Goal: Complete application form

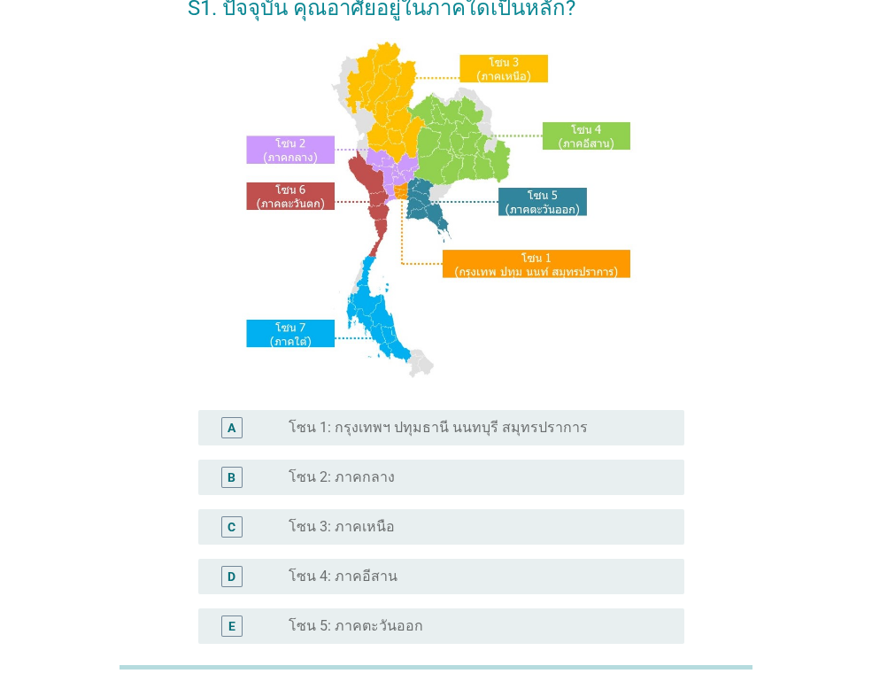
scroll to position [266, 0]
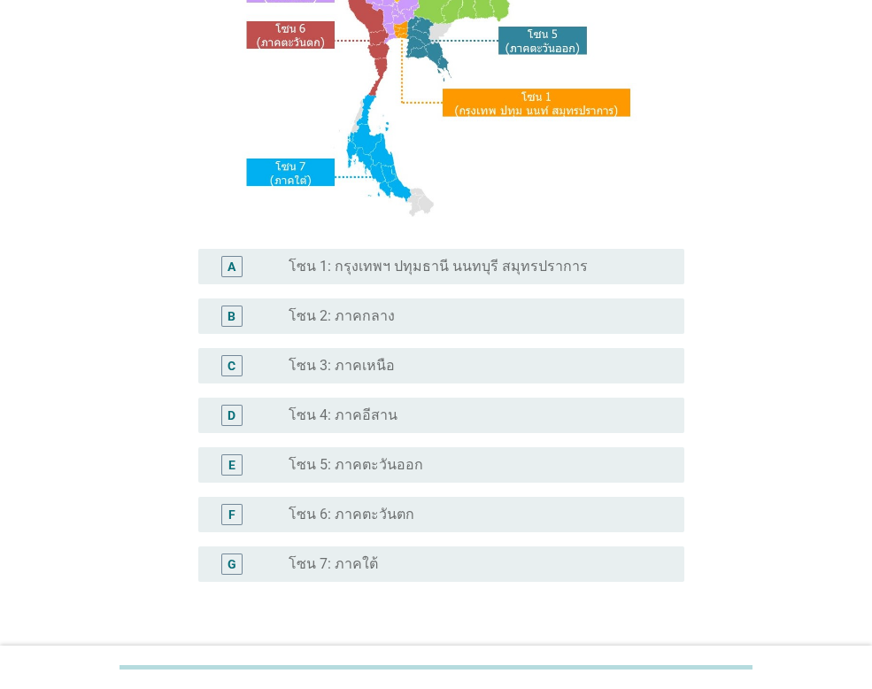
click at [354, 415] on label "โซน 4: ภาคอีสาน" at bounding box center [343, 415] width 109 height 18
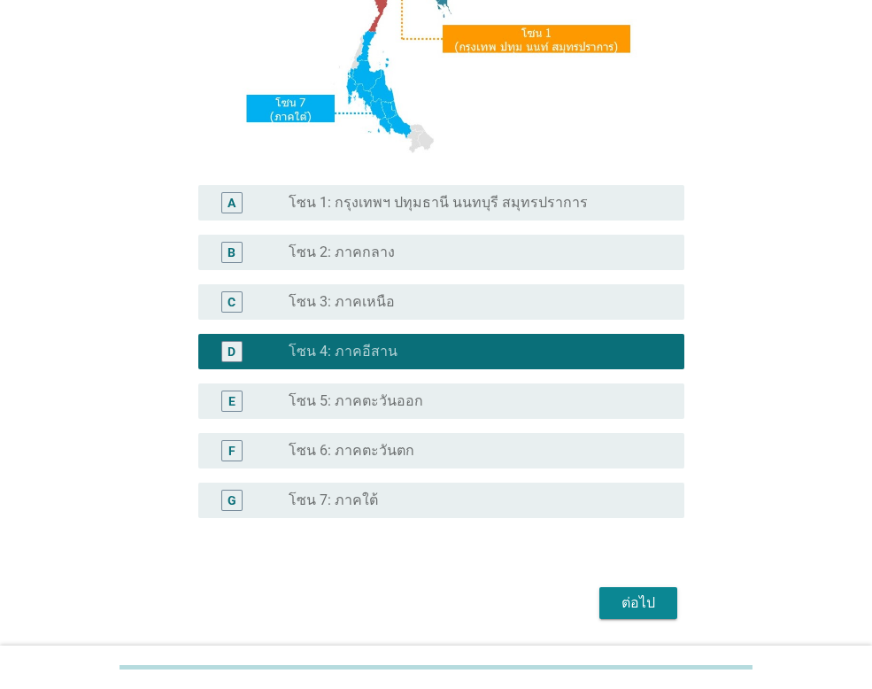
scroll to position [387, 0]
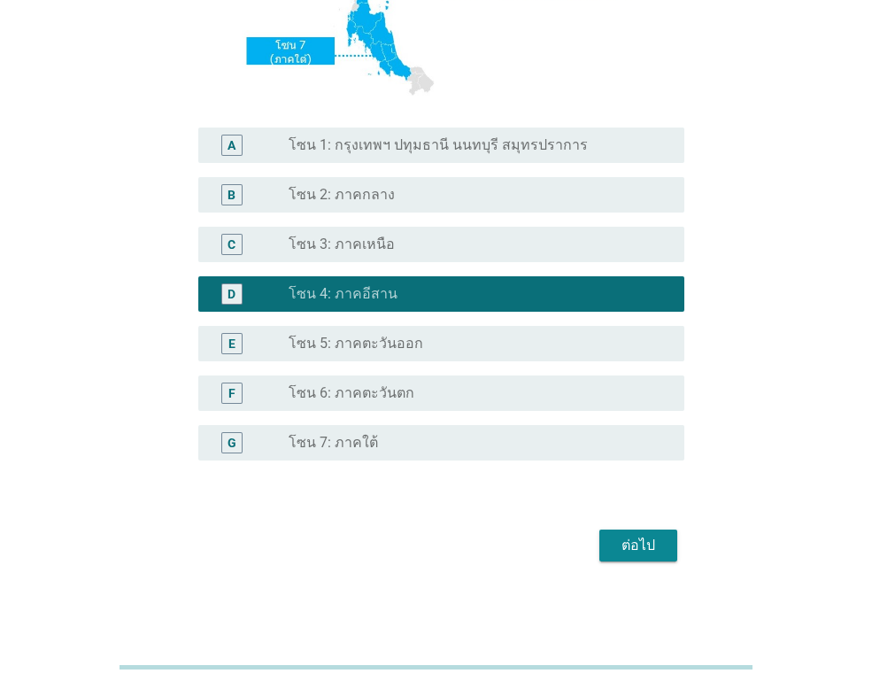
click at [629, 535] on div "ต่อไป" at bounding box center [639, 545] width 50 height 21
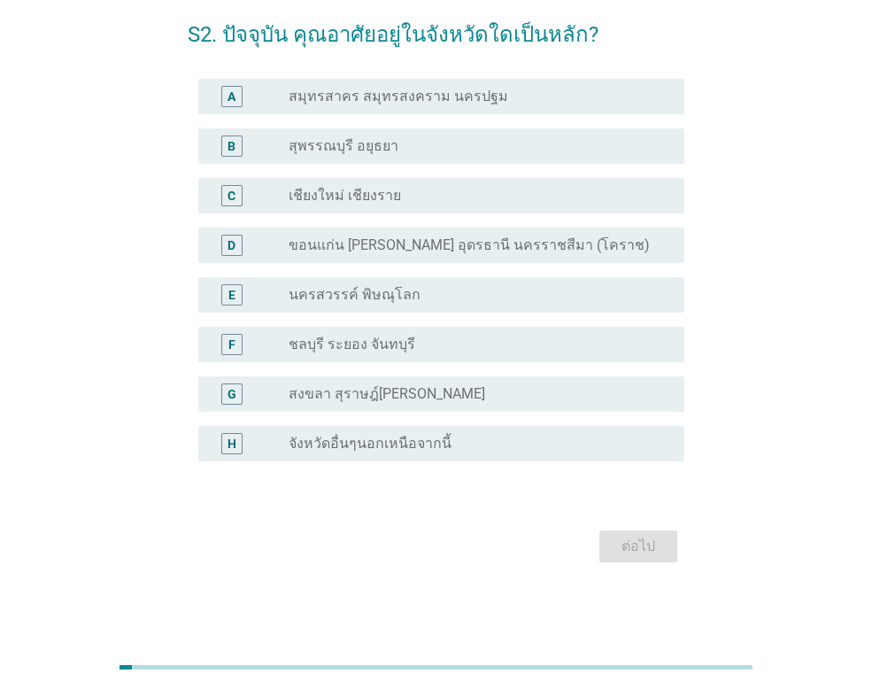
scroll to position [0, 0]
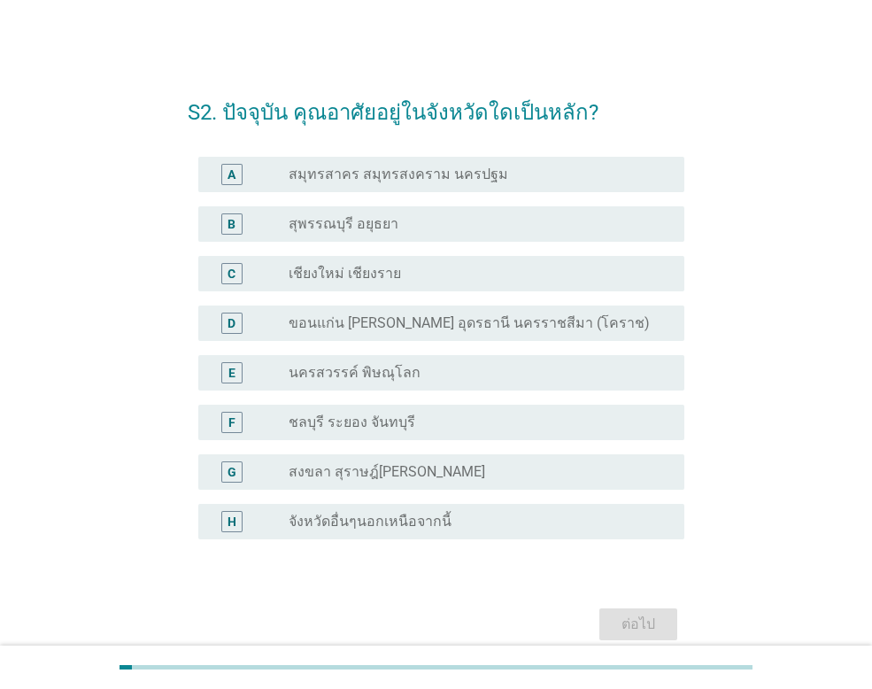
click at [399, 519] on label "จังหวัดอื่นๆนอกเหนือจากนี้" at bounding box center [370, 522] width 163 height 18
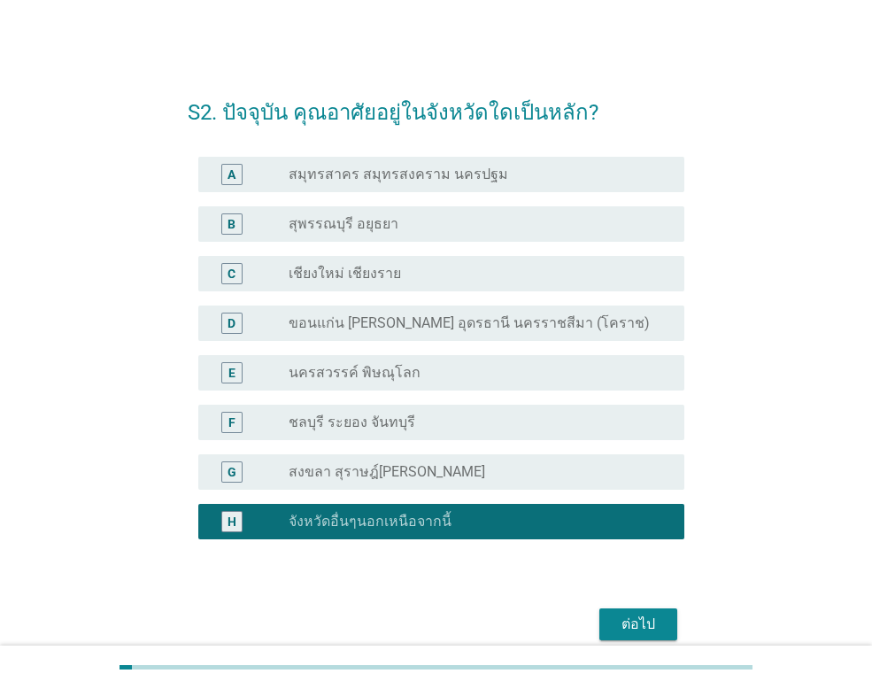
click at [629, 619] on div "ต่อไป" at bounding box center [639, 624] width 50 height 21
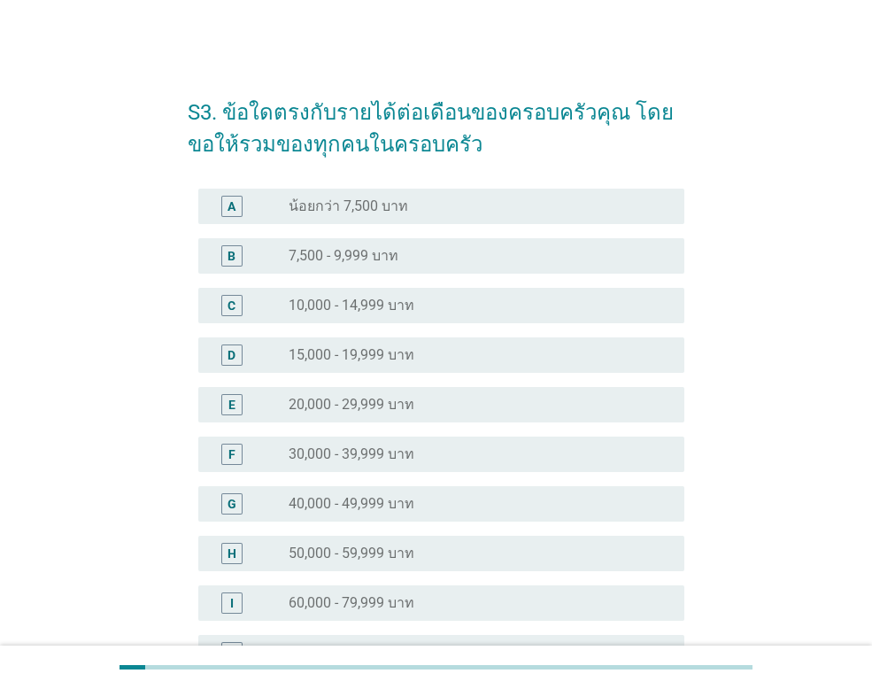
click at [384, 501] on label "40,000 - 49,999 บาท" at bounding box center [352, 504] width 126 height 18
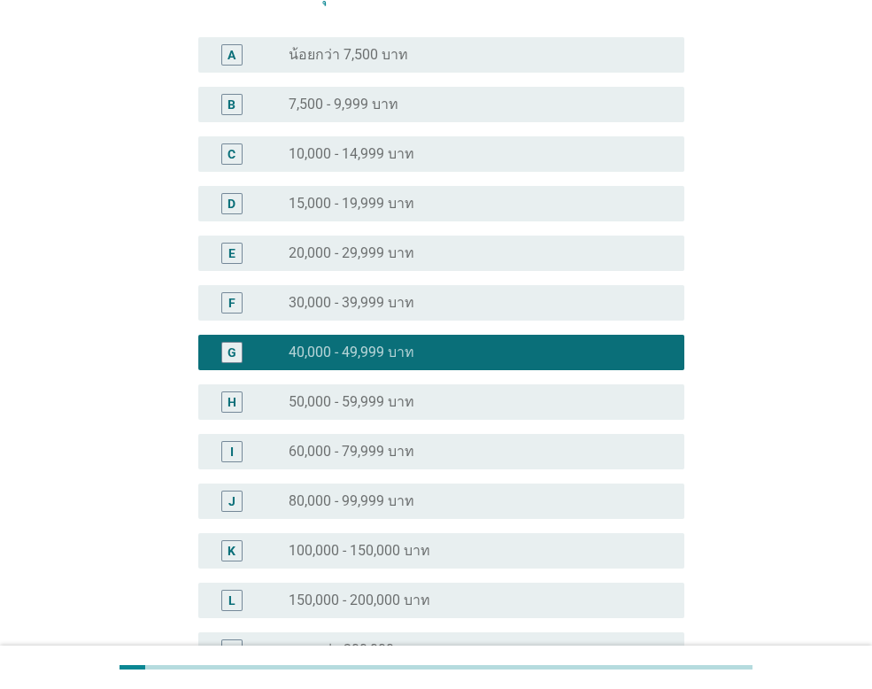
scroll to position [358, 0]
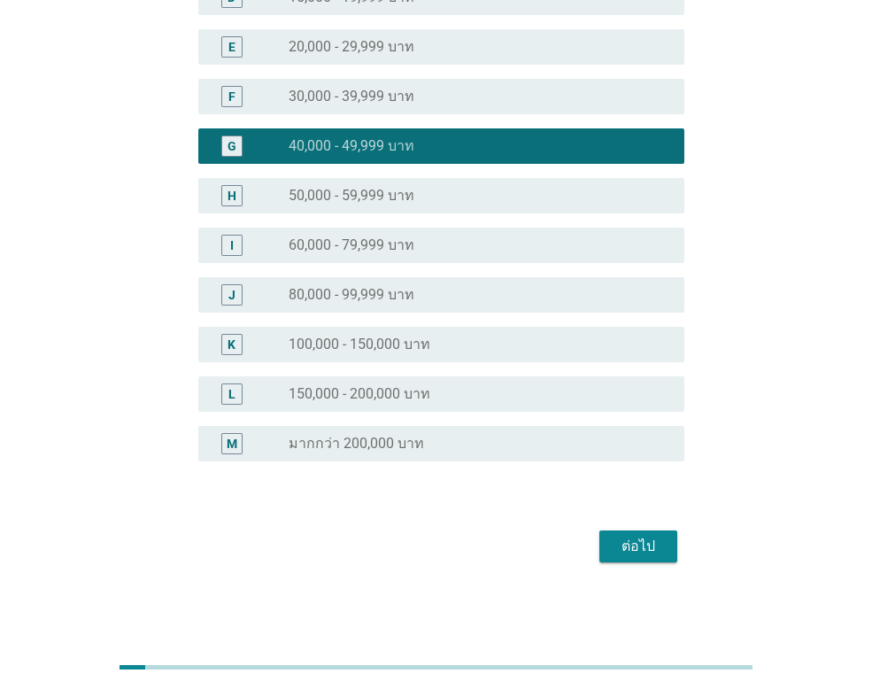
click at [631, 543] on div "ต่อไป" at bounding box center [639, 546] width 50 height 21
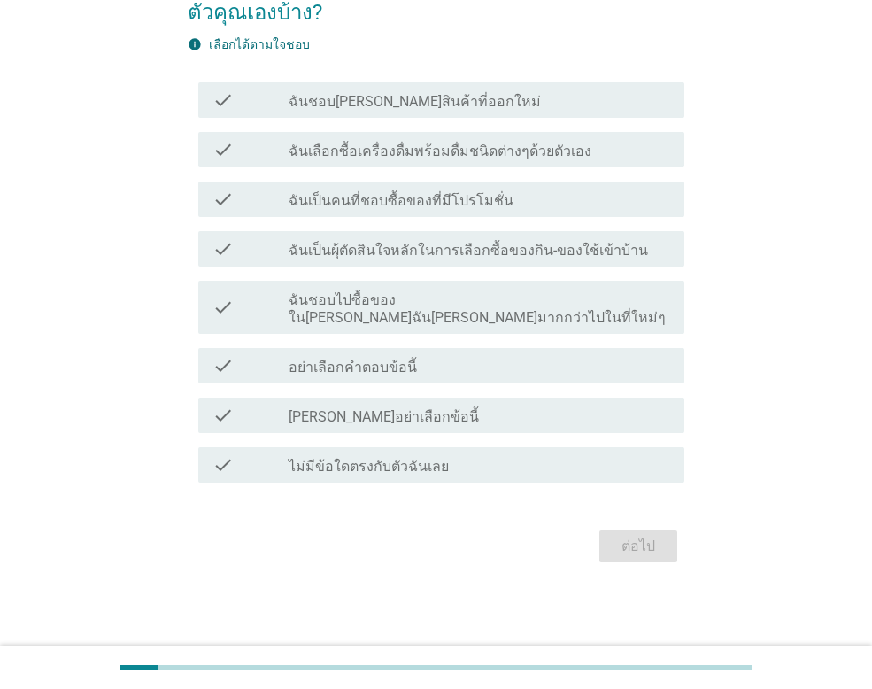
scroll to position [0, 0]
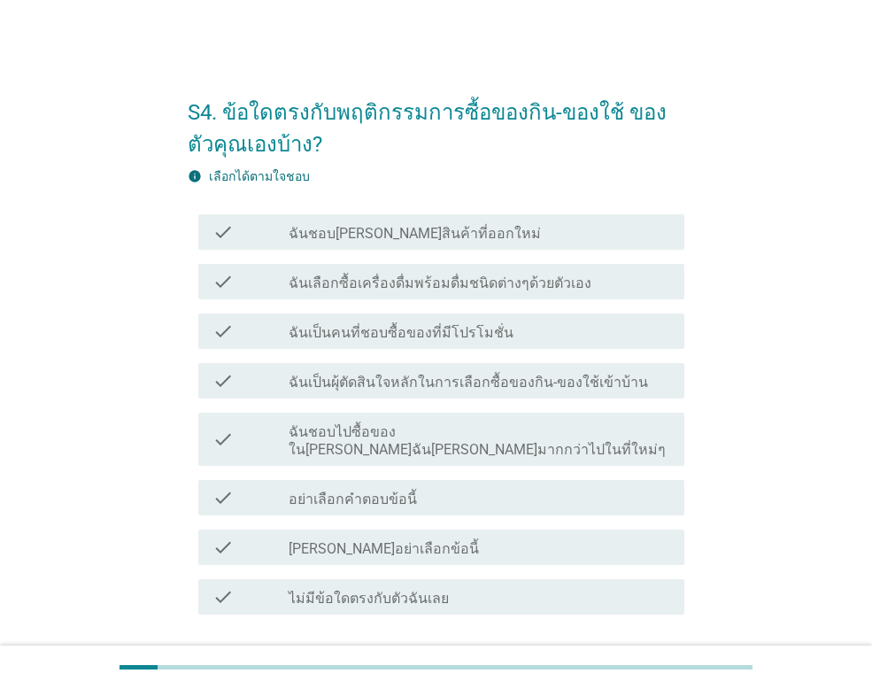
click at [405, 283] on label "ฉันเลือกซื้อเครื่องดื่มพร้อมดื่มชนิดต่างๆด้วยตัวเอง" at bounding box center [440, 284] width 303 height 18
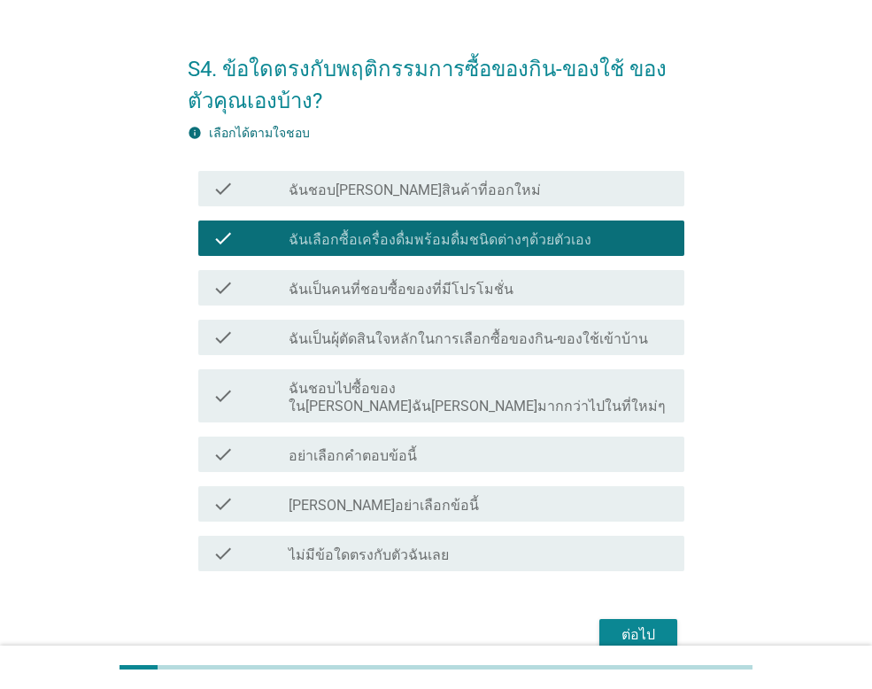
scroll to position [114, 0]
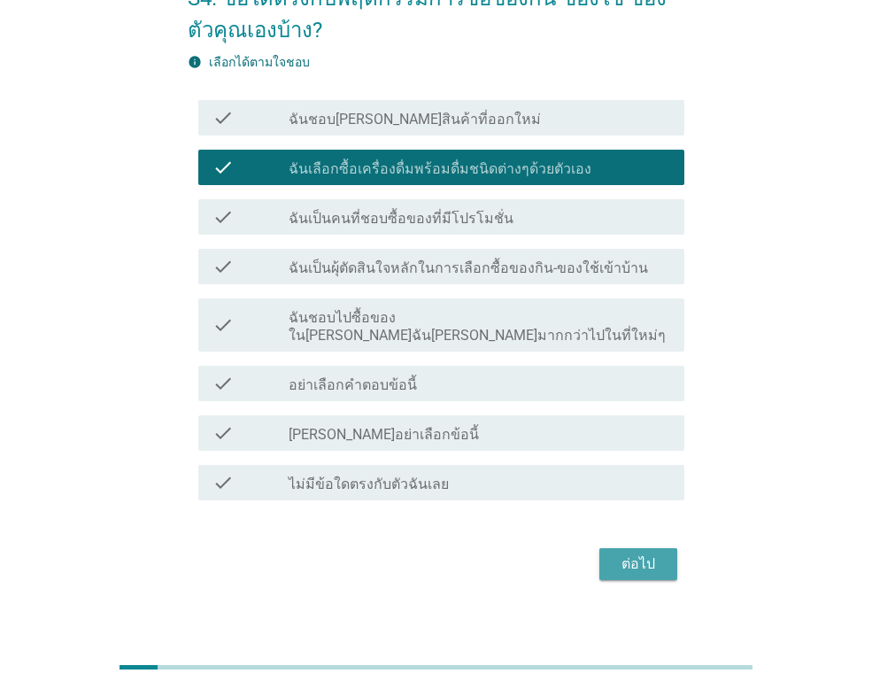
click at [638, 553] on div "ต่อไป" at bounding box center [639, 563] width 50 height 21
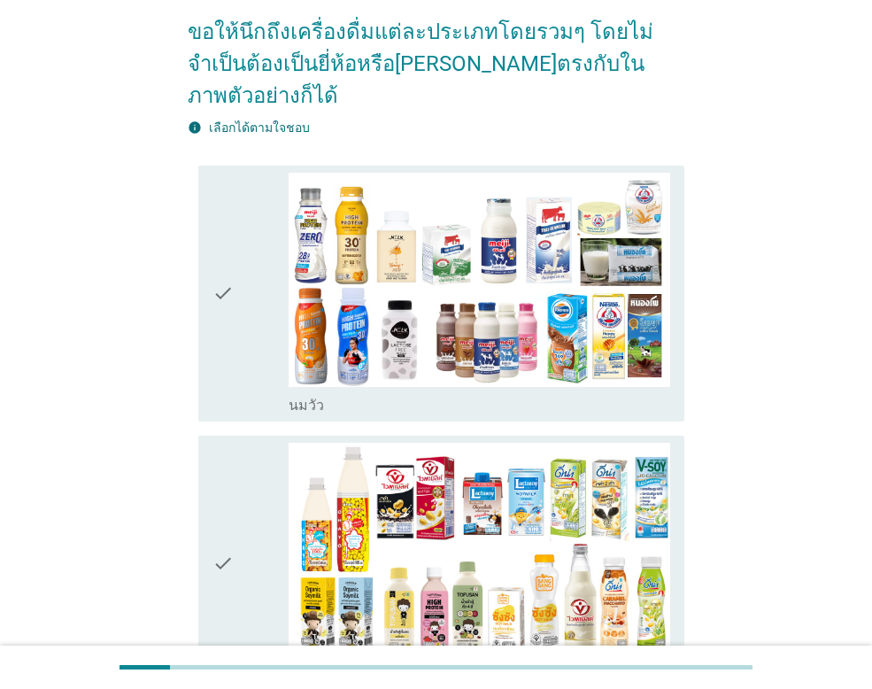
scroll to position [177, 0]
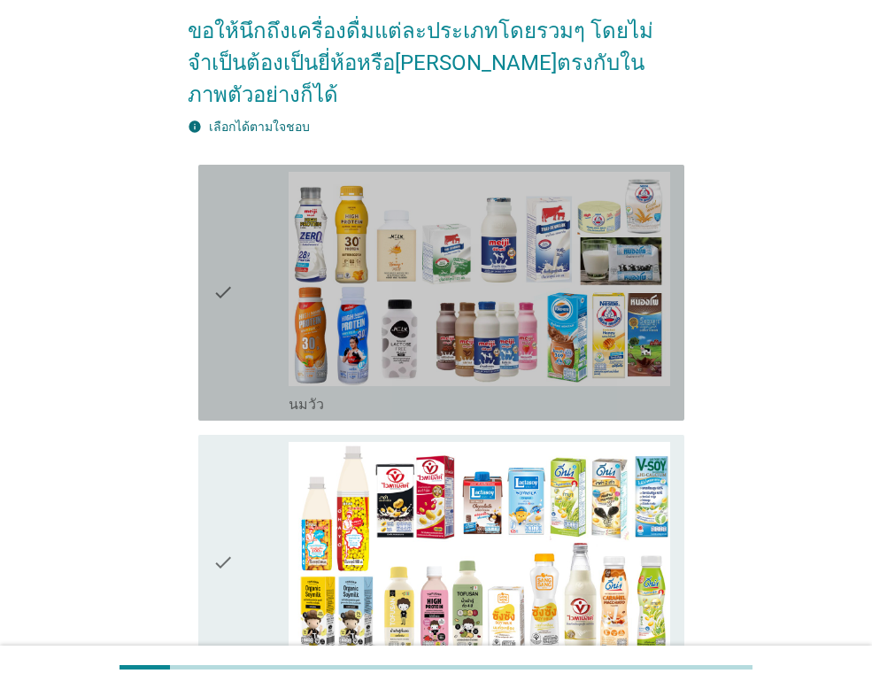
click at [230, 319] on icon "check" at bounding box center [223, 293] width 21 height 242
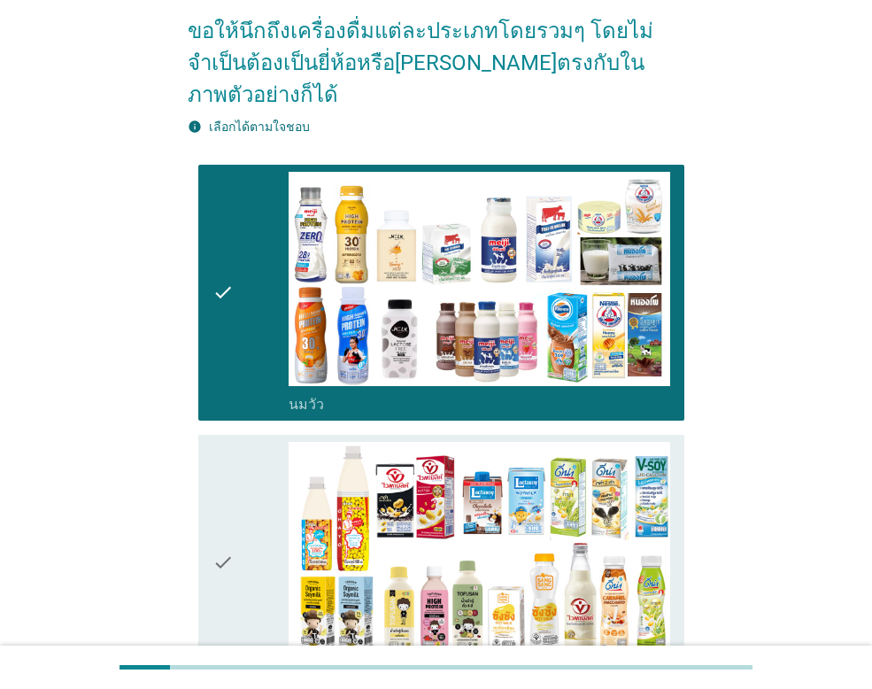
click at [246, 505] on div "check" at bounding box center [251, 563] width 76 height 242
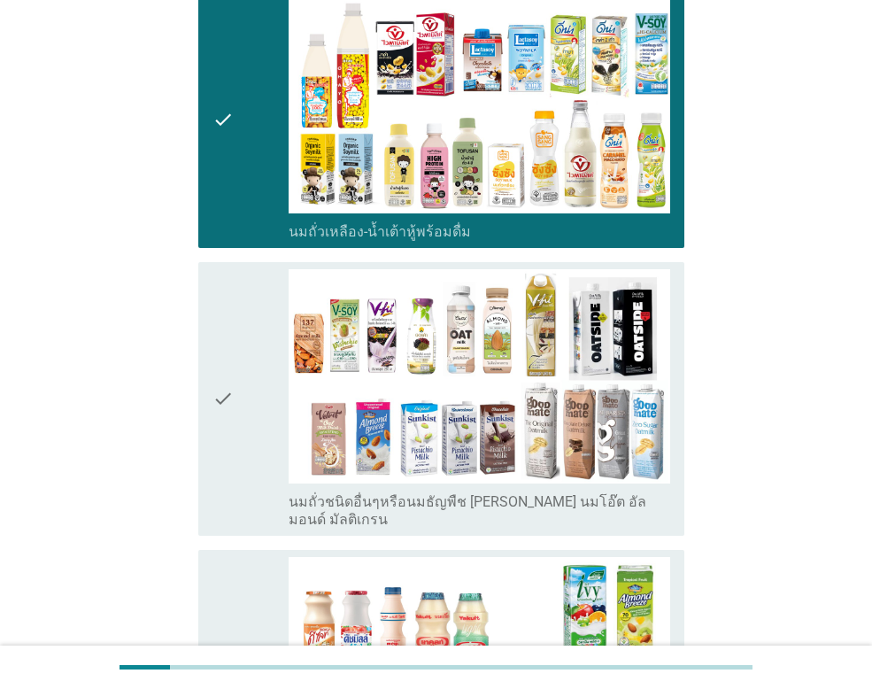
click at [252, 382] on div "check" at bounding box center [251, 398] width 76 height 259
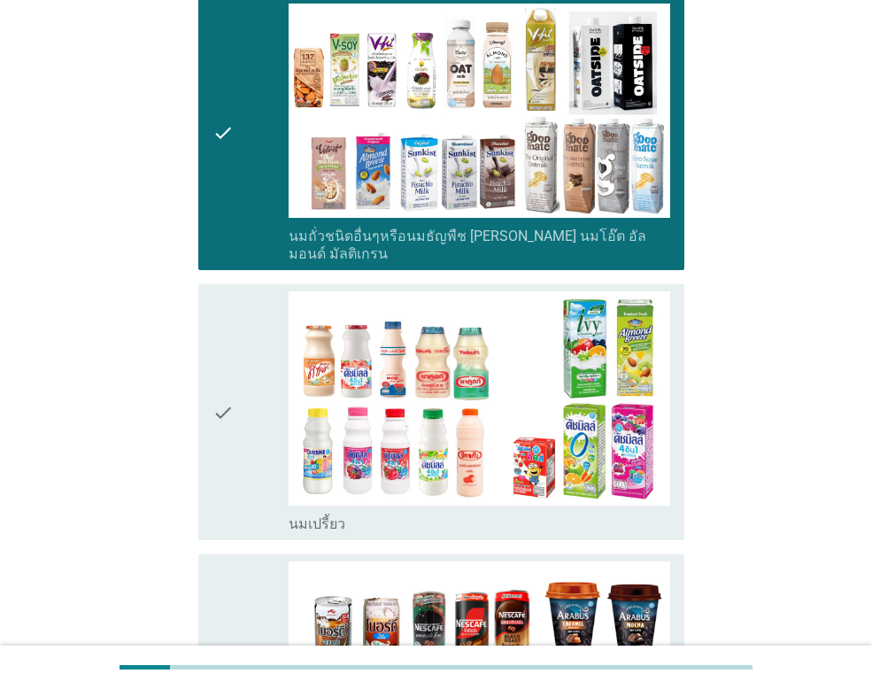
click at [253, 368] on div "check" at bounding box center [251, 412] width 76 height 242
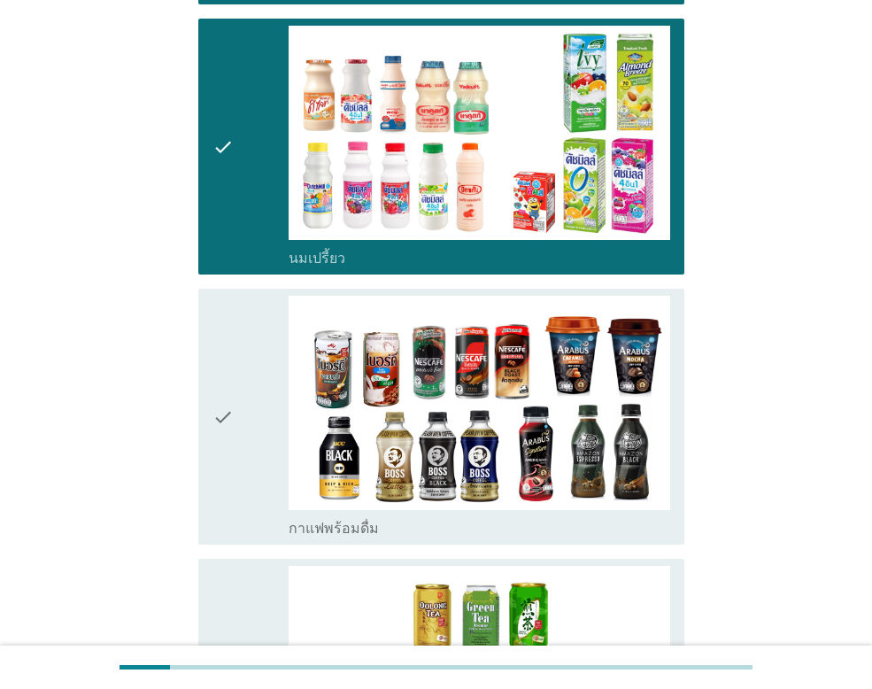
click at [244, 394] on div "check" at bounding box center [251, 417] width 76 height 242
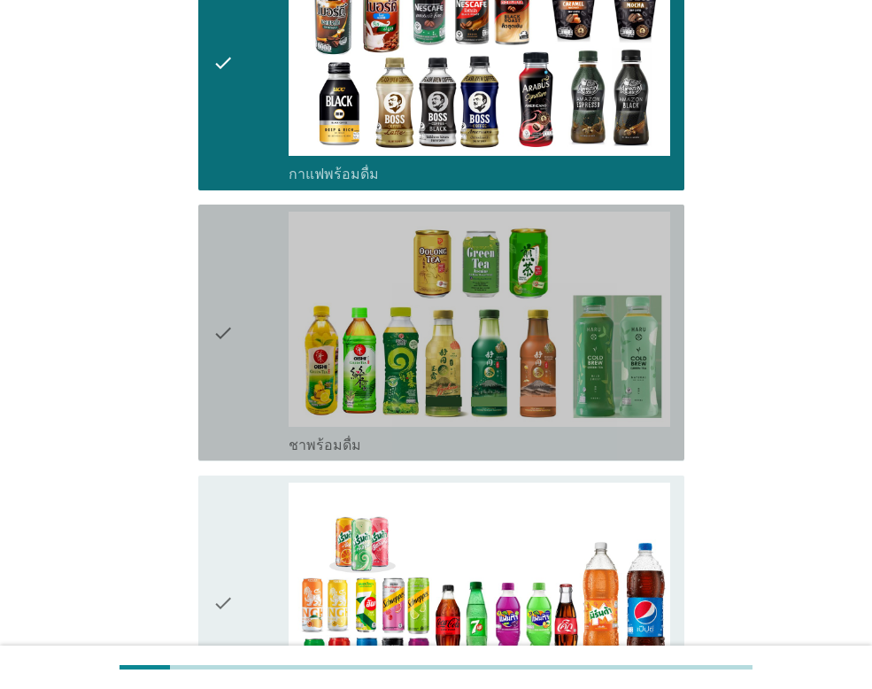
click at [236, 326] on div "check" at bounding box center [251, 333] width 76 height 242
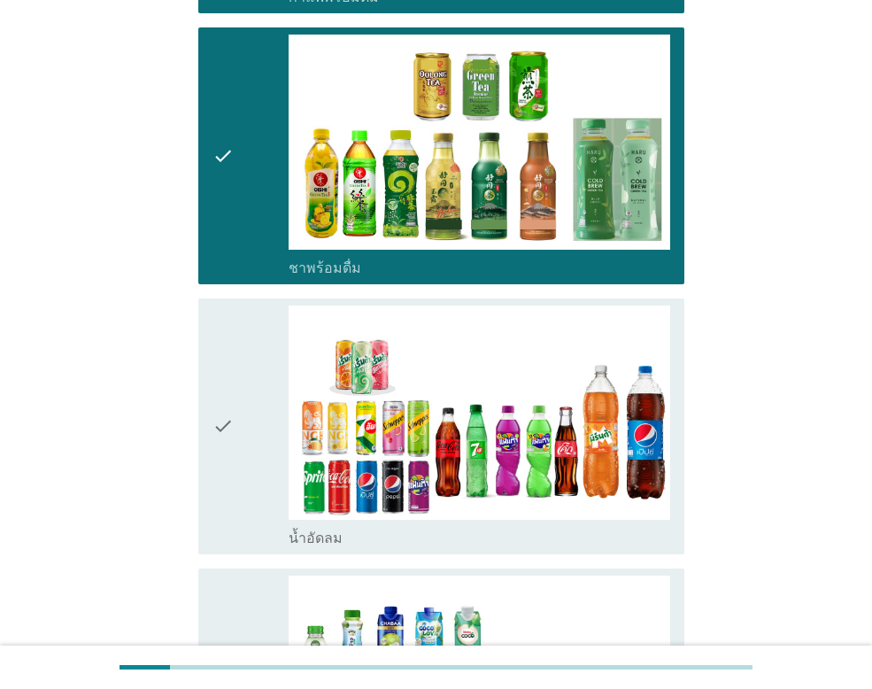
click at [236, 378] on div "check" at bounding box center [251, 426] width 76 height 242
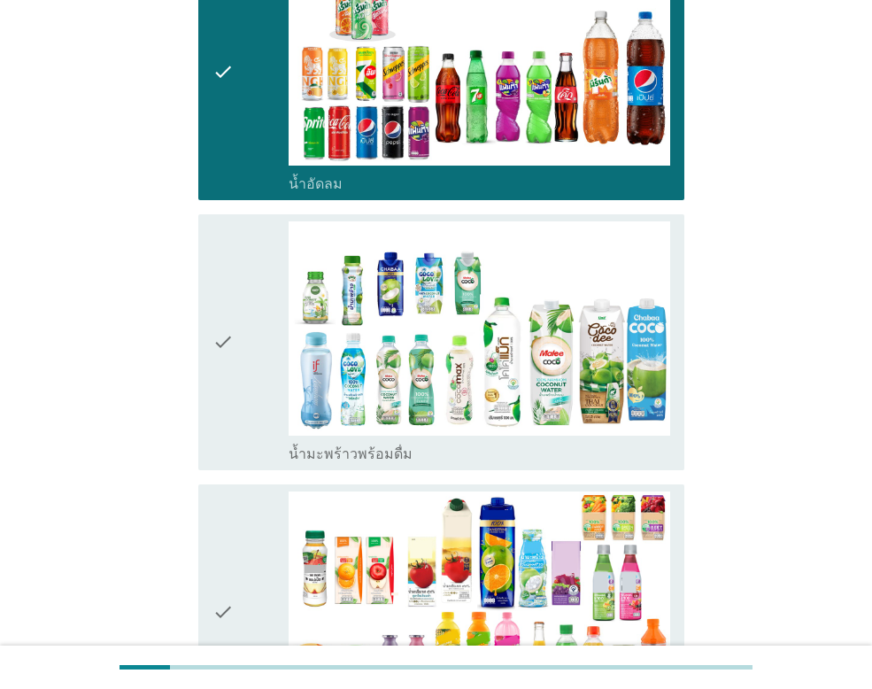
click at [241, 348] on div "check" at bounding box center [251, 342] width 76 height 242
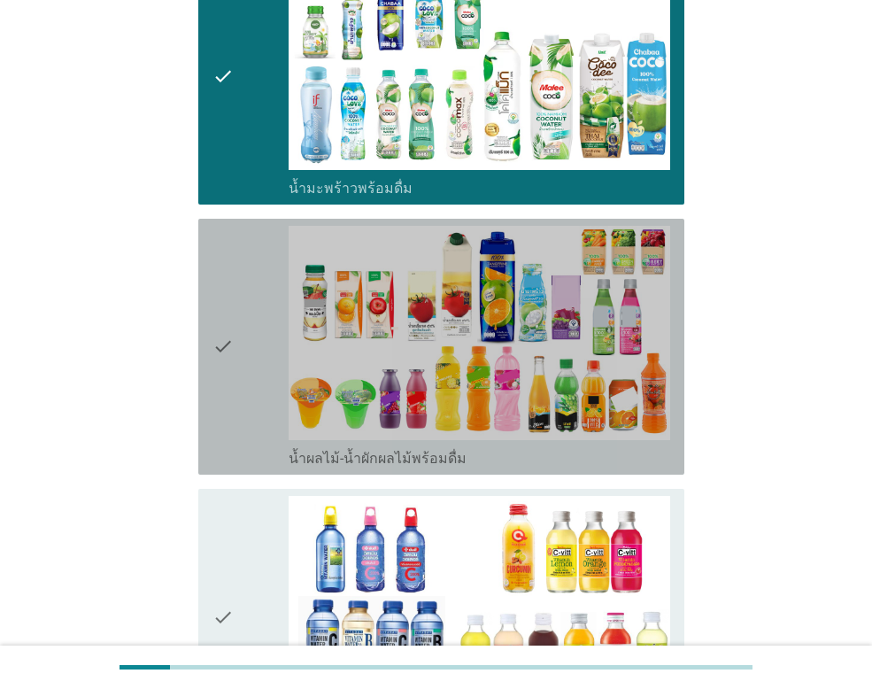
click at [257, 353] on div "check" at bounding box center [251, 347] width 76 height 242
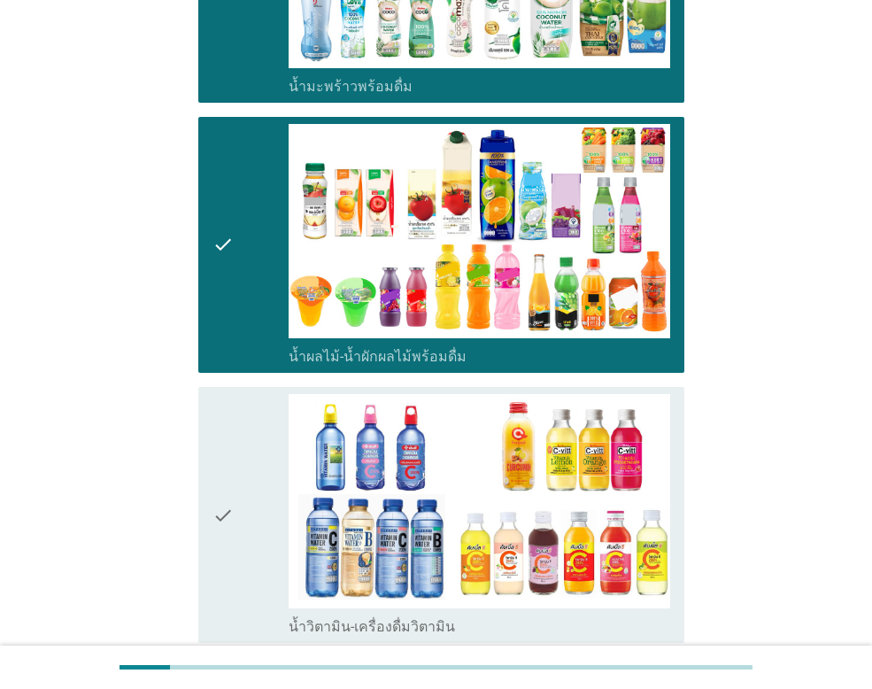
scroll to position [2568, 0]
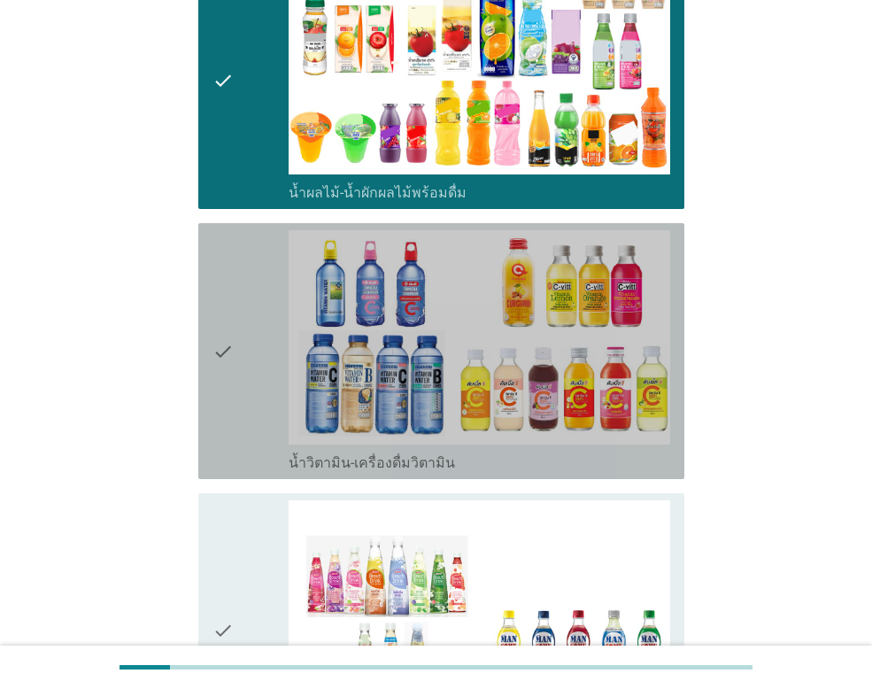
click at [238, 315] on div "check" at bounding box center [251, 351] width 76 height 242
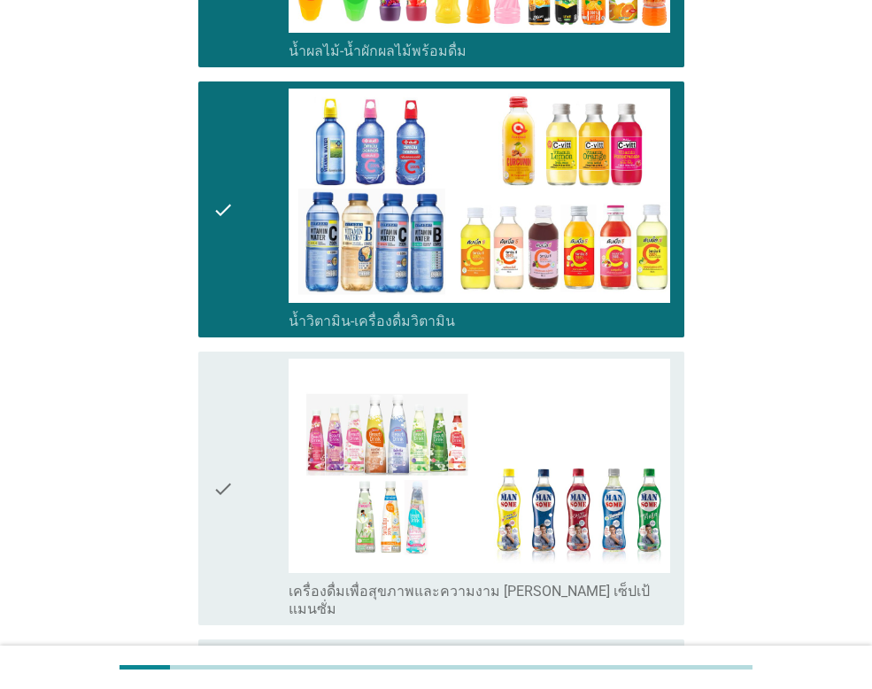
scroll to position [2745, 0]
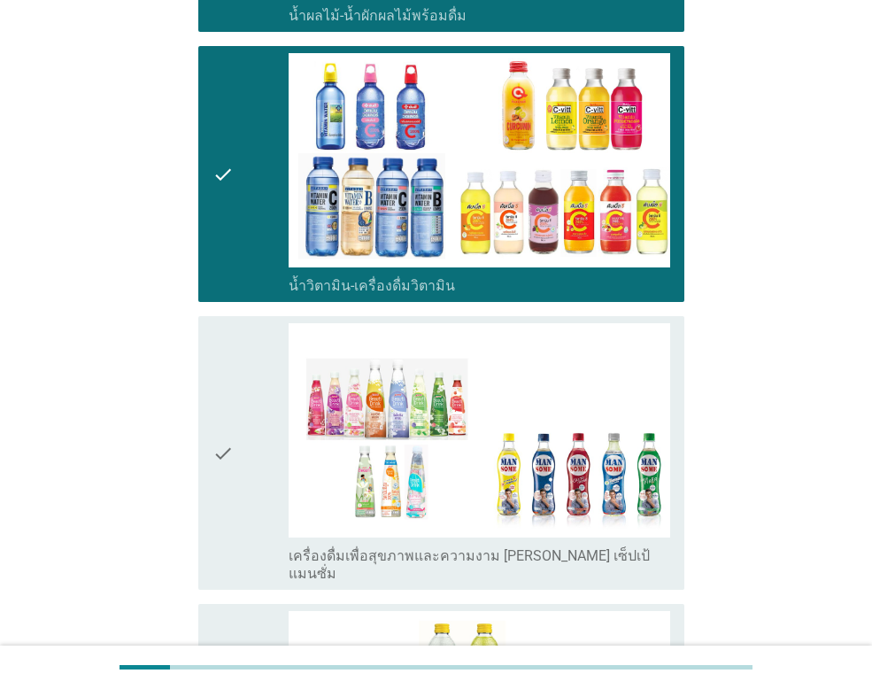
click at [238, 392] on div "check" at bounding box center [251, 452] width 76 height 259
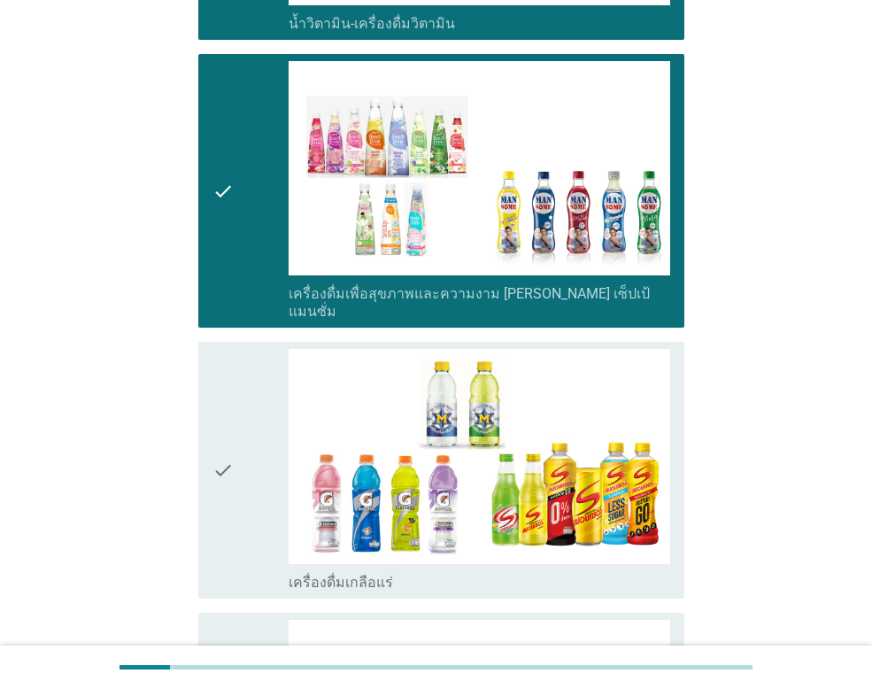
scroll to position [3011, 0]
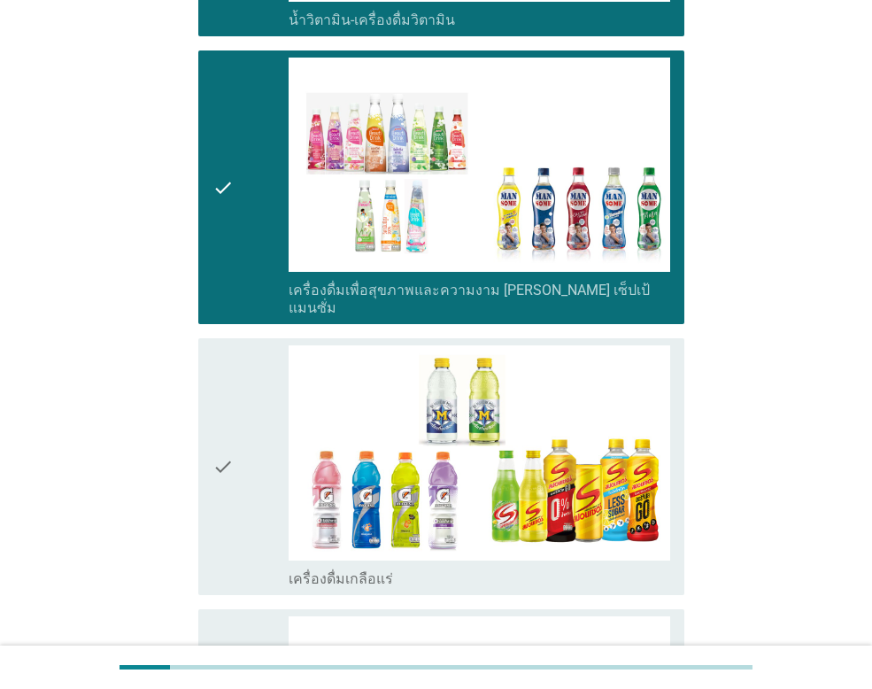
click at [237, 377] on div "check" at bounding box center [251, 466] width 76 height 242
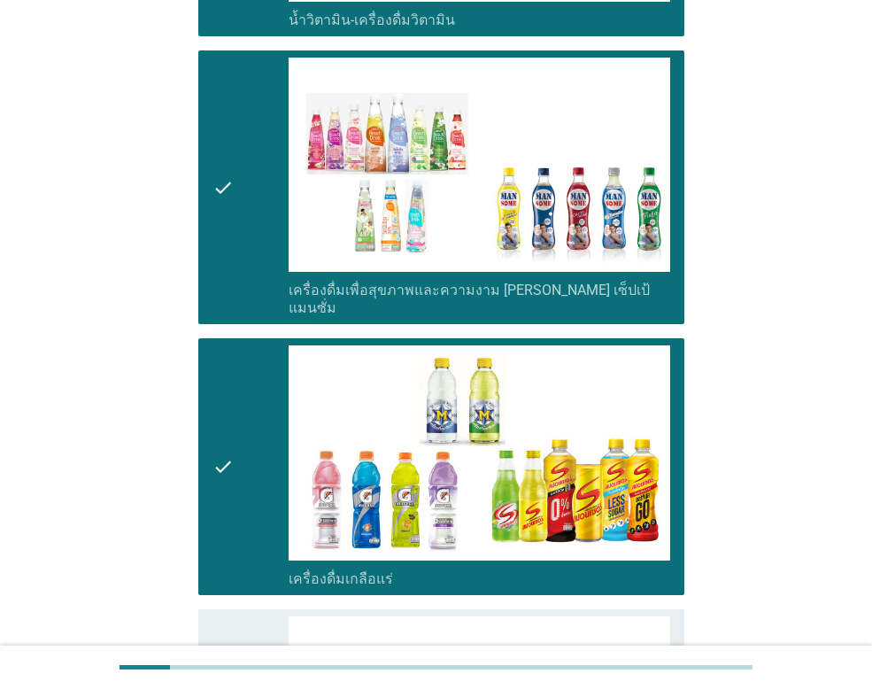
scroll to position [3276, 0]
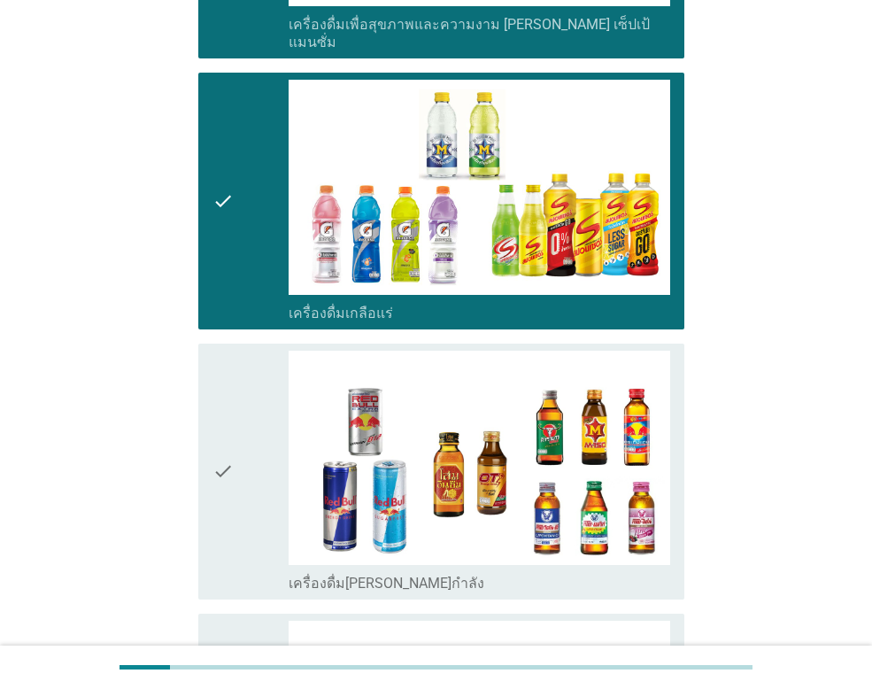
click at [238, 365] on div "check" at bounding box center [251, 472] width 76 height 242
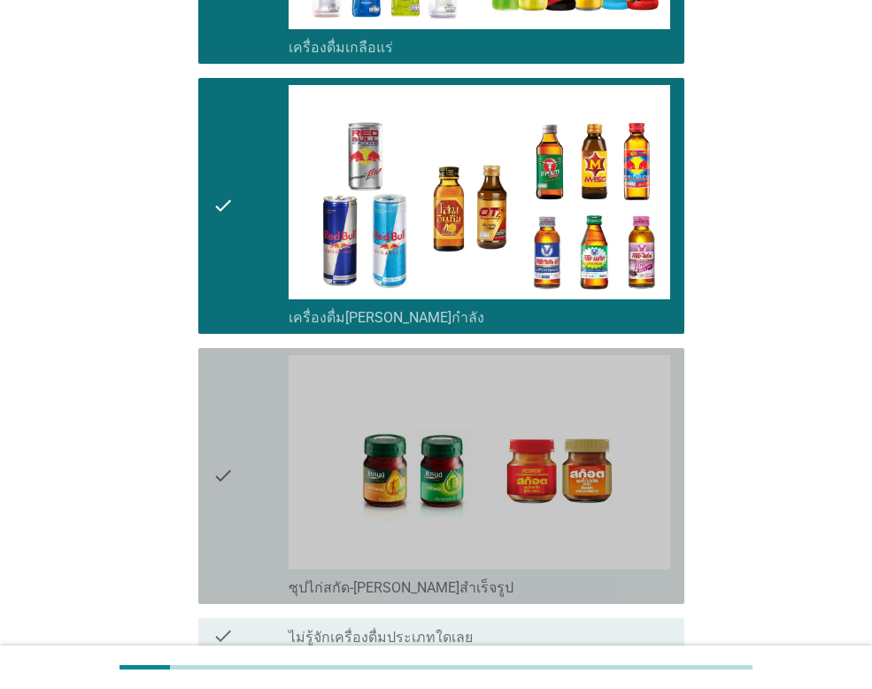
click at [236, 389] on div "check" at bounding box center [251, 476] width 76 height 242
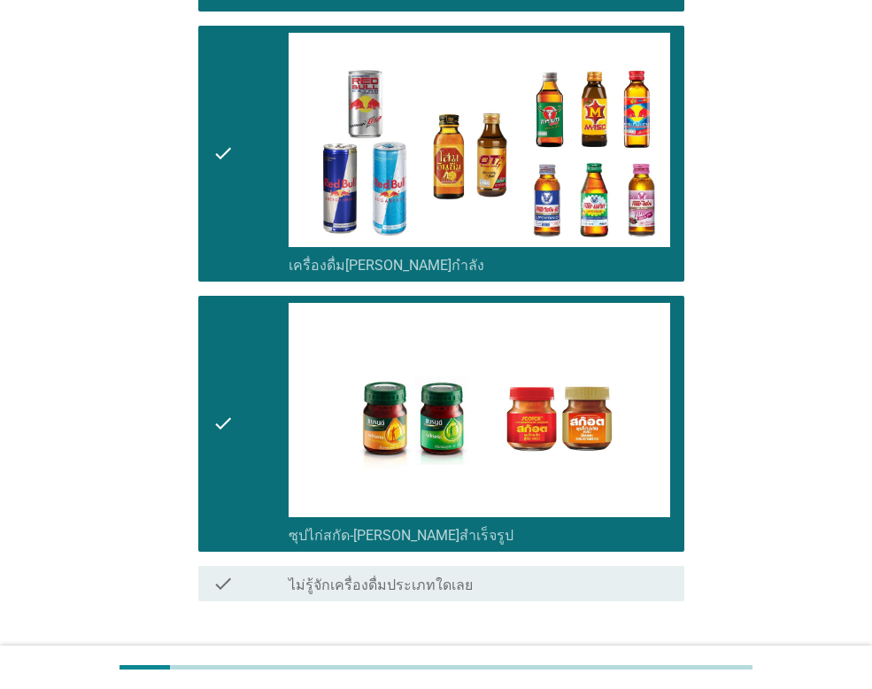
scroll to position [3646, 0]
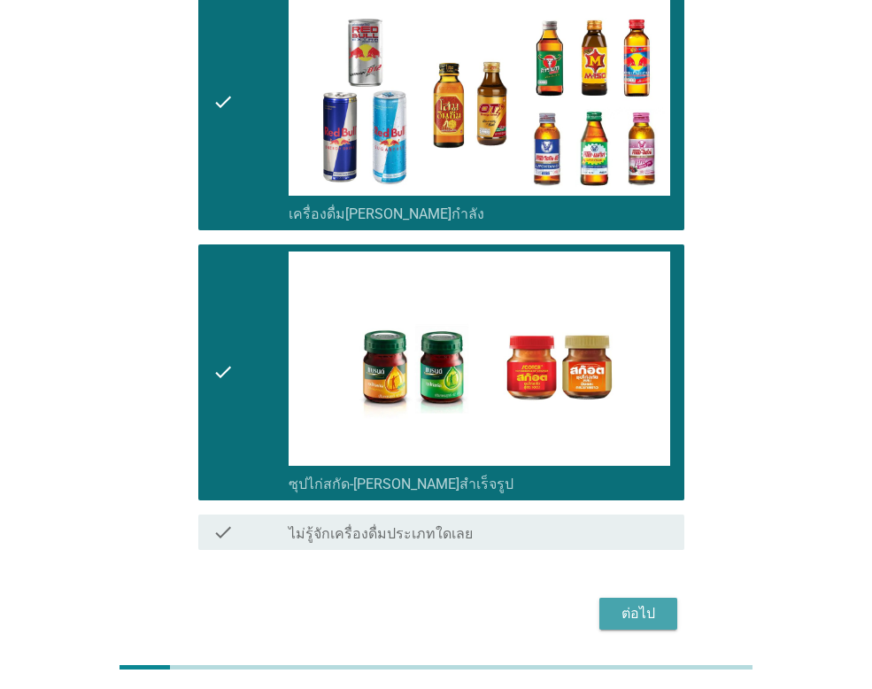
click at [638, 603] on div "ต่อไป" at bounding box center [639, 613] width 50 height 21
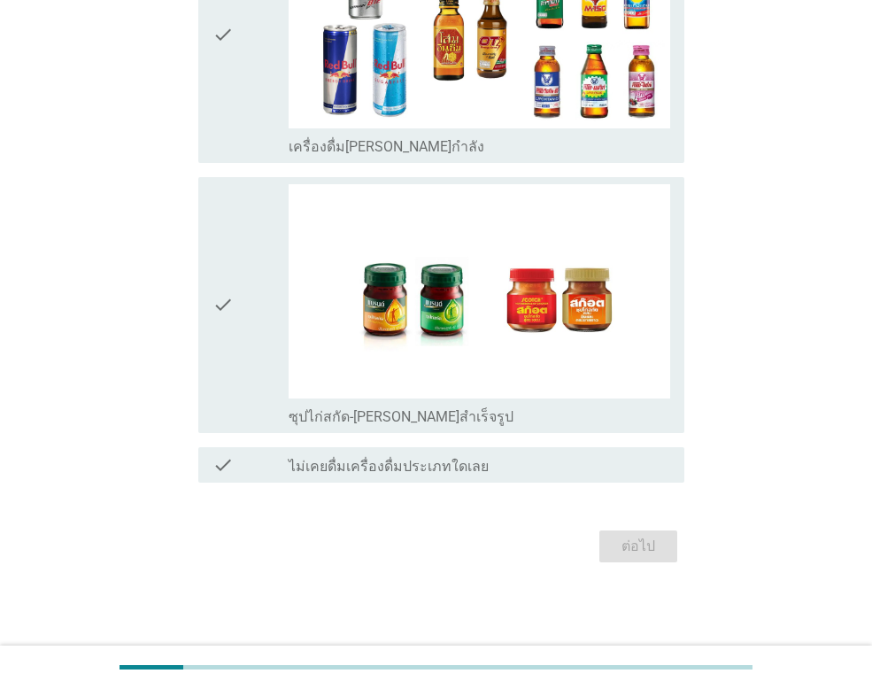
scroll to position [0, 0]
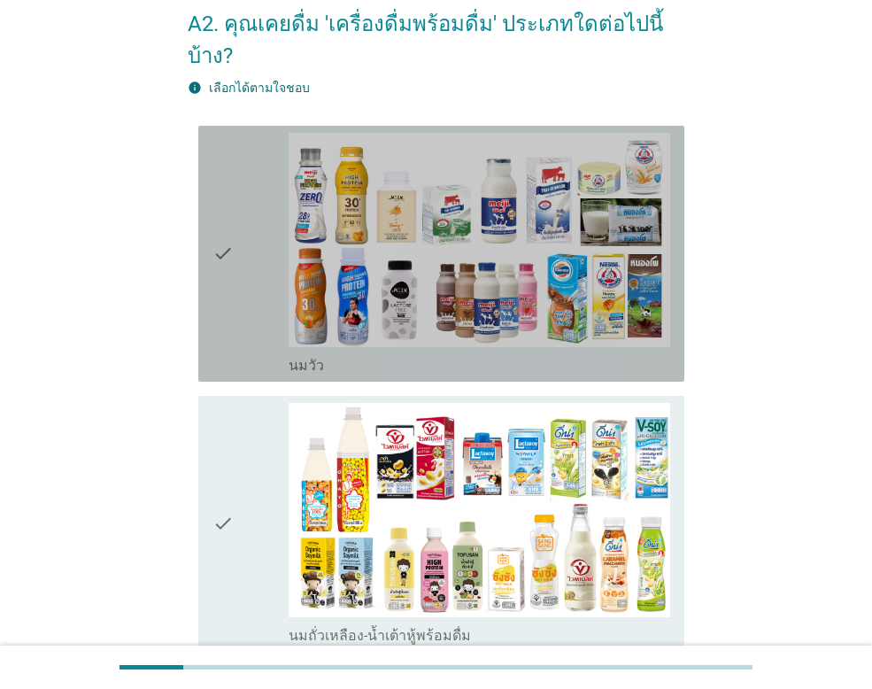
click at [259, 260] on div "check" at bounding box center [251, 254] width 76 height 242
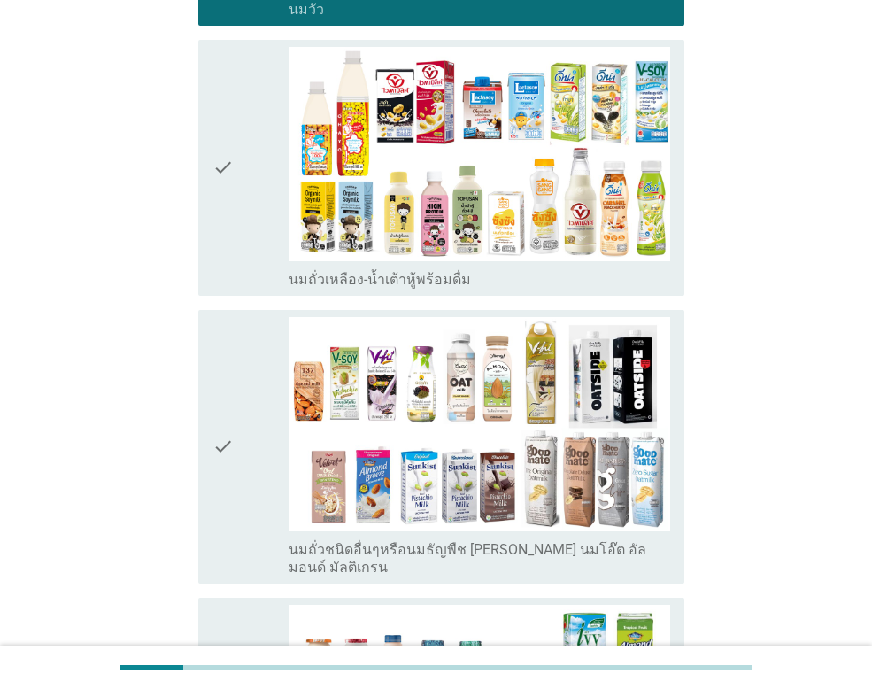
scroll to position [531, 0]
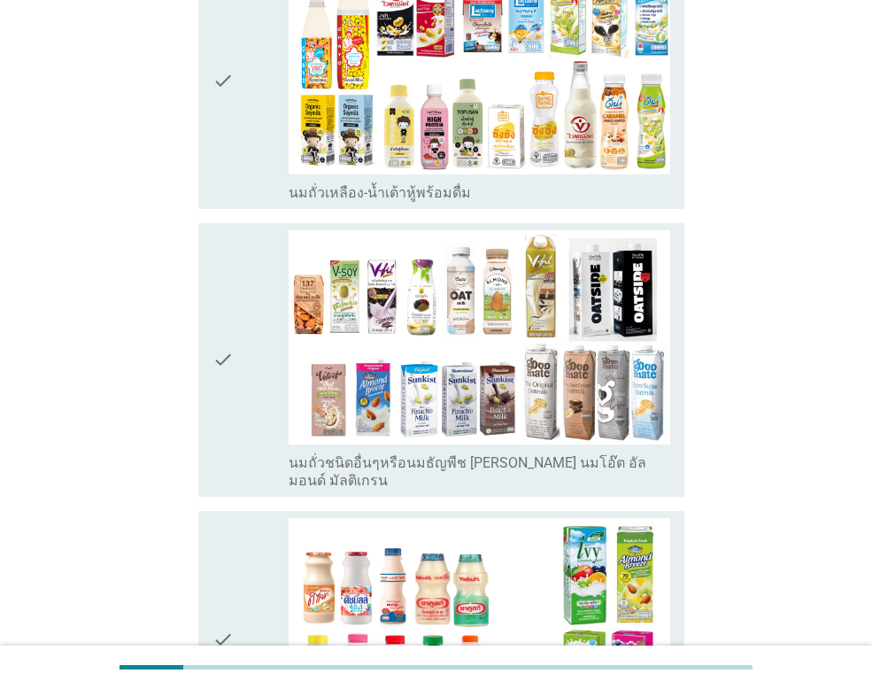
click at [252, 89] on div "check" at bounding box center [251, 81] width 76 height 242
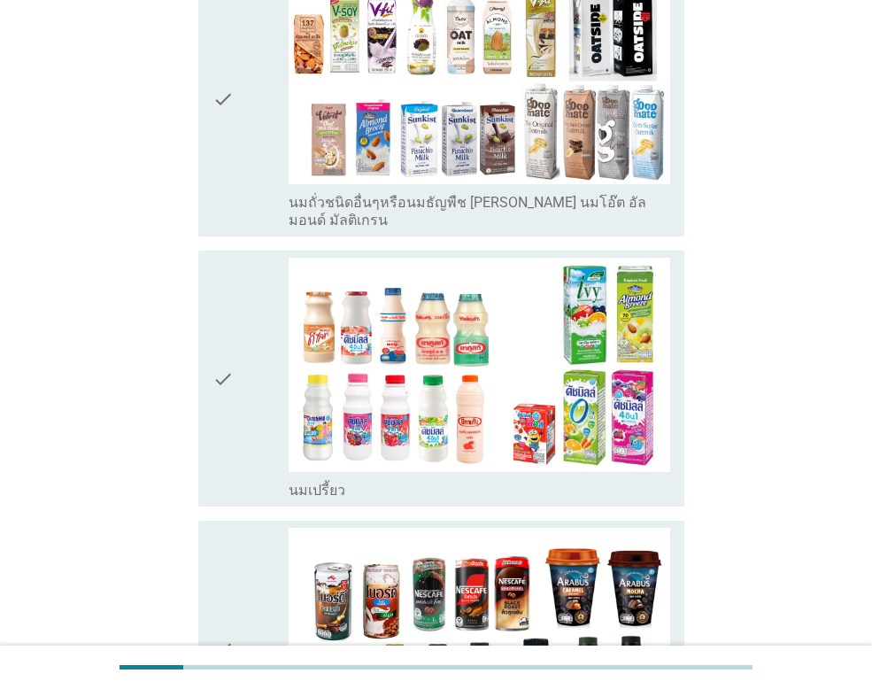
scroll to position [797, 0]
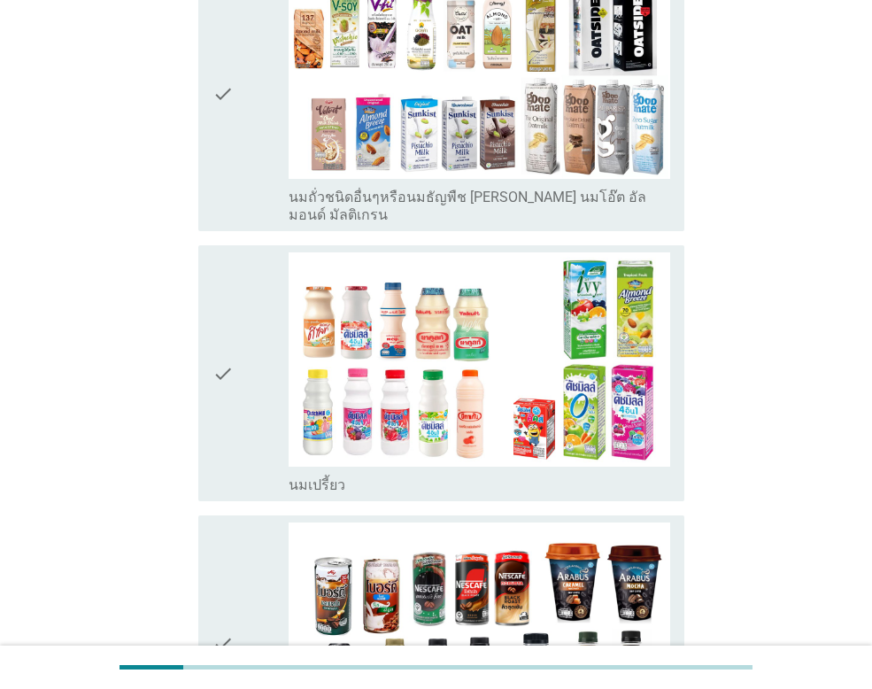
click at [242, 252] on div "check" at bounding box center [251, 373] width 76 height 242
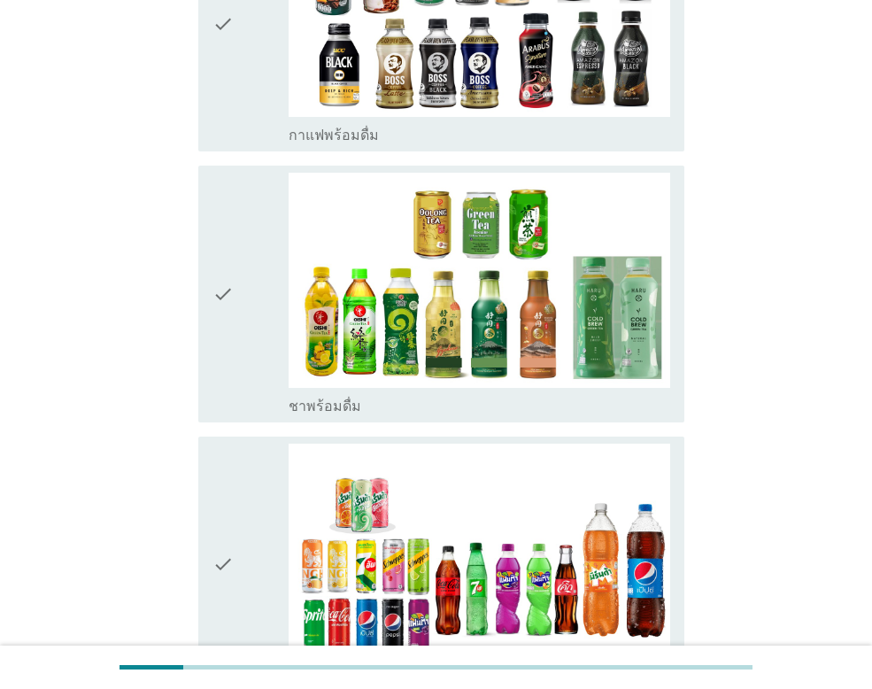
click at [243, 242] on div "check" at bounding box center [251, 294] width 76 height 242
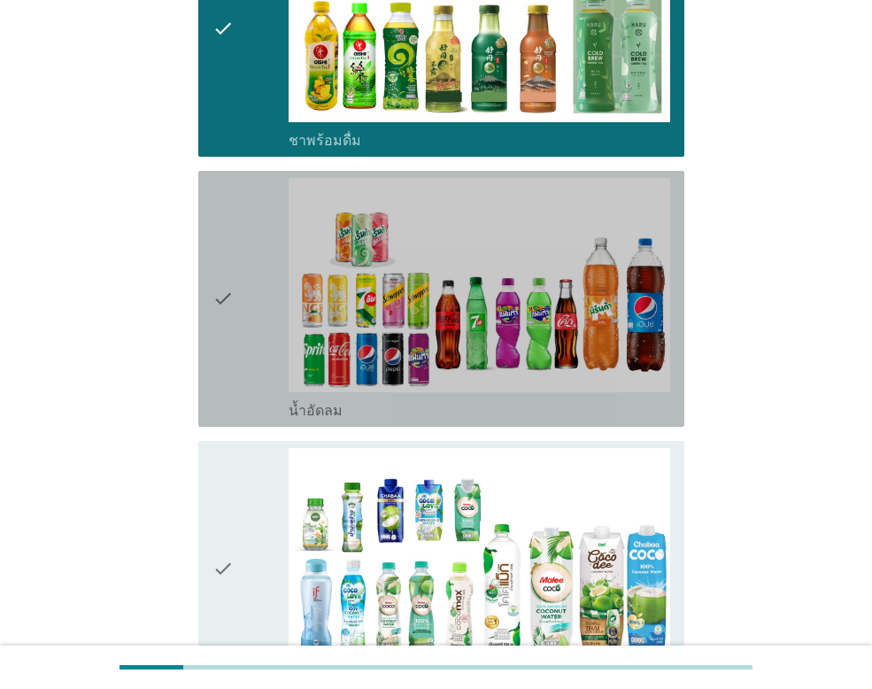
click at [238, 242] on div "check" at bounding box center [251, 299] width 76 height 242
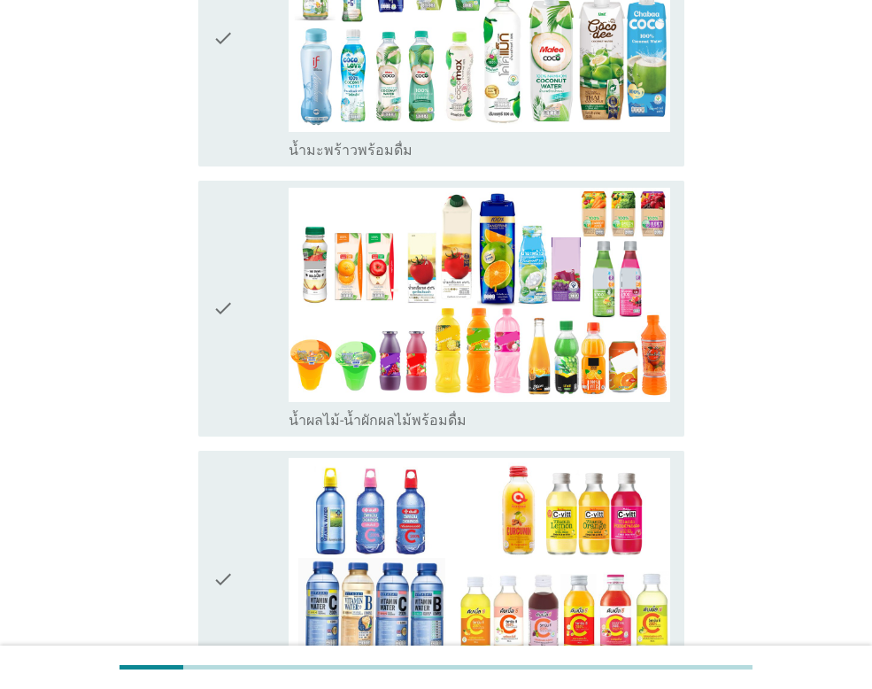
scroll to position [2214, 0]
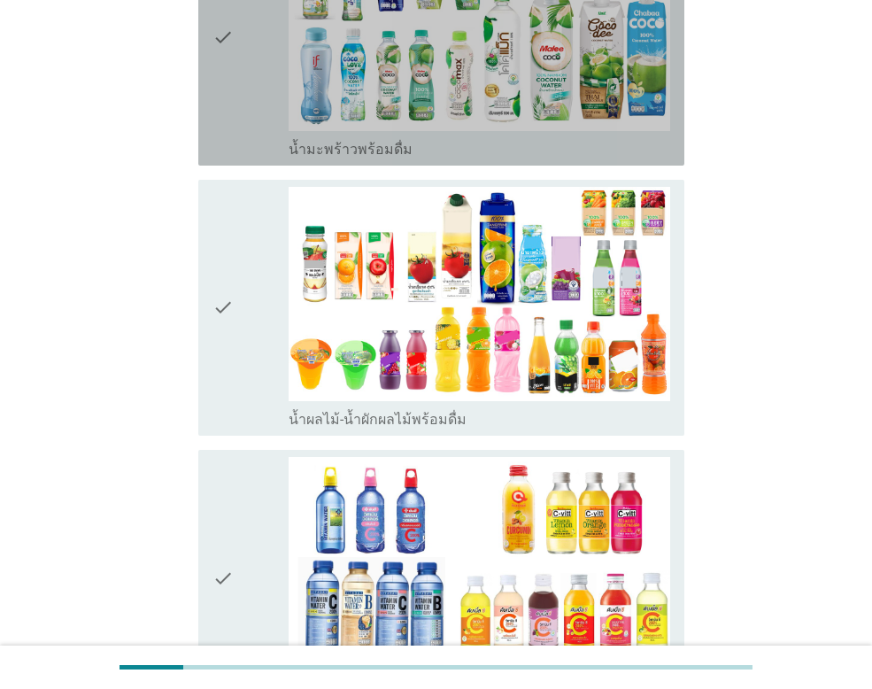
click at [251, 52] on div "check" at bounding box center [251, 38] width 76 height 242
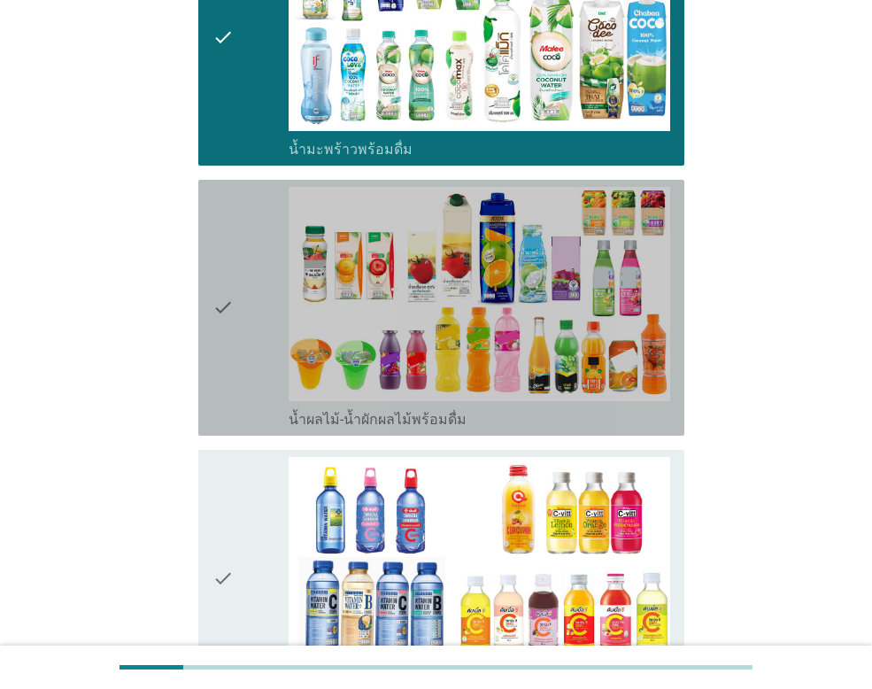
click at [240, 243] on div "check" at bounding box center [251, 308] width 76 height 242
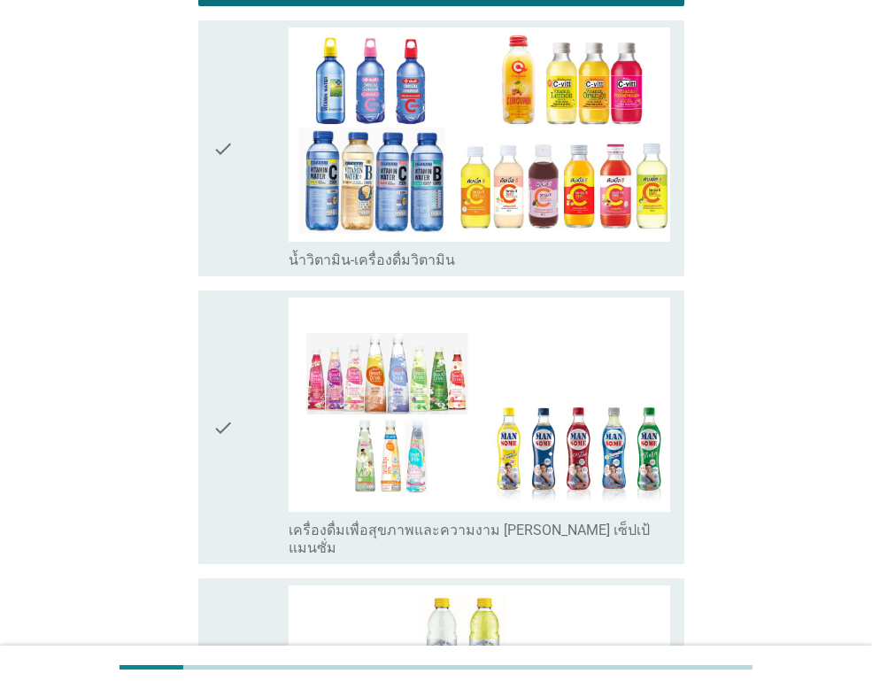
scroll to position [2656, 0]
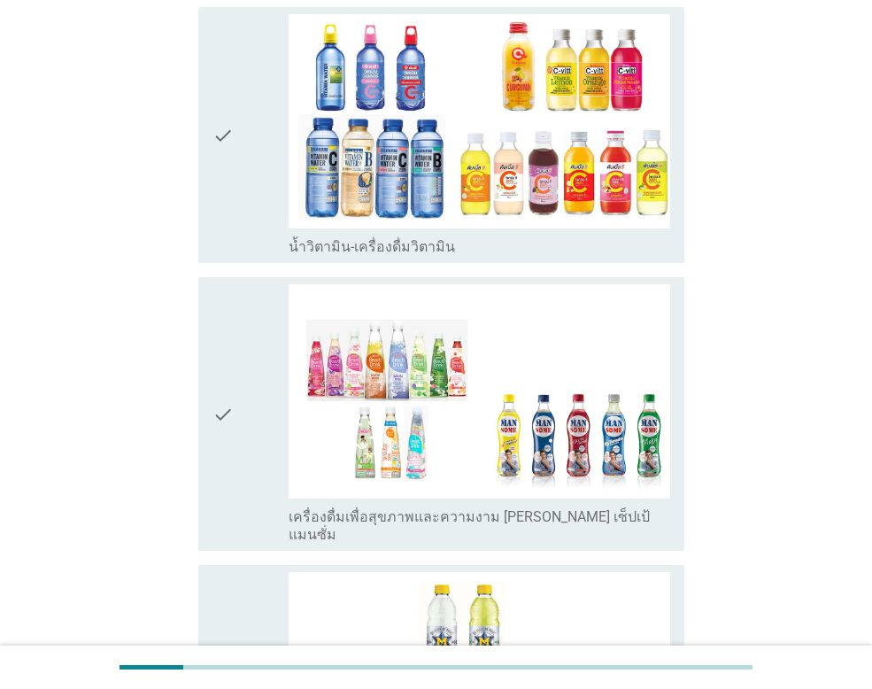
click at [258, 82] on div "check" at bounding box center [251, 135] width 76 height 242
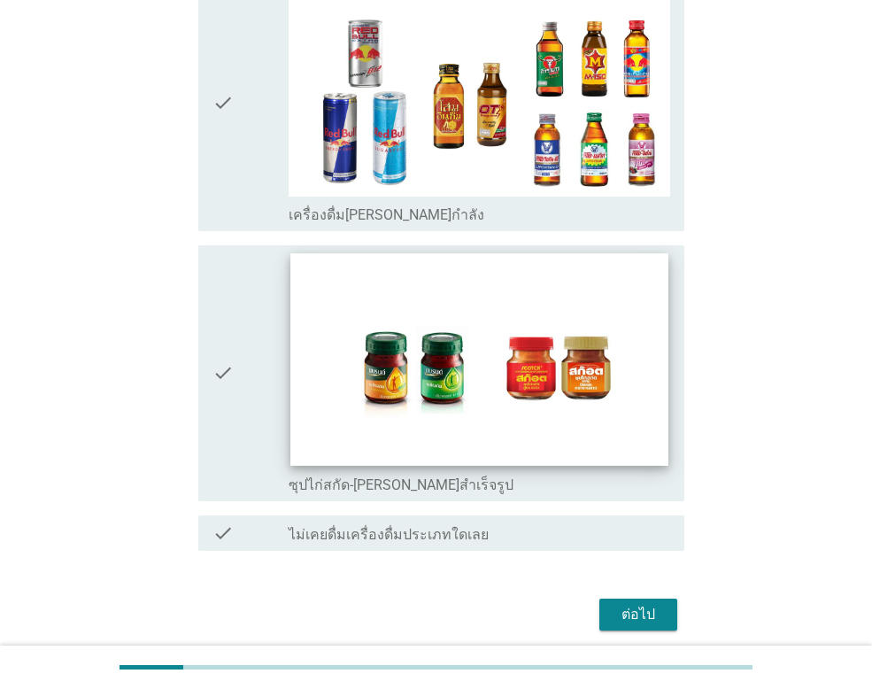
scroll to position [3518, 0]
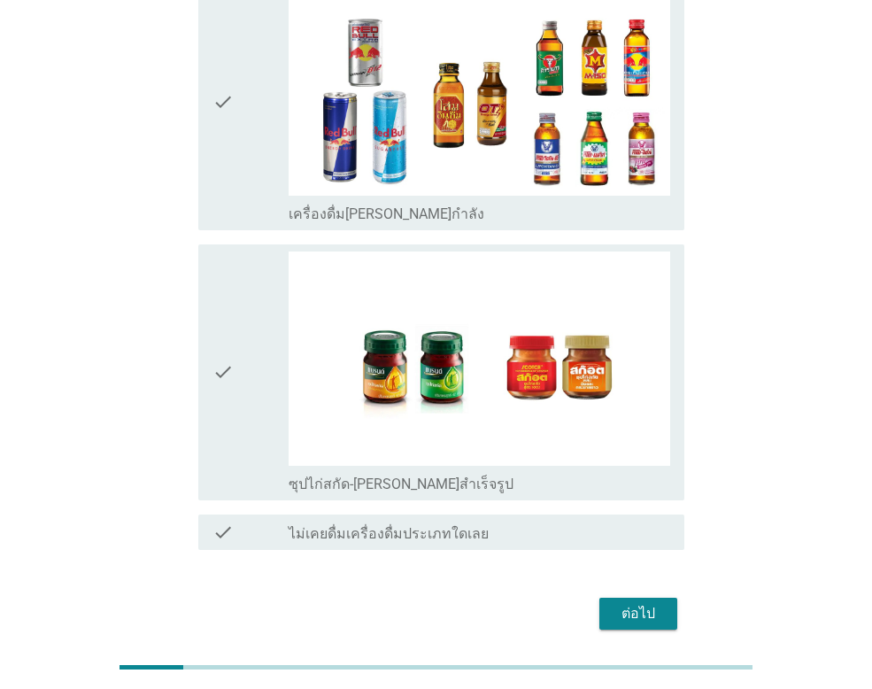
click at [639, 603] on div "ต่อไป" at bounding box center [639, 613] width 50 height 21
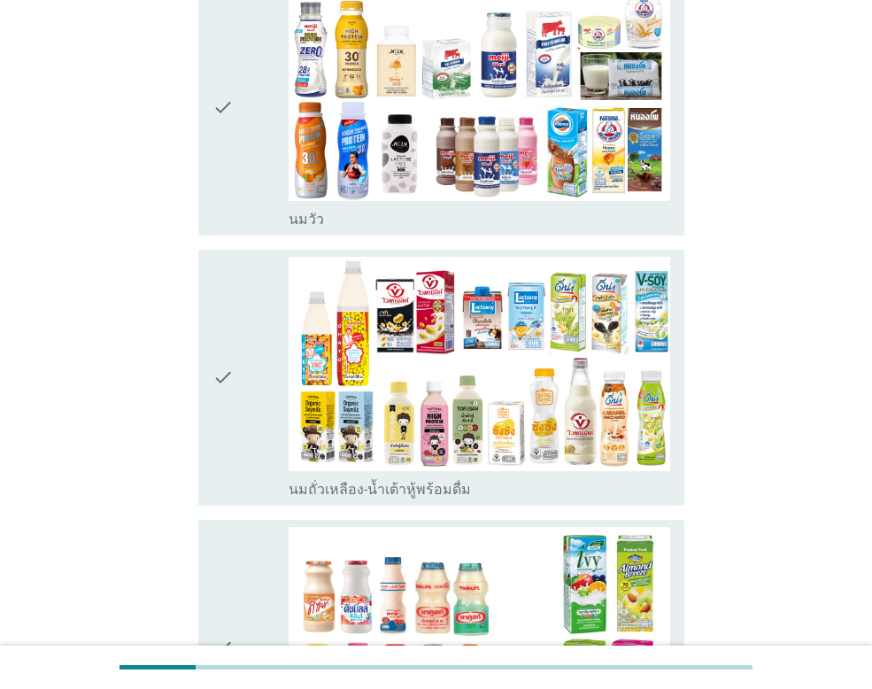
scroll to position [266, 0]
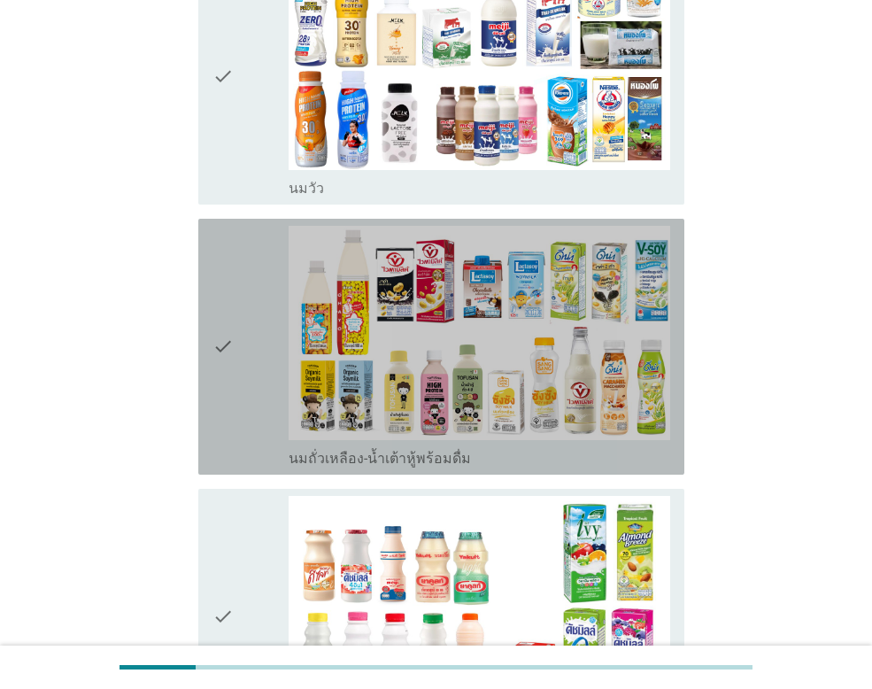
click at [264, 342] on div "check" at bounding box center [251, 347] width 76 height 242
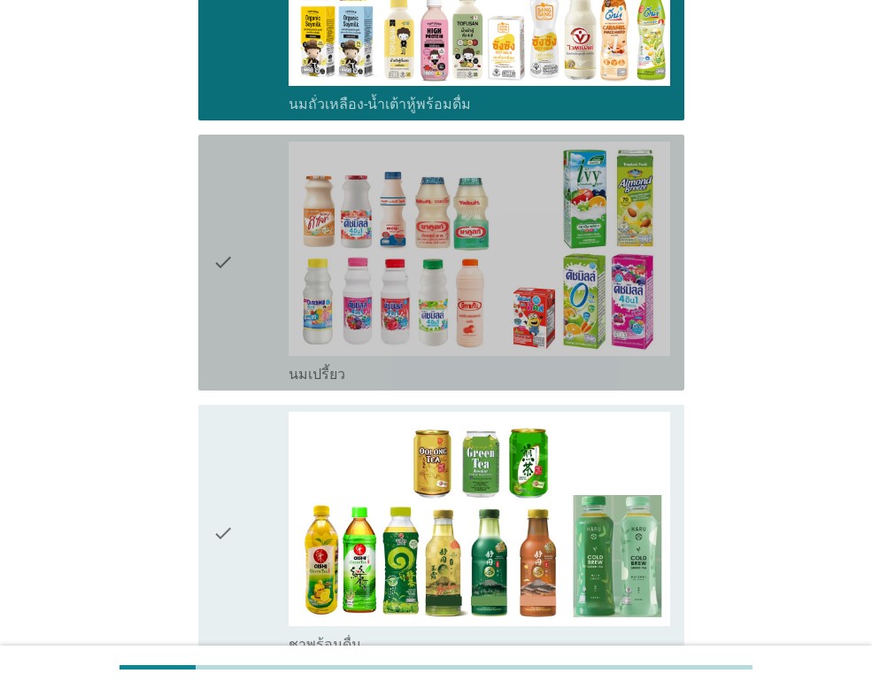
click at [236, 227] on div "check" at bounding box center [251, 263] width 76 height 242
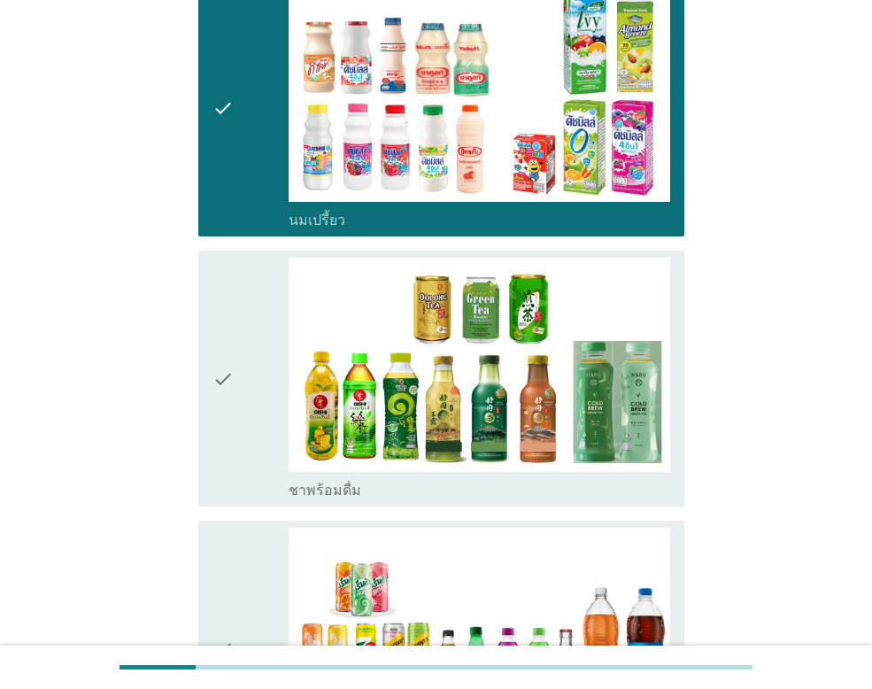
scroll to position [1063, 0]
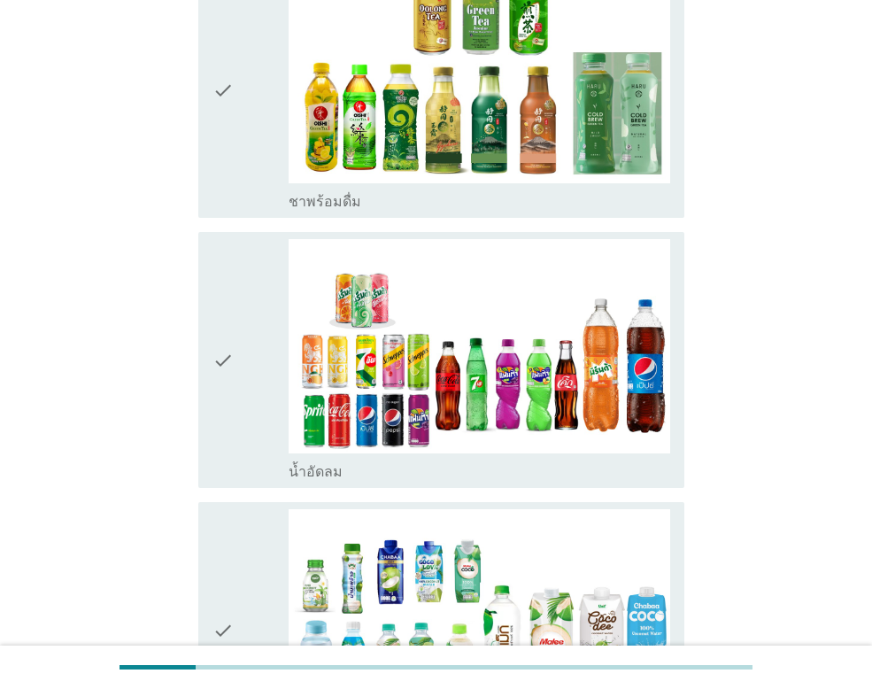
click at [259, 135] on div "check" at bounding box center [251, 90] width 76 height 242
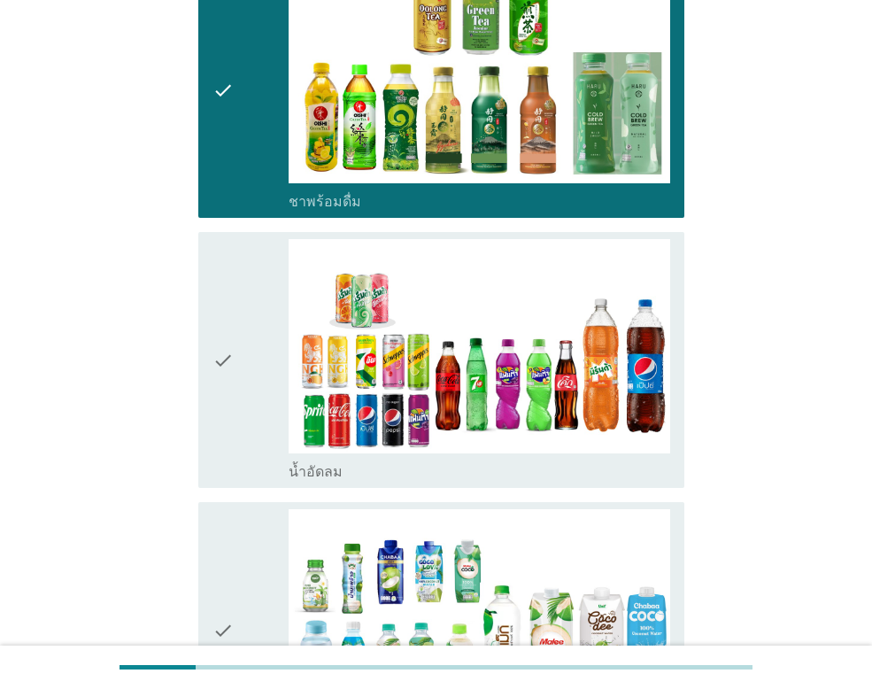
click at [260, 335] on div "check" at bounding box center [251, 360] width 76 height 242
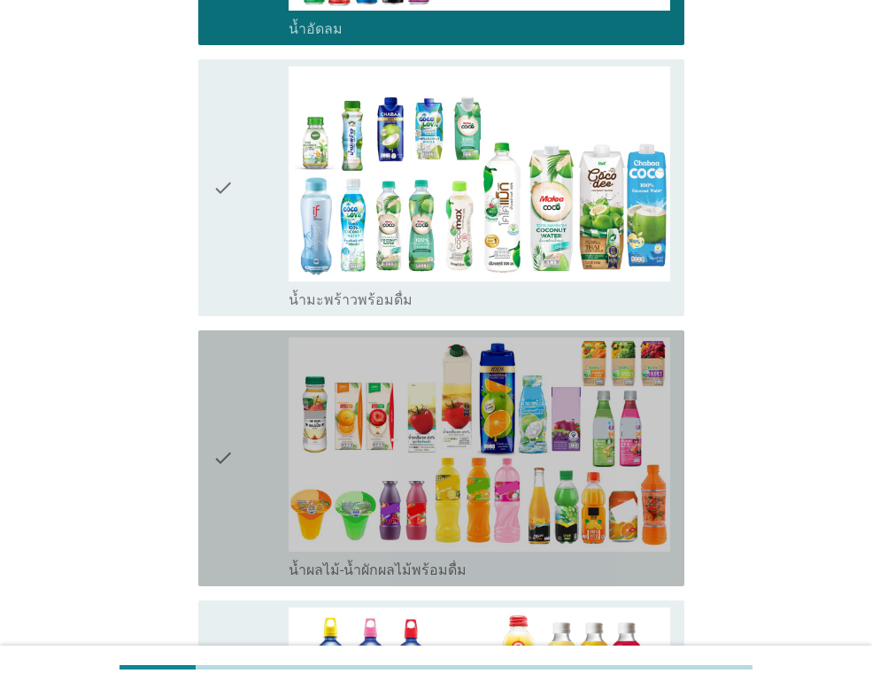
click at [236, 396] on div "check" at bounding box center [251, 458] width 76 height 242
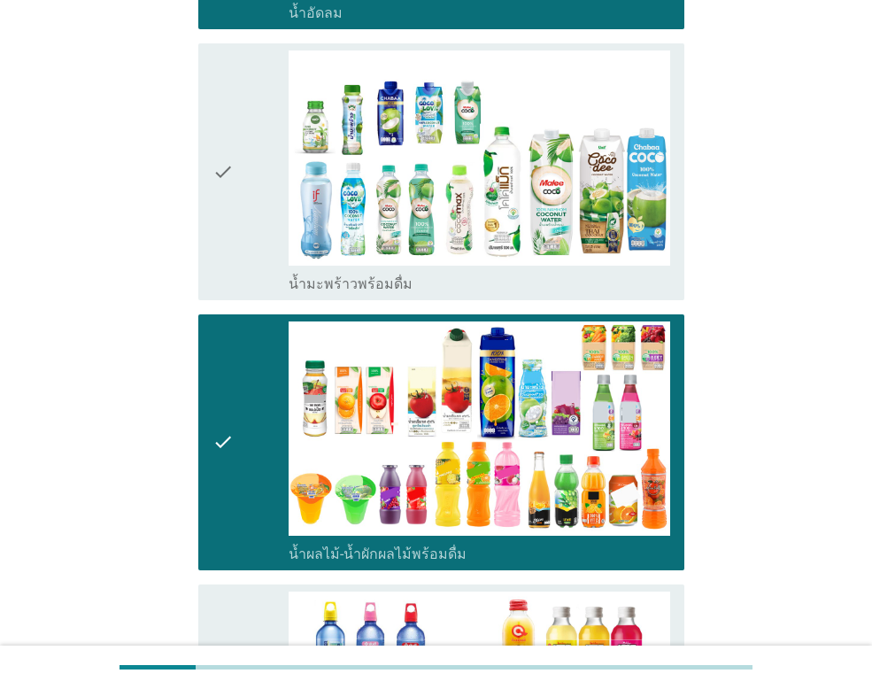
scroll to position [1929, 0]
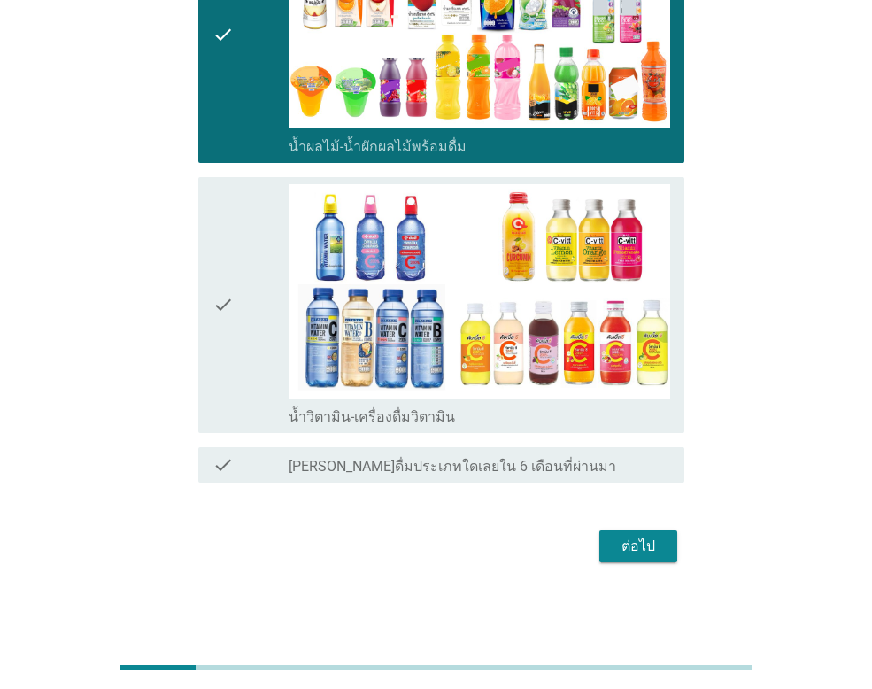
click at [656, 548] on div "ต่อไป" at bounding box center [639, 546] width 50 height 21
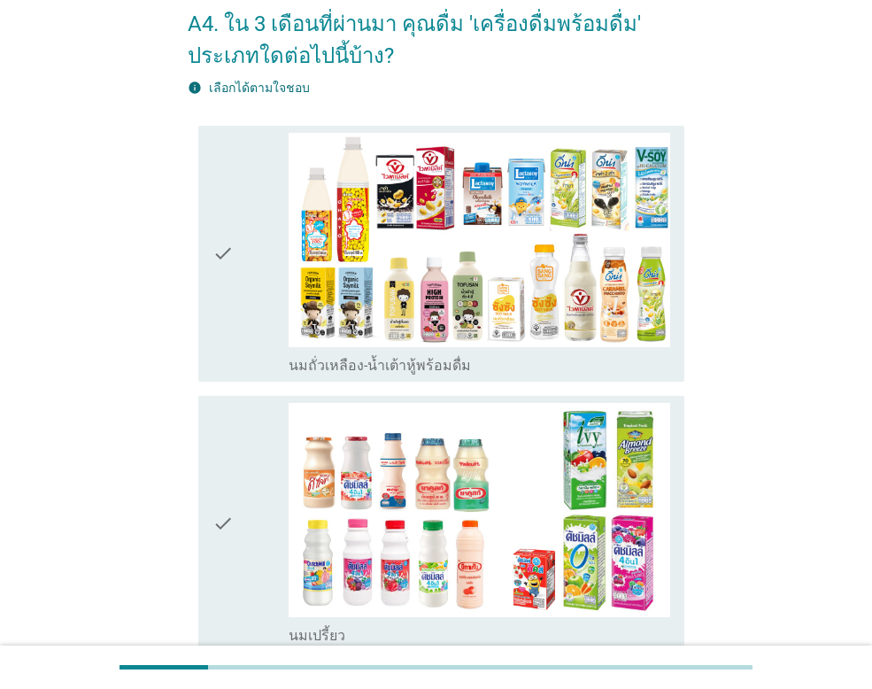
scroll to position [0, 0]
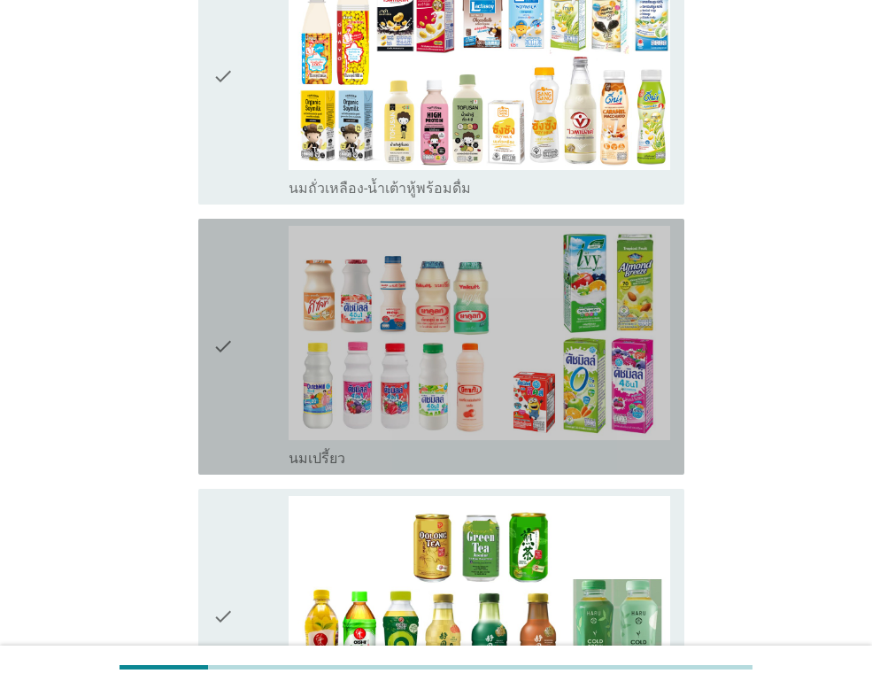
click at [231, 328] on icon "check" at bounding box center [223, 347] width 21 height 242
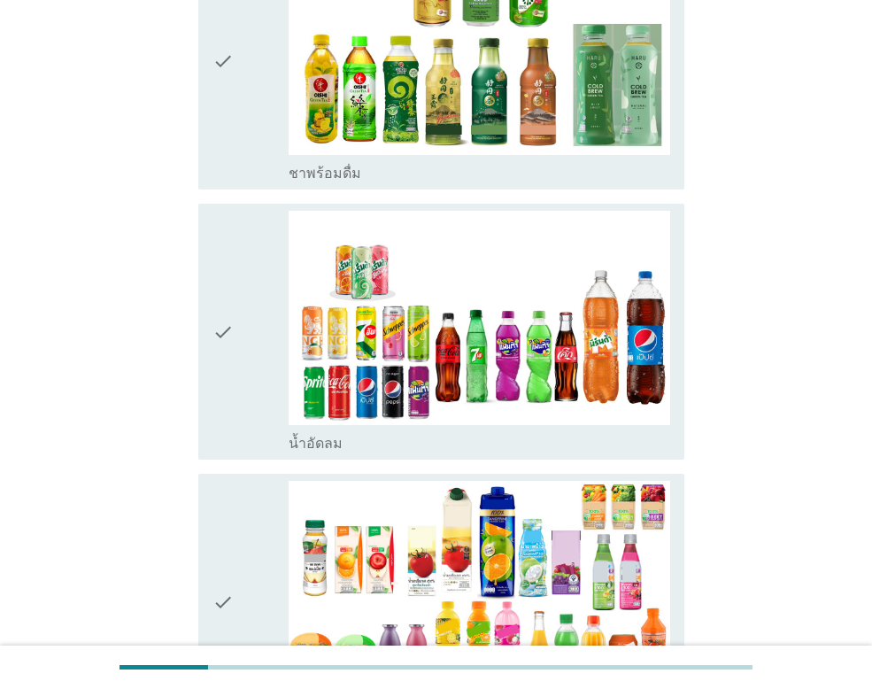
scroll to position [1063, 0]
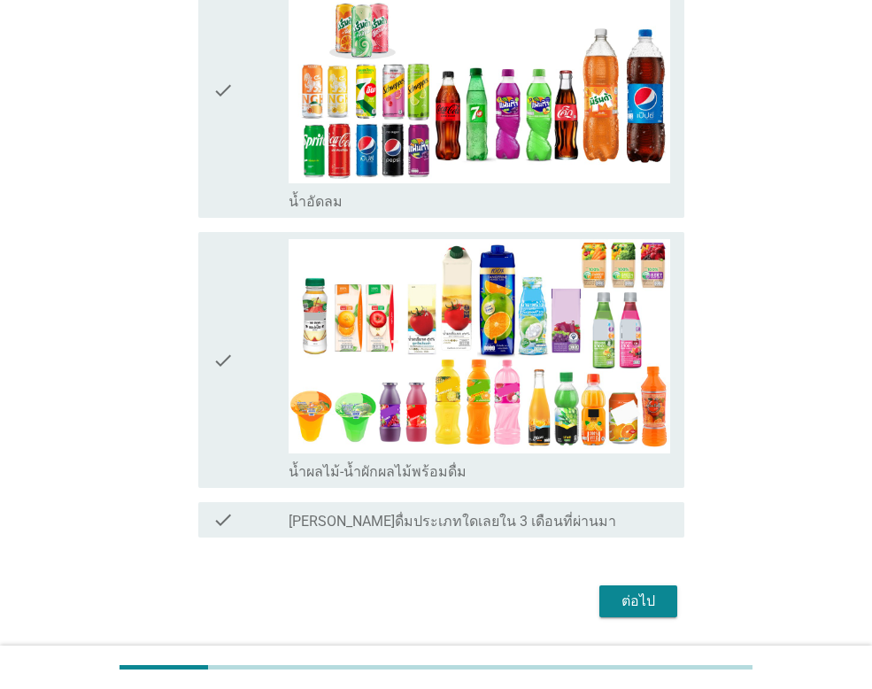
click at [254, 128] on div "check" at bounding box center [251, 90] width 76 height 242
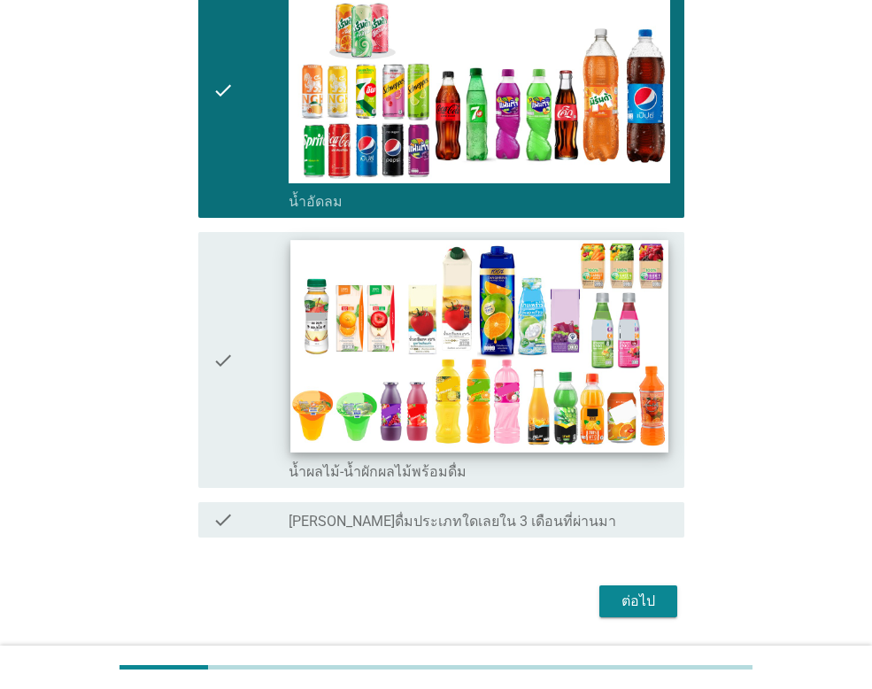
drag, startPoint x: 245, startPoint y: 332, endPoint x: 343, endPoint y: 416, distance: 128.7
click at [244, 333] on div "check" at bounding box center [251, 360] width 76 height 242
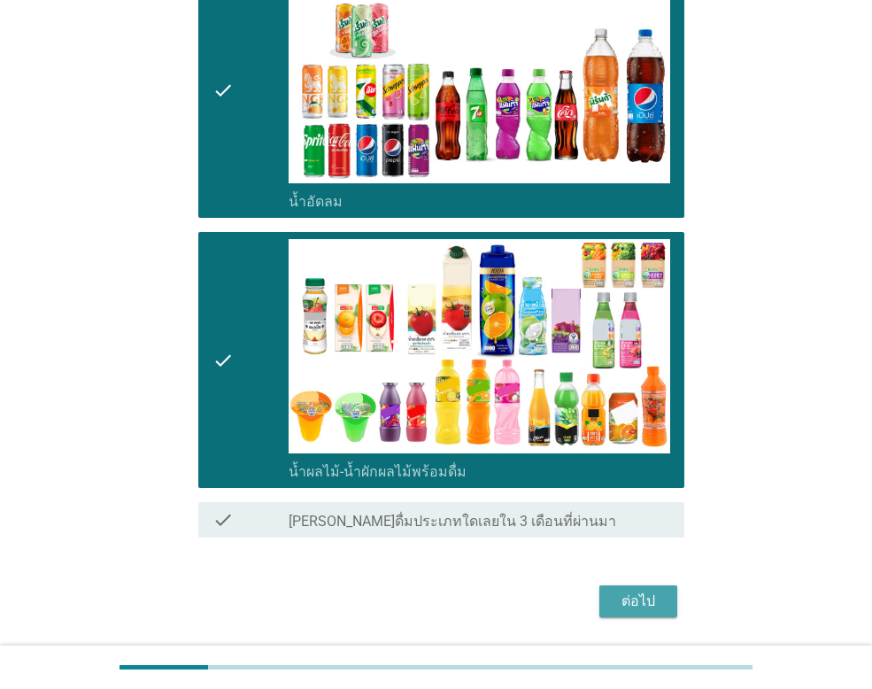
click at [646, 610] on div "ต่อไป" at bounding box center [639, 601] width 50 height 21
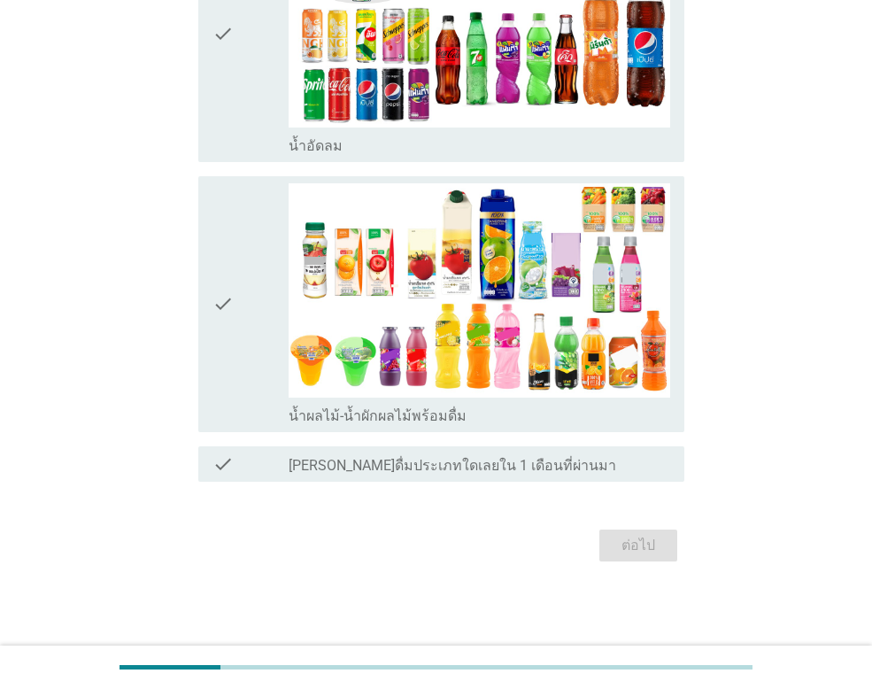
scroll to position [0, 0]
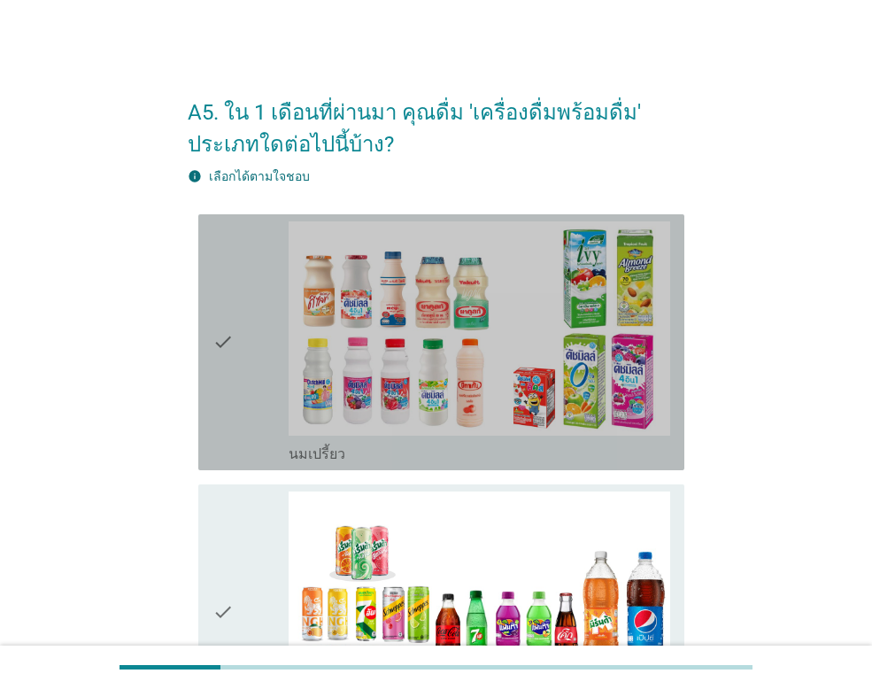
click at [239, 388] on div "check" at bounding box center [251, 342] width 76 height 242
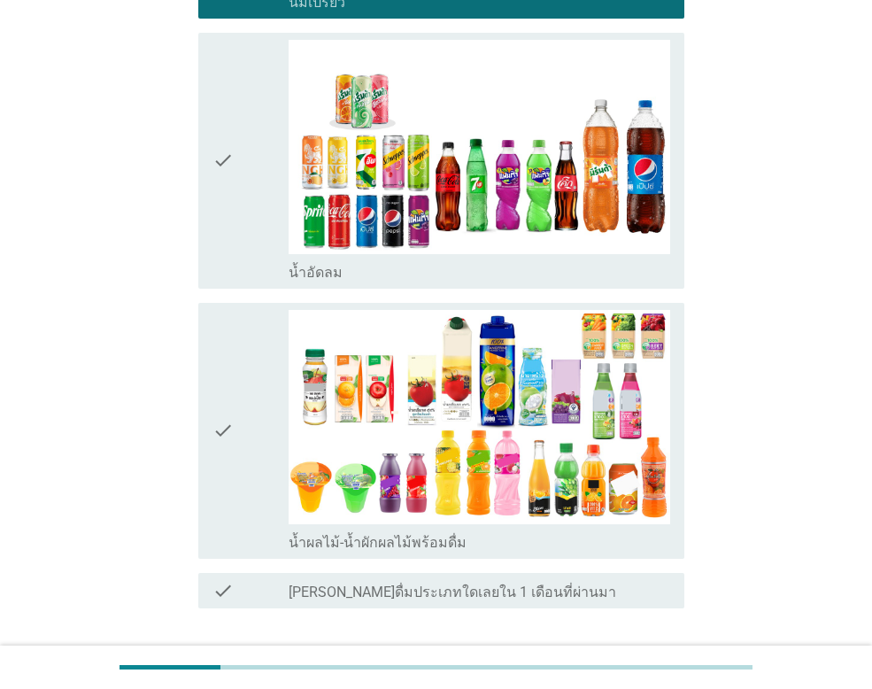
scroll to position [578, 0]
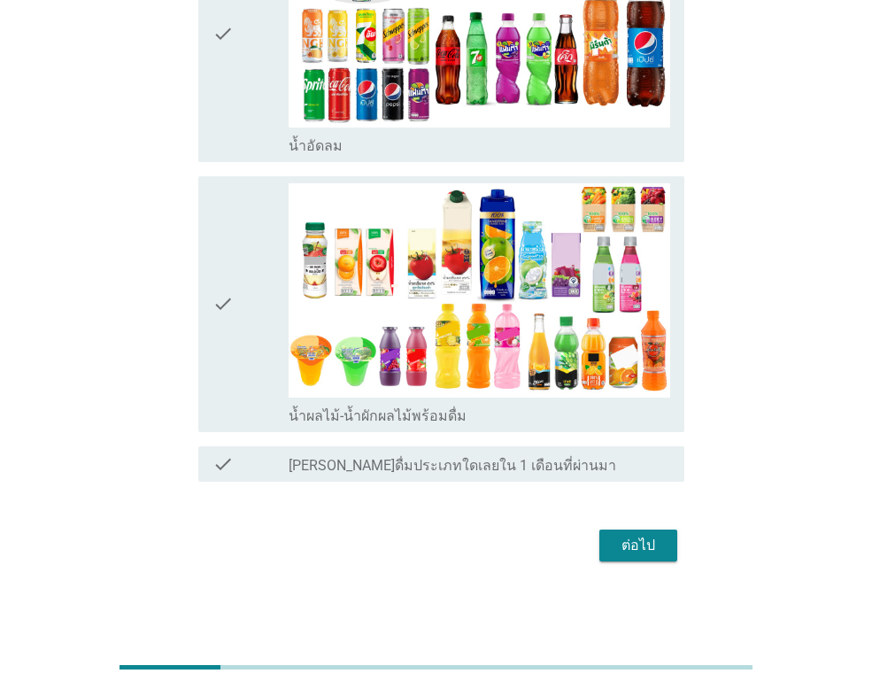
click at [247, 334] on div "check" at bounding box center [251, 304] width 76 height 242
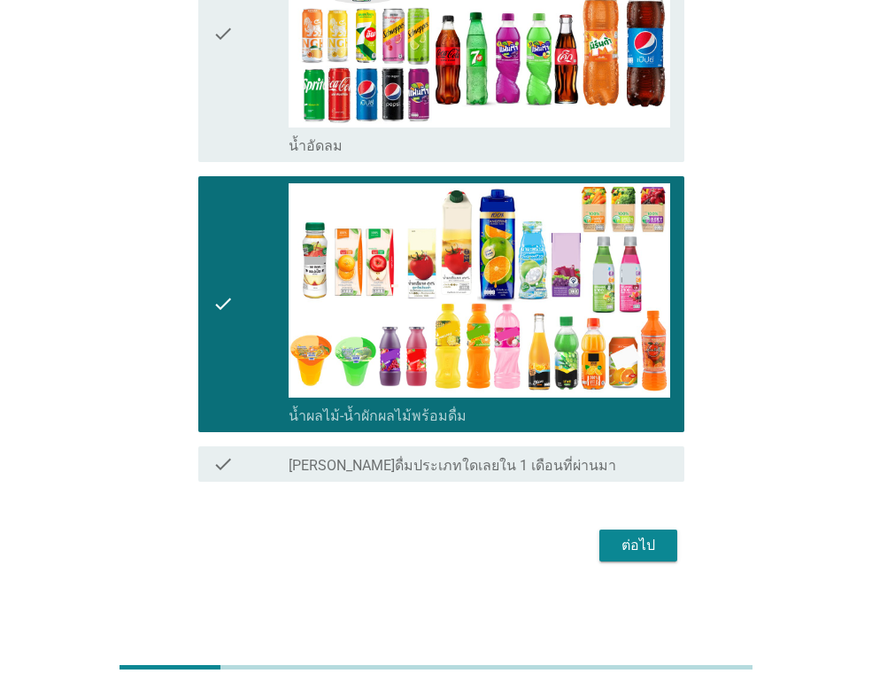
click at [655, 538] on div "ต่อไป" at bounding box center [639, 545] width 50 height 21
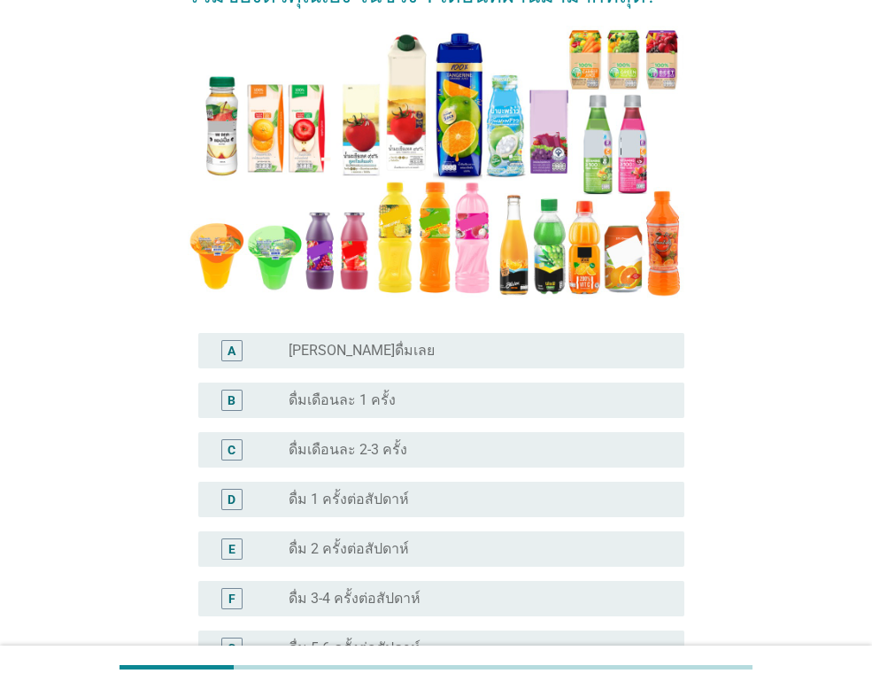
scroll to position [354, 0]
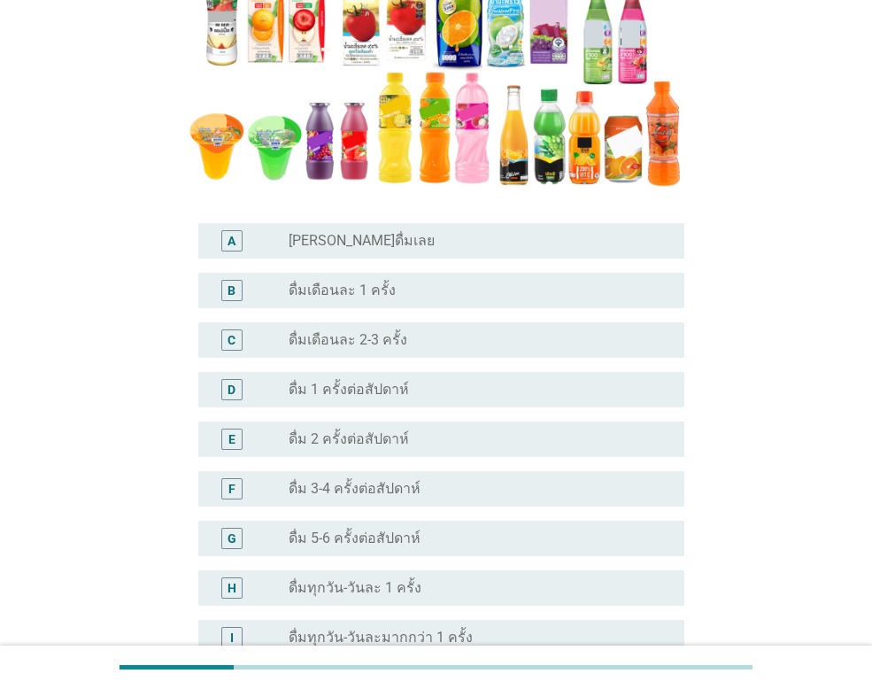
click at [393, 381] on label "ดื่ม 1 ครั้งต่อสัปดาห์" at bounding box center [349, 390] width 120 height 18
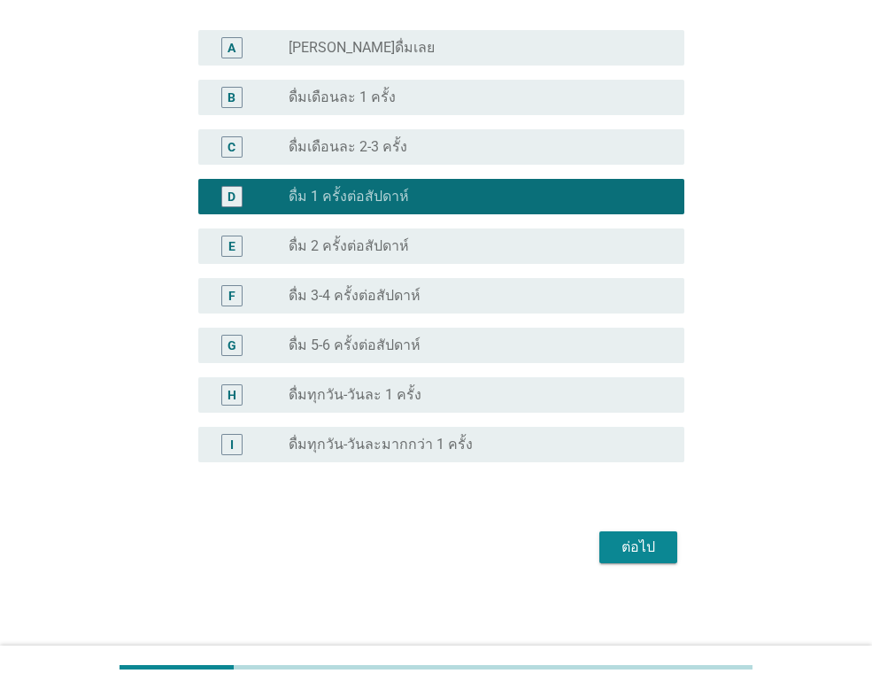
scroll to position [548, 0]
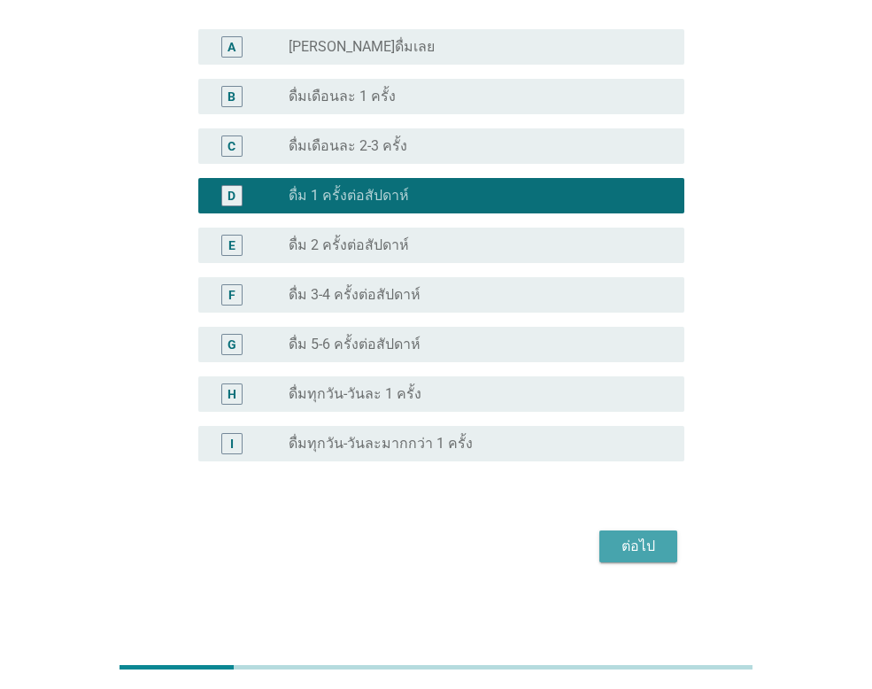
click at [645, 543] on div "ต่อไป" at bounding box center [639, 546] width 50 height 21
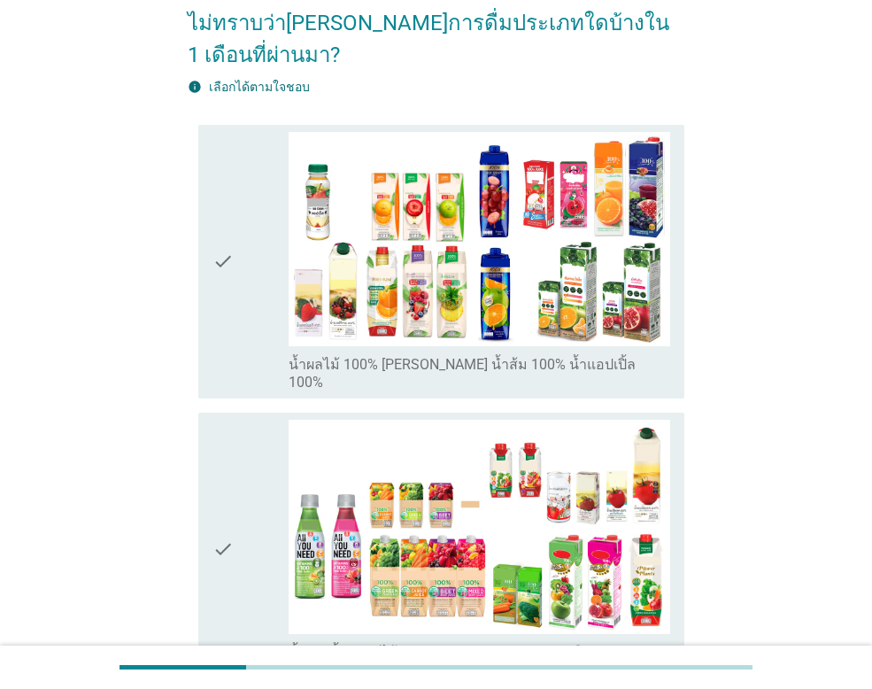
scroll to position [177, 0]
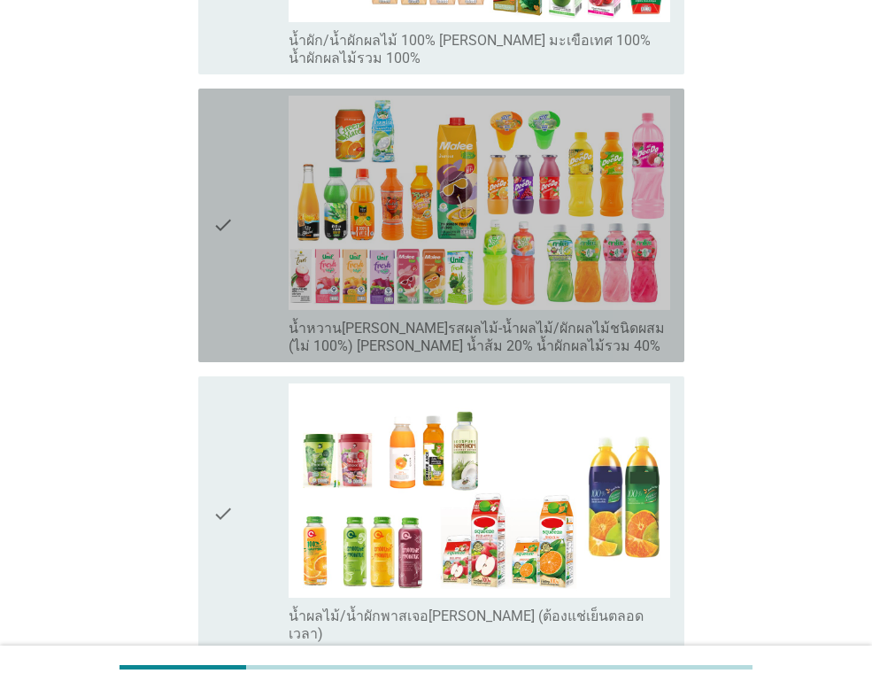
click at [251, 220] on div "check" at bounding box center [251, 225] width 76 height 259
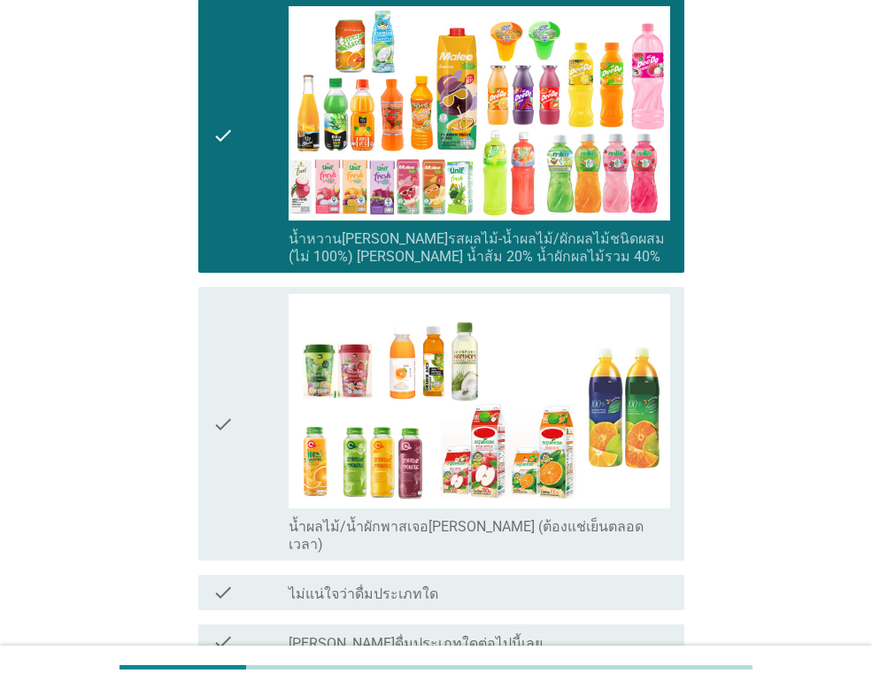
scroll to position [997, 0]
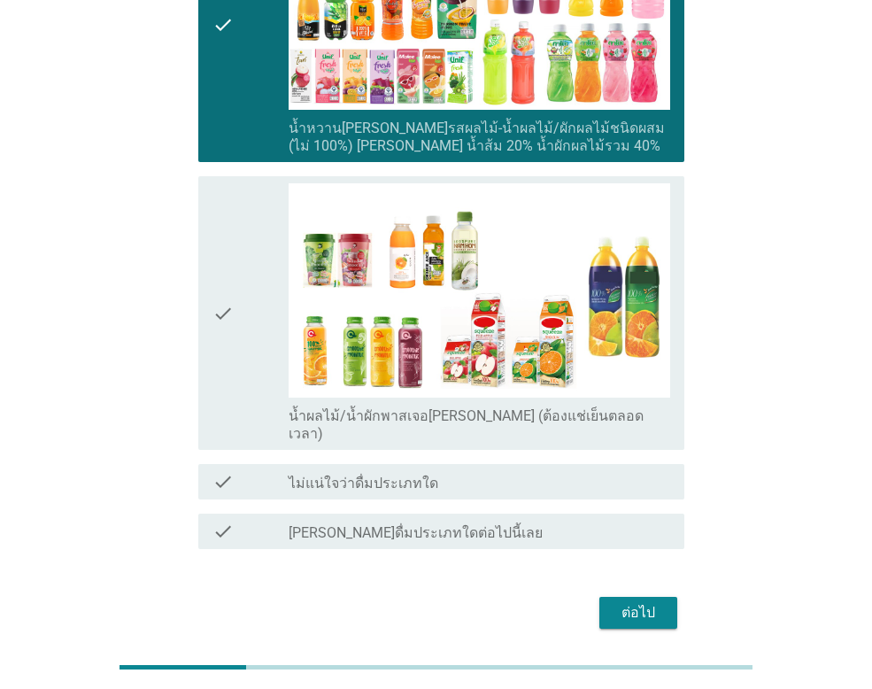
click at [643, 602] on div "ต่อไป" at bounding box center [639, 612] width 50 height 21
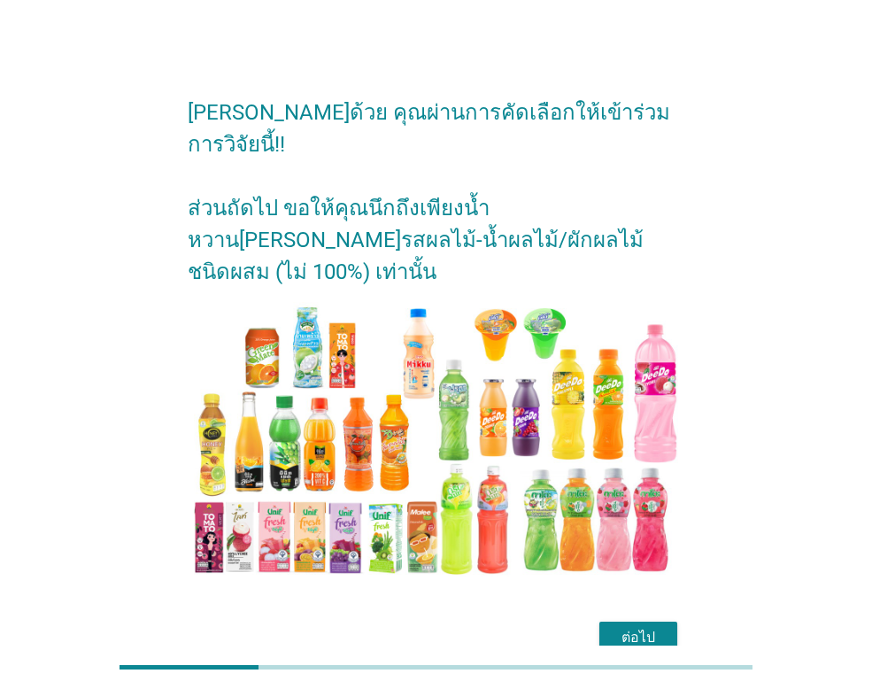
scroll to position [43, 0]
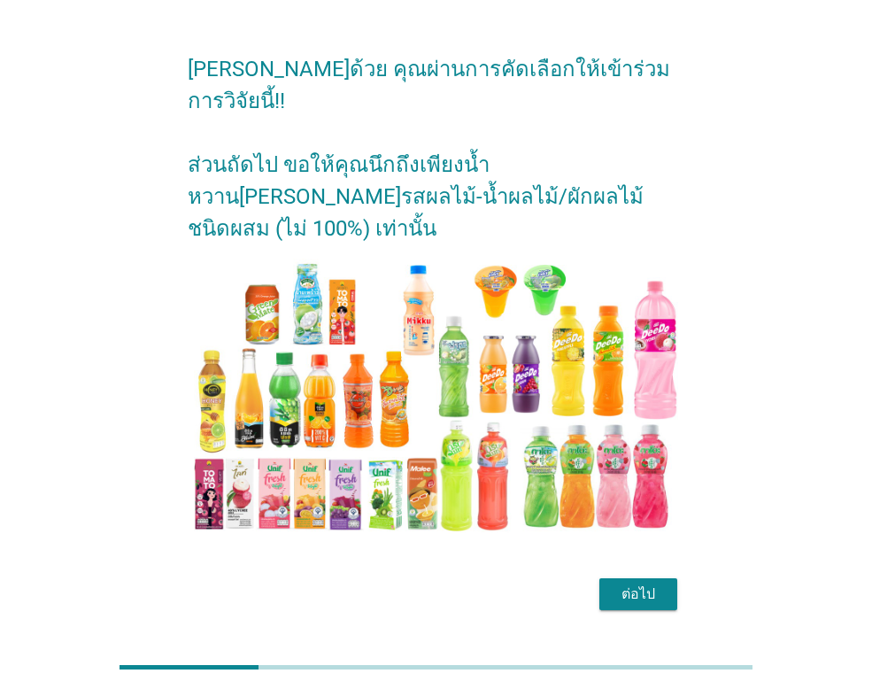
click at [637, 584] on div "ต่อไป" at bounding box center [639, 594] width 50 height 21
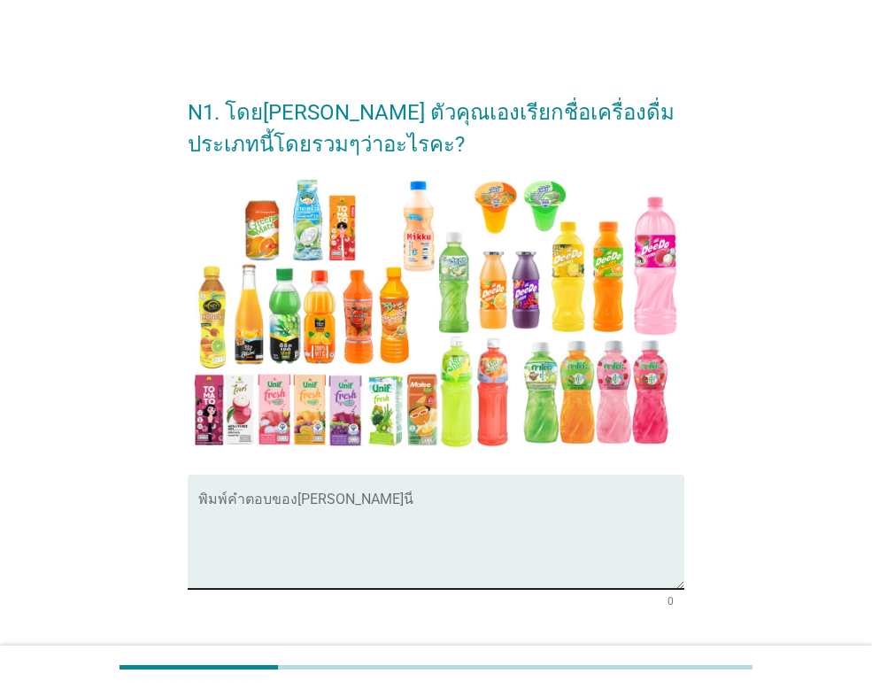
click at [272, 504] on textarea "พิมพ์คำตอบของคุณ ที่นี่" at bounding box center [441, 542] width 486 height 93
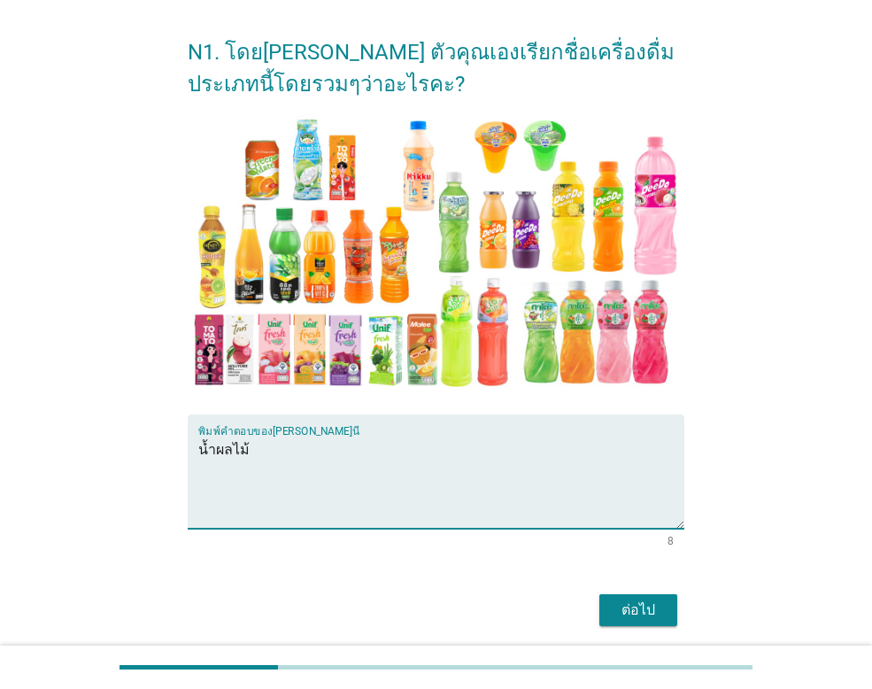
scroll to position [124, 0]
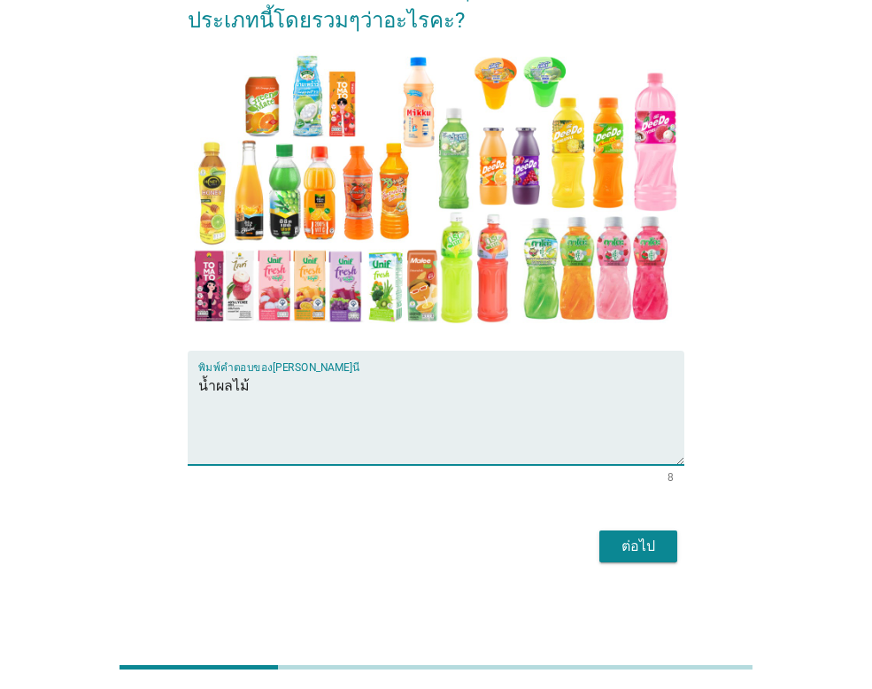
type textarea "น้ำผลไม้"
click at [642, 544] on div "ต่อไป" at bounding box center [639, 546] width 50 height 21
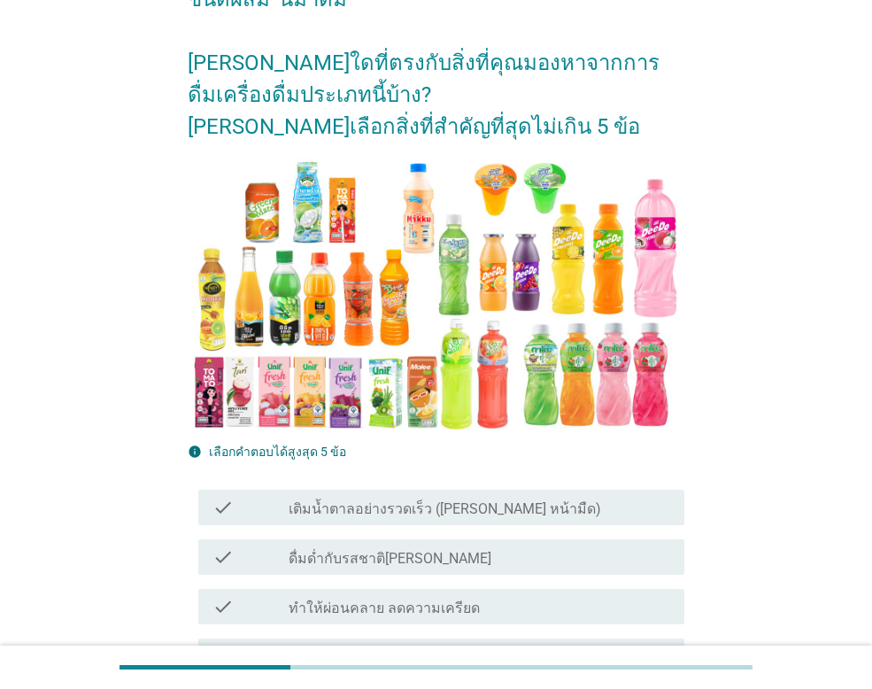
scroll to position [266, 0]
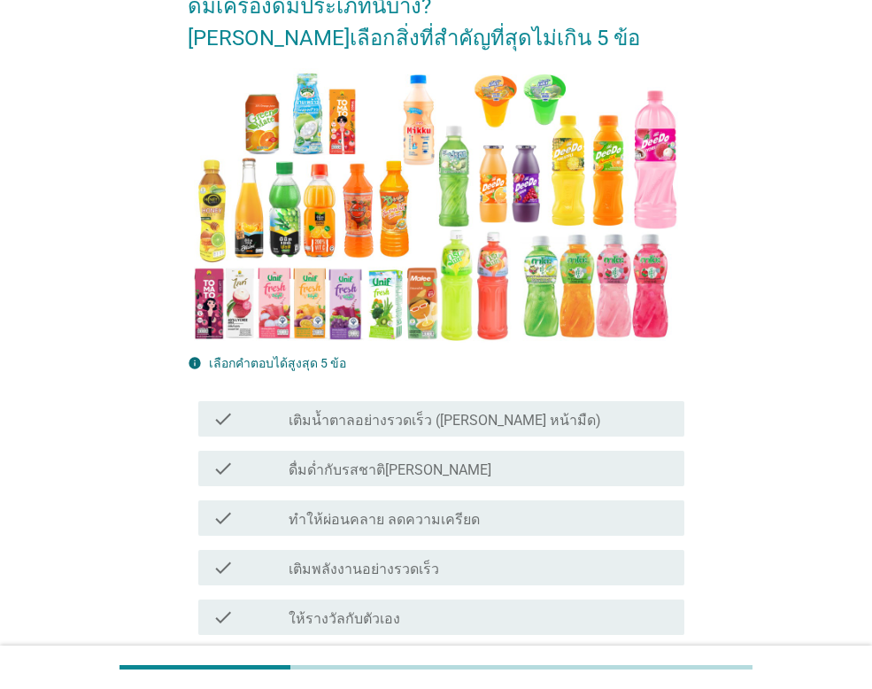
click at [436, 517] on label "ทำให้ผ่อนคลาย ลดความเครียด" at bounding box center [384, 520] width 191 height 18
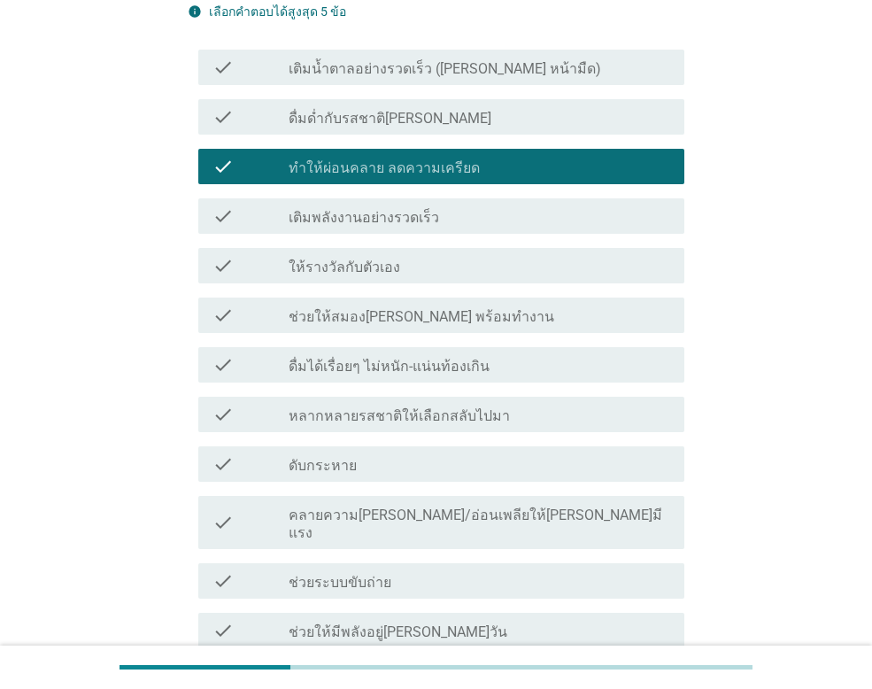
scroll to position [620, 0]
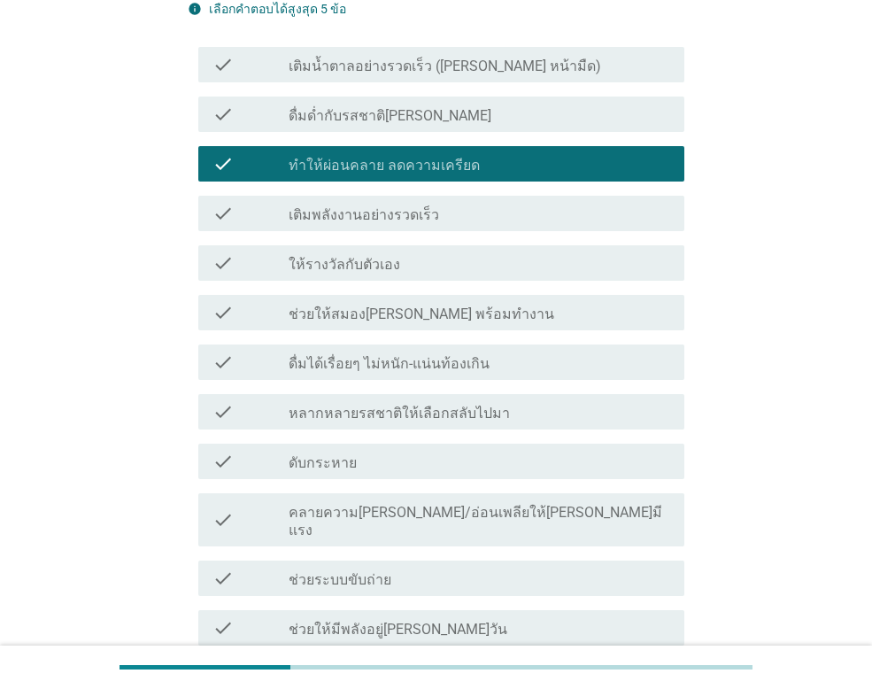
click at [434, 512] on label "คลายความ[PERSON_NAME]/อ่อนเพลียให้[PERSON_NAME]มีแรง" at bounding box center [480, 521] width 382 height 35
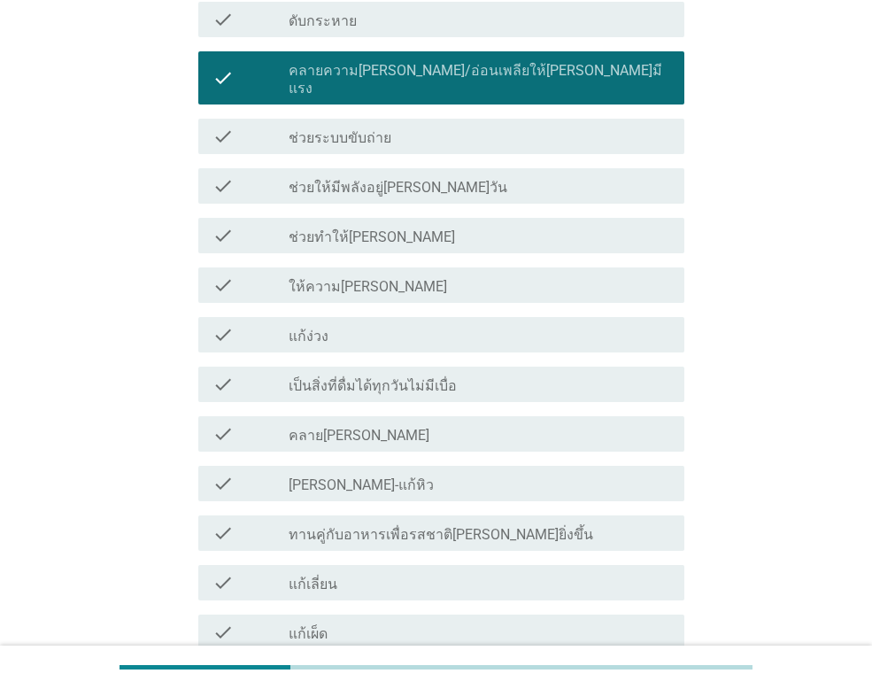
scroll to position [1063, 0]
click at [384, 274] on div "check_box_outline_blank ให้ความ[PERSON_NAME]" at bounding box center [480, 284] width 382 height 21
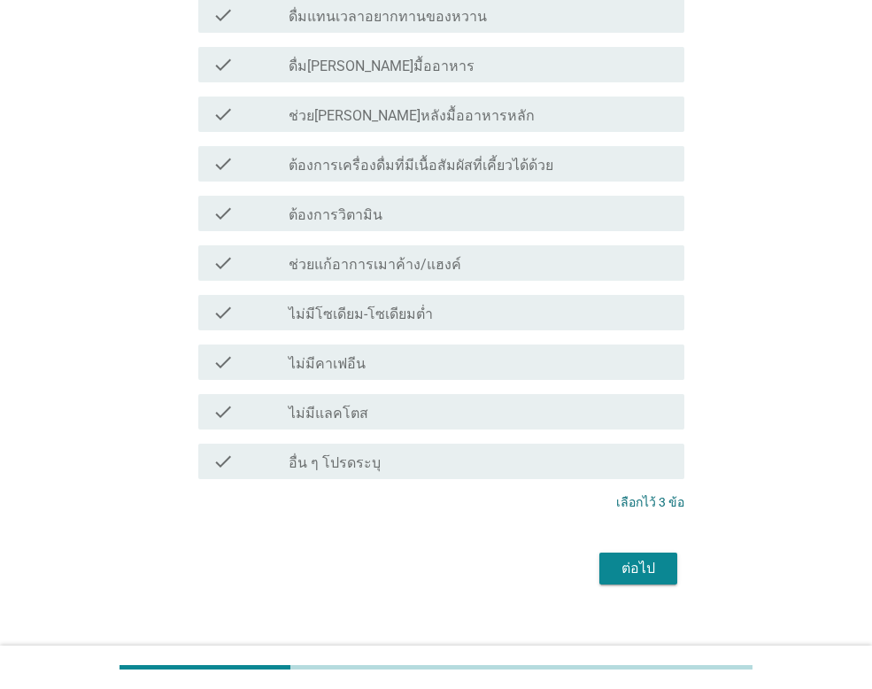
scroll to position [1733, 0]
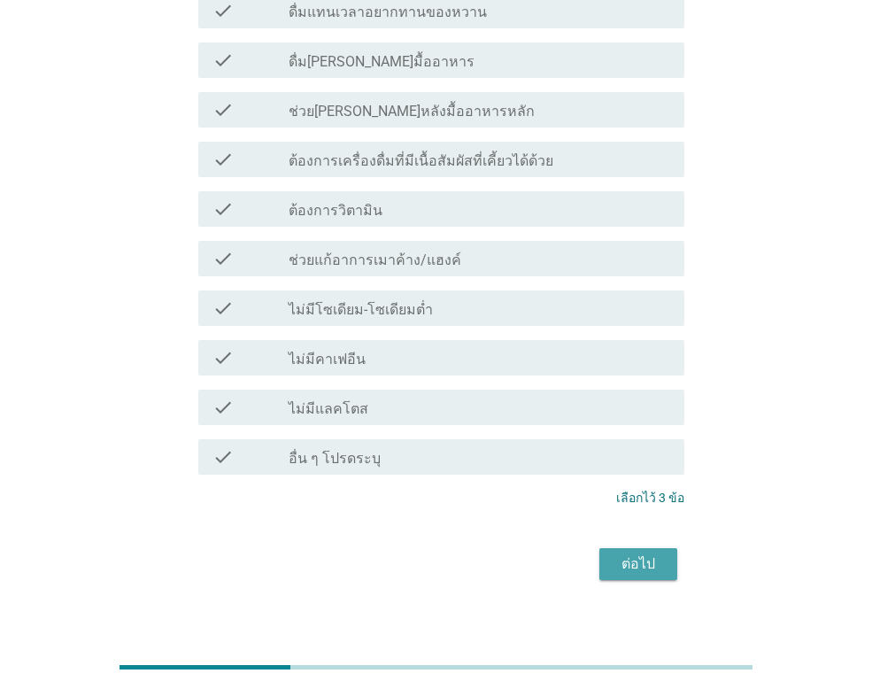
click at [653, 553] on div "ต่อไป" at bounding box center [639, 563] width 50 height 21
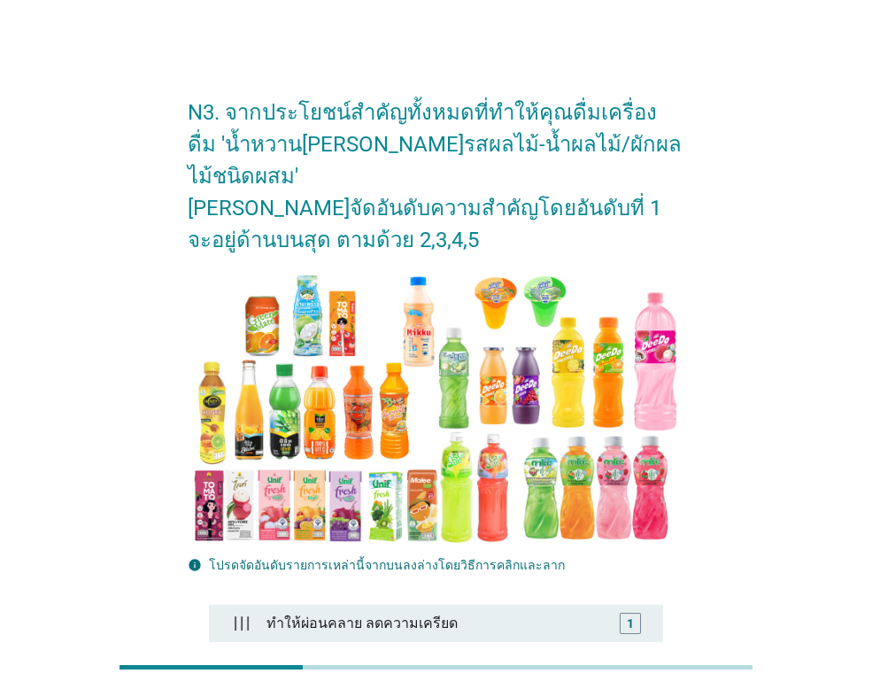
scroll to position [177, 0]
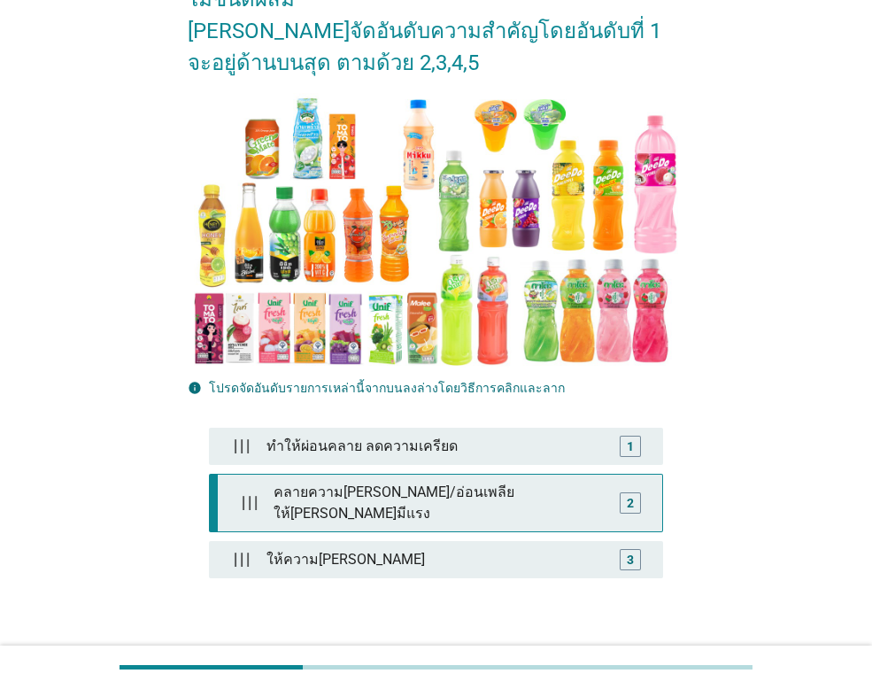
click at [485, 475] on div "คลายความ[PERSON_NAME]/อ่อนเพลียให้[PERSON_NAME]มีแรง" at bounding box center [440, 503] width 346 height 57
click at [624, 492] on div "2" at bounding box center [630, 502] width 21 height 21
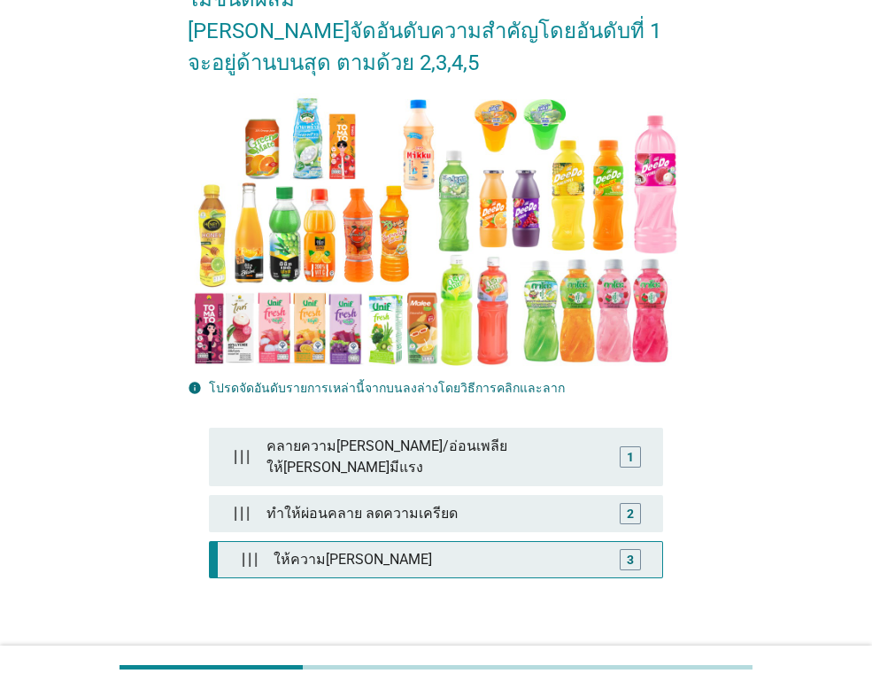
click at [531, 542] on div "ให้ความ[PERSON_NAME]" at bounding box center [440, 559] width 346 height 35
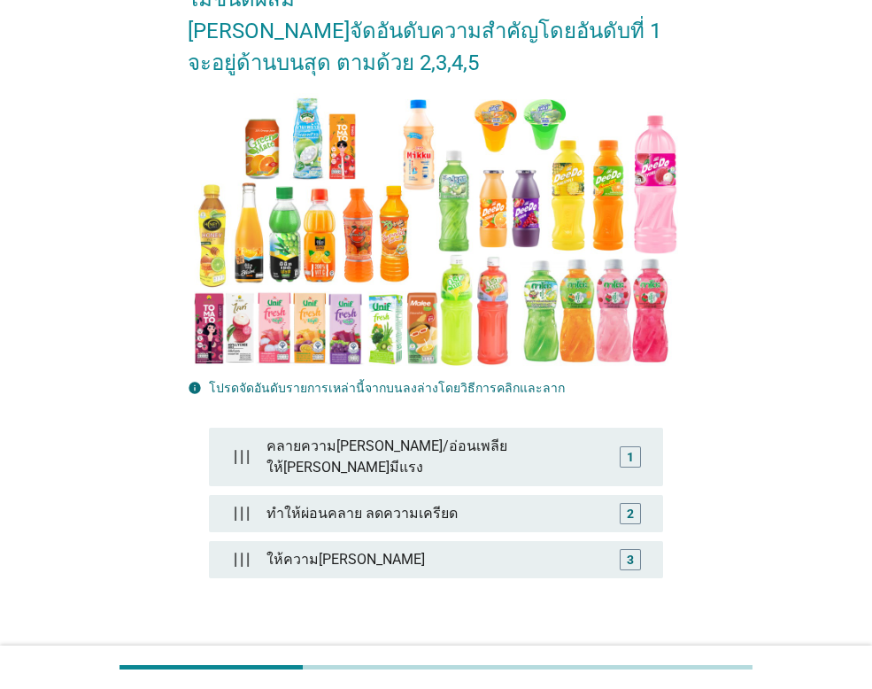
click at [652, 663] on div "ต่อไป" at bounding box center [639, 673] width 50 height 21
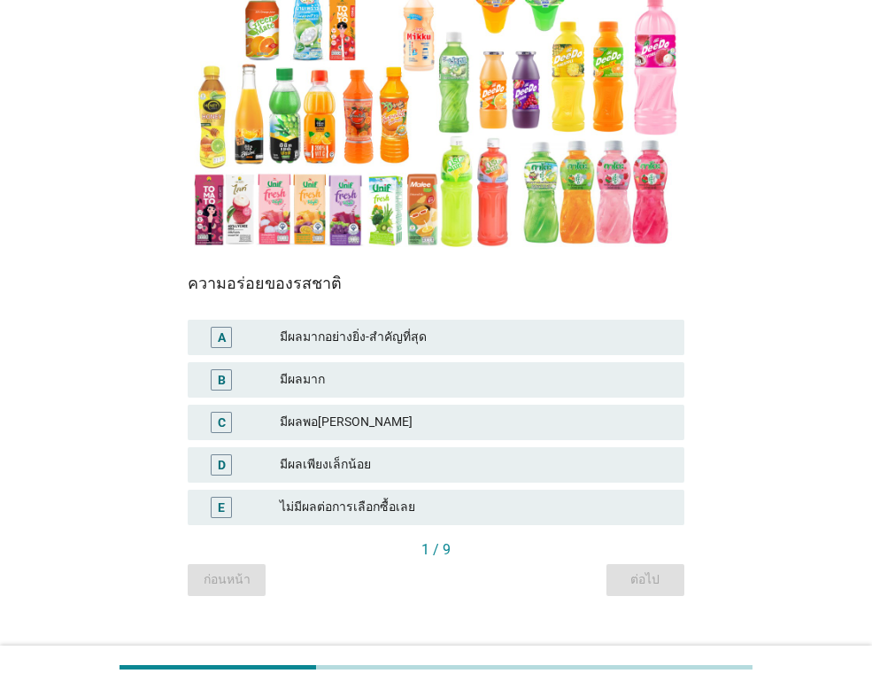
scroll to position [260, 0]
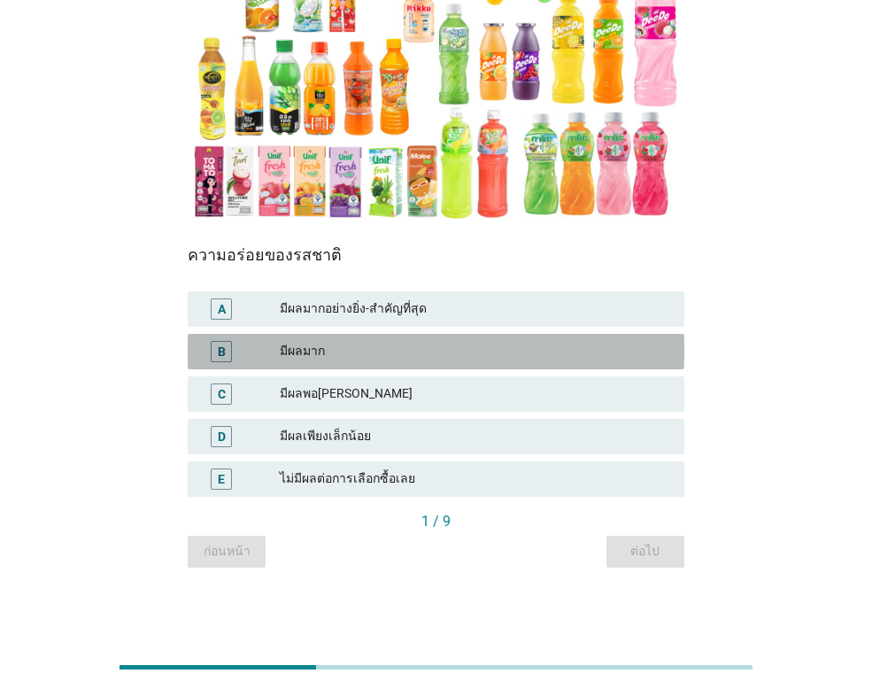
click at [338, 343] on div "มีผลมาก" at bounding box center [475, 351] width 390 height 21
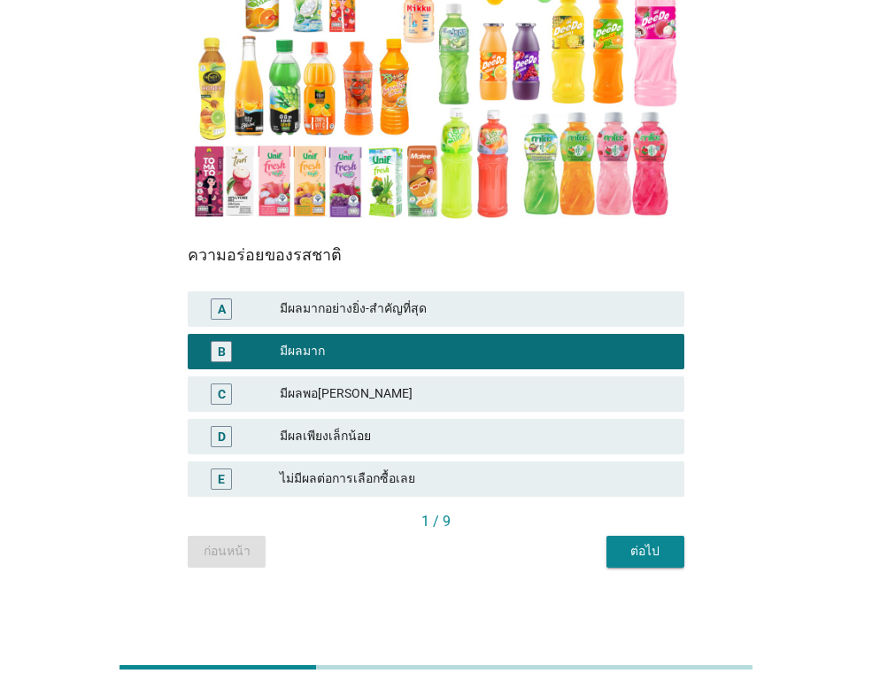
click at [394, 306] on div "มีผลมากอย่างยิ่ง-สำคัญที่สุด" at bounding box center [475, 308] width 390 height 21
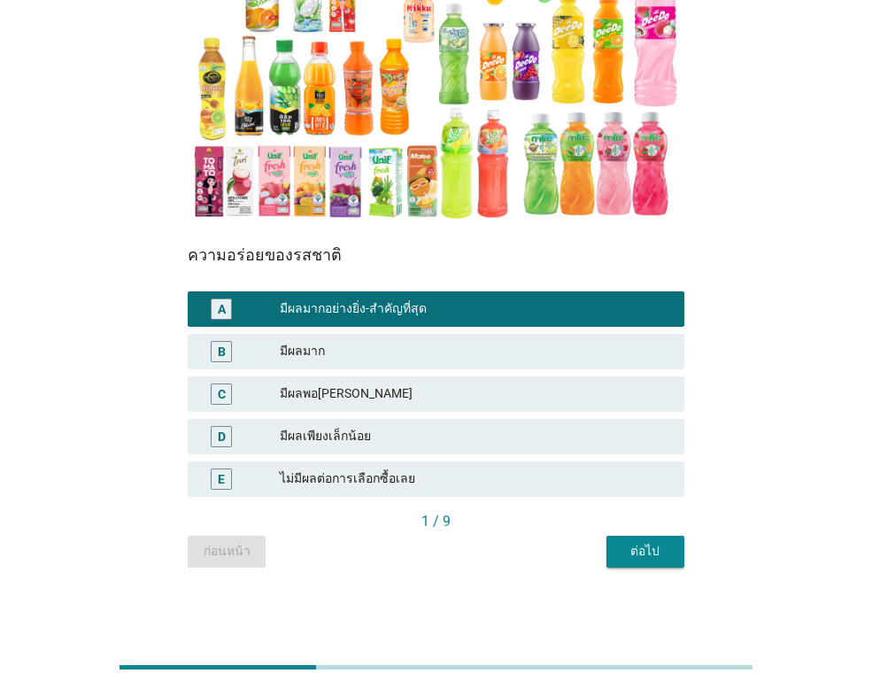
click at [658, 545] on div "ต่อไป" at bounding box center [646, 551] width 50 height 19
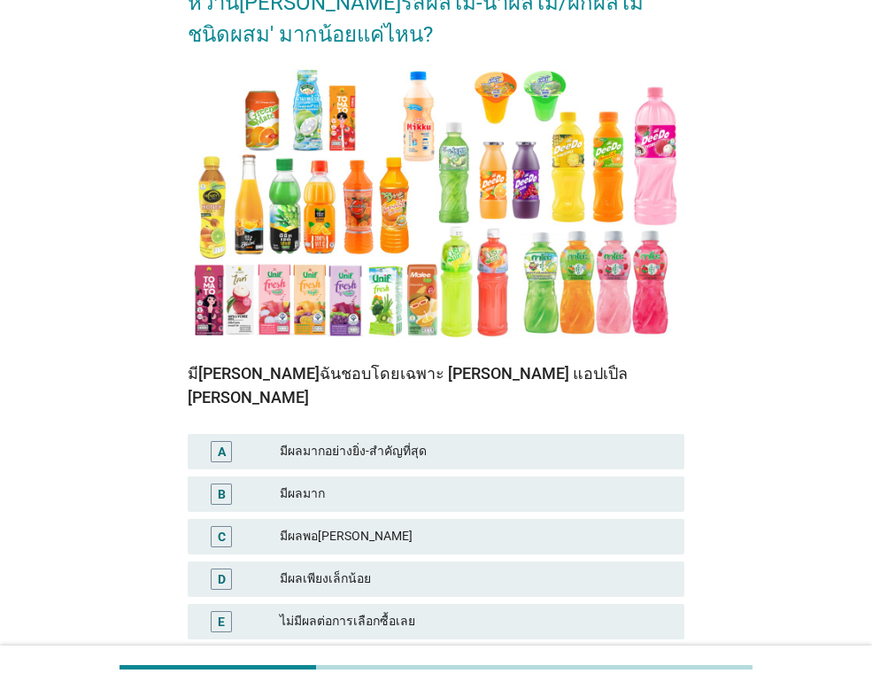
scroll to position [177, 0]
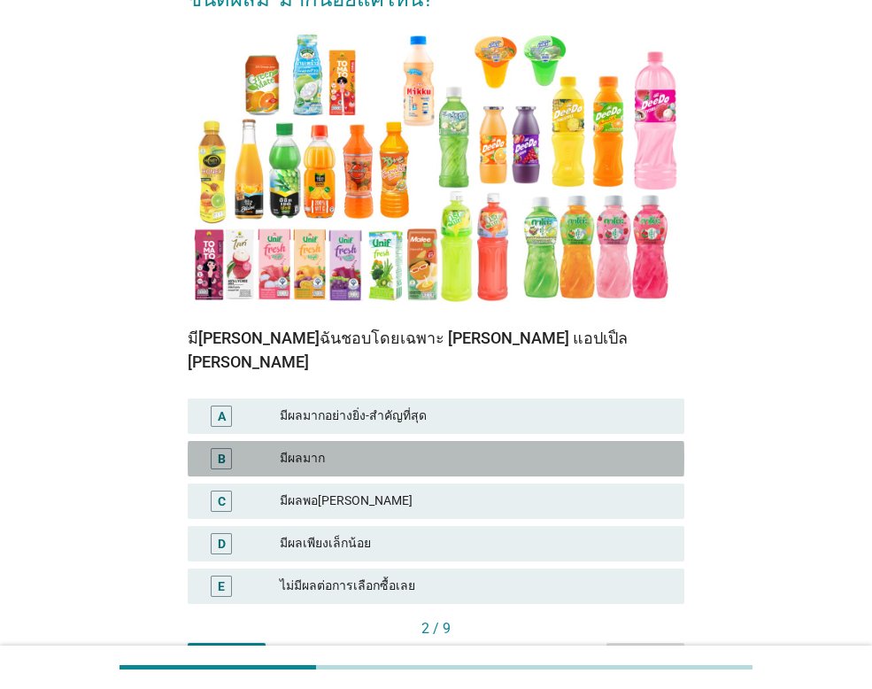
click at [325, 448] on div "มีผลมาก" at bounding box center [475, 458] width 390 height 21
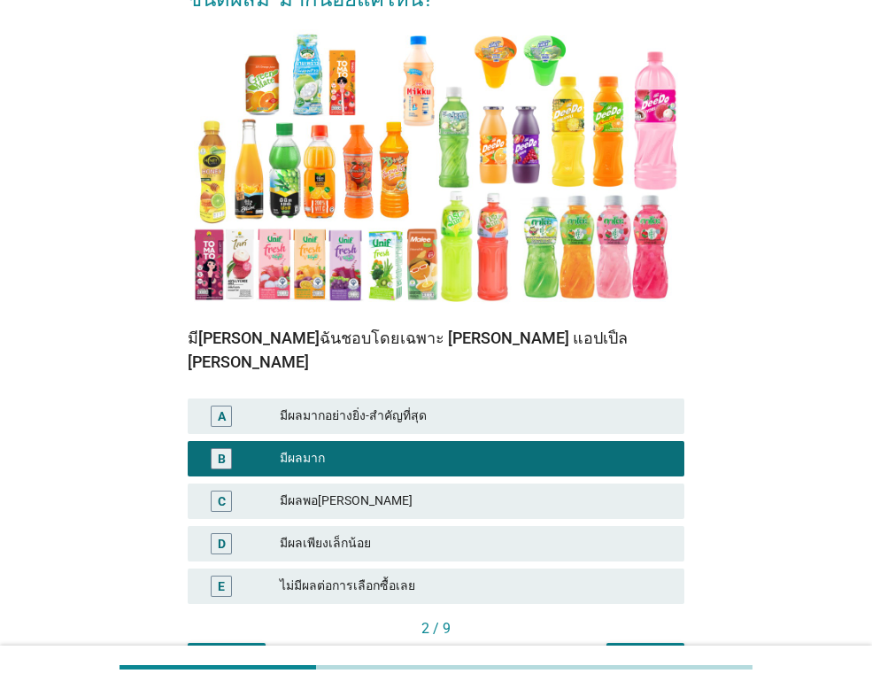
click at [651, 649] on div "ต่อไป" at bounding box center [646, 658] width 50 height 19
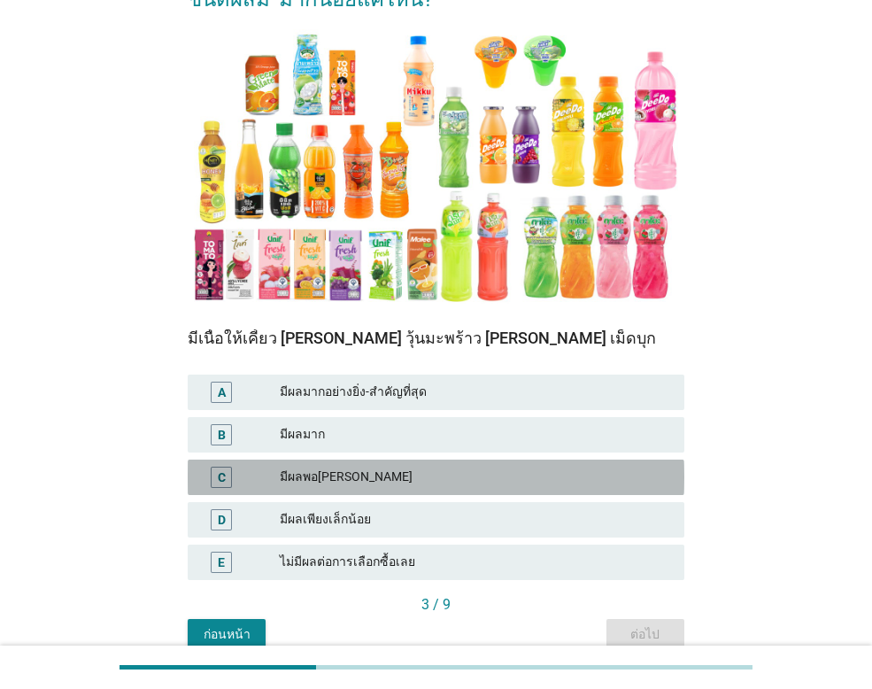
click at [352, 480] on div "มีผลพอ[PERSON_NAME]" at bounding box center [475, 477] width 390 height 21
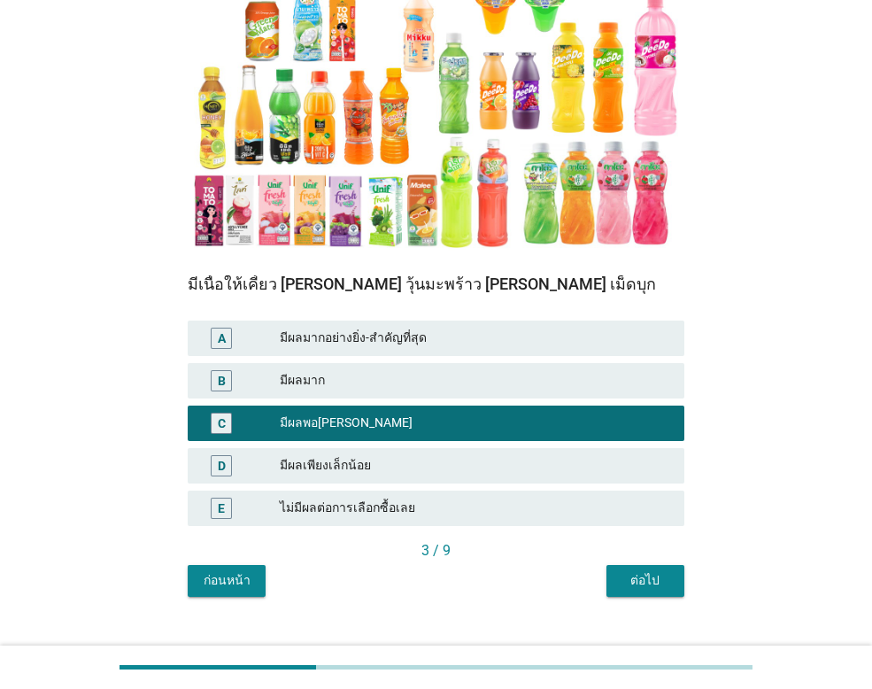
scroll to position [260, 0]
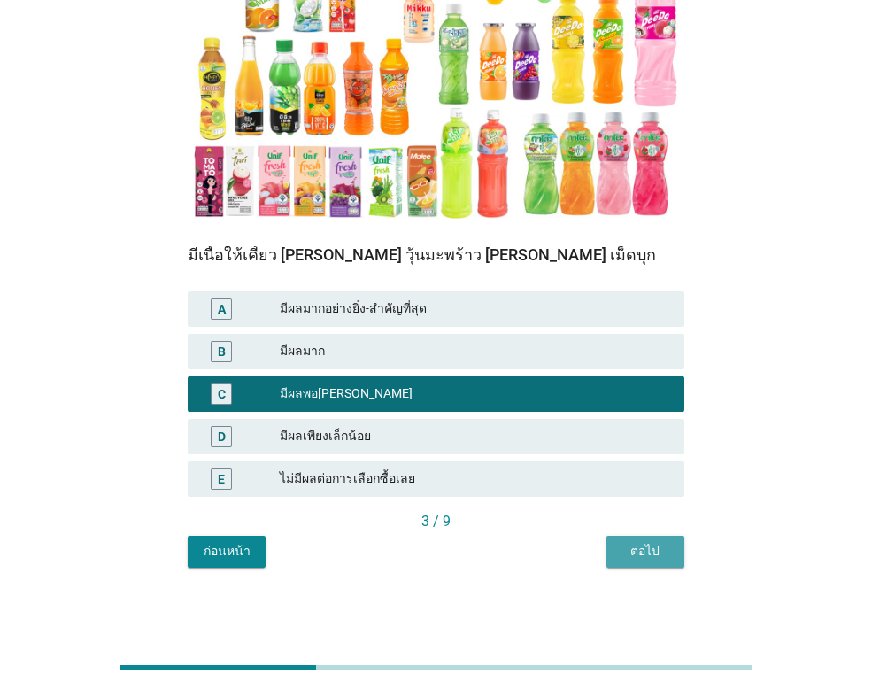
click at [641, 547] on div "ต่อไป" at bounding box center [646, 551] width 50 height 19
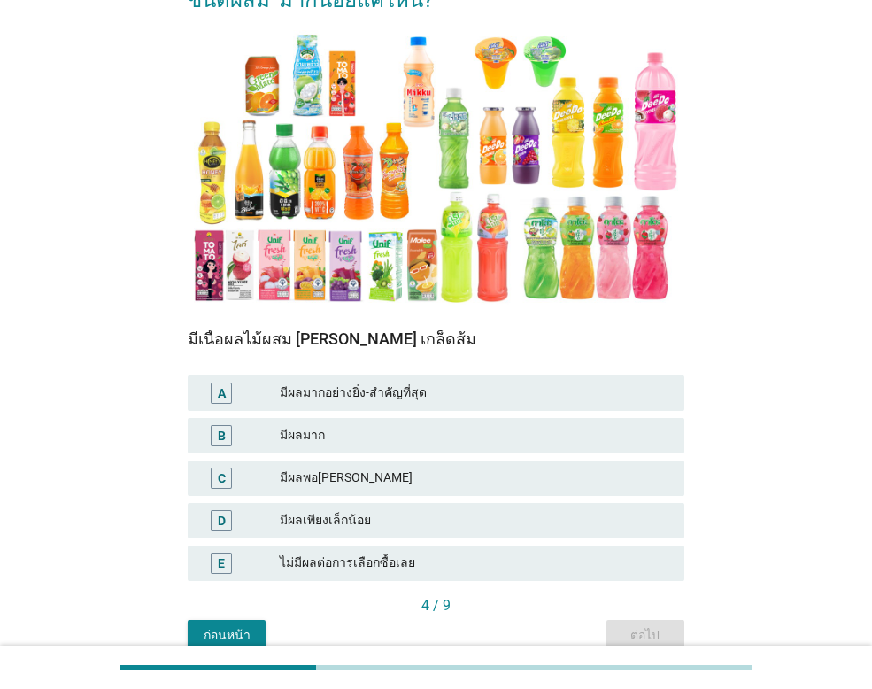
scroll to position [177, 0]
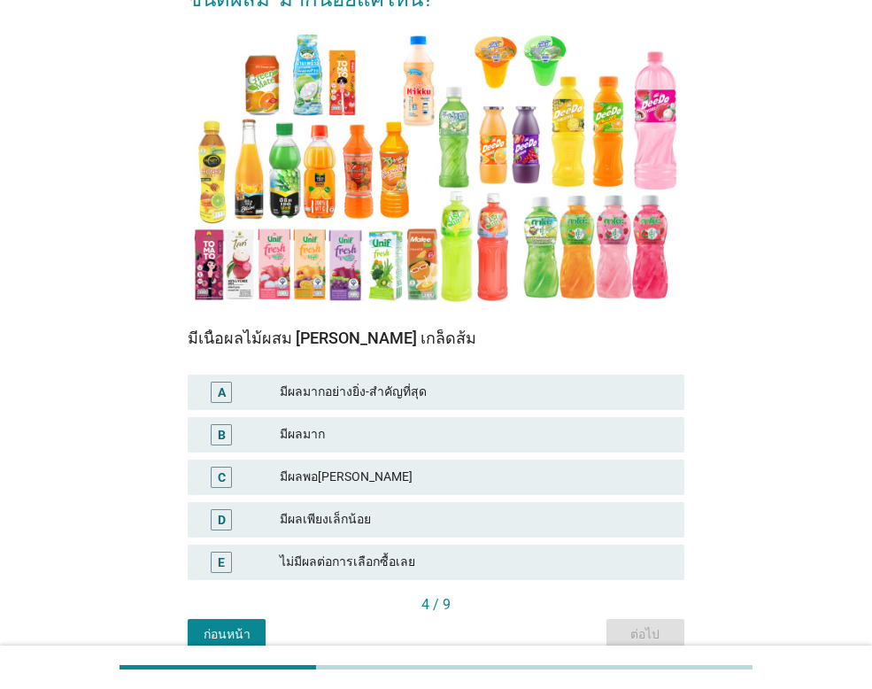
click at [348, 514] on div "มีผลเพียงเล็กน้อย" at bounding box center [475, 519] width 390 height 21
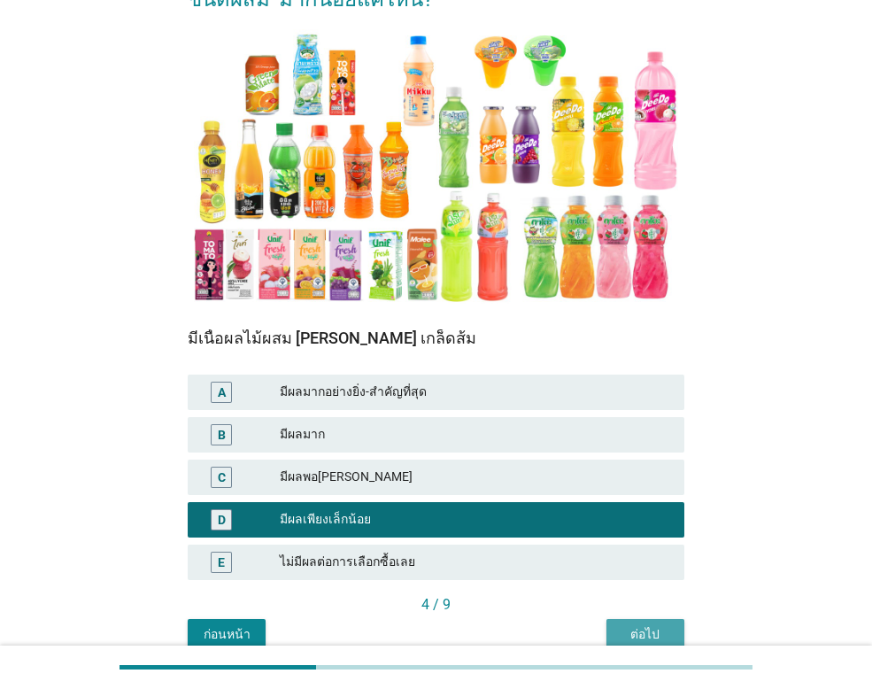
click at [632, 626] on div "ต่อไป" at bounding box center [646, 634] width 50 height 19
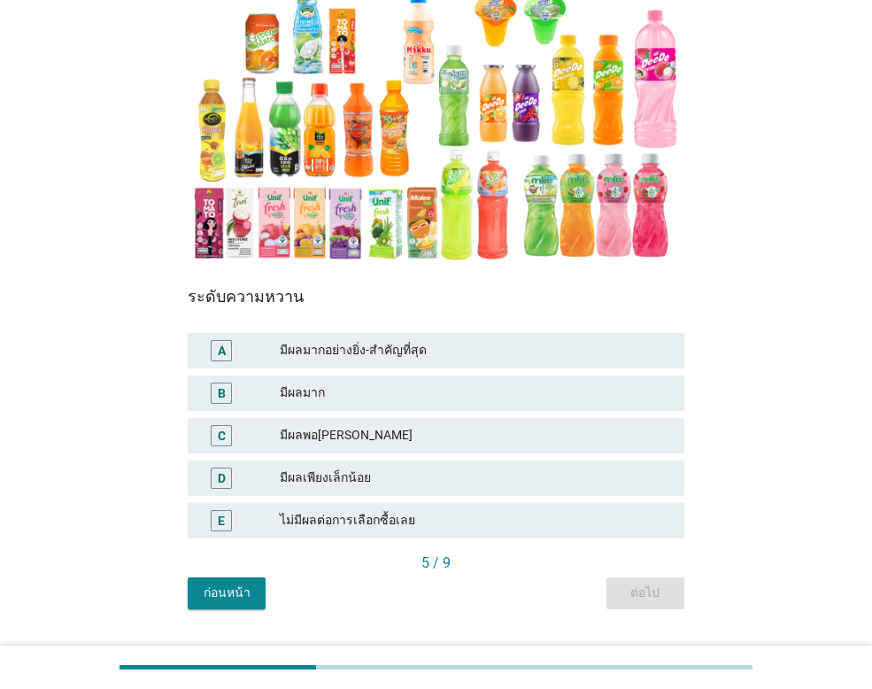
scroll to position [260, 0]
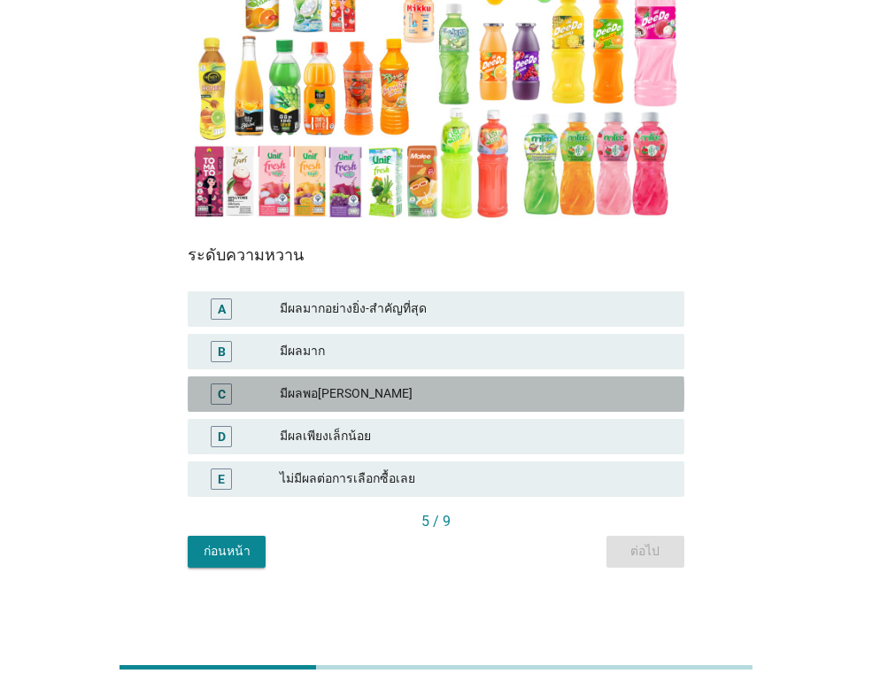
click at [326, 390] on div "มีผลพอ[PERSON_NAME]" at bounding box center [475, 393] width 390 height 21
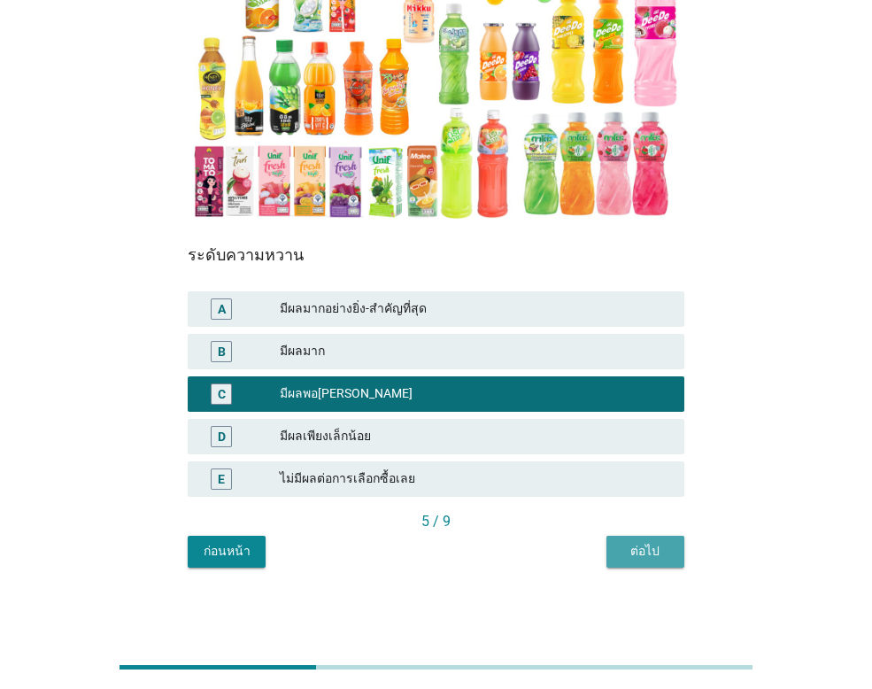
click at [637, 550] on div "ต่อไป" at bounding box center [646, 551] width 50 height 19
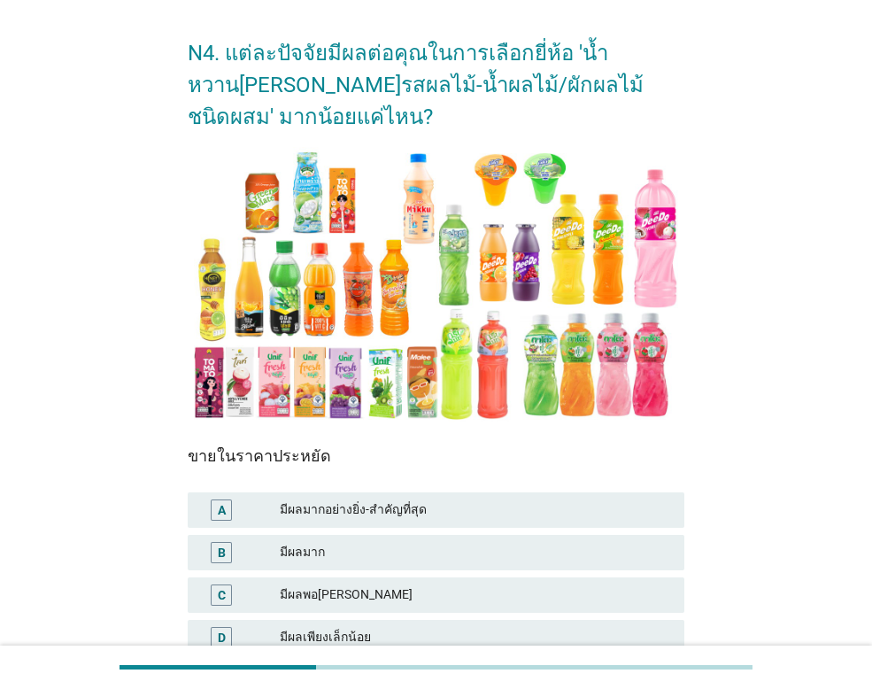
scroll to position [89, 0]
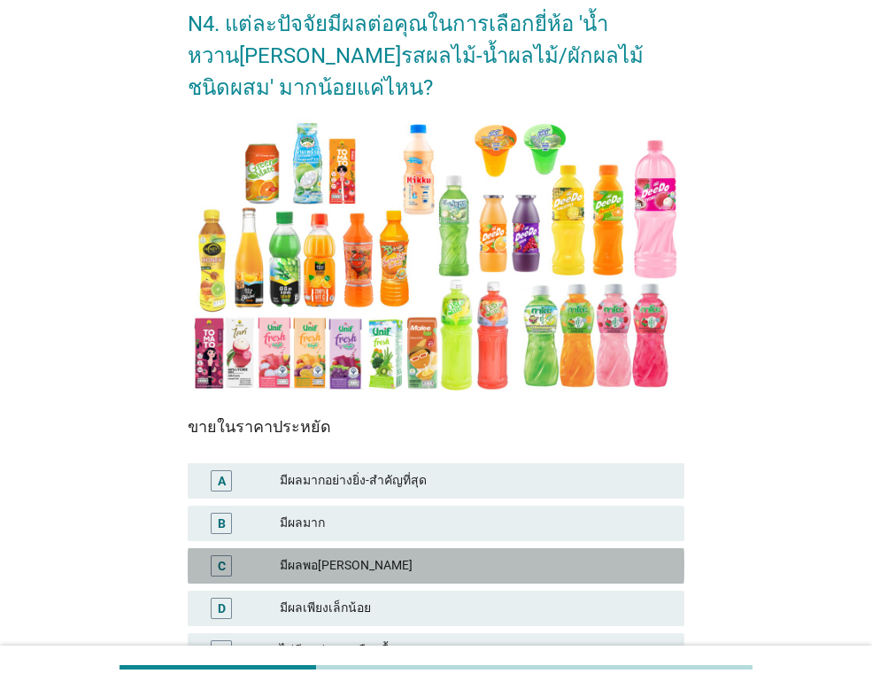
click at [333, 568] on div "มีผลพอ[PERSON_NAME]" at bounding box center [475, 565] width 390 height 21
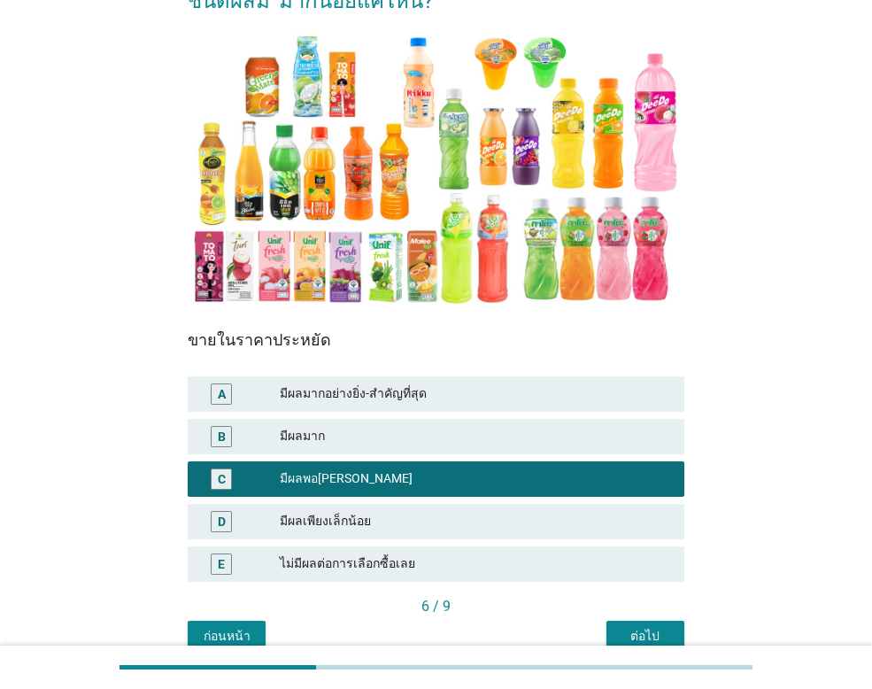
scroll to position [260, 0]
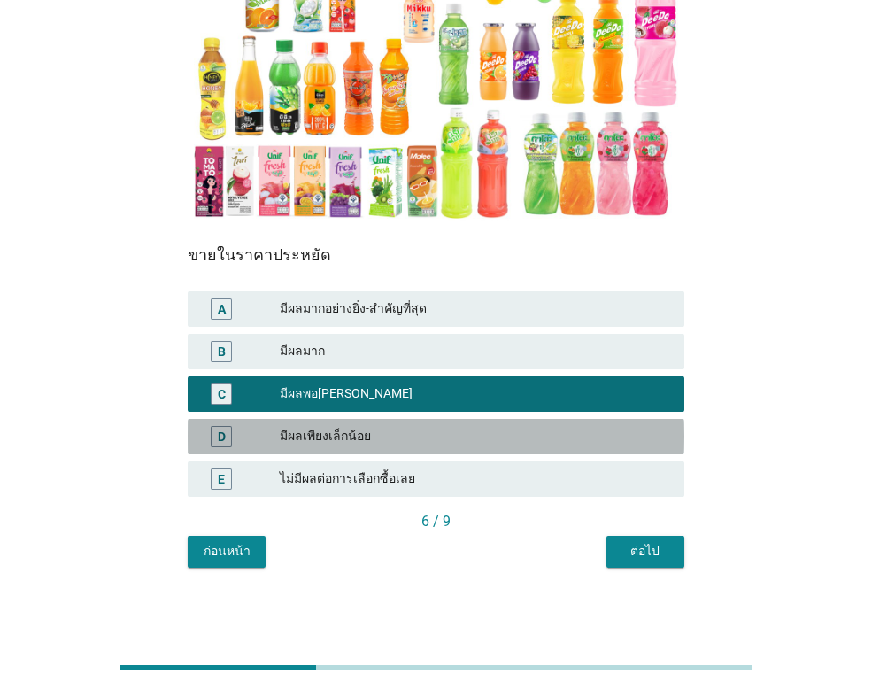
click at [398, 446] on div "มีผลเพียงเล็กน้อย" at bounding box center [475, 436] width 390 height 21
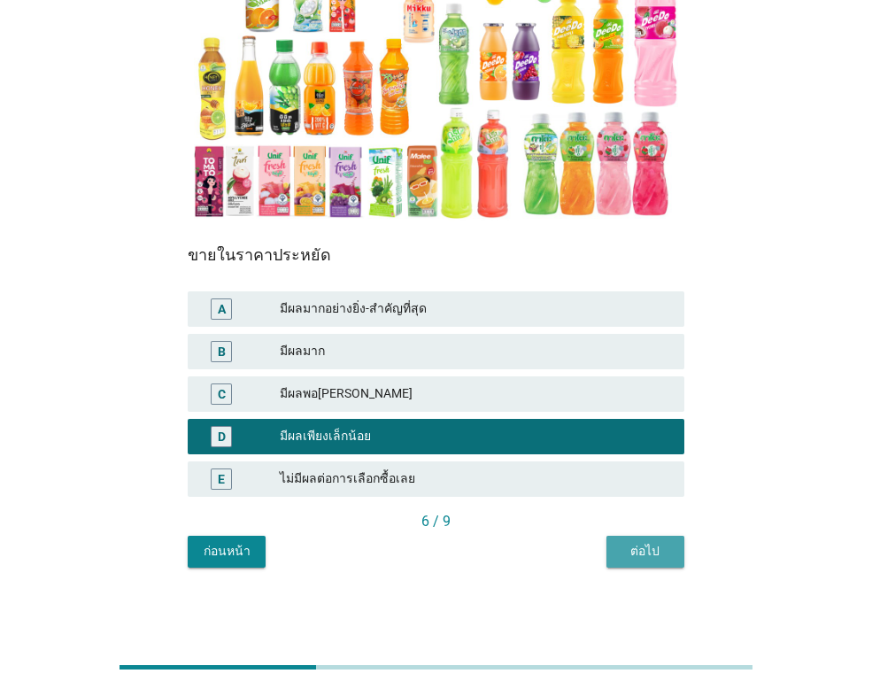
click at [648, 549] on div "ต่อไป" at bounding box center [646, 551] width 50 height 19
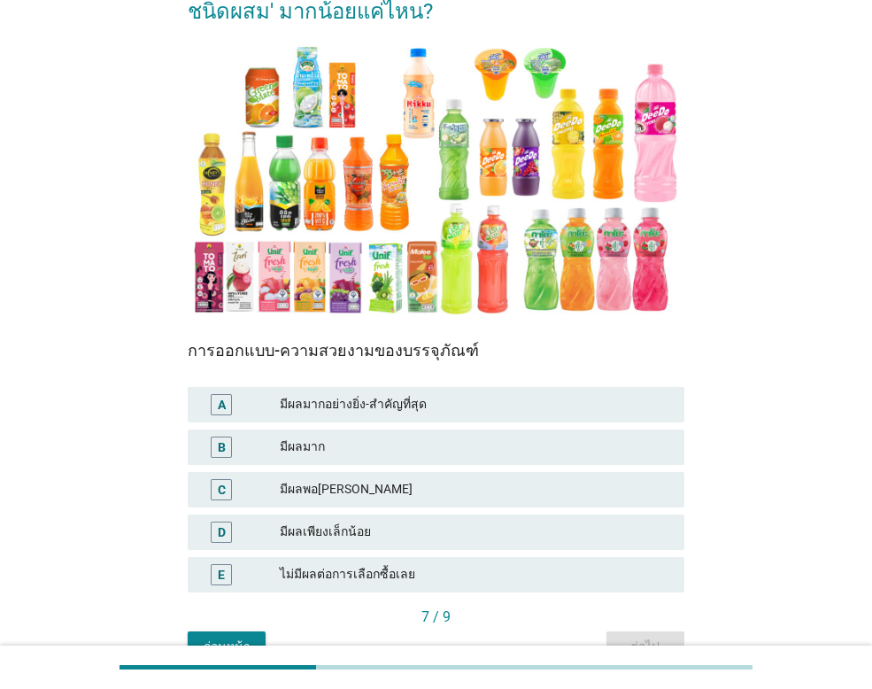
scroll to position [177, 0]
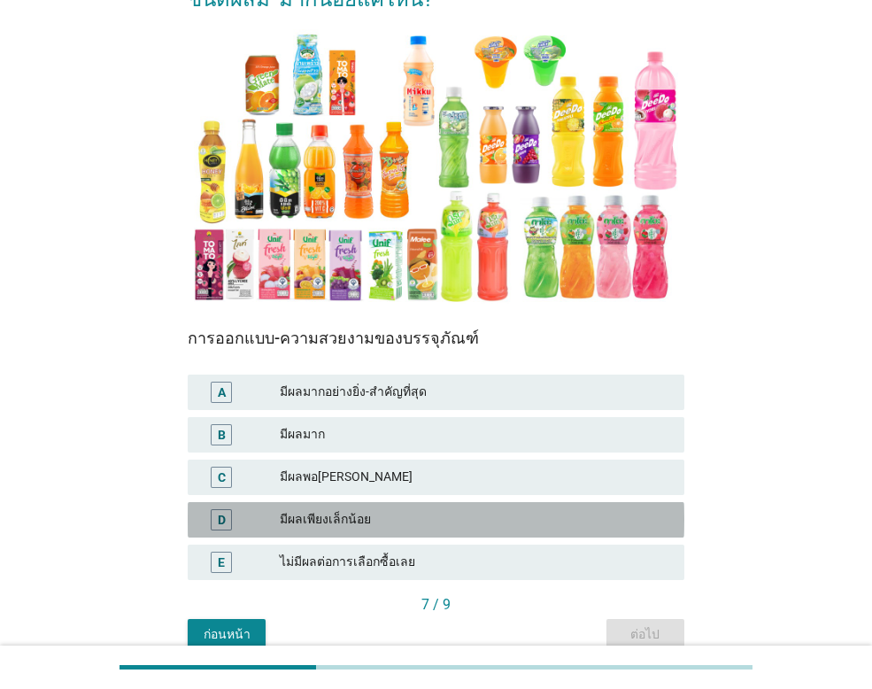
click at [361, 521] on div "มีผลเพียงเล็กน้อย" at bounding box center [475, 519] width 390 height 21
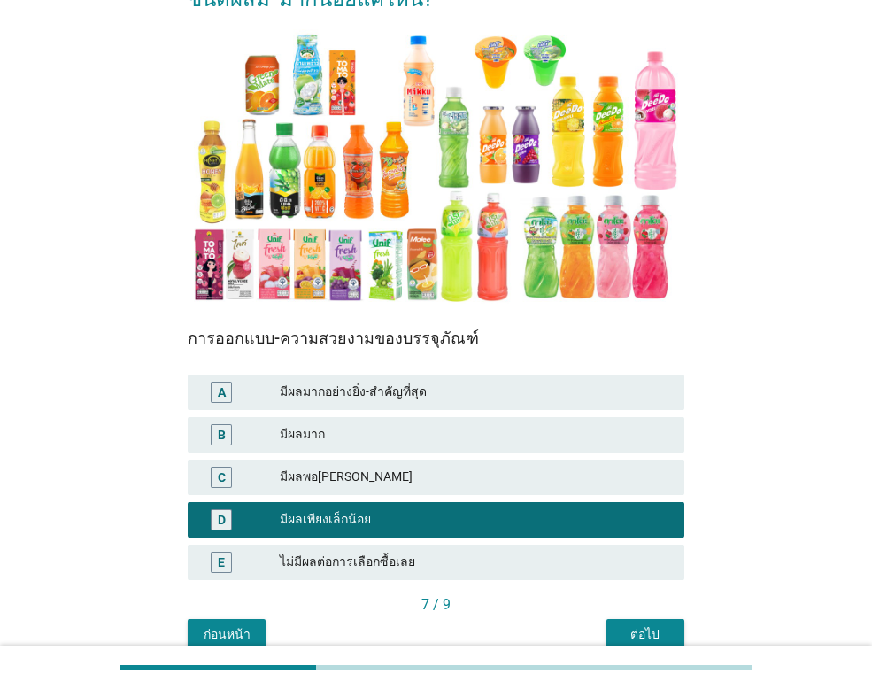
scroll to position [260, 0]
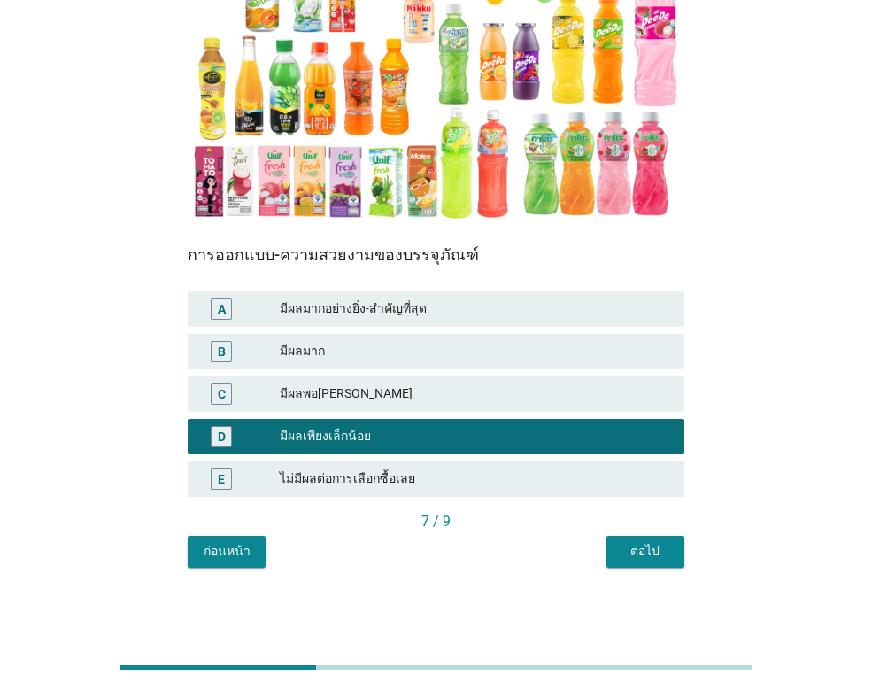
click at [644, 558] on div "ต่อไป" at bounding box center [646, 551] width 50 height 19
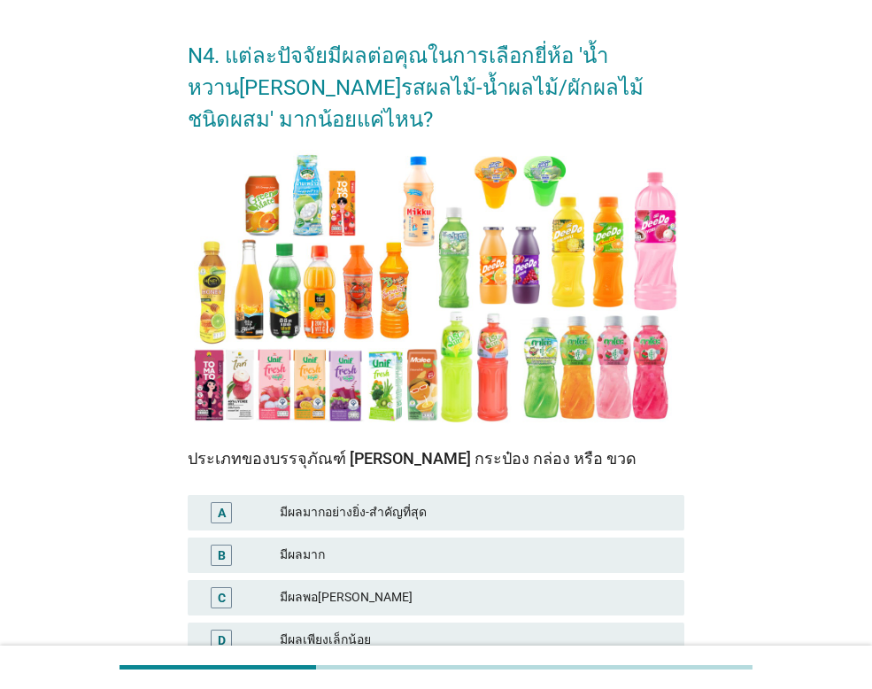
scroll to position [89, 0]
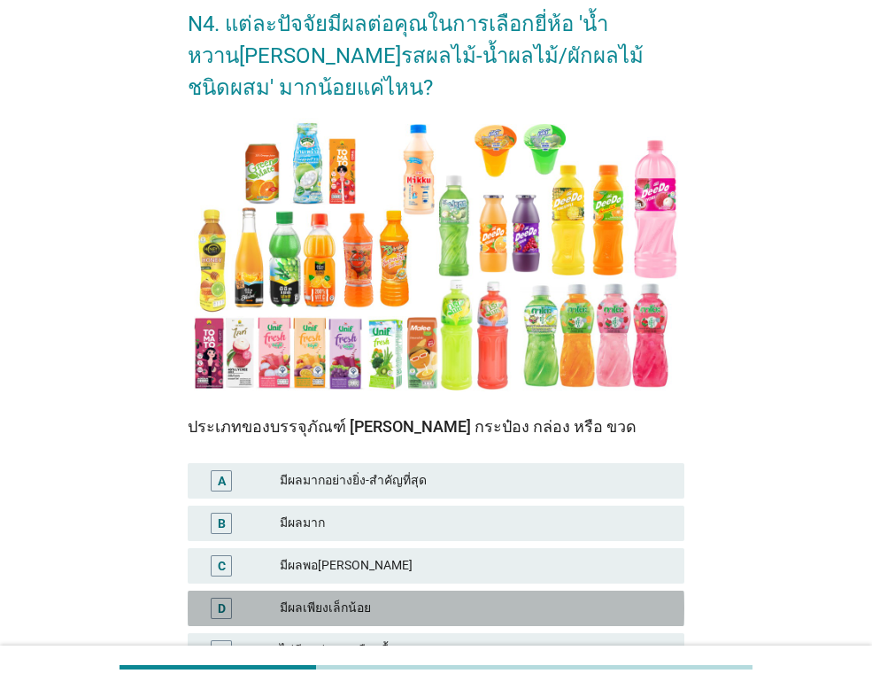
click at [366, 609] on div "มีผลเพียงเล็กน้อย" at bounding box center [475, 608] width 390 height 21
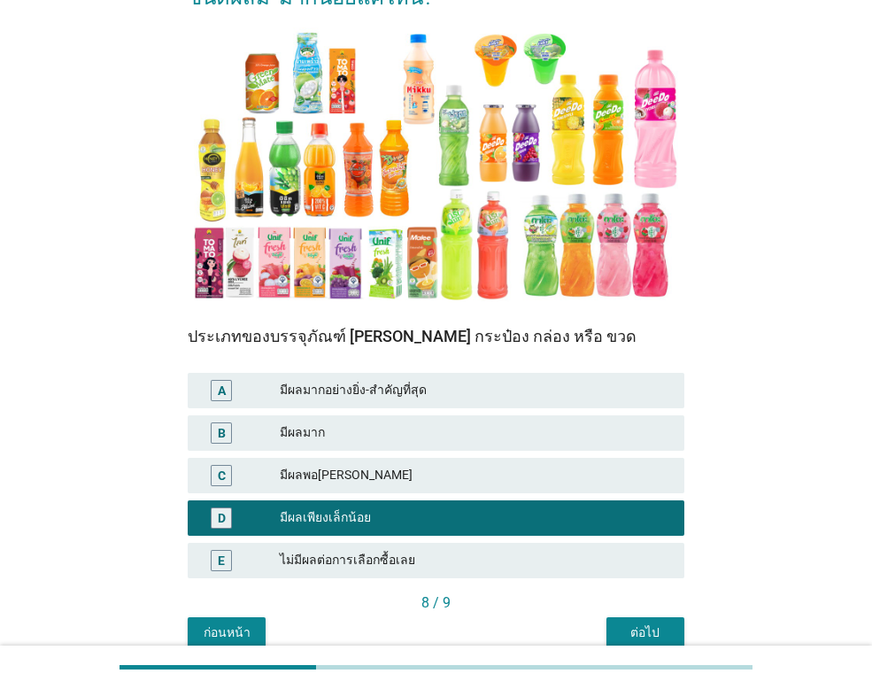
scroll to position [260, 0]
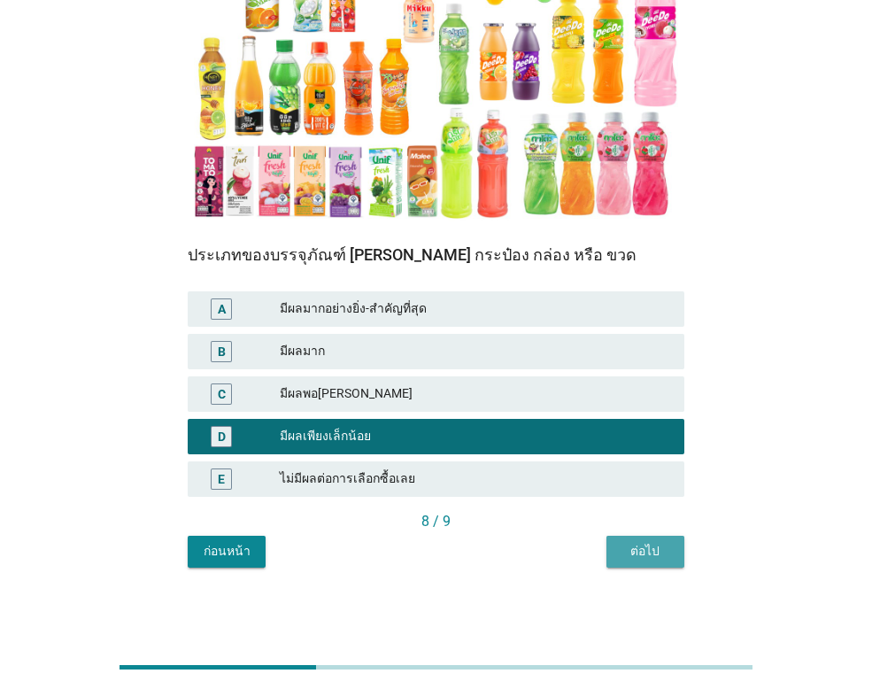
click at [652, 552] on div "ต่อไป" at bounding box center [646, 551] width 50 height 19
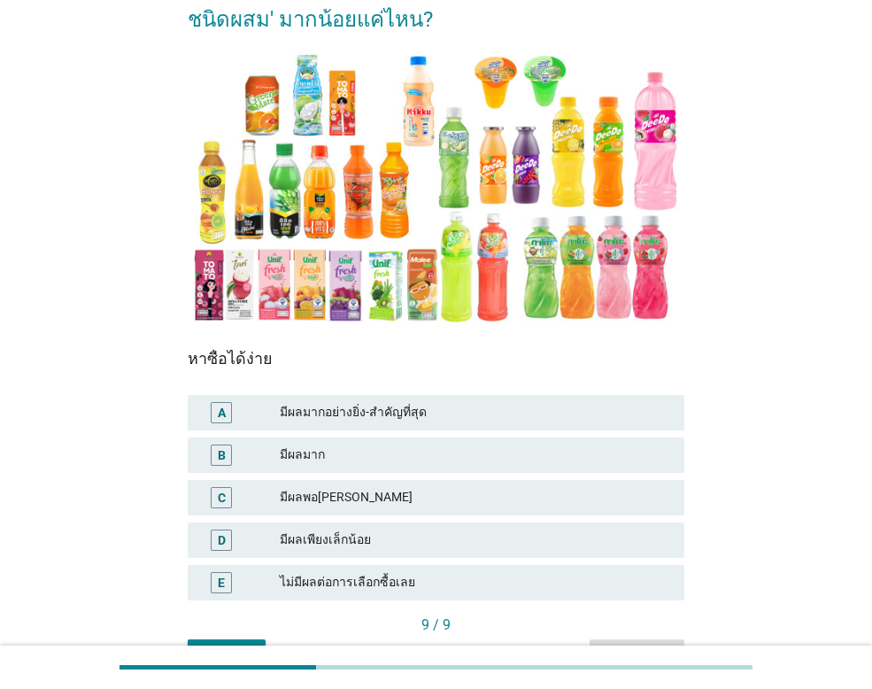
scroll to position [177, 0]
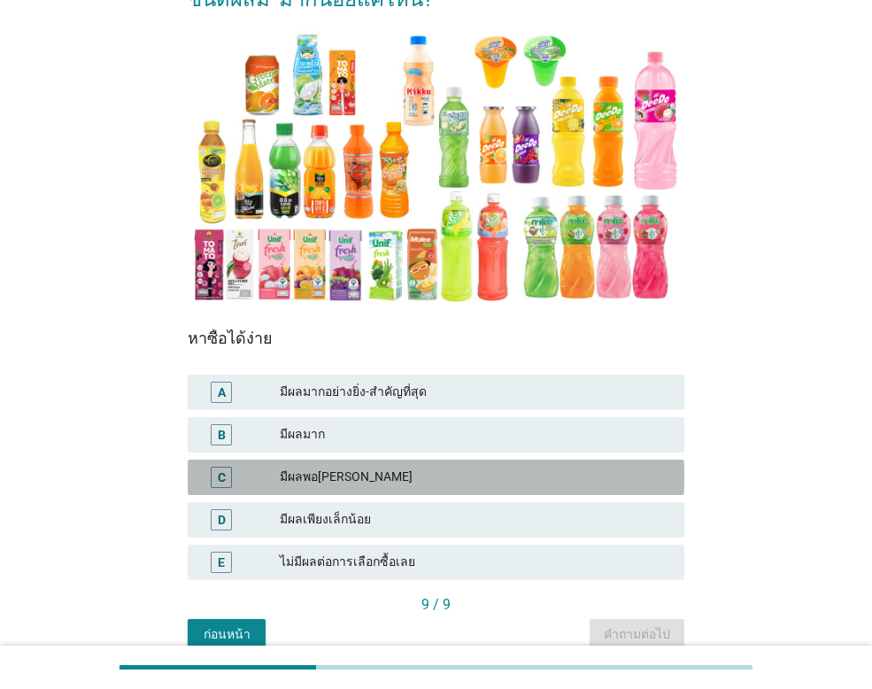
click at [319, 475] on div "มีผลพอ[PERSON_NAME]" at bounding box center [475, 477] width 390 height 21
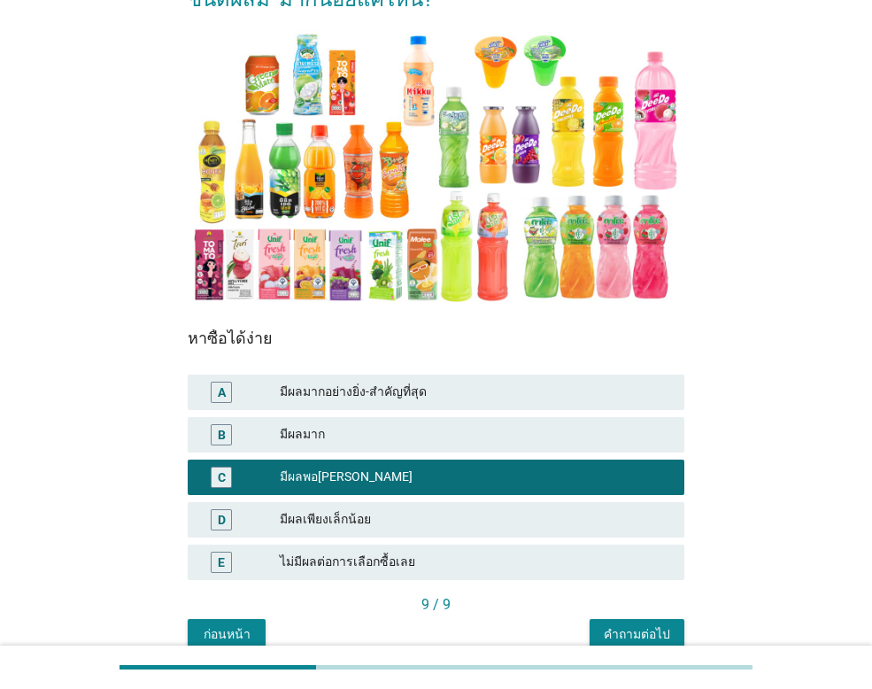
click at [621, 623] on button "คำถามต่อไป" at bounding box center [637, 635] width 95 height 32
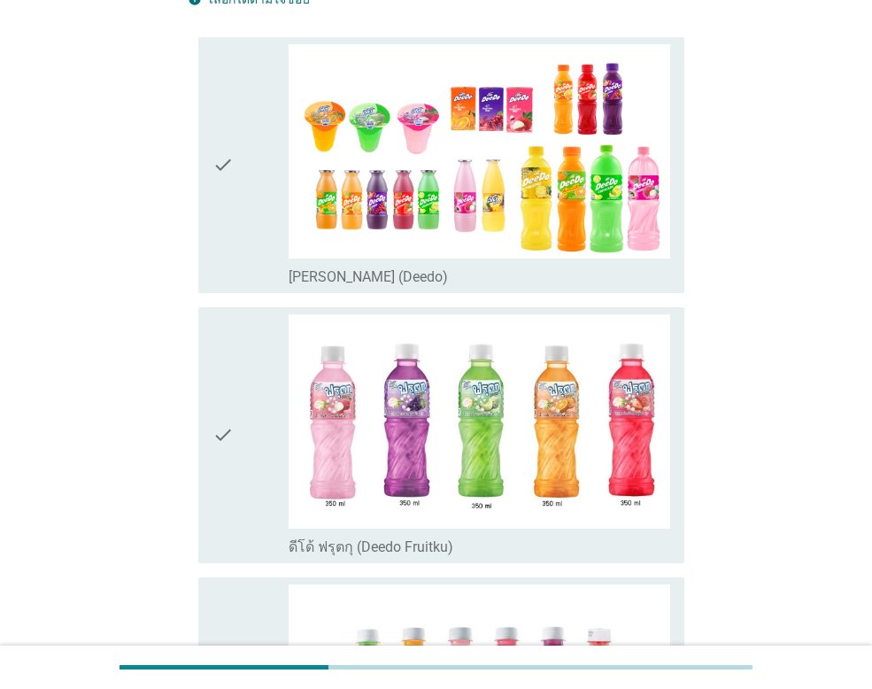
scroll to position [0, 0]
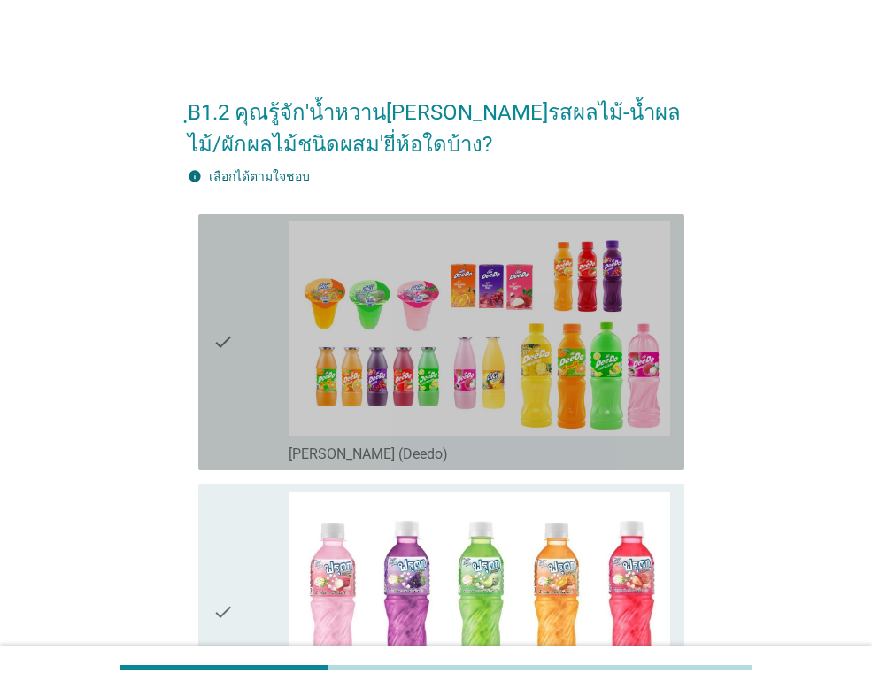
click at [267, 390] on div "check" at bounding box center [251, 342] width 76 height 242
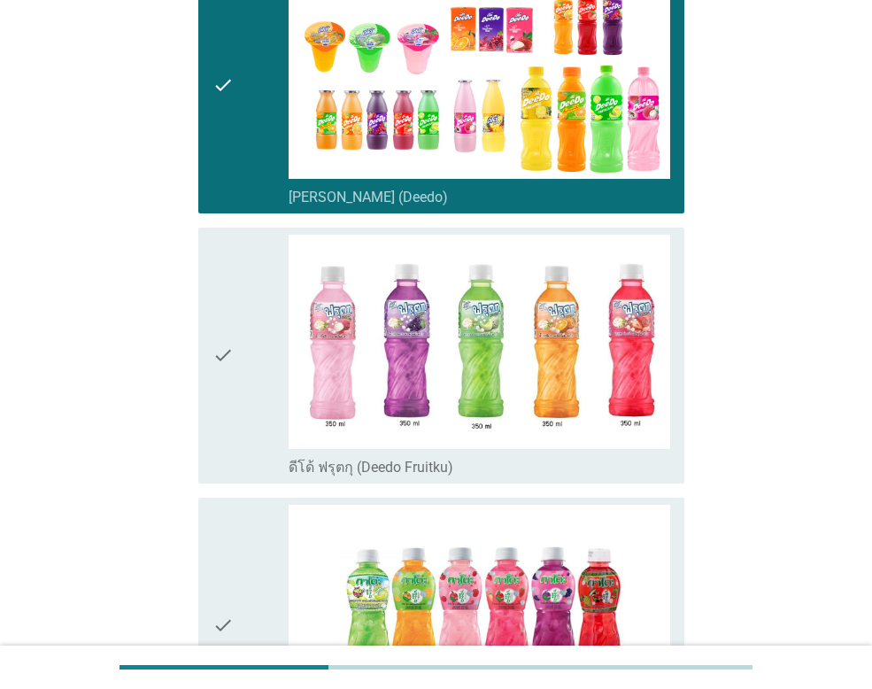
scroll to position [443, 0]
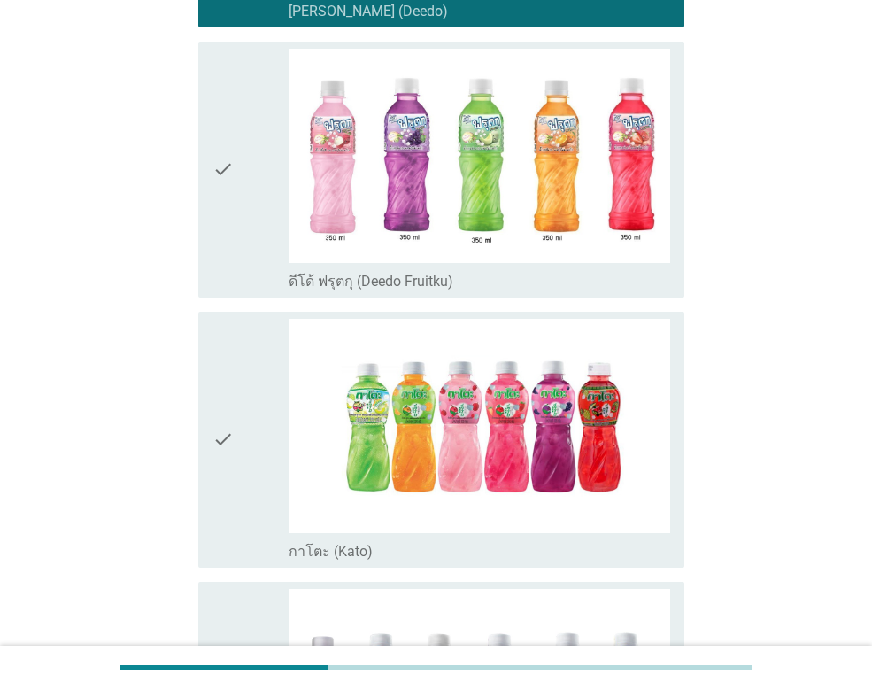
click at [243, 399] on div "check" at bounding box center [251, 440] width 76 height 242
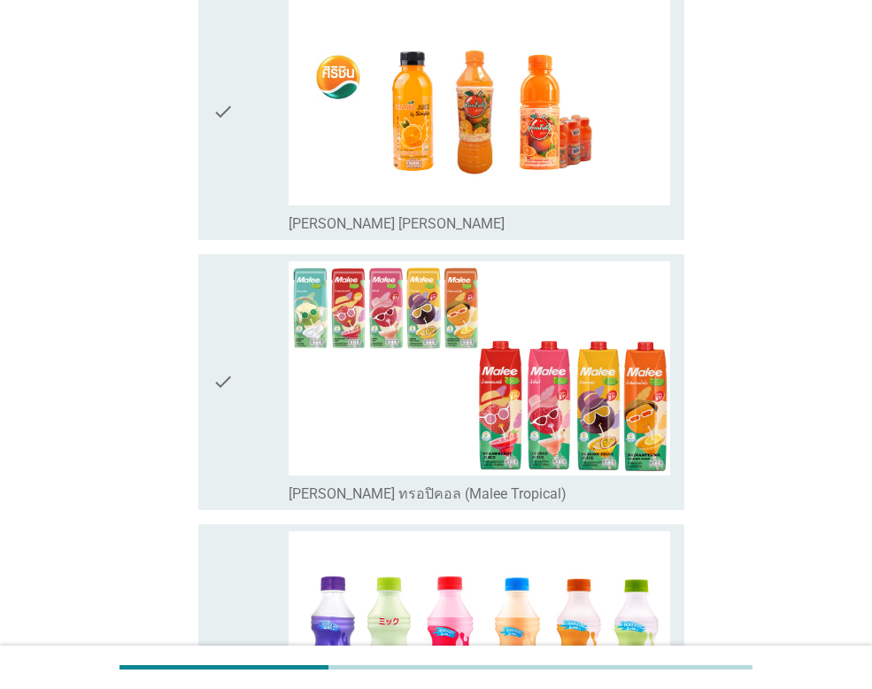
scroll to position [1594, 0]
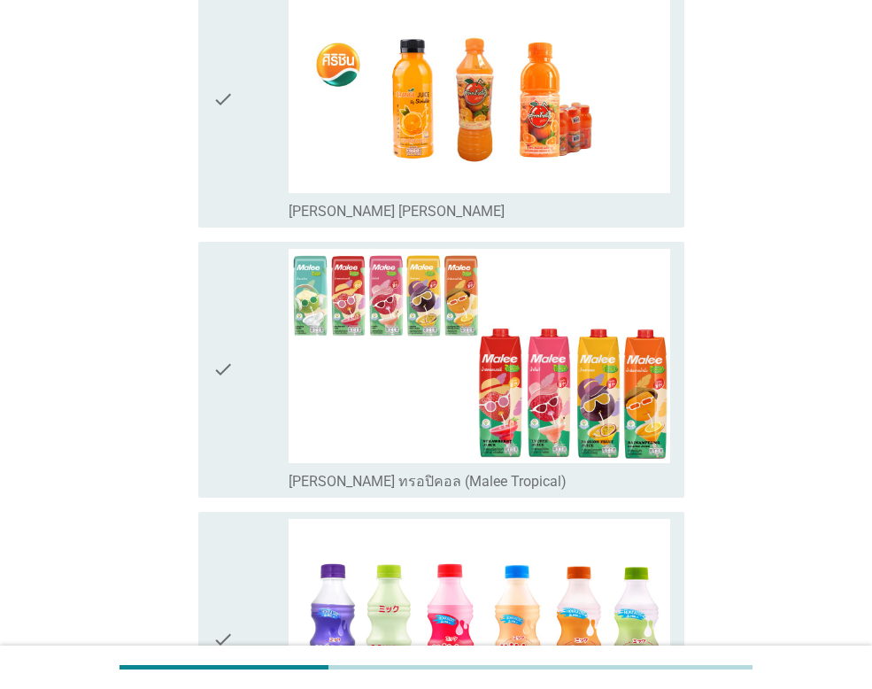
click at [245, 400] on div "check" at bounding box center [251, 370] width 76 height 242
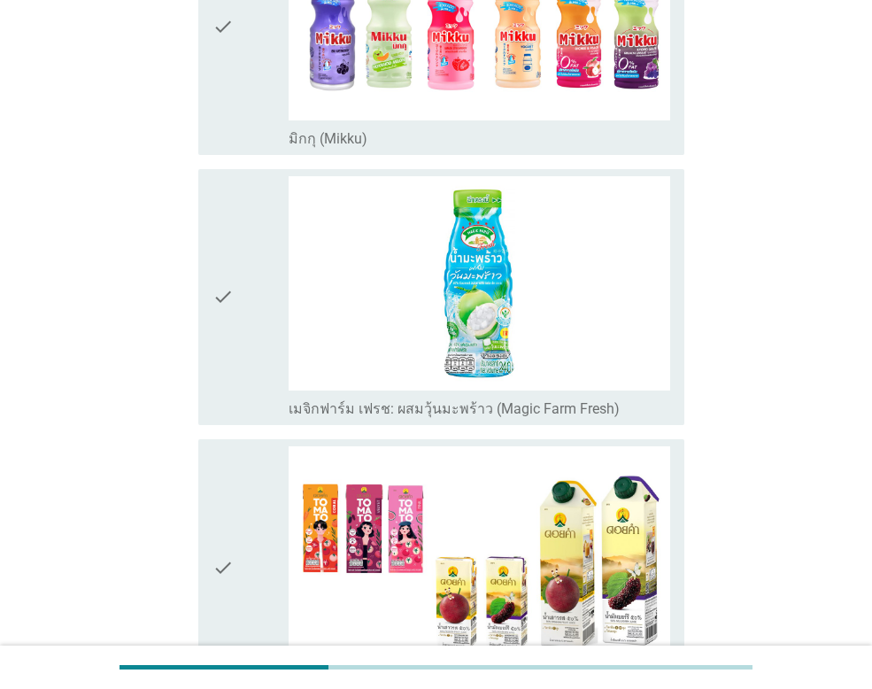
scroll to position [2214, 0]
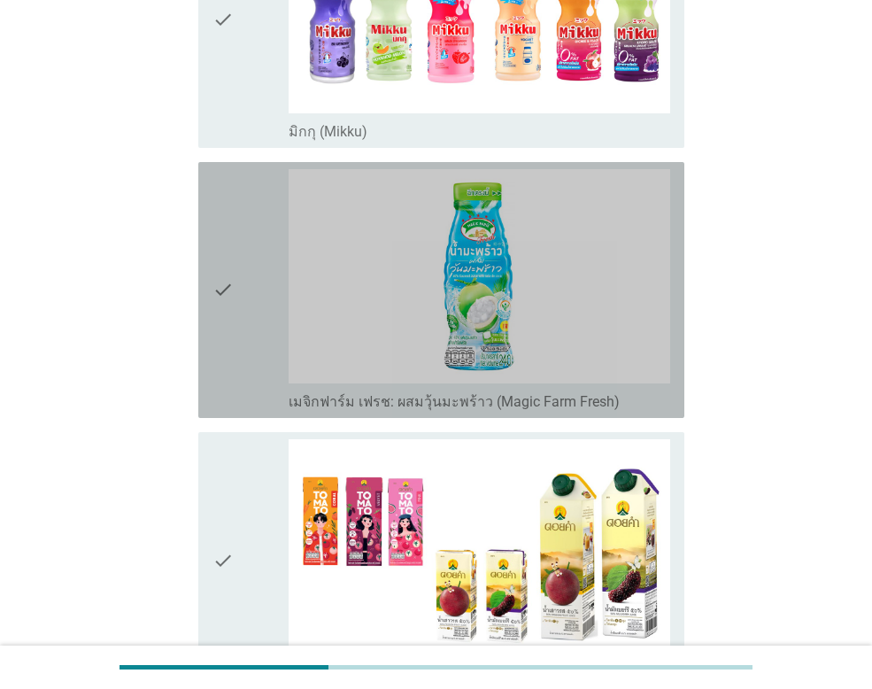
click at [248, 315] on div "check" at bounding box center [251, 290] width 76 height 242
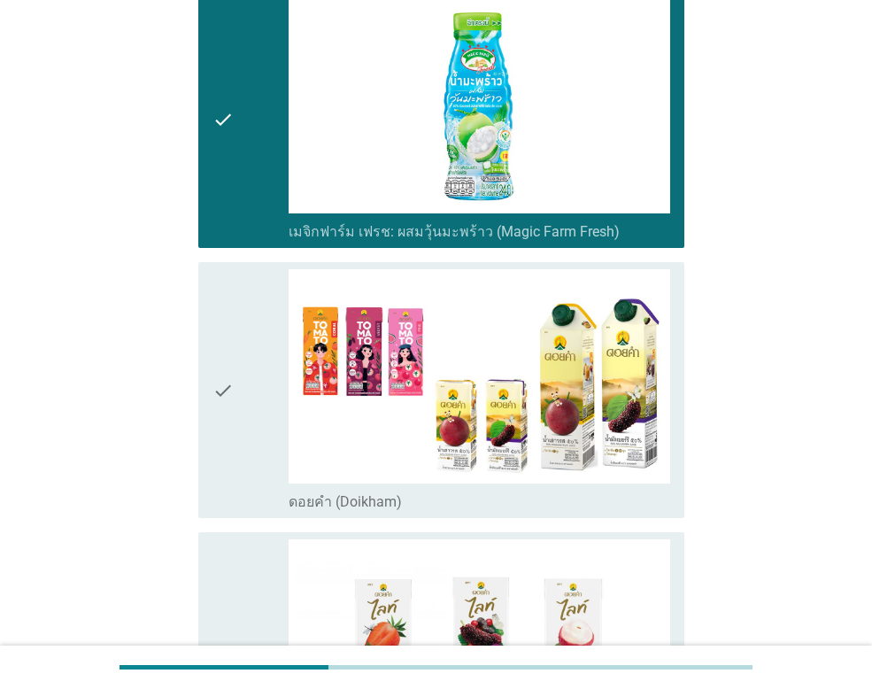
scroll to position [2391, 0]
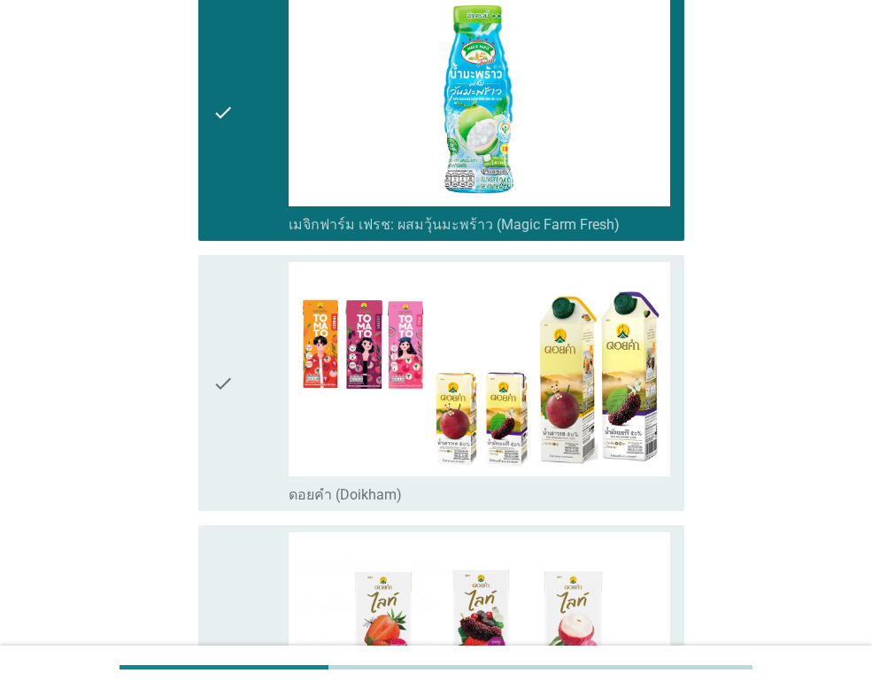
click at [246, 377] on div "check" at bounding box center [251, 383] width 76 height 242
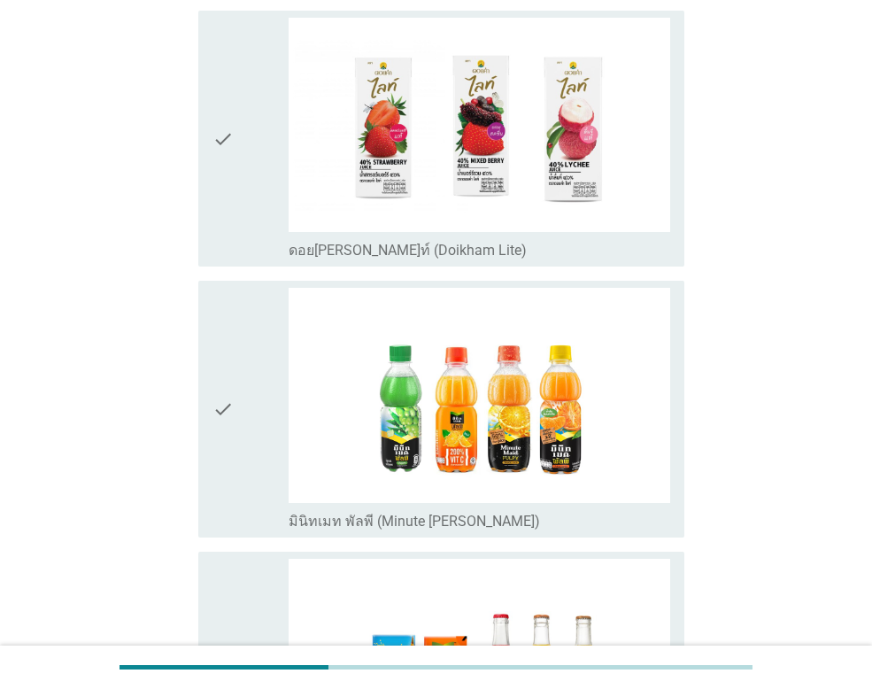
scroll to position [2922, 0]
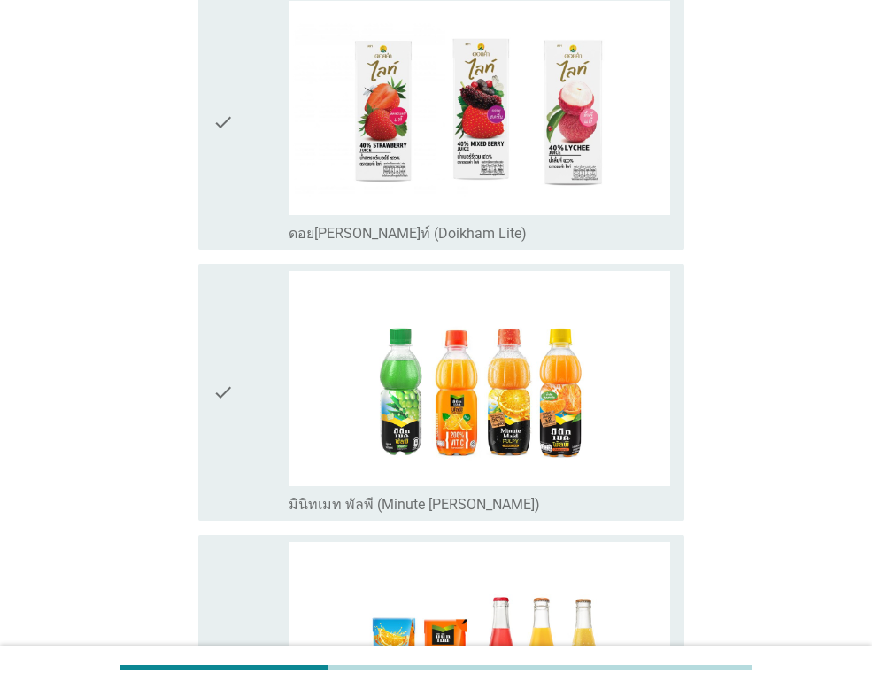
click at [255, 176] on div "check" at bounding box center [251, 122] width 76 height 242
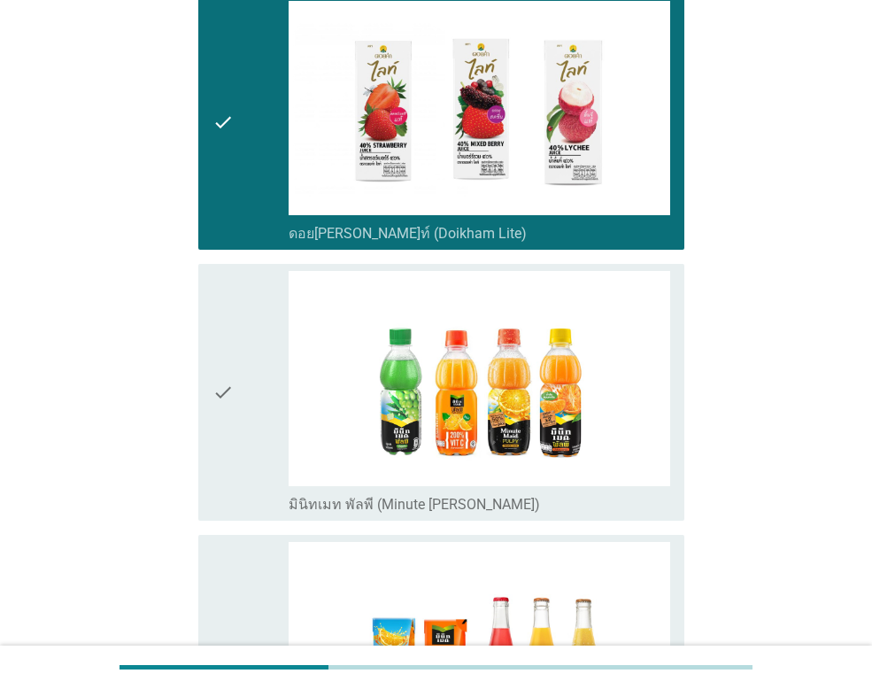
click at [242, 350] on div "check" at bounding box center [251, 392] width 76 height 242
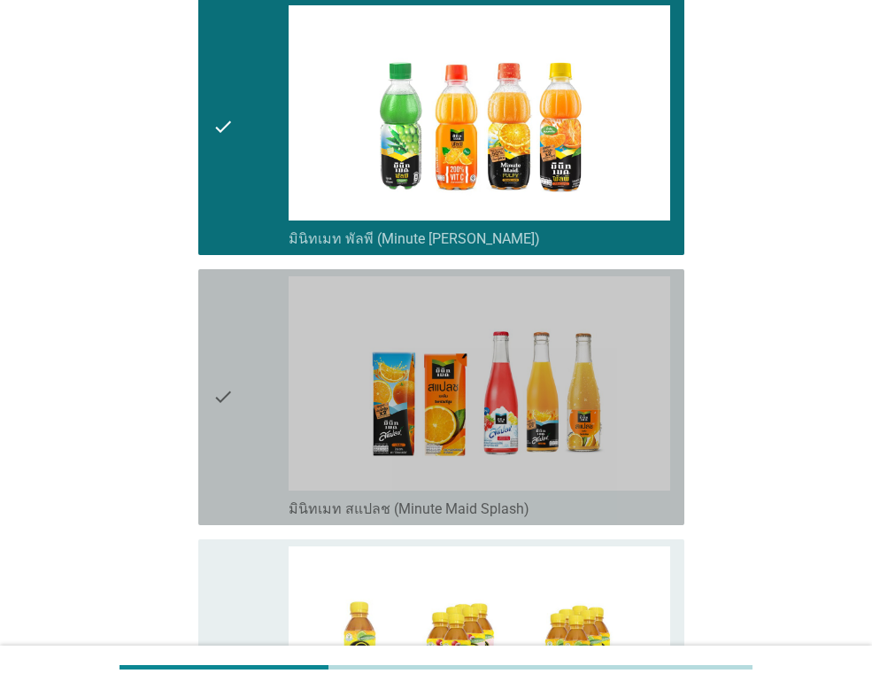
click at [242, 361] on div "check" at bounding box center [251, 397] width 76 height 242
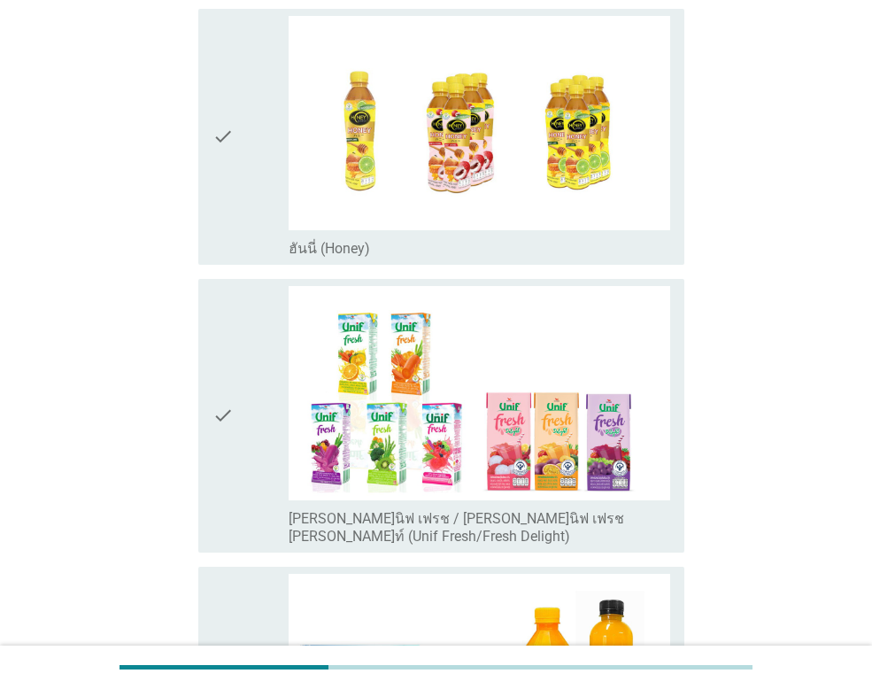
scroll to position [3719, 0]
click at [243, 361] on div "check" at bounding box center [251, 414] width 76 height 259
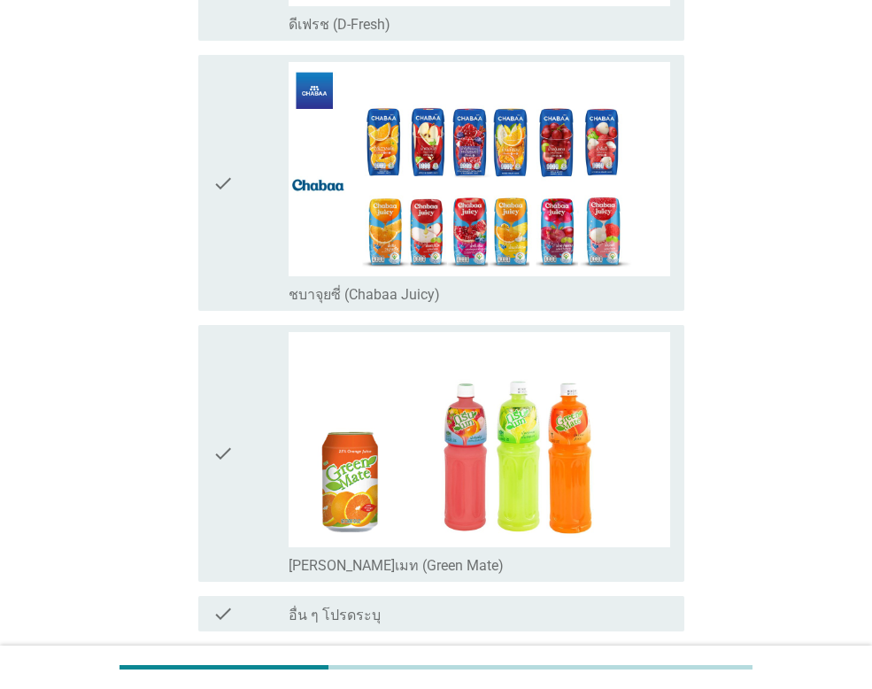
scroll to position [4516, 0]
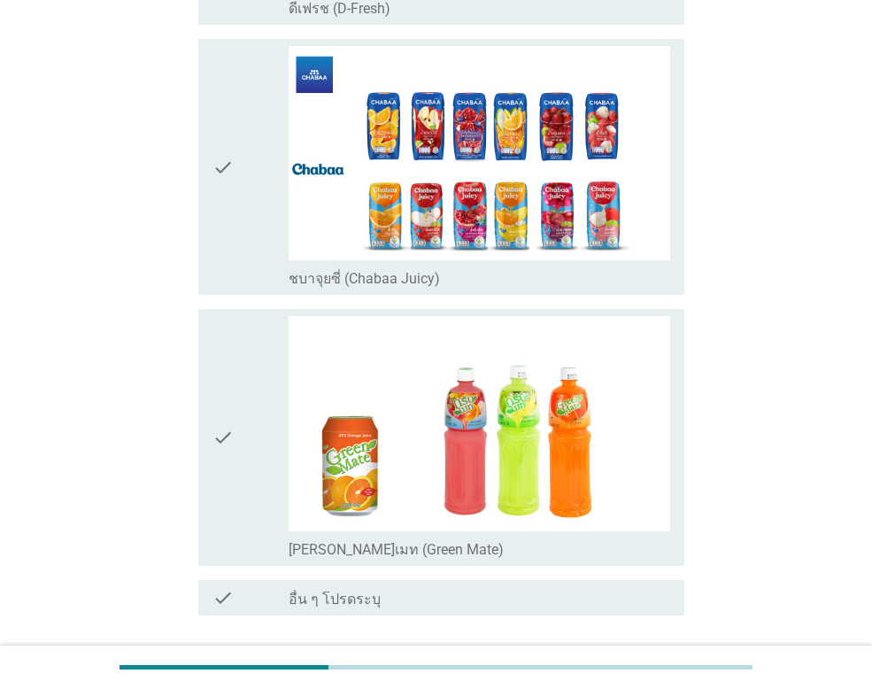
click at [238, 345] on div "check" at bounding box center [251, 437] width 76 height 242
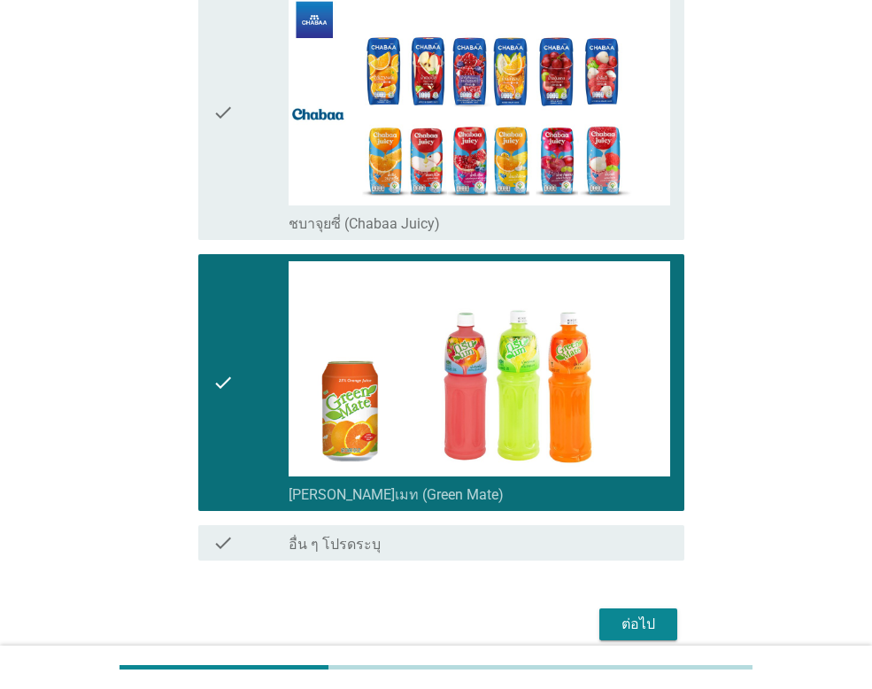
scroll to position [4631, 0]
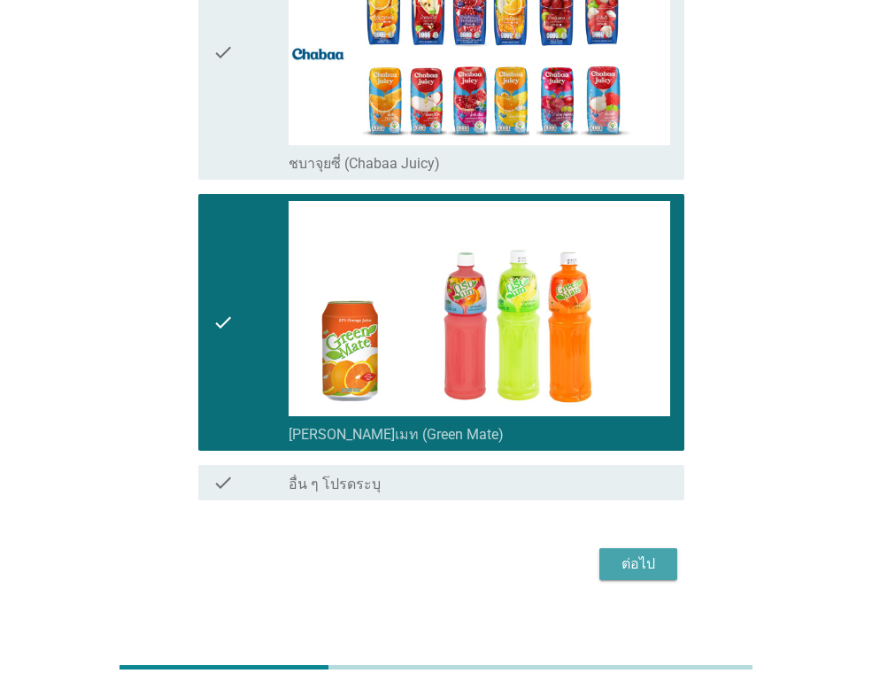
click at [642, 553] on div "ต่อไป" at bounding box center [639, 563] width 50 height 21
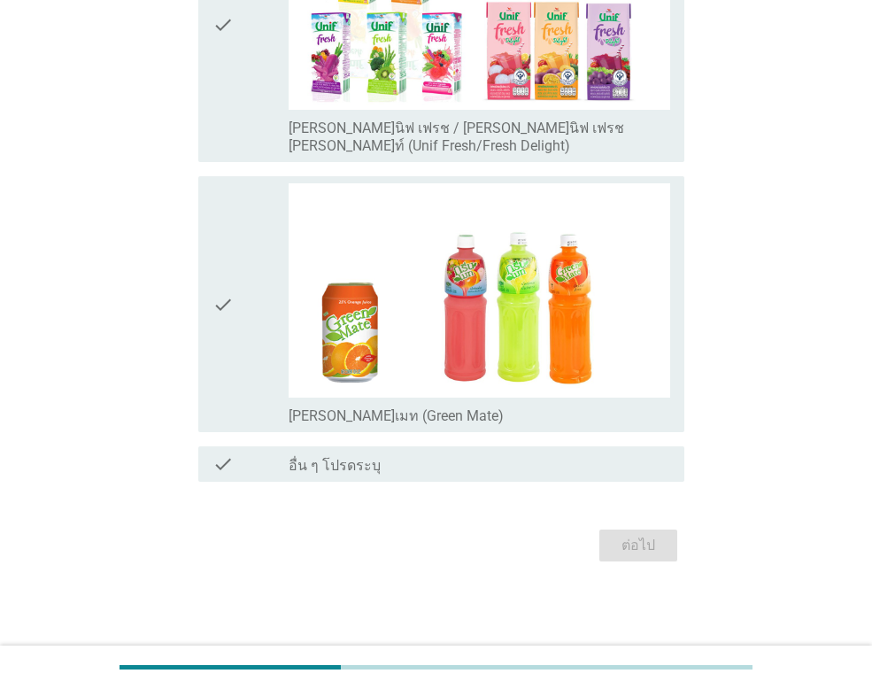
scroll to position [0, 0]
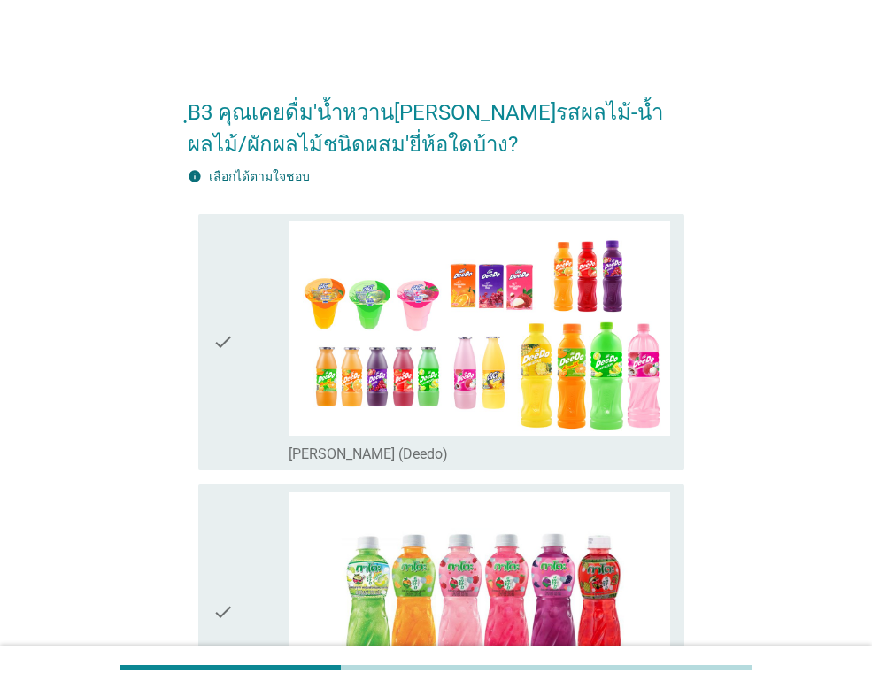
click at [239, 400] on div "check" at bounding box center [251, 342] width 76 height 242
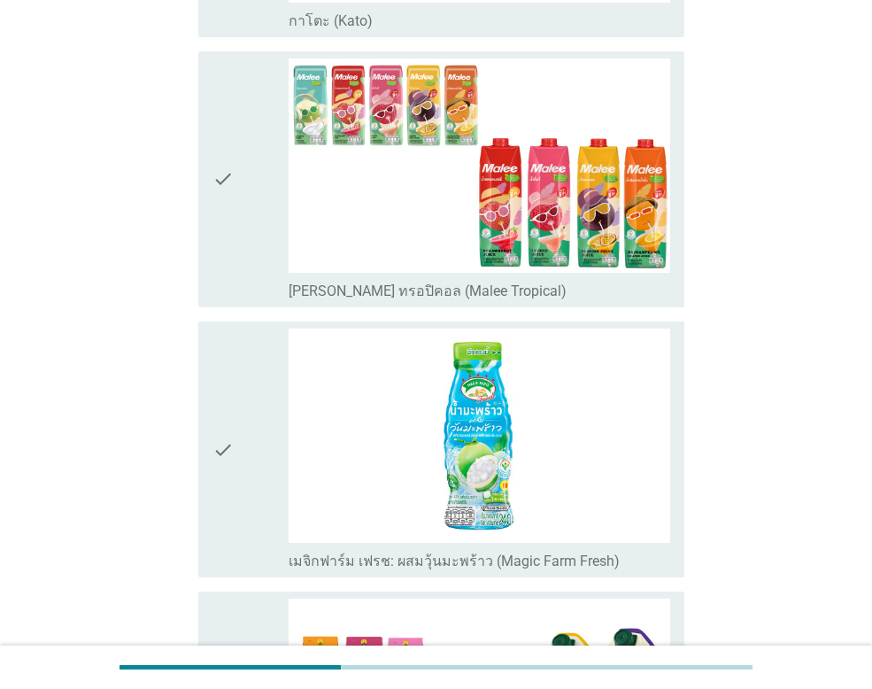
scroll to position [708, 0]
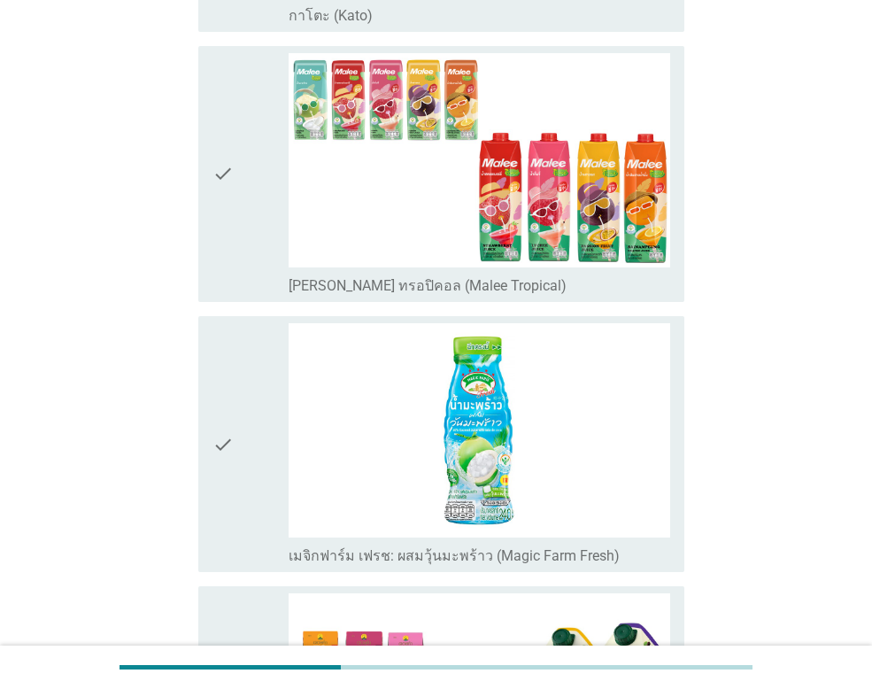
click at [241, 173] on div "check" at bounding box center [251, 174] width 76 height 242
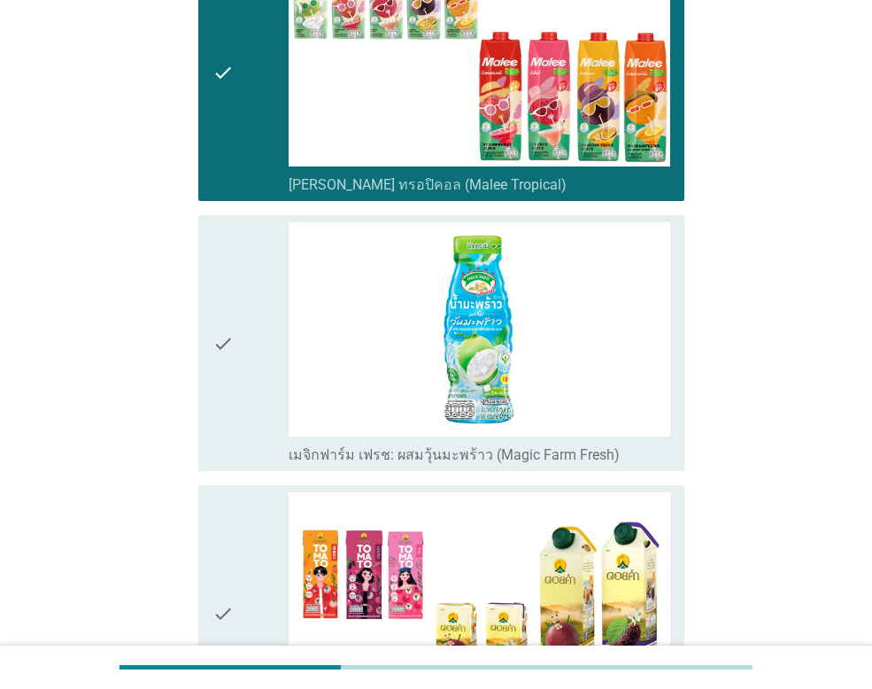
scroll to position [885, 0]
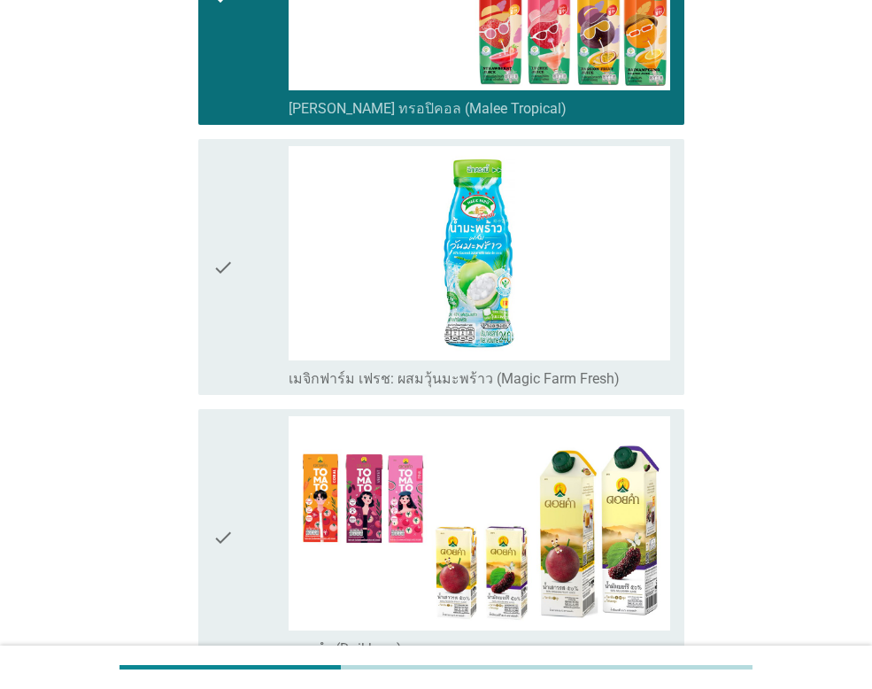
click at [245, 271] on div "check" at bounding box center [251, 267] width 76 height 242
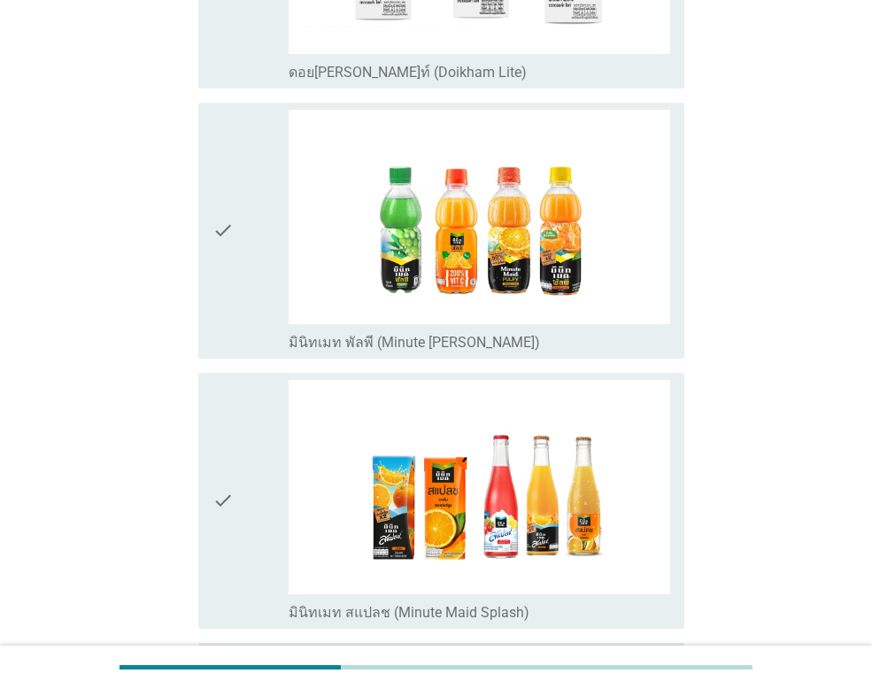
scroll to position [1860, 0]
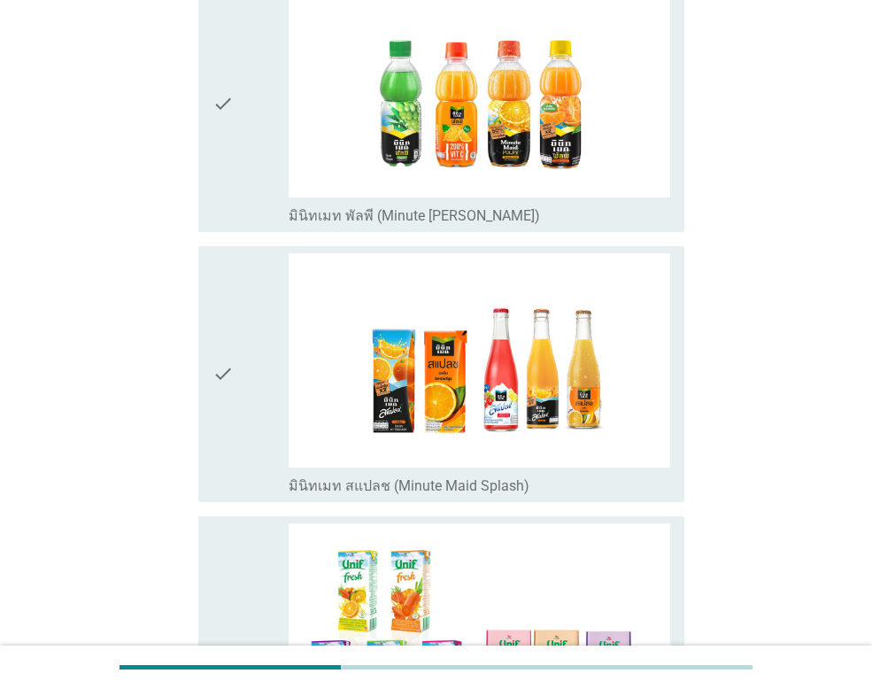
click at [235, 159] on div "check" at bounding box center [251, 104] width 76 height 242
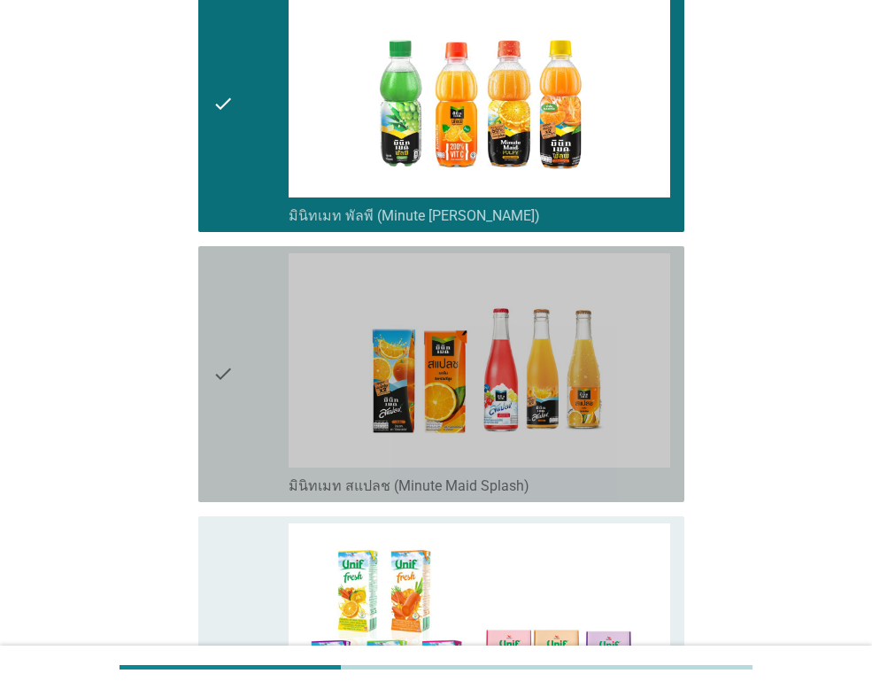
click at [264, 371] on div "check" at bounding box center [251, 374] width 76 height 242
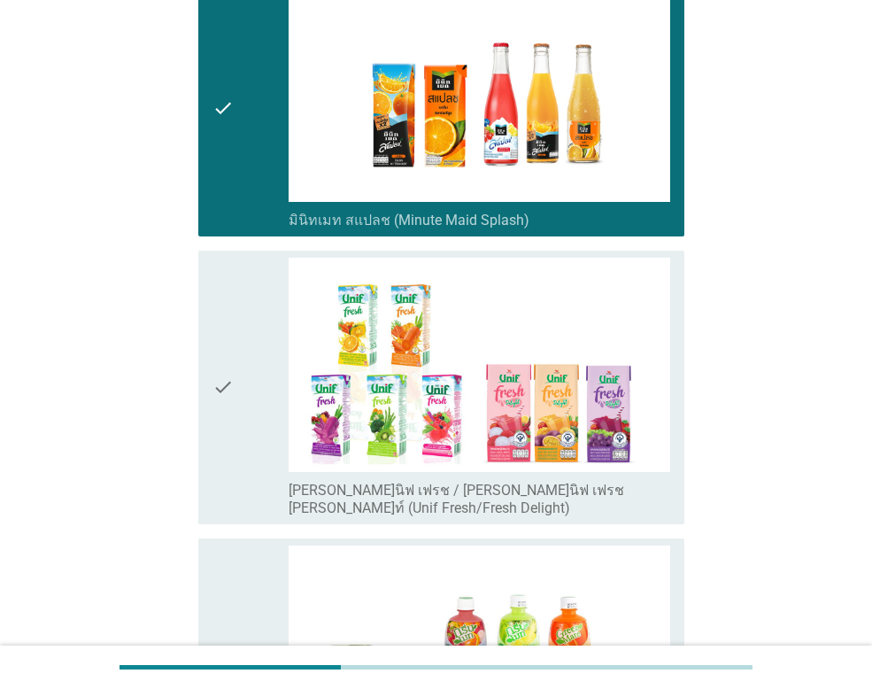
click at [243, 379] on div "check" at bounding box center [251, 387] width 76 height 259
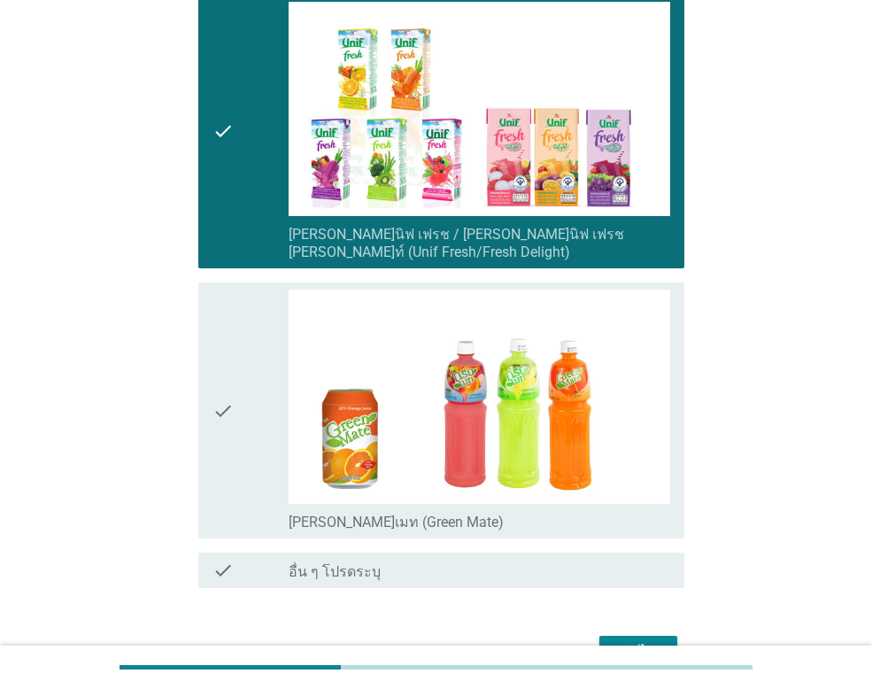
scroll to position [2391, 0]
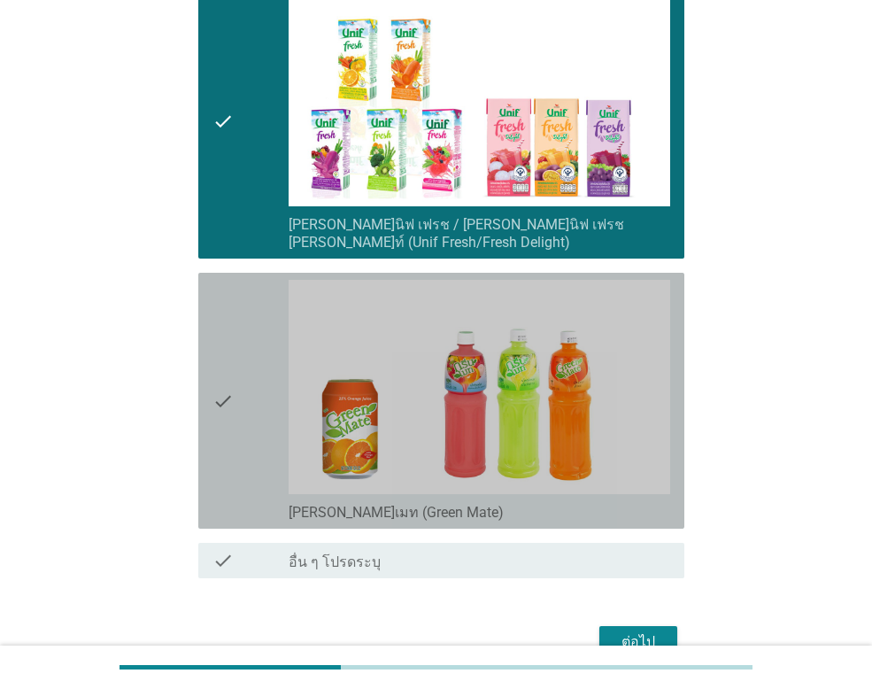
click at [236, 386] on div "check" at bounding box center [251, 401] width 76 height 242
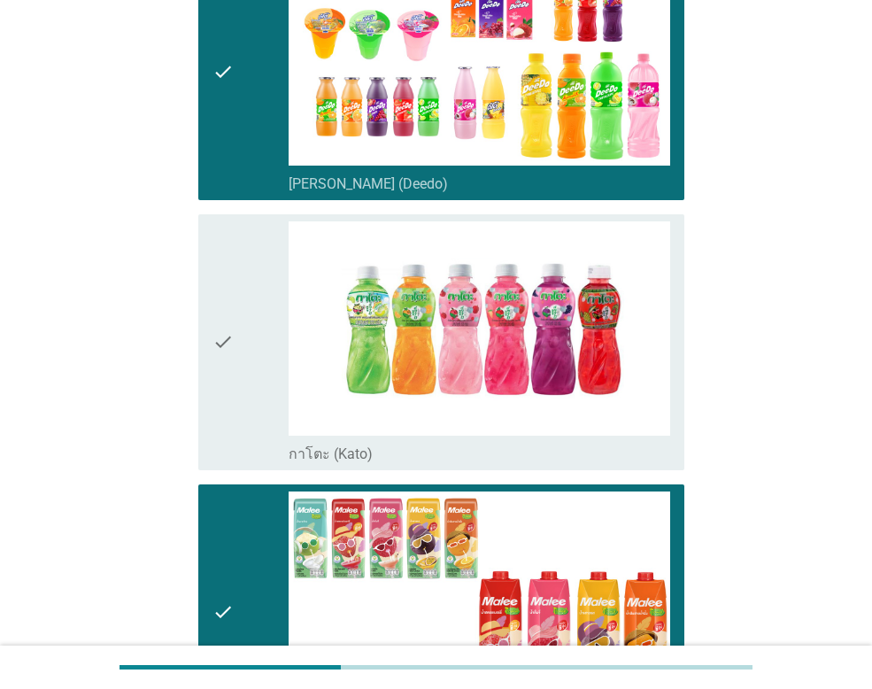
scroll to position [266, 0]
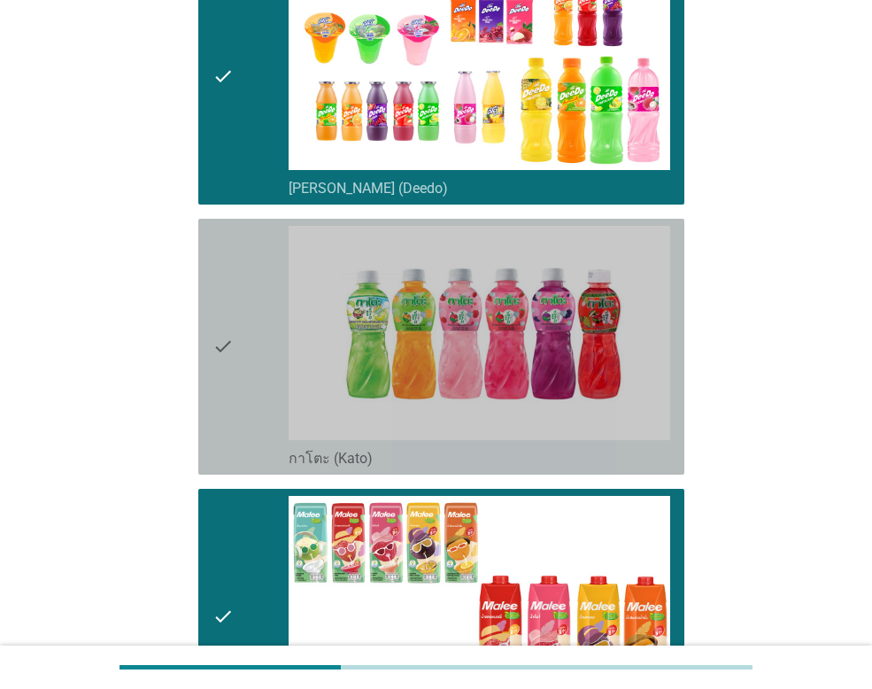
click at [246, 382] on div "check" at bounding box center [251, 347] width 76 height 242
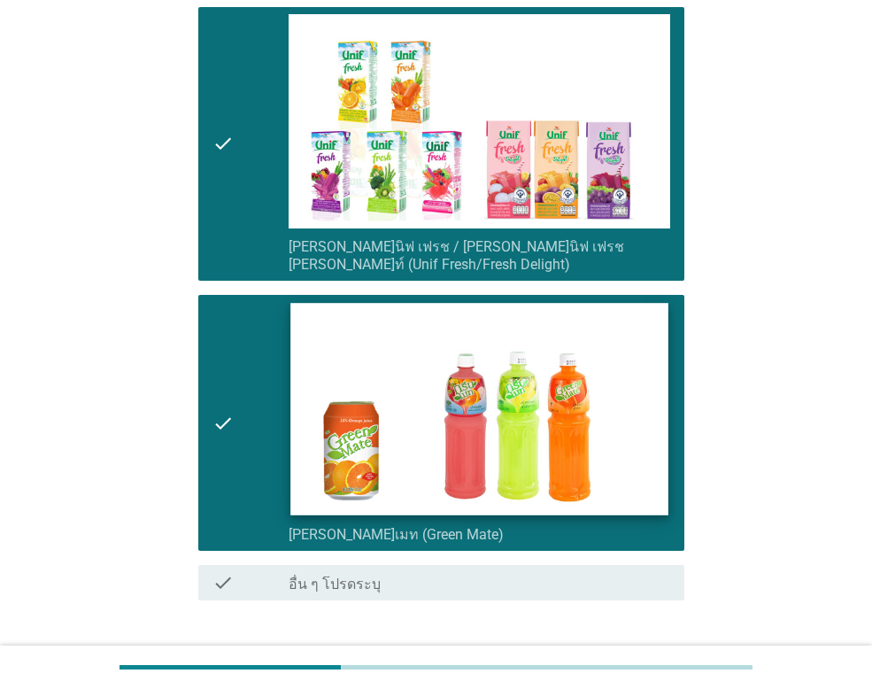
scroll to position [2470, 0]
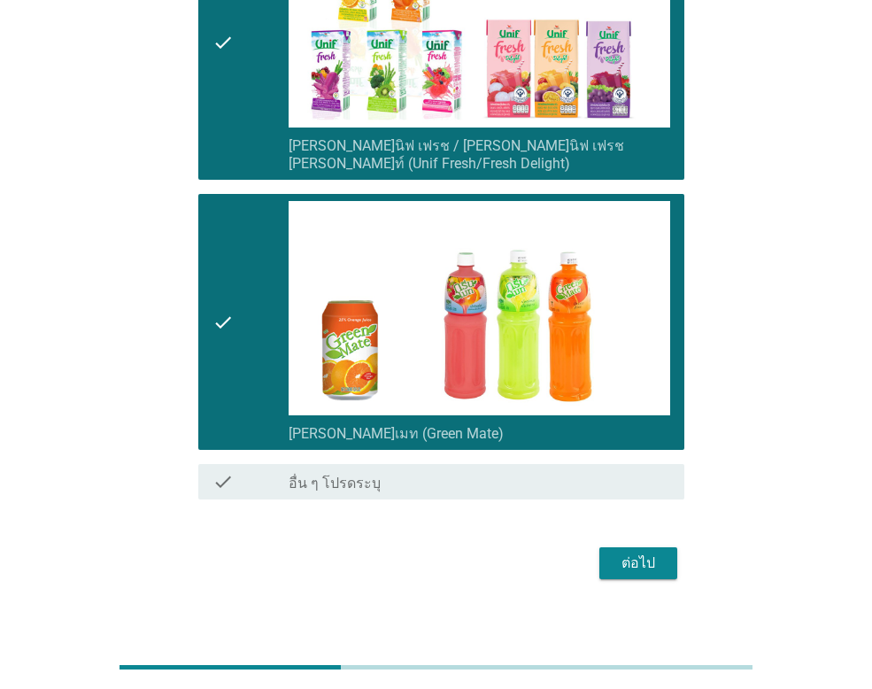
click at [659, 553] on div "ต่อไป" at bounding box center [639, 563] width 50 height 21
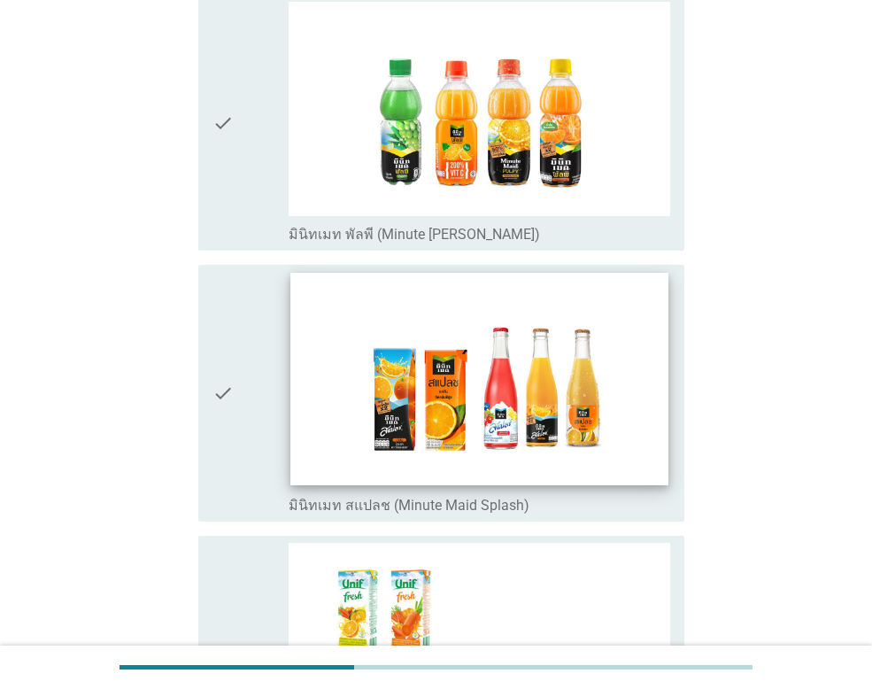
scroll to position [1309, 0]
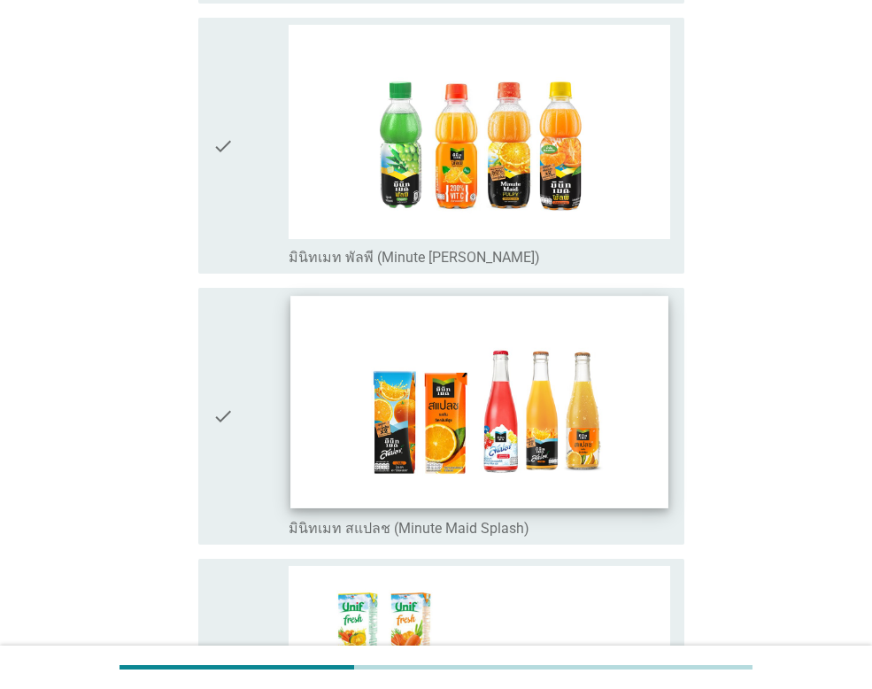
click at [366, 366] on img at bounding box center [478, 403] width 377 height 213
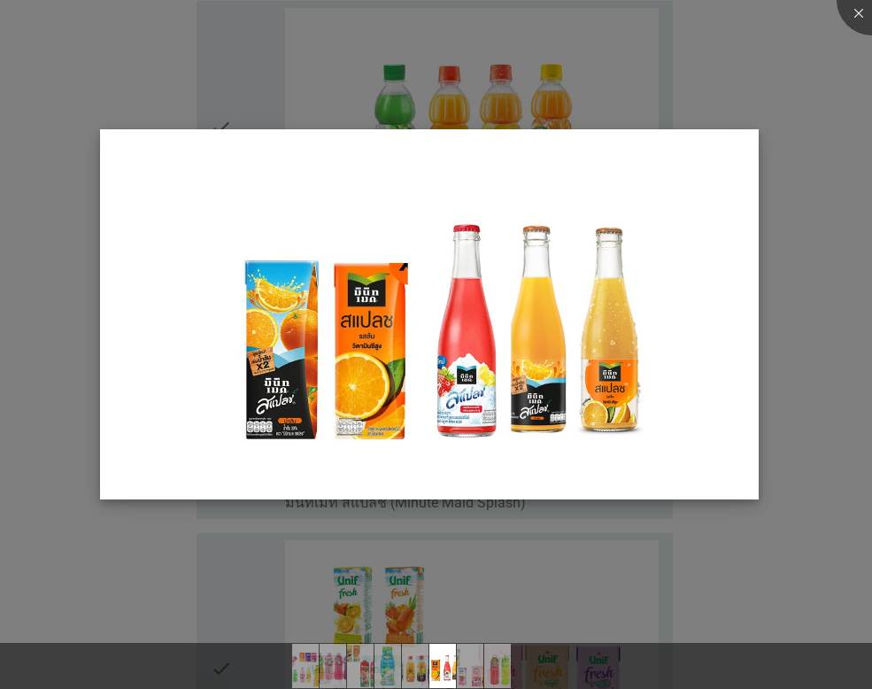
click at [615, 337] on img at bounding box center [429, 314] width 659 height 370
click at [839, 373] on div at bounding box center [436, 344] width 872 height 689
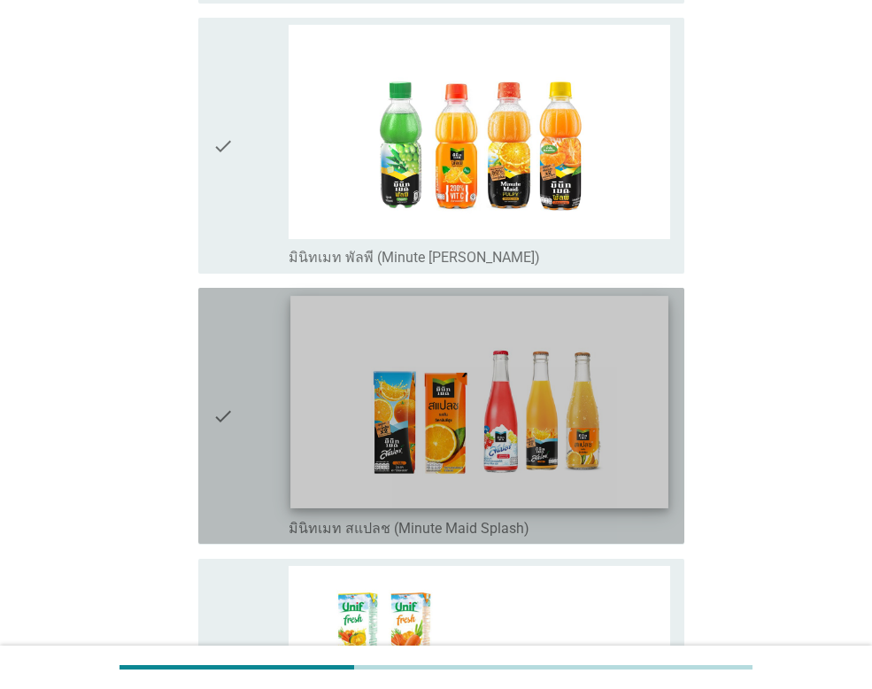
click at [384, 336] on img at bounding box center [478, 403] width 377 height 213
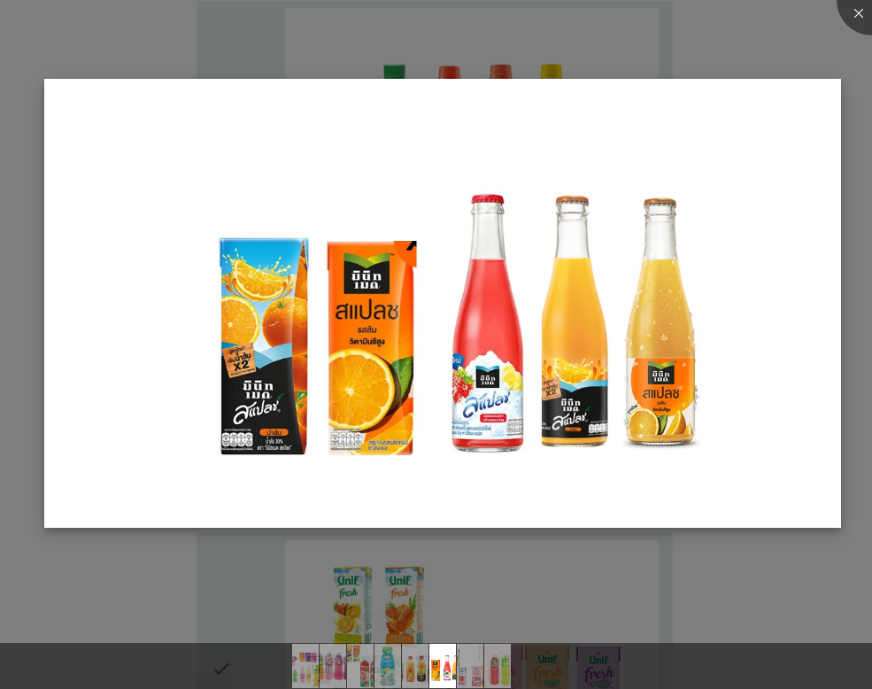
click at [762, 123] on img at bounding box center [442, 303] width 797 height 448
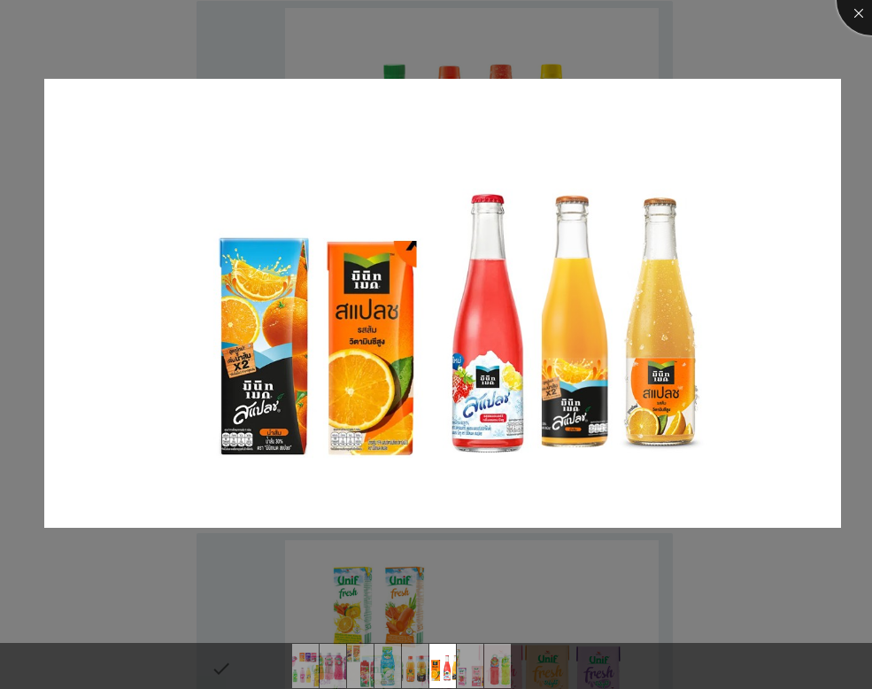
click at [860, 1] on div at bounding box center [872, 0] width 71 height 71
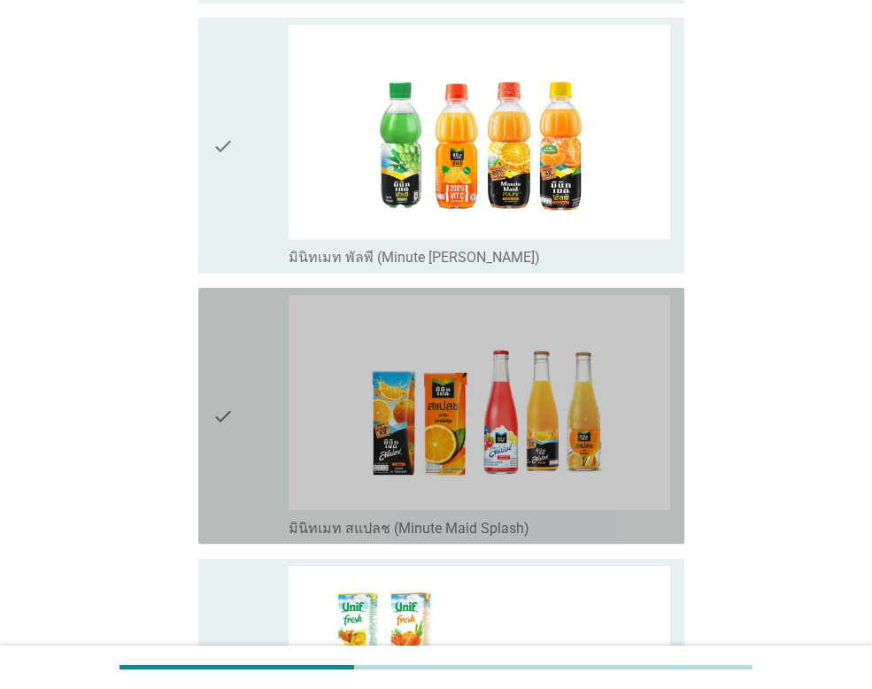
click at [241, 360] on div "check" at bounding box center [251, 416] width 76 height 242
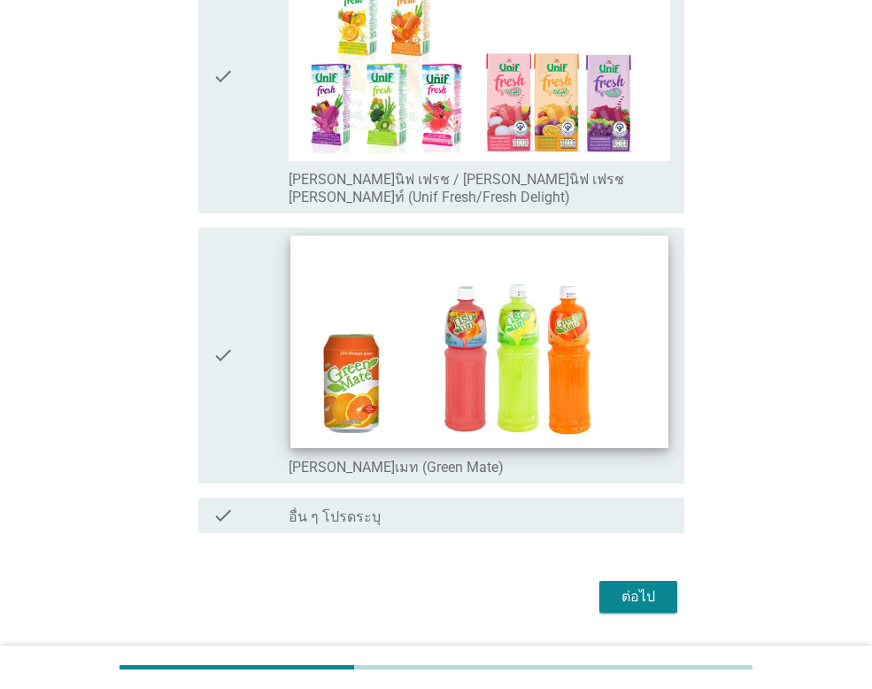
scroll to position [1929, 0]
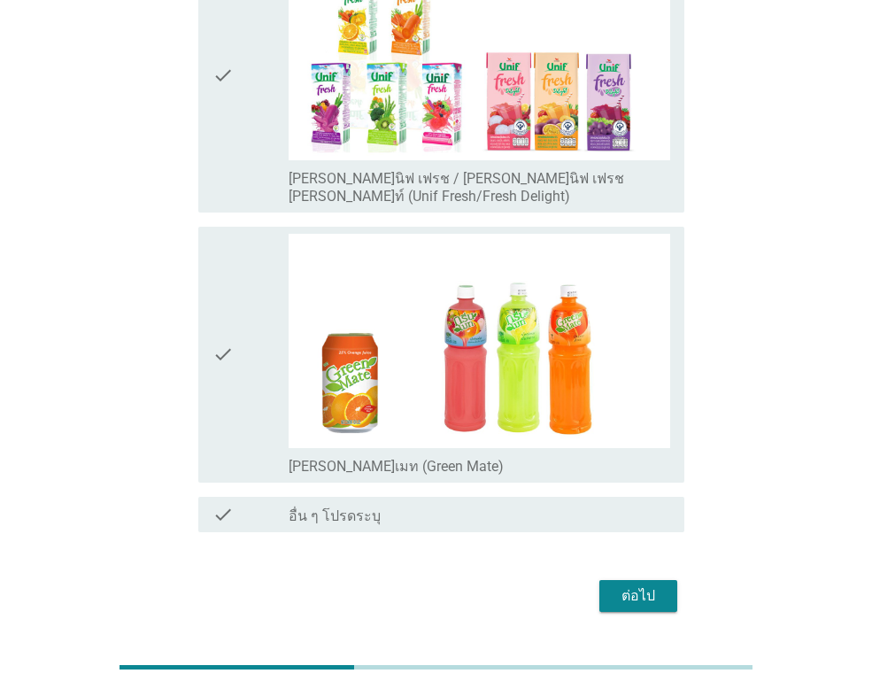
click at [263, 106] on div "check" at bounding box center [251, 75] width 76 height 259
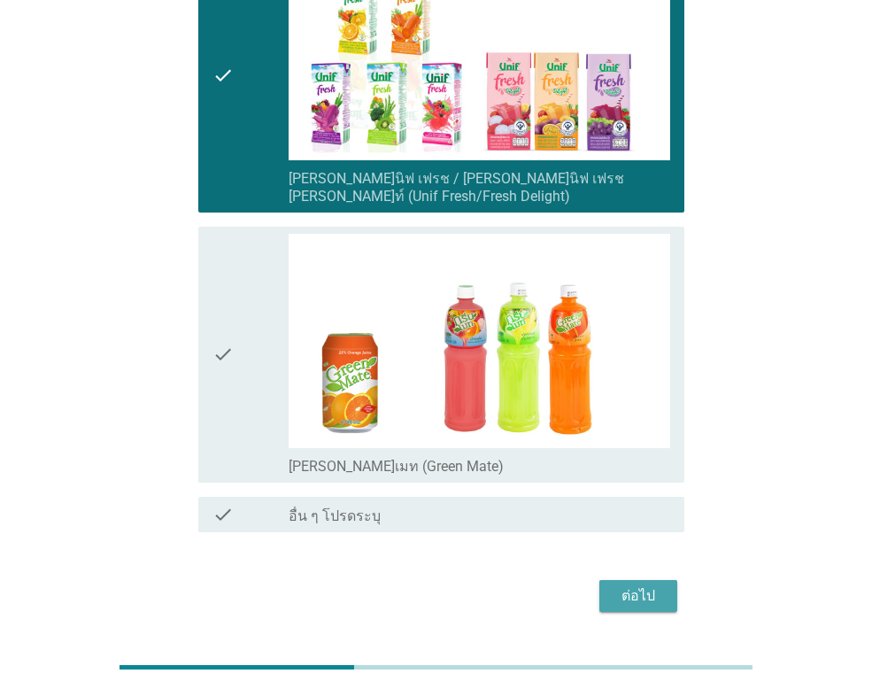
click at [639, 585] on div "ต่อไป" at bounding box center [639, 595] width 50 height 21
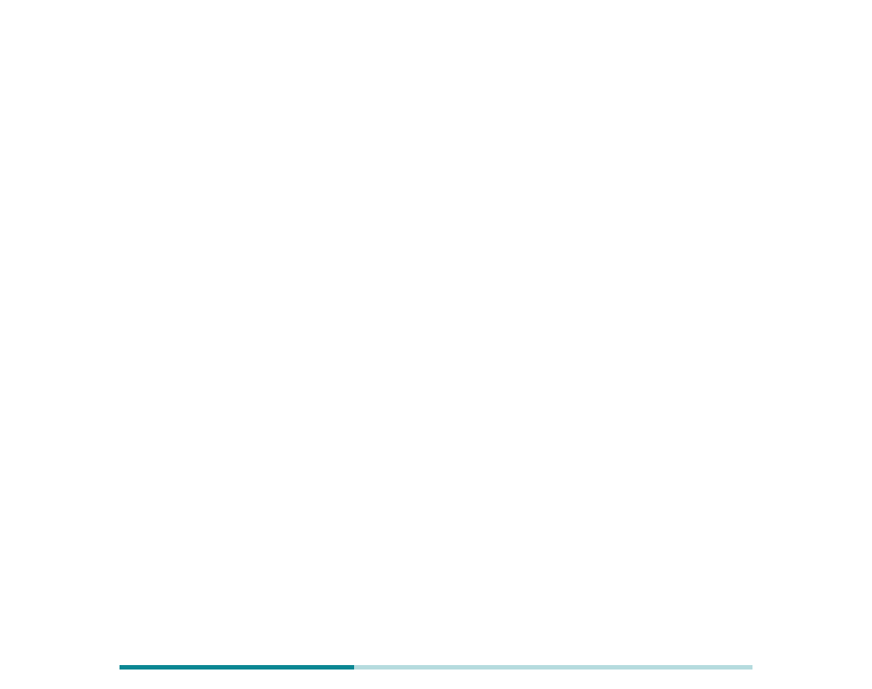
scroll to position [0, 0]
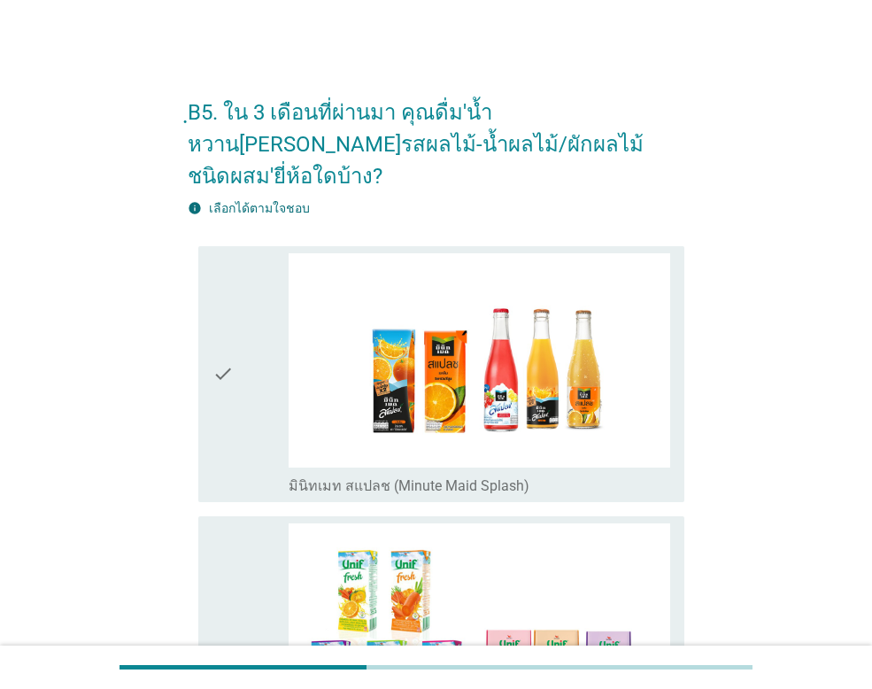
click at [236, 381] on div "check" at bounding box center [251, 374] width 76 height 242
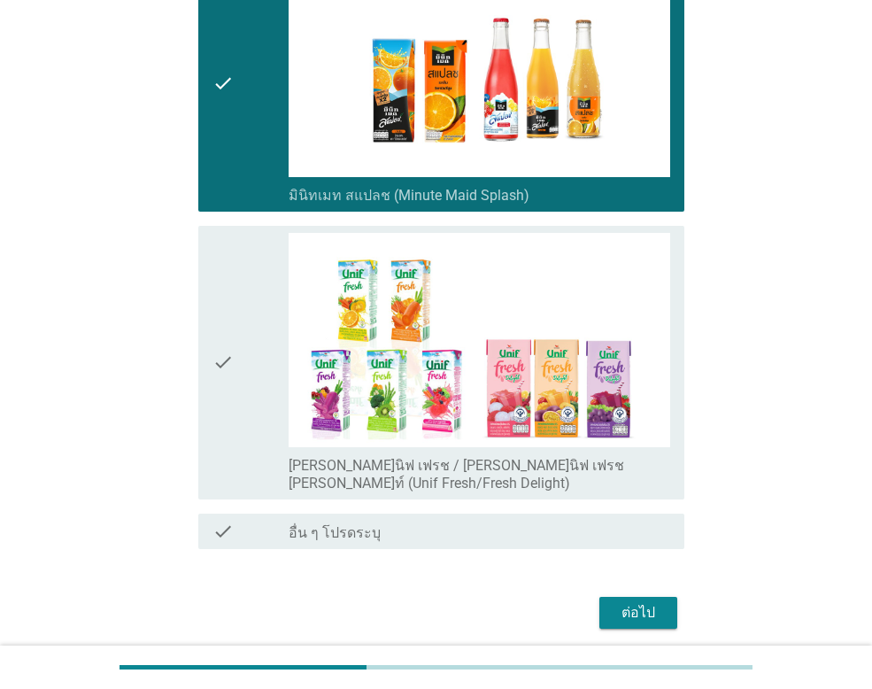
scroll to position [307, 0]
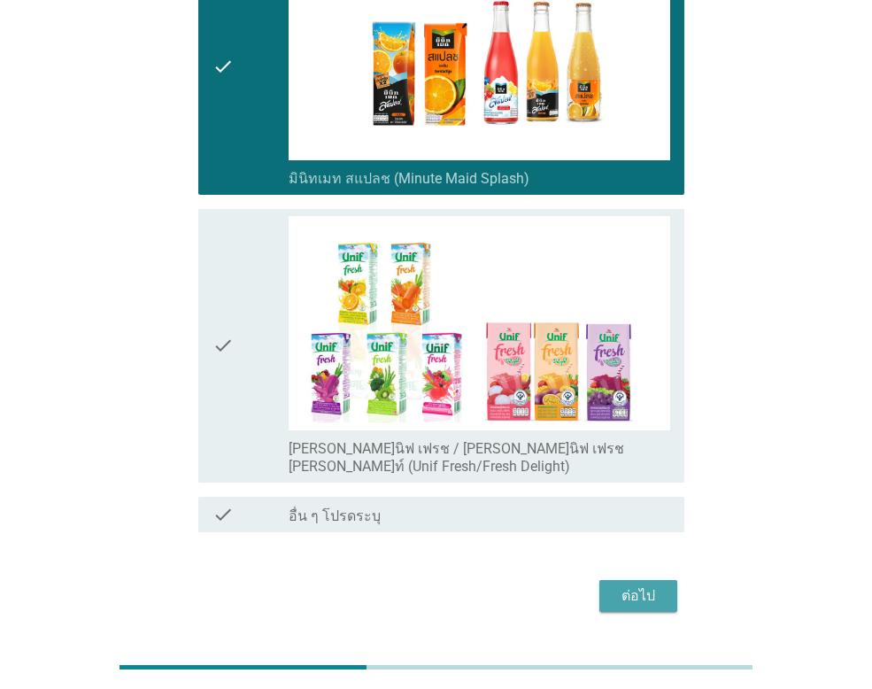
click at [654, 585] on div "ต่อไป" at bounding box center [639, 595] width 50 height 21
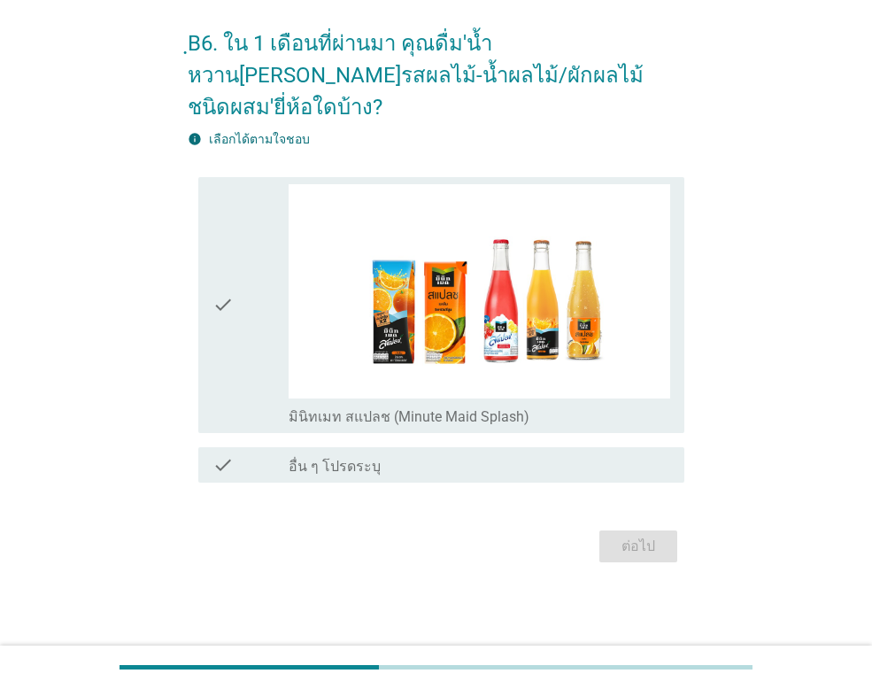
scroll to position [0, 0]
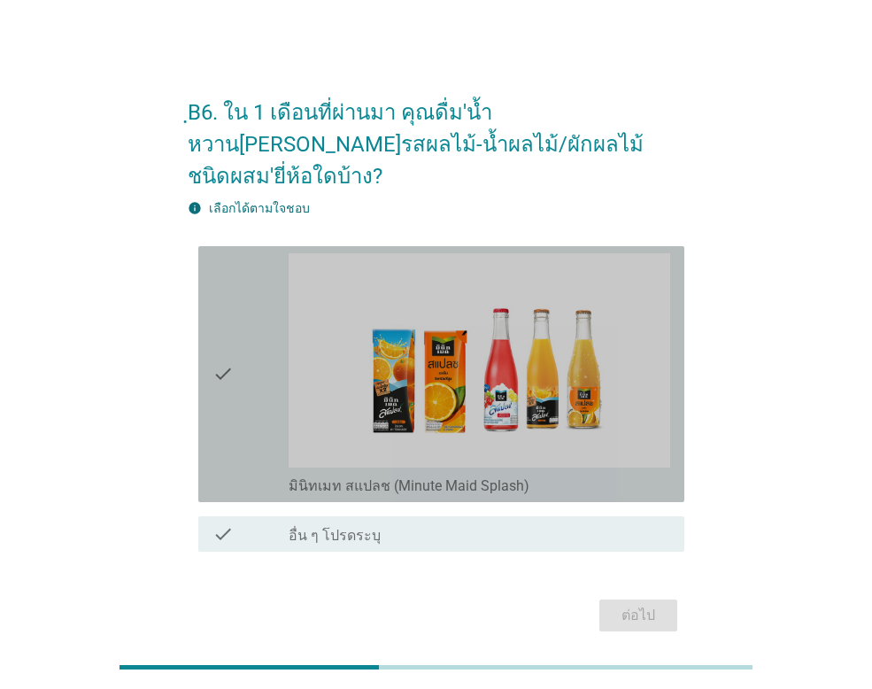
click at [248, 374] on div "check" at bounding box center [251, 374] width 76 height 242
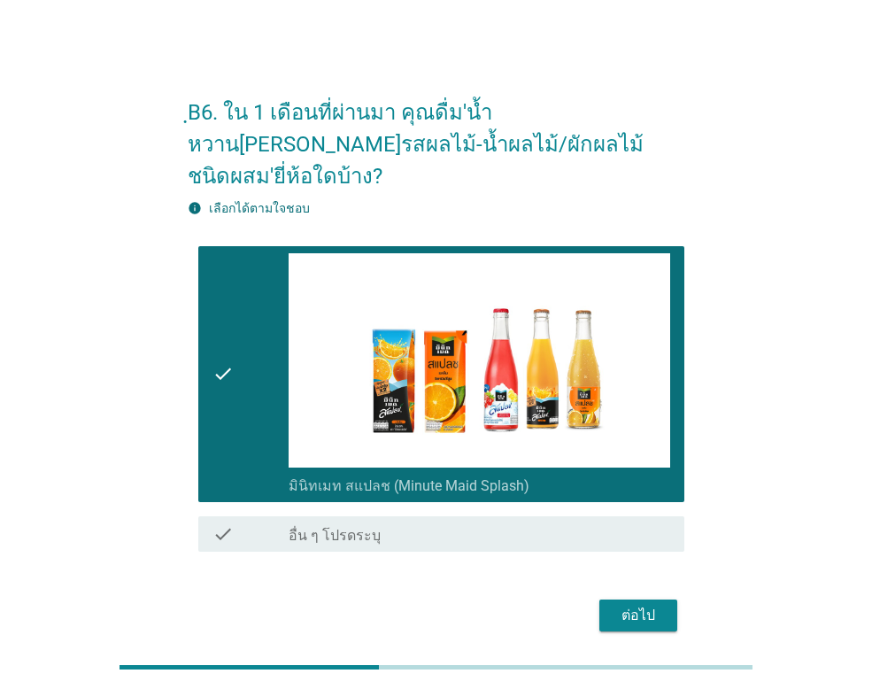
click at [622, 605] on div "ต่อไป" at bounding box center [639, 615] width 50 height 21
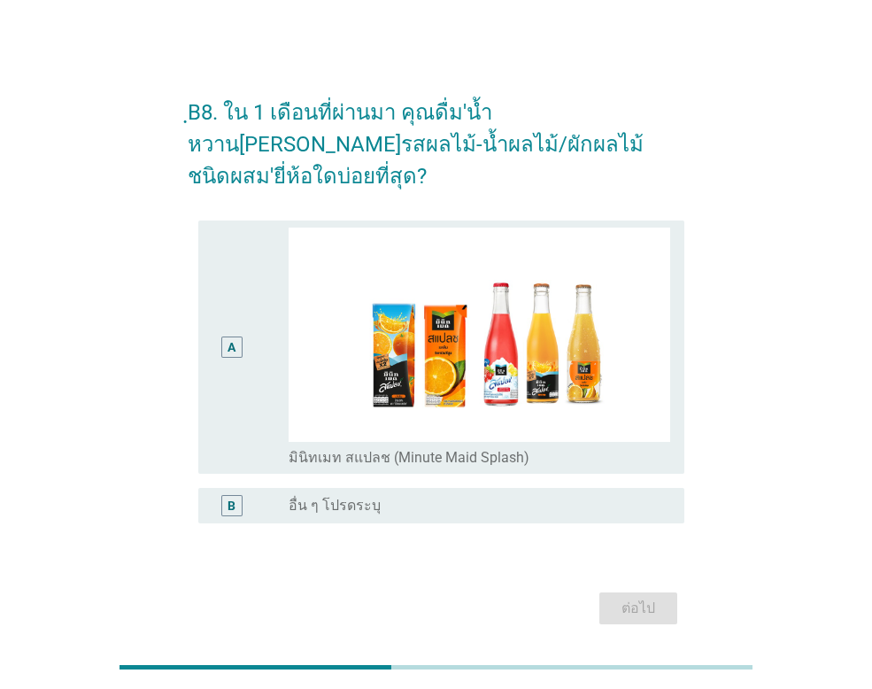
click at [239, 336] on div "A" at bounding box center [231, 346] width 21 height 21
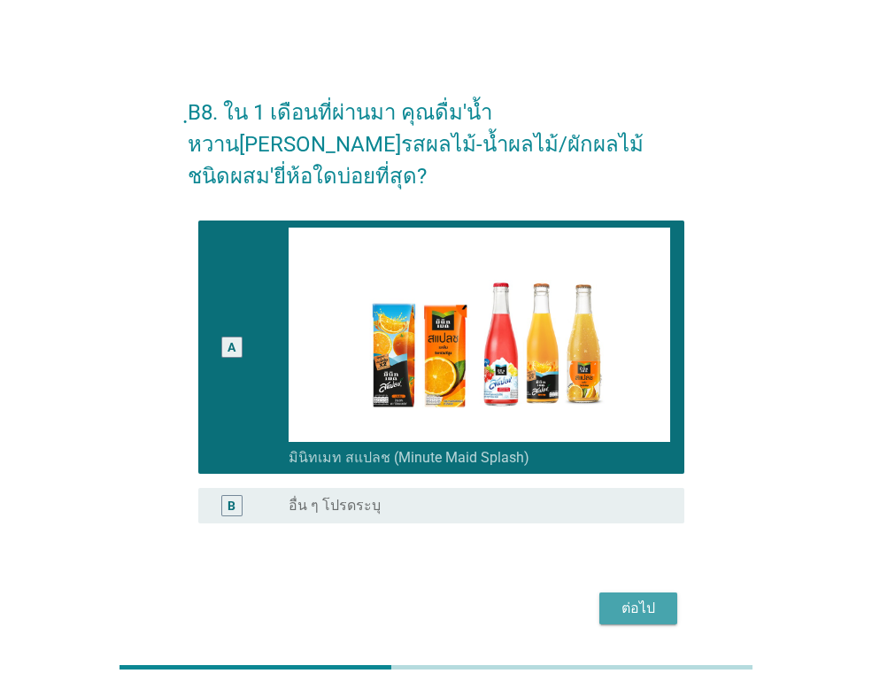
click at [651, 598] on div "ต่อไป" at bounding box center [639, 608] width 50 height 21
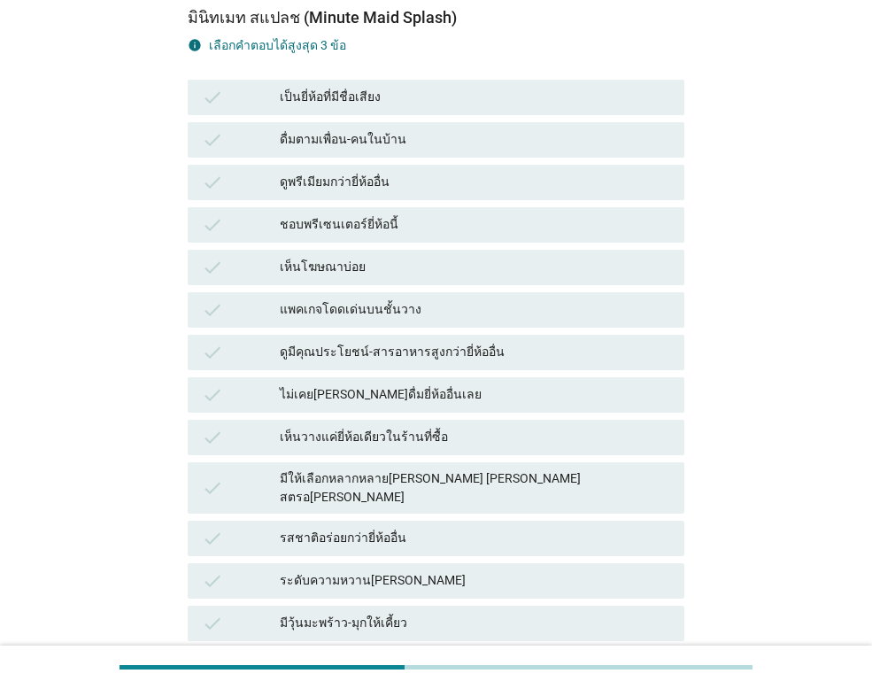
scroll to position [531, 0]
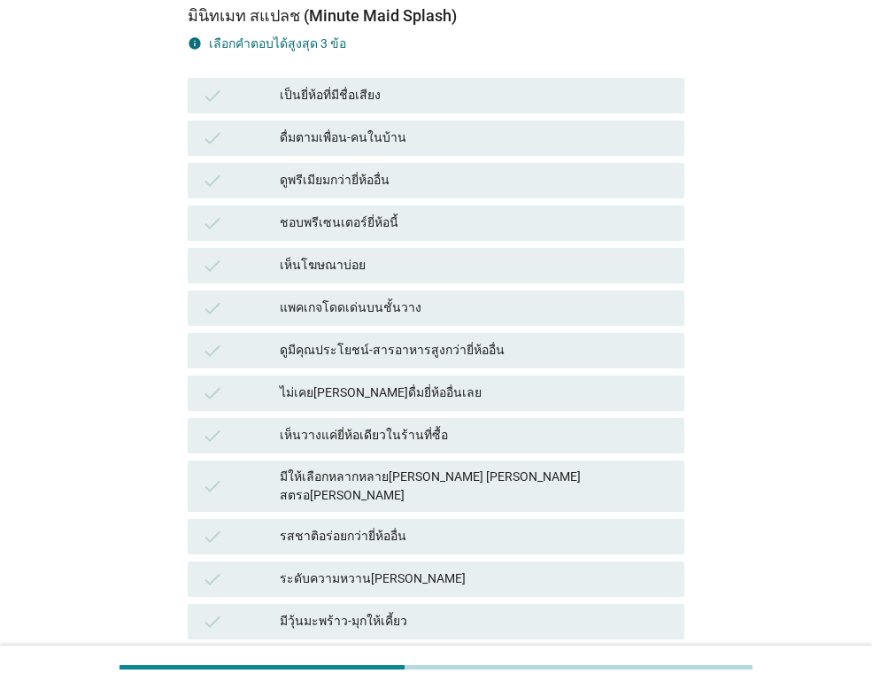
click at [379, 468] on div "มีให้เลือกหลากหลาย[PERSON_NAME] [PERSON_NAME] สตรอ[PERSON_NAME]" at bounding box center [475, 486] width 390 height 37
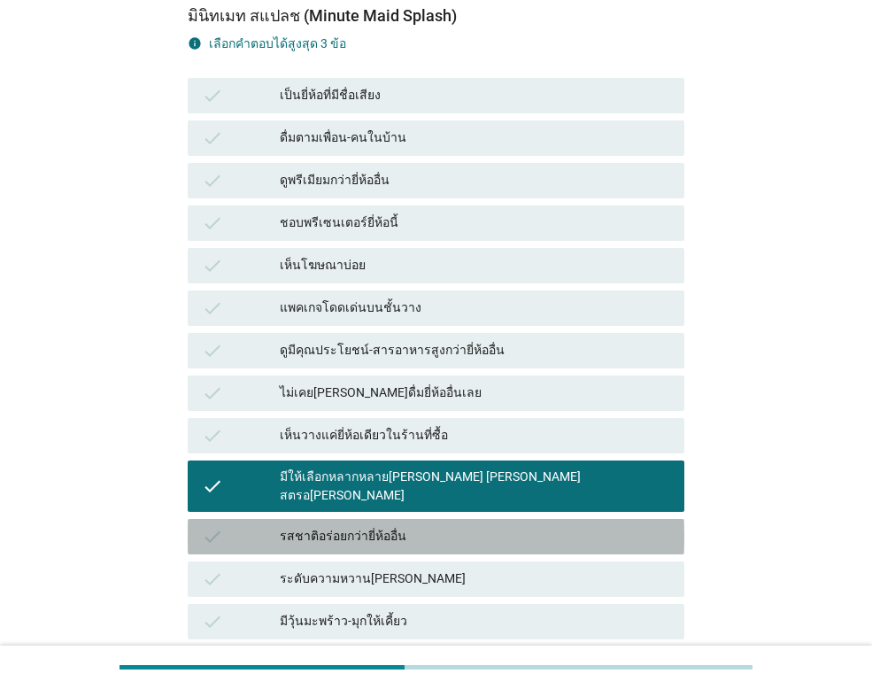
click at [366, 526] on div "รสชาติอร่อยกว่ายี่ห้ออื่น" at bounding box center [475, 536] width 390 height 21
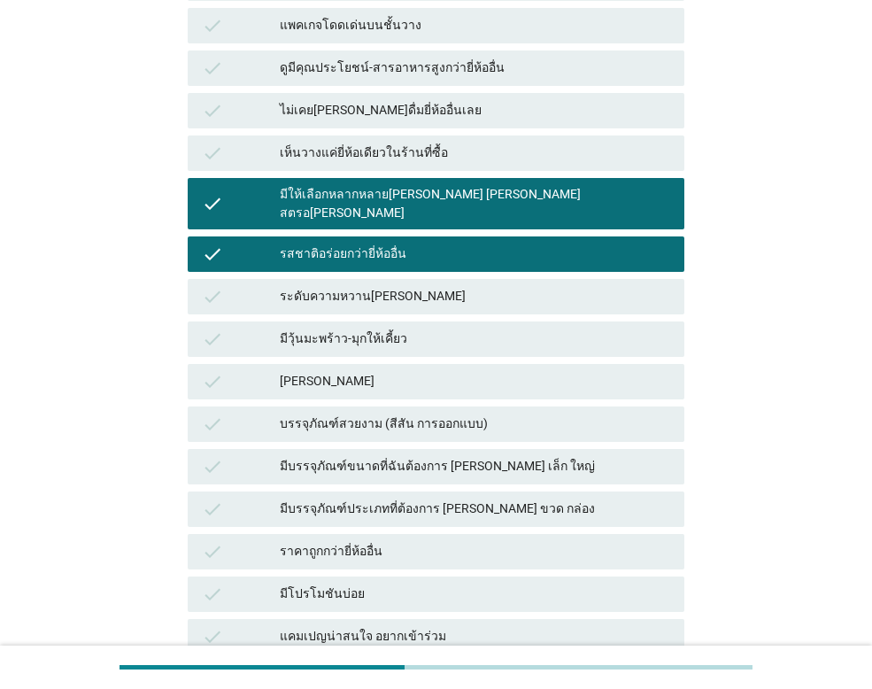
scroll to position [885, 0]
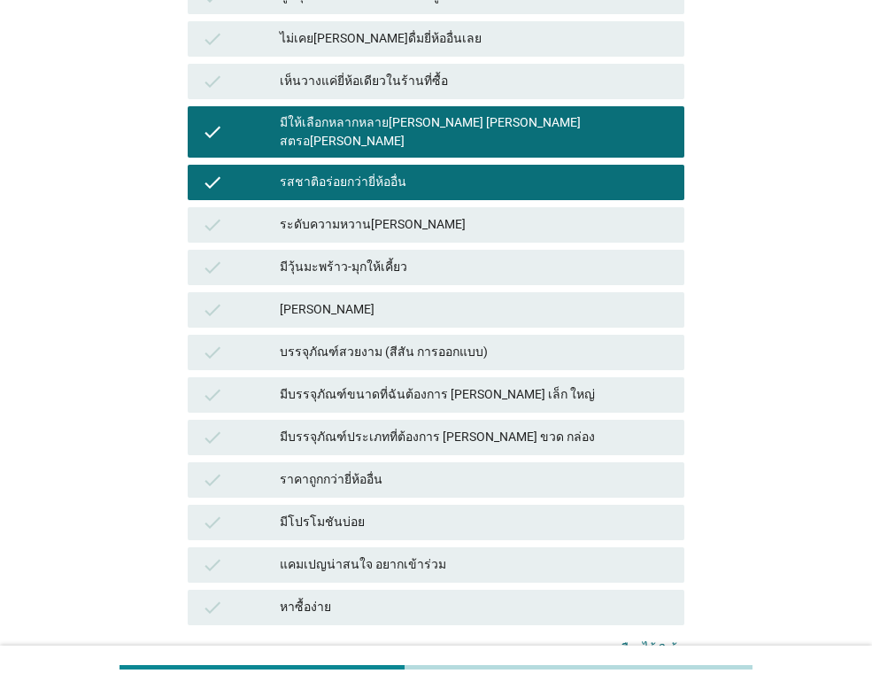
click at [317, 597] on div "หาซื้อง่าย" at bounding box center [475, 607] width 390 height 21
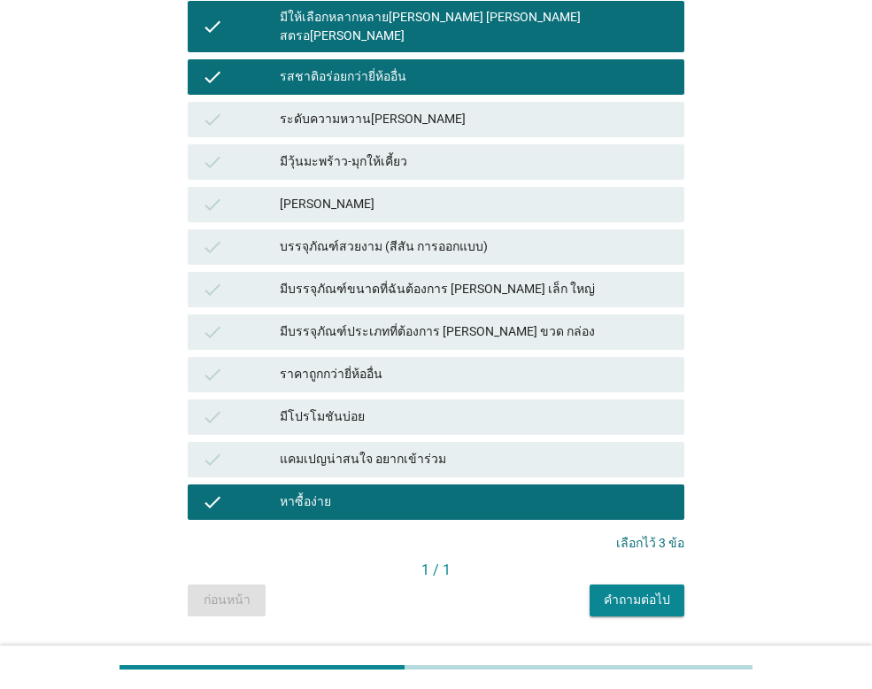
scroll to position [992, 0]
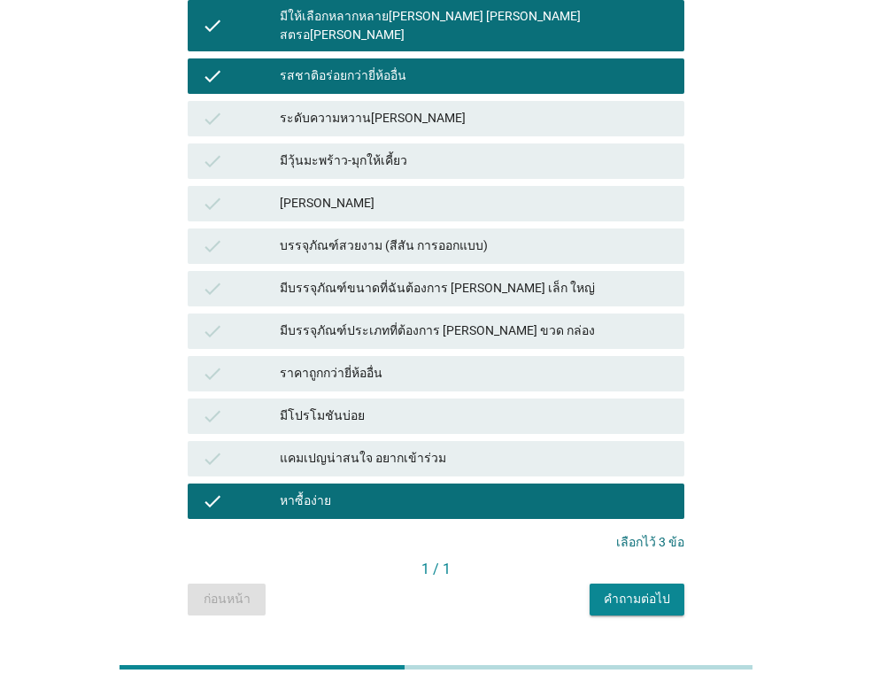
click at [643, 590] on div "คำถามต่อไป" at bounding box center [637, 599] width 66 height 19
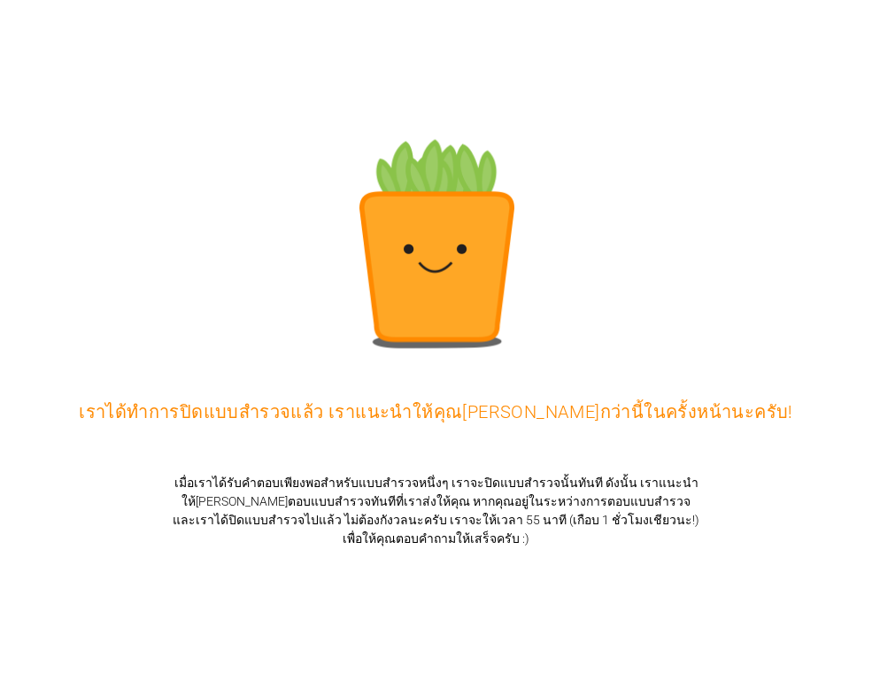
click at [323, 560] on div "เราได้ทำการปิดแบบสำรวจแล้ว เราแนะนำให้คุณ[PERSON_NAME]กว่านี้ในครั้งหน้านะครับ!" at bounding box center [436, 344] width 872 height 689
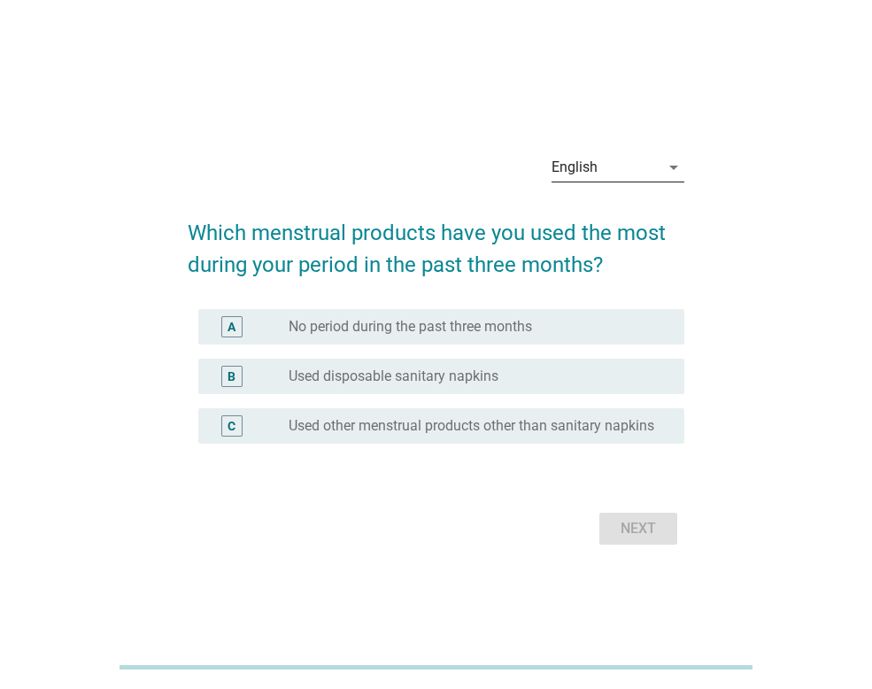
click at [675, 157] on icon "arrow_drop_down" at bounding box center [673, 167] width 21 height 21
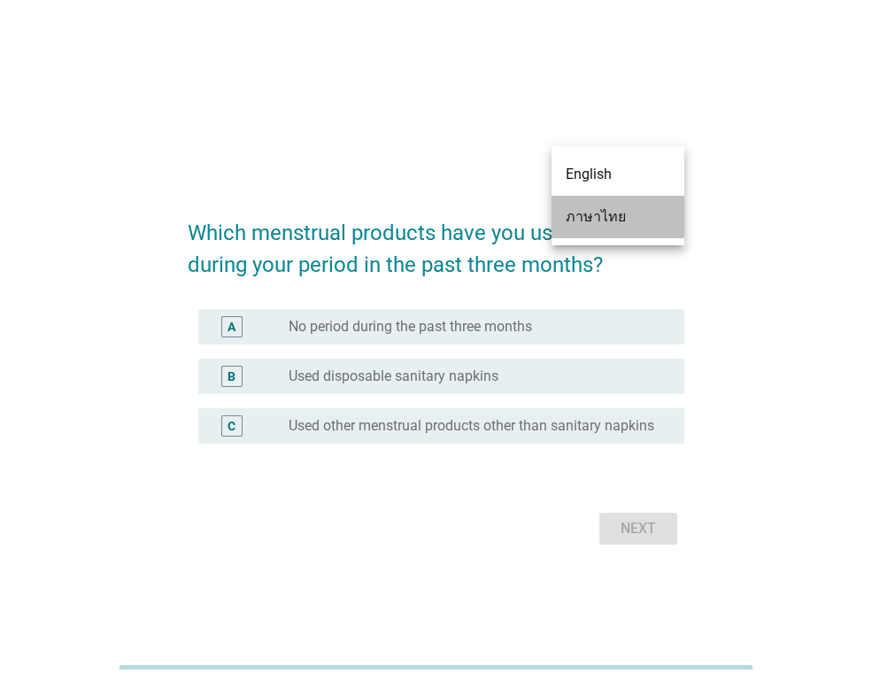
click at [605, 224] on div "ภาษาไทย" at bounding box center [618, 216] width 104 height 21
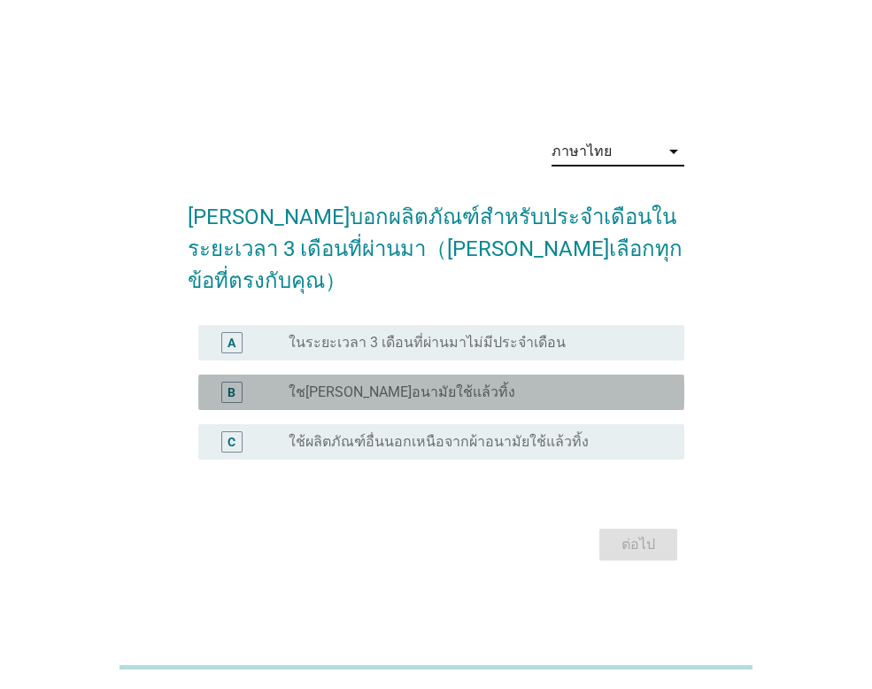
click at [398, 383] on label "ใชเผ้าอนามัยใช้แล้วทิ้ง" at bounding box center [402, 392] width 227 height 18
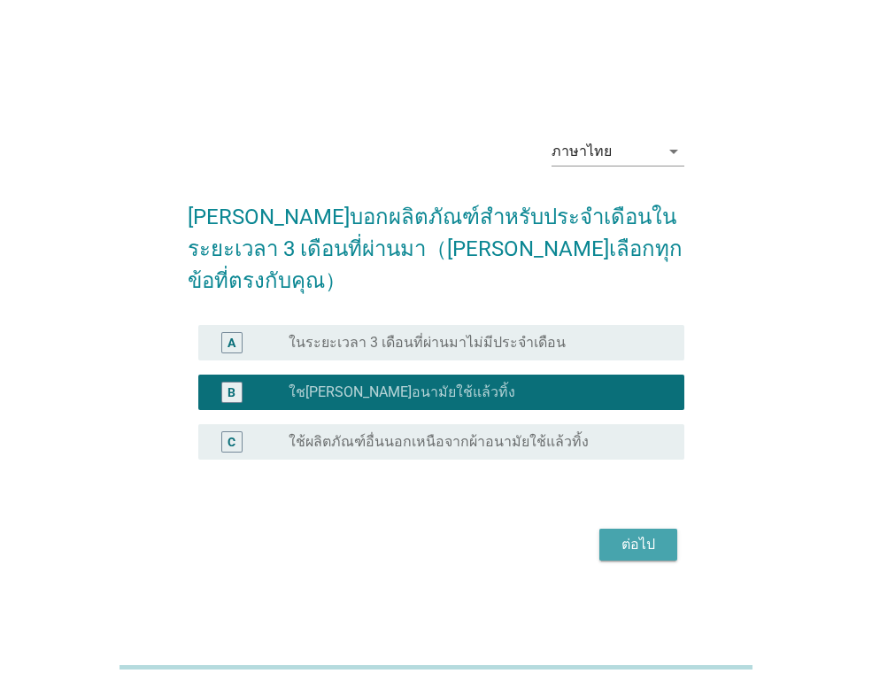
click at [650, 534] on div "ต่อไป" at bounding box center [639, 544] width 50 height 21
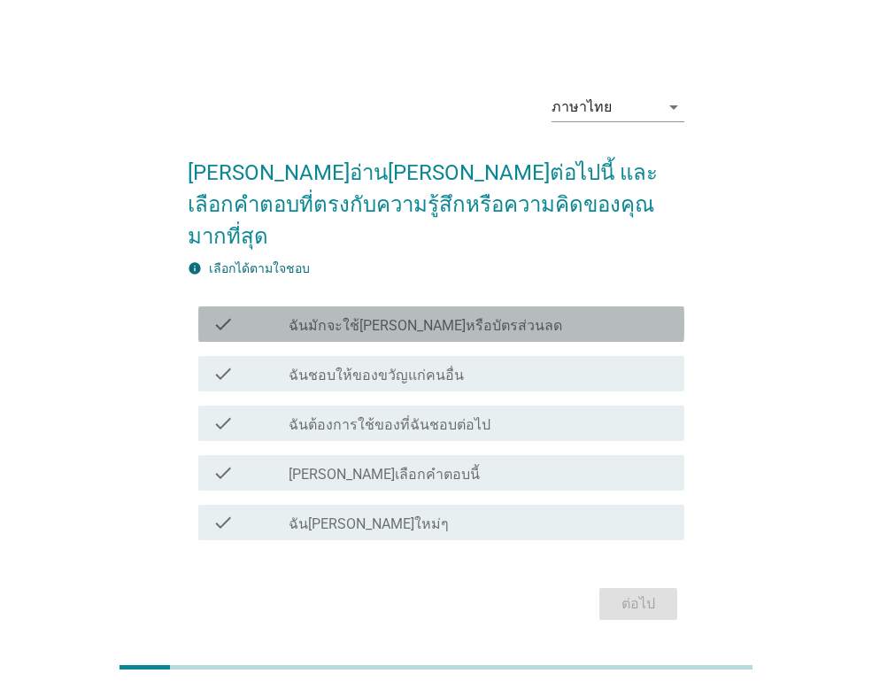
click at [433, 317] on label "ฉันมักจะใช้คูปองหรือบัตรส่วนลด" at bounding box center [426, 326] width 274 height 18
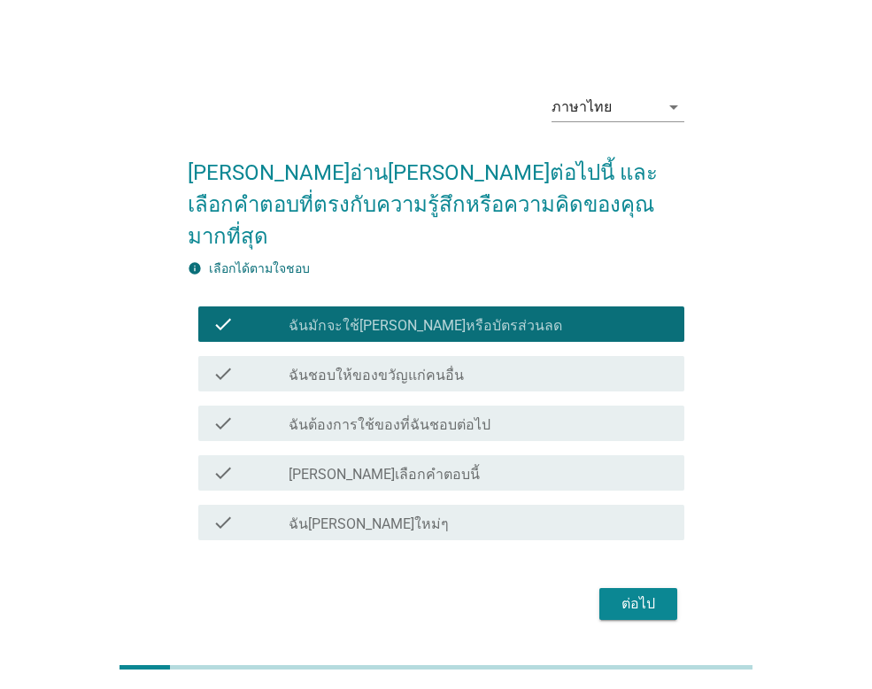
click at [467, 416] on label "ฉันต้องการใช้ของที่ฉันชอบต่อไป" at bounding box center [390, 425] width 202 height 18
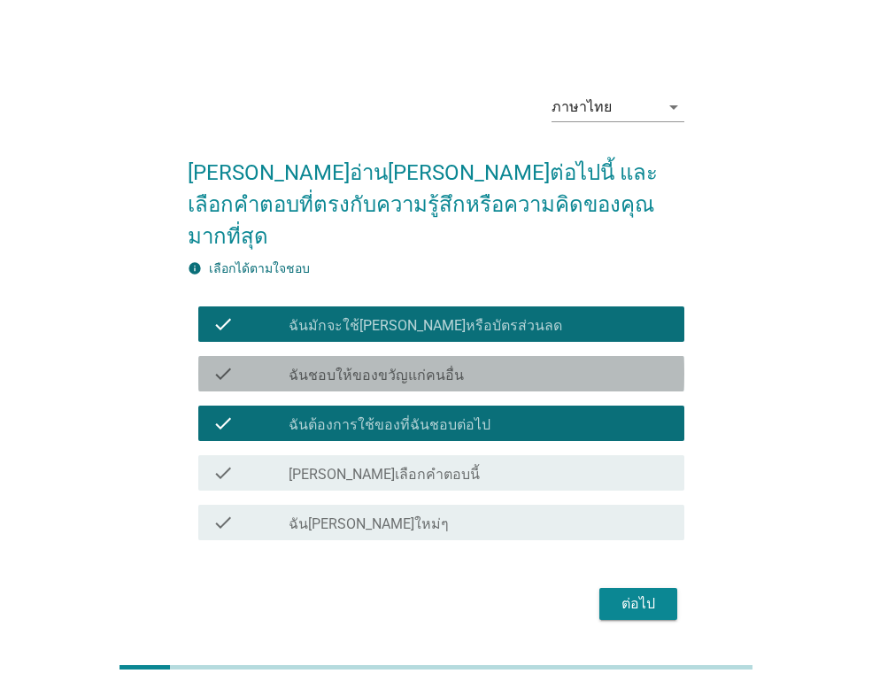
click at [396, 367] on label "ฉันชอบให้ของขวัญแก่คนอื่น" at bounding box center [376, 376] width 175 height 18
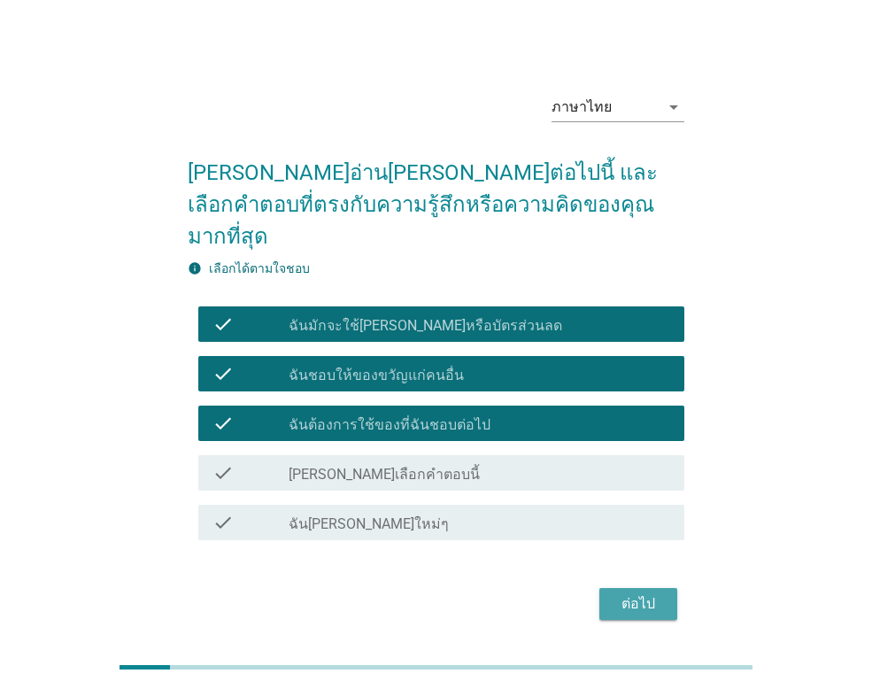
click at [630, 593] on div "ต่อไป" at bounding box center [639, 603] width 50 height 21
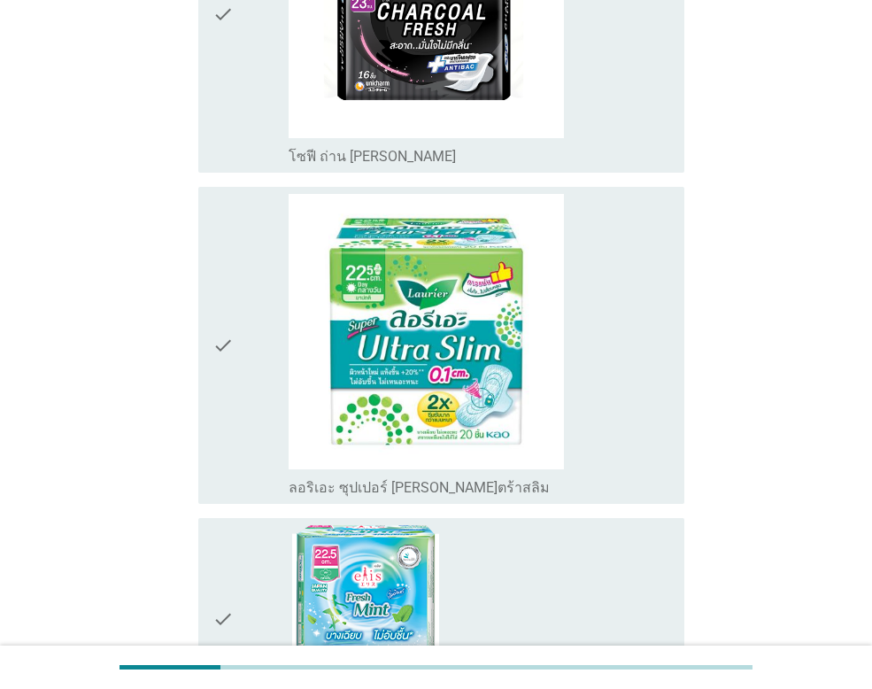
scroll to position [620, 0]
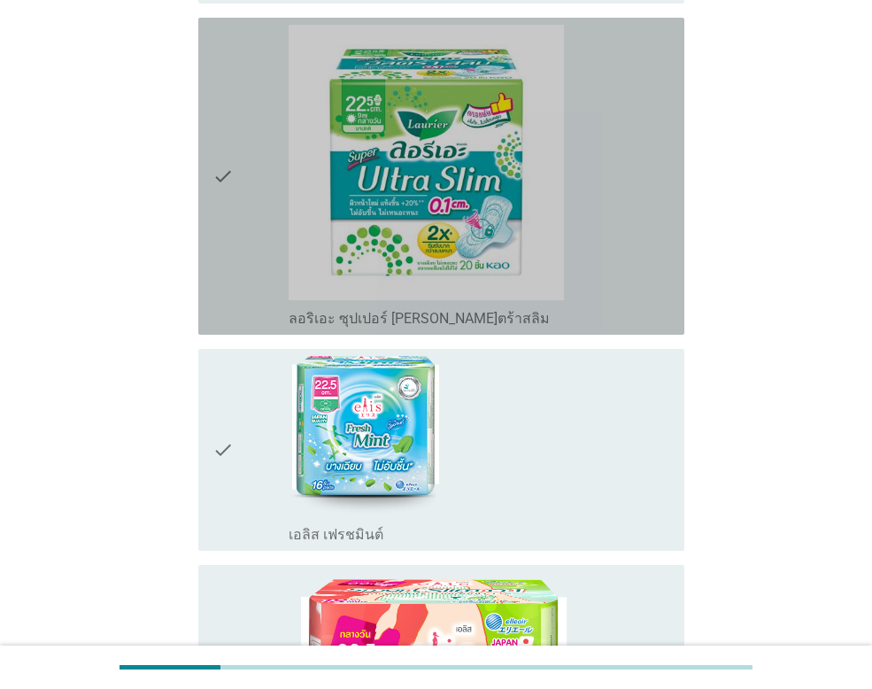
click at [284, 205] on div "check" at bounding box center [251, 176] width 76 height 303
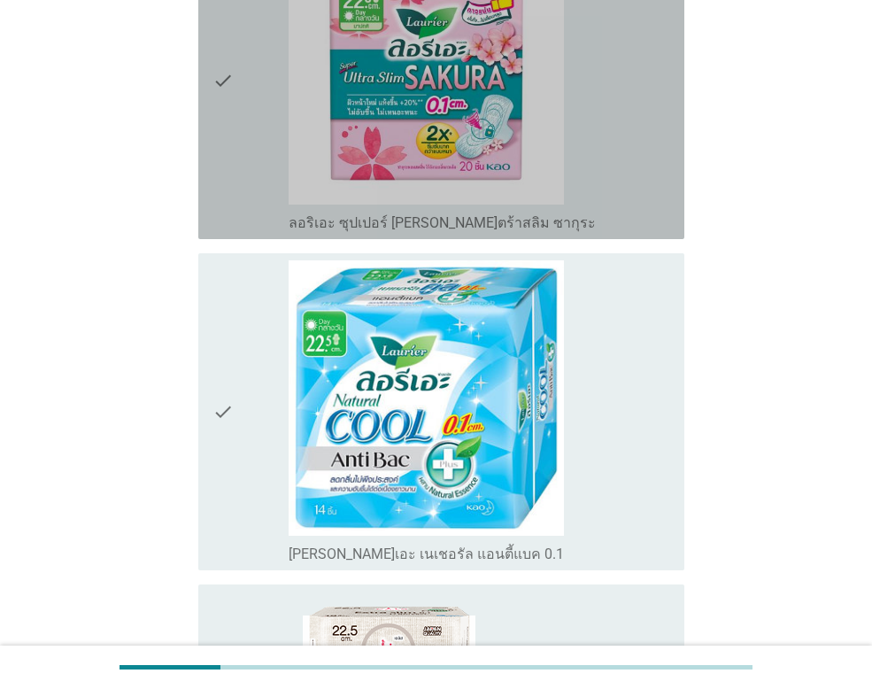
click at [281, 153] on div "check" at bounding box center [251, 80] width 76 height 303
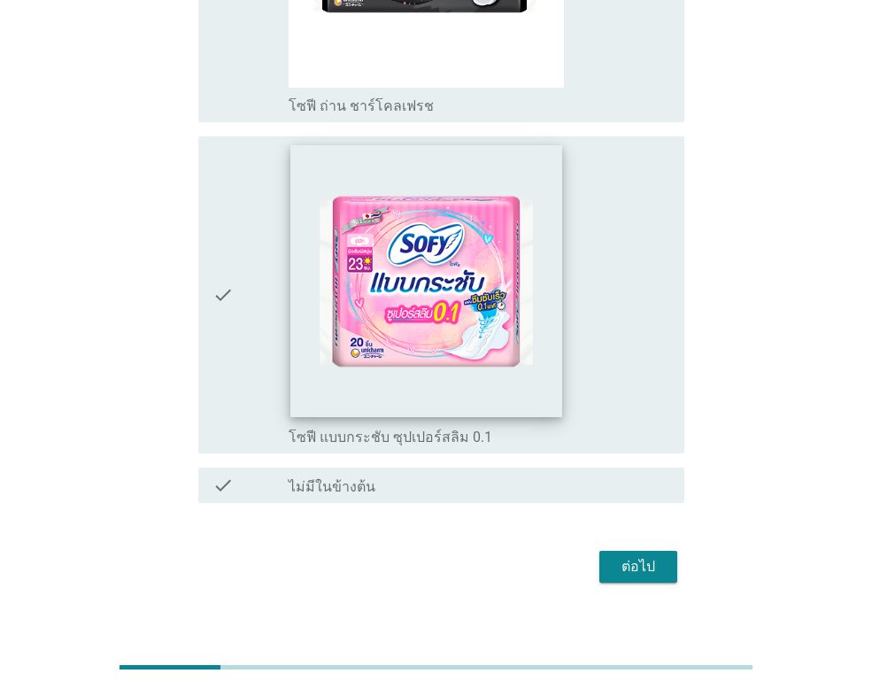
scroll to position [2752, 0]
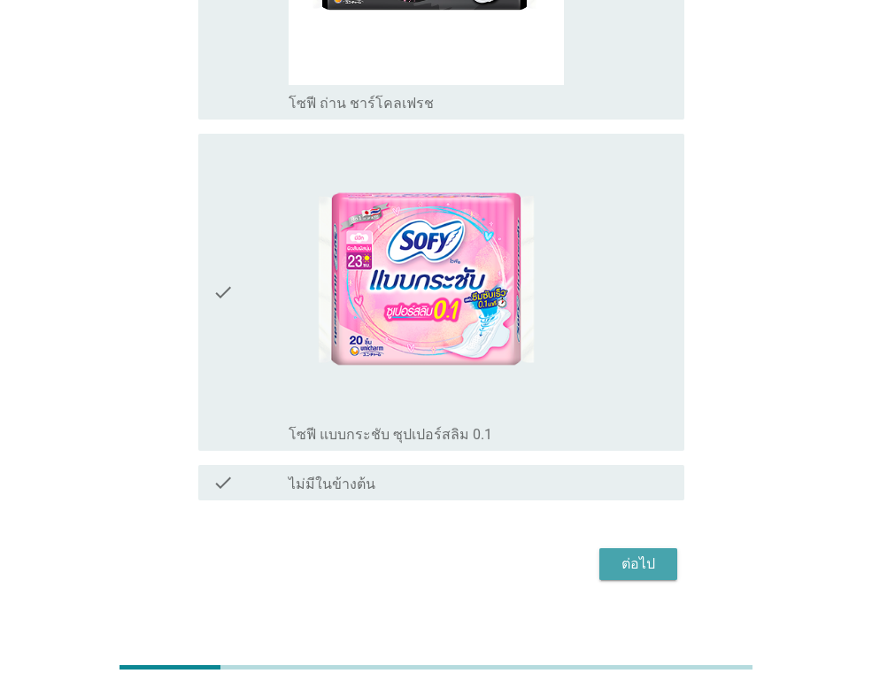
click at [632, 553] on div "ต่อไป" at bounding box center [639, 563] width 50 height 21
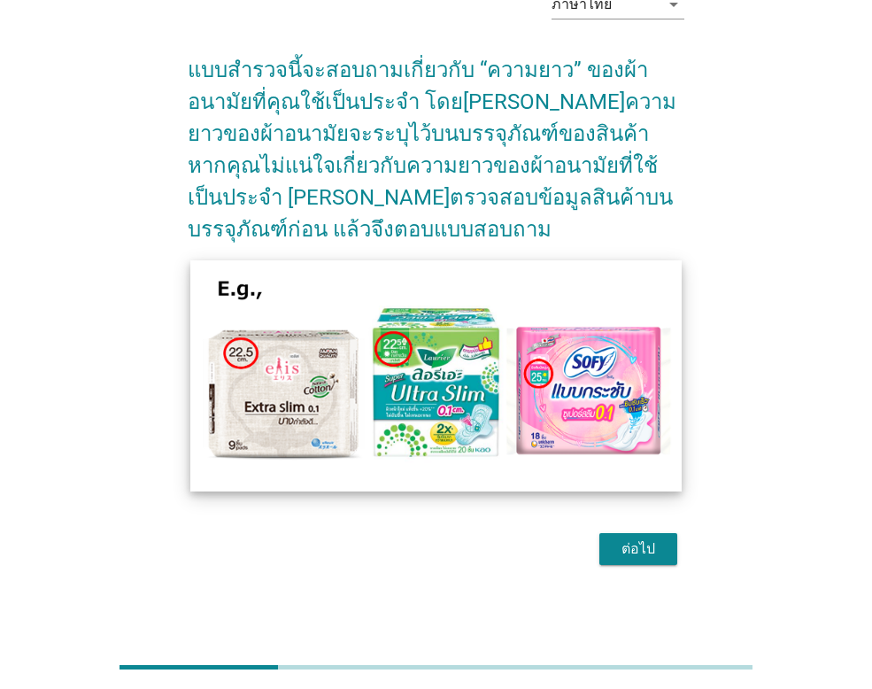
scroll to position [105, 0]
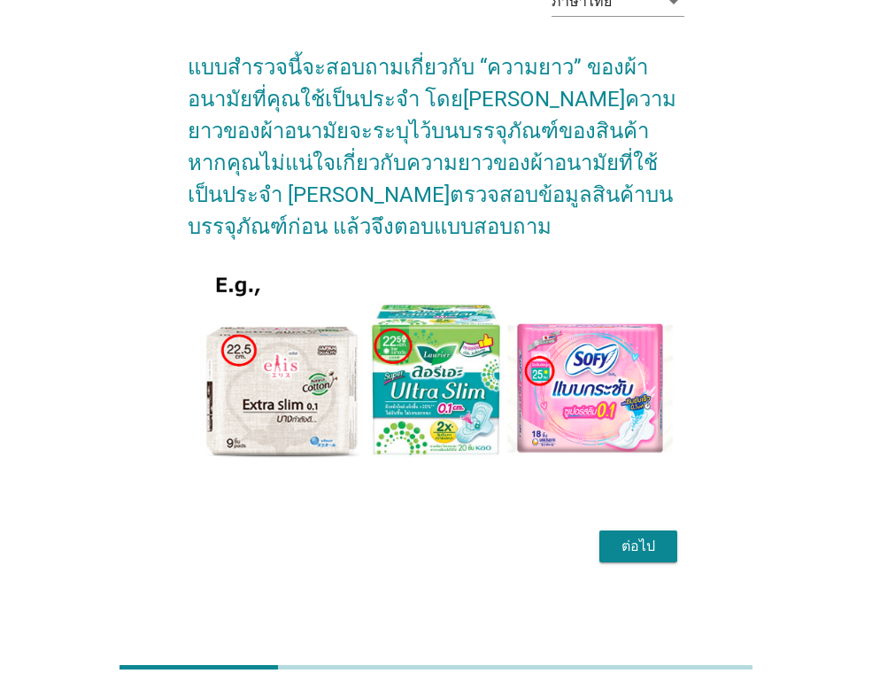
click at [628, 544] on div "ต่อไป" at bounding box center [639, 546] width 50 height 21
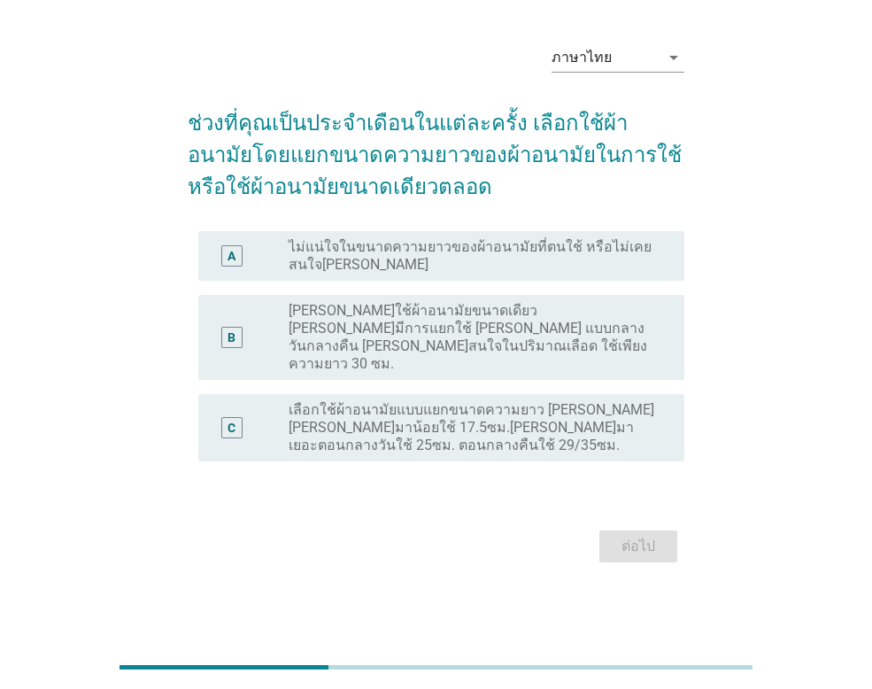
scroll to position [0, 0]
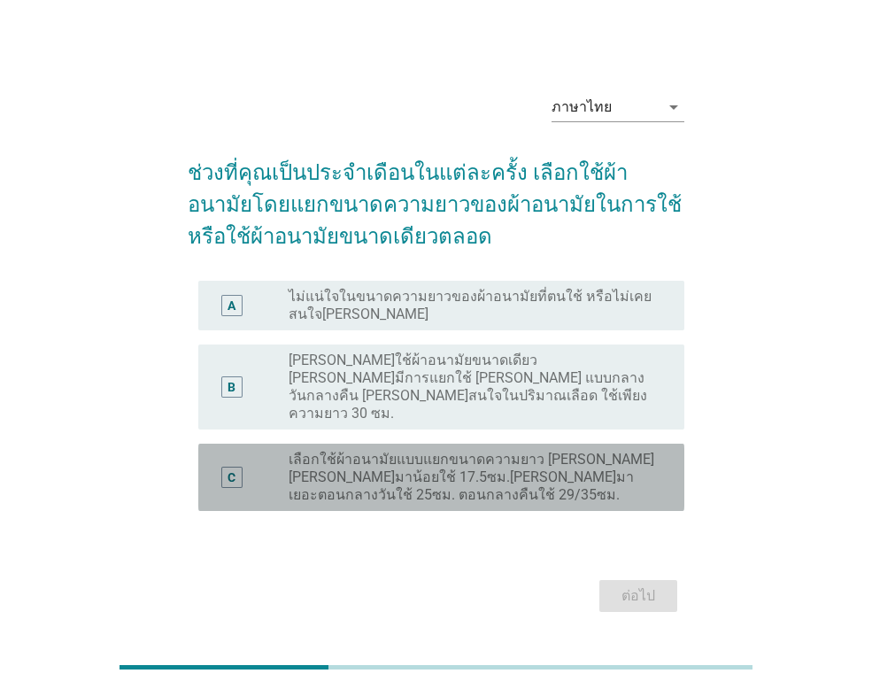
click at [434, 451] on label "เลือกใช้ผ้าอนามัยแบบแยกขนาดความยาว เช่น วันที่มาน้อยใช้ 17.5ซม.วันที่มาเยอะตอนก…" at bounding box center [472, 477] width 367 height 53
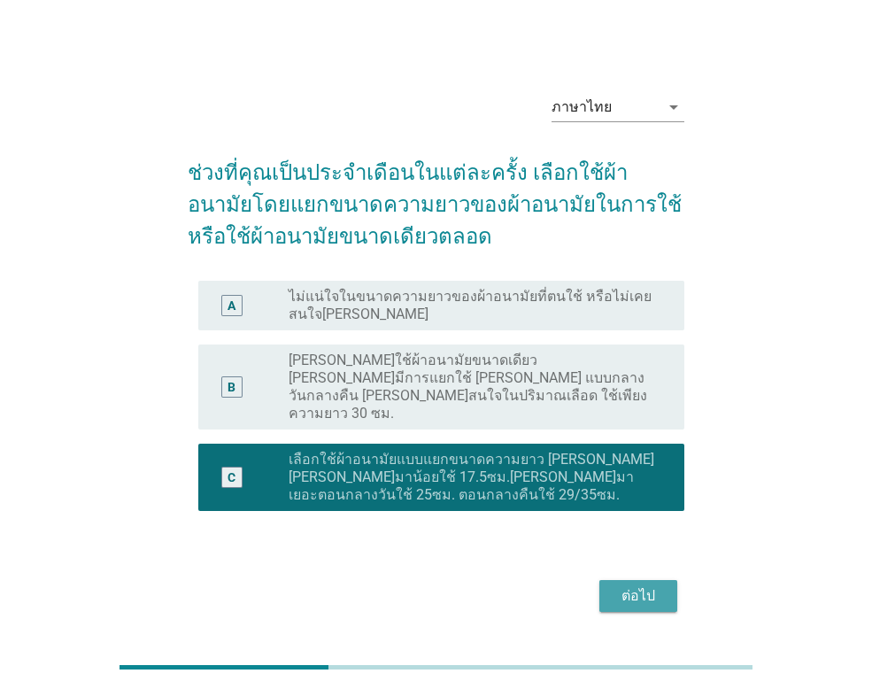
click at [633, 585] on div "ต่อไป" at bounding box center [639, 595] width 50 height 21
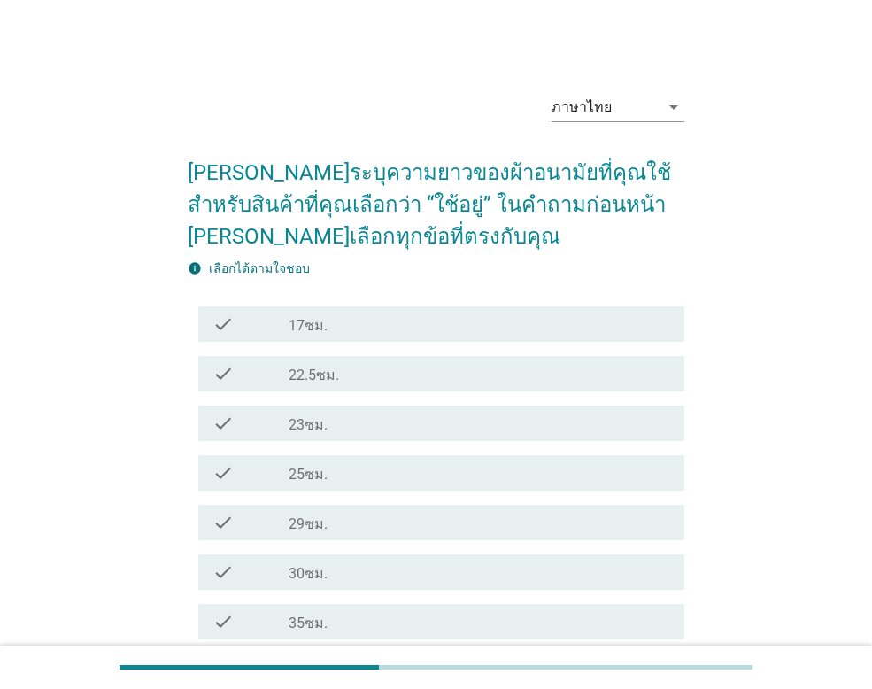
click at [332, 371] on label "22.5ซม." at bounding box center [314, 376] width 50 height 18
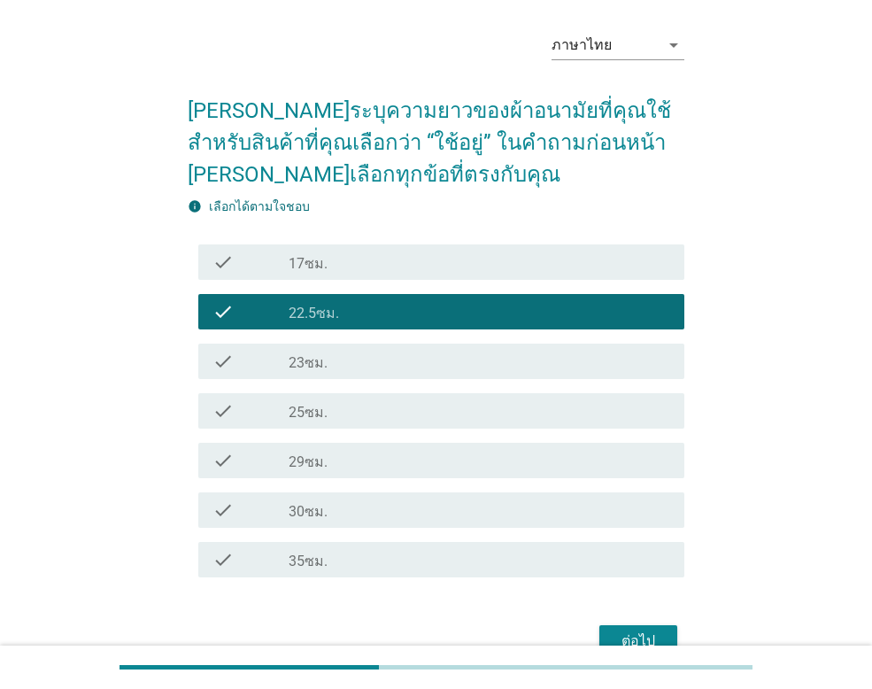
scroll to position [157, 0]
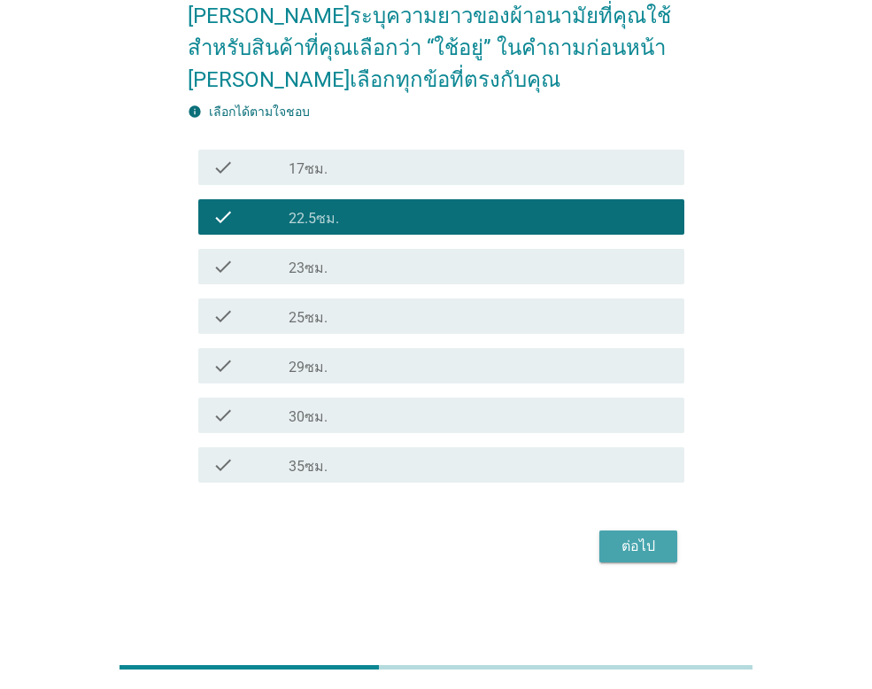
click at [657, 537] on div "ต่อไป" at bounding box center [639, 546] width 50 height 21
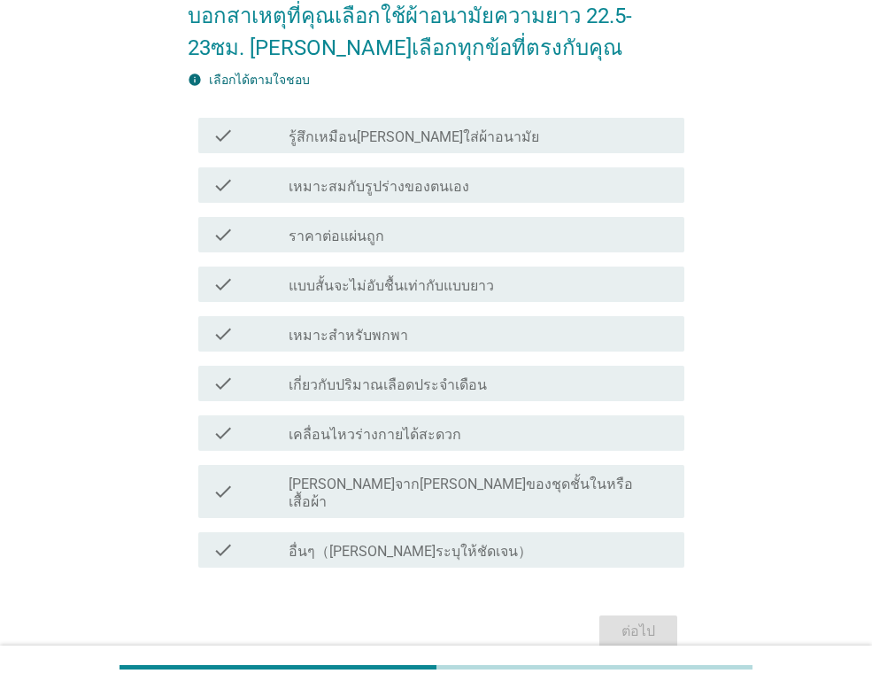
scroll to position [0, 0]
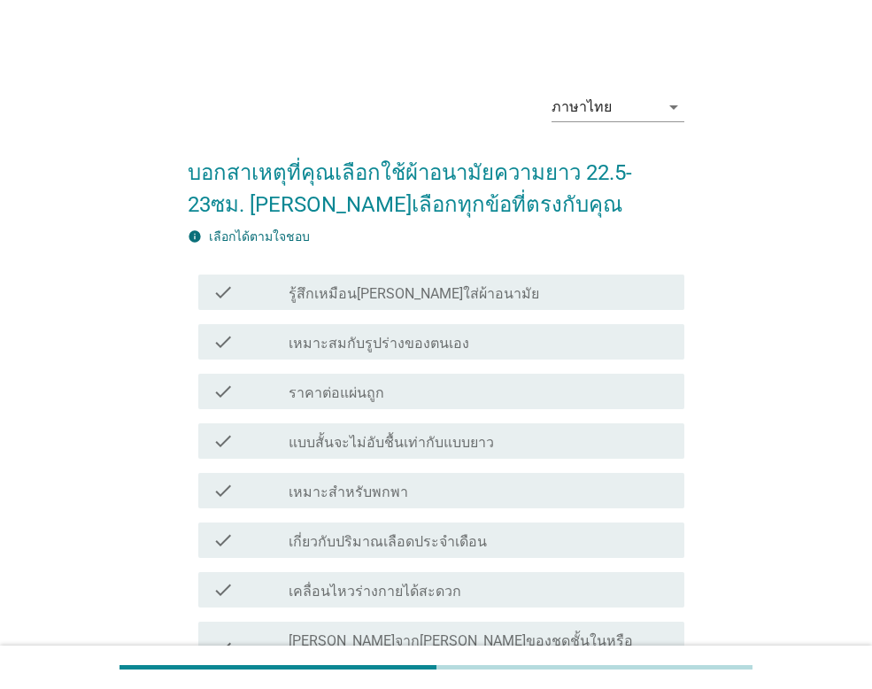
click at [443, 340] on label "เหมาะสมกับรูปร่างของตนเอง" at bounding box center [379, 344] width 181 height 18
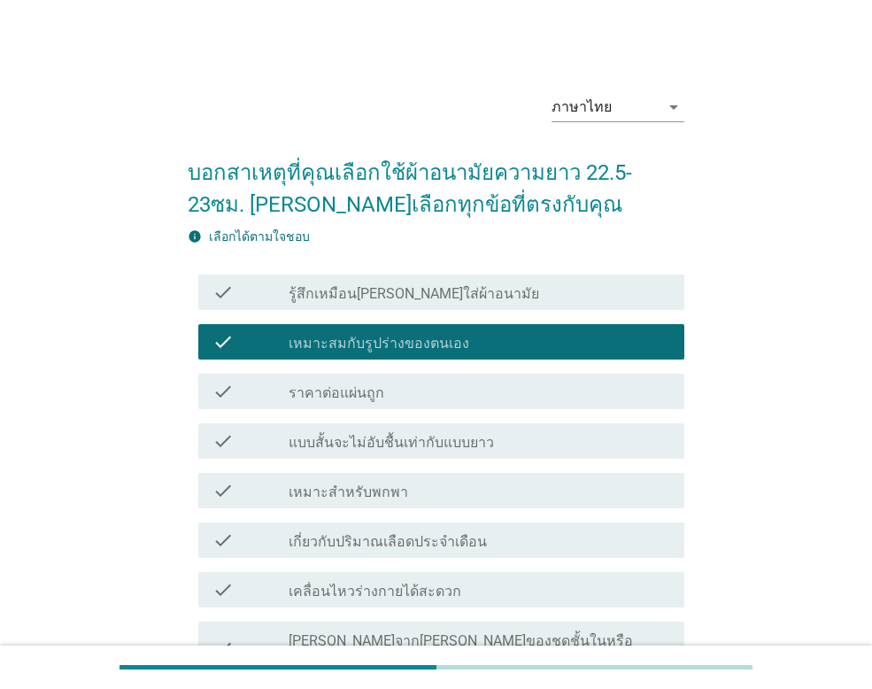
scroll to position [89, 0]
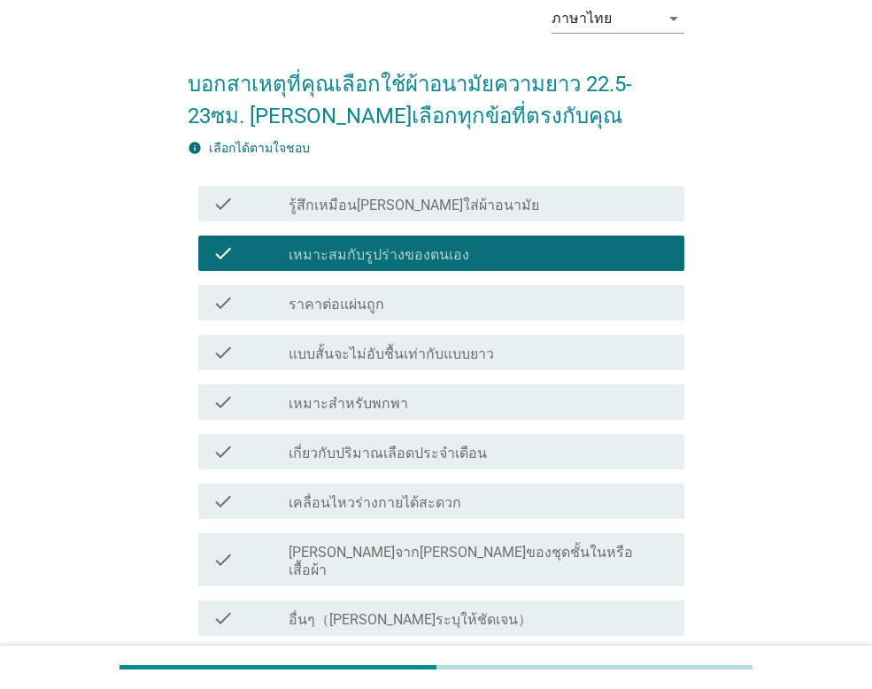
click at [468, 456] on label "เกี่ยวกับปริมาณเลือดประจำเดือน" at bounding box center [388, 454] width 198 height 18
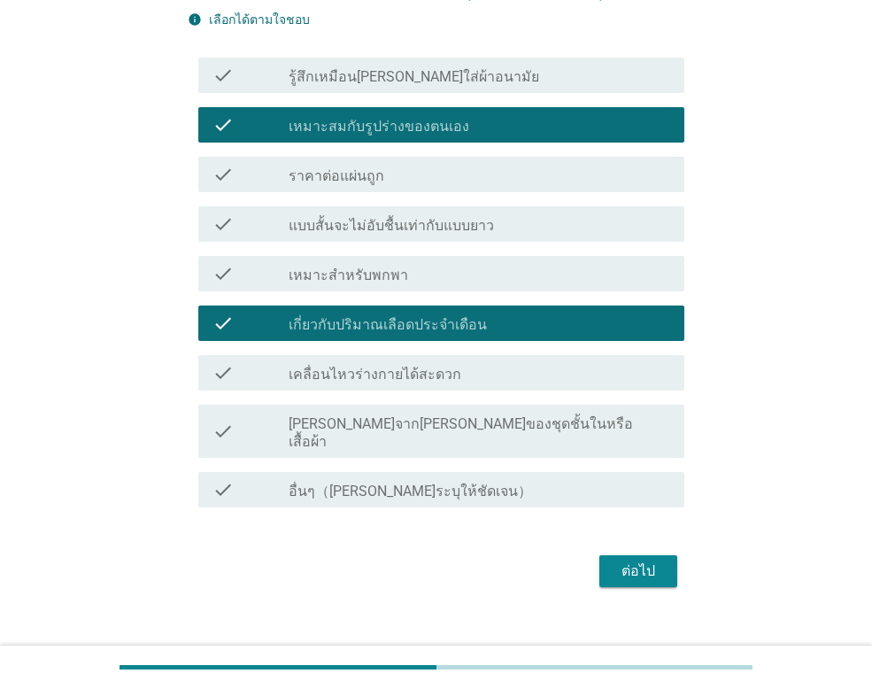
scroll to position [224, 0]
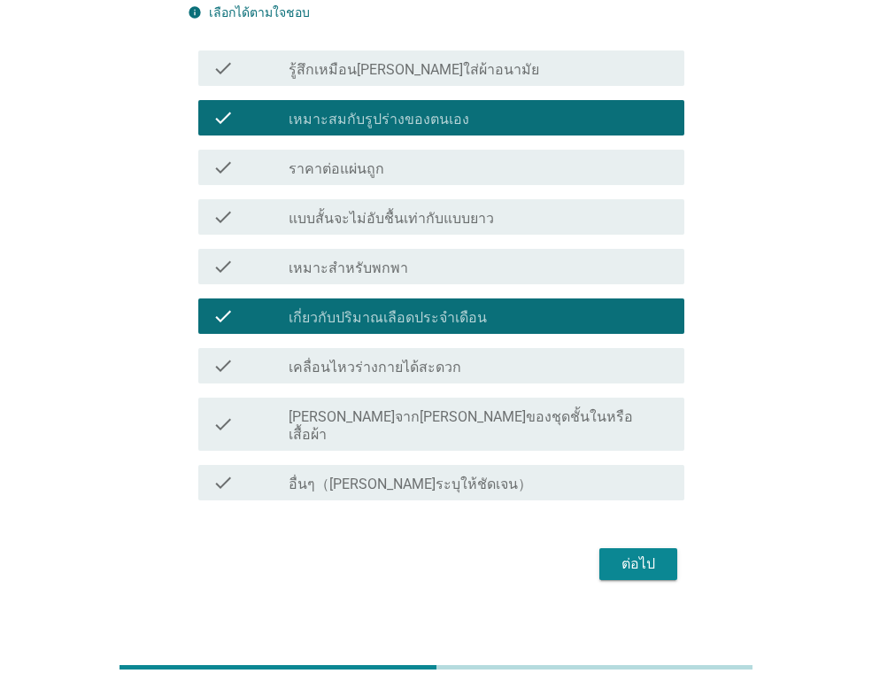
click at [438, 371] on label "เคลื่อนไหวร่างกายได้สะดวก" at bounding box center [375, 368] width 173 height 18
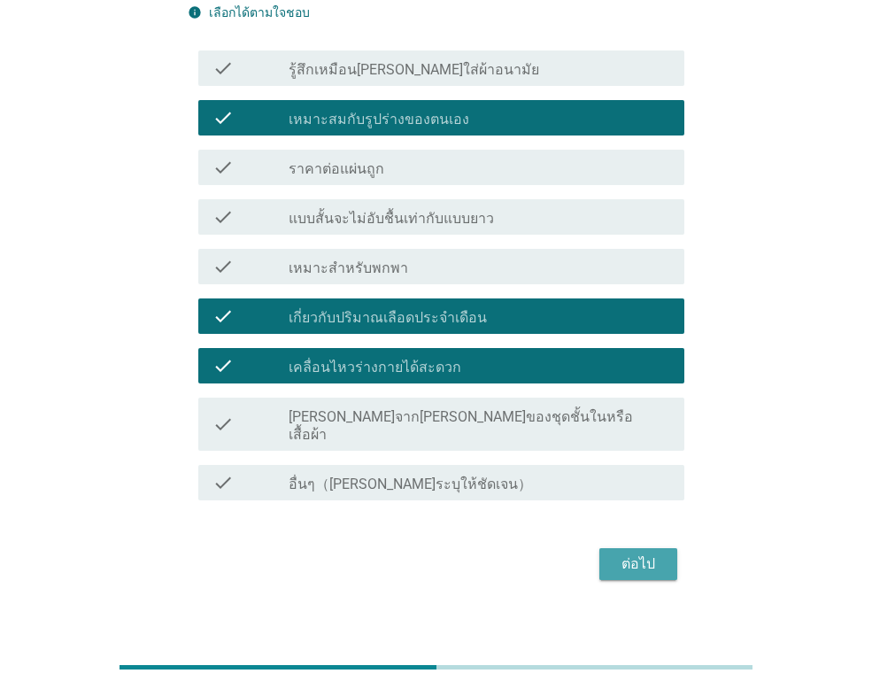
click at [659, 555] on div "ต่อไป" at bounding box center [639, 563] width 50 height 21
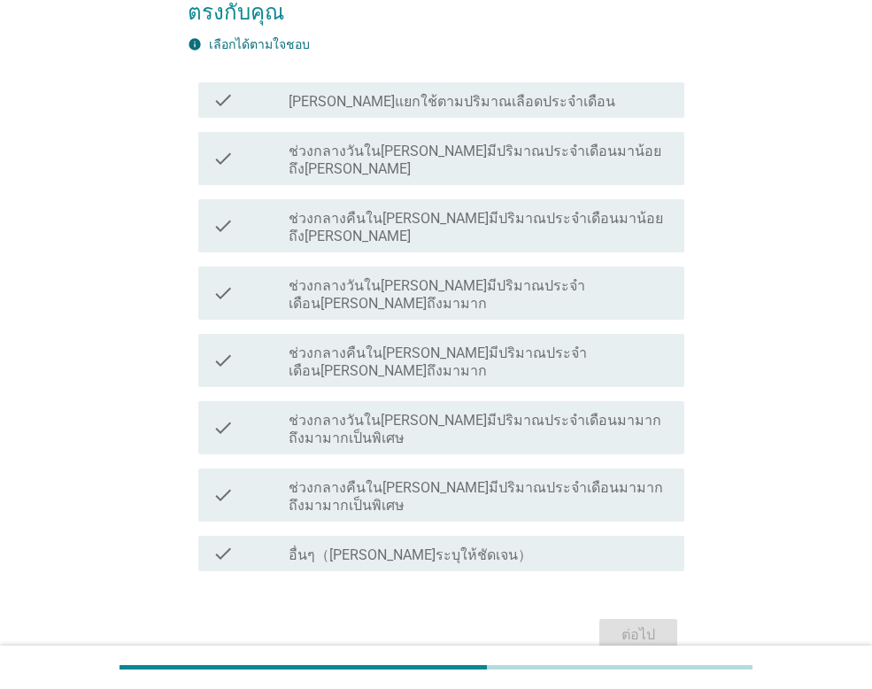
scroll to position [0, 0]
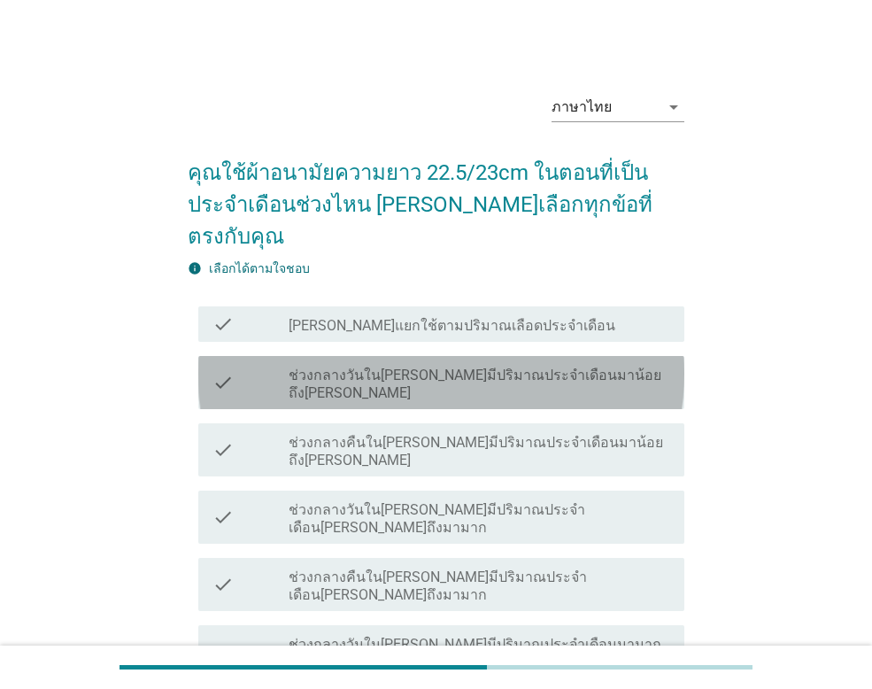
click at [326, 367] on label "ช่วงกลางวันในวันที่มีปริมาณประจำเดือนมาน้อยถึงปกติ" at bounding box center [480, 384] width 382 height 35
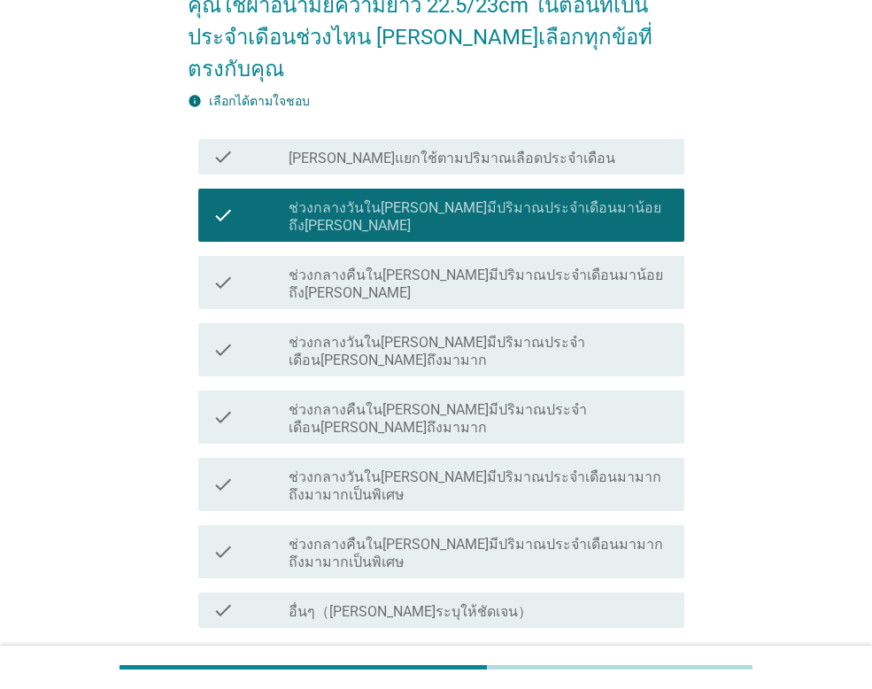
scroll to position [174, 0]
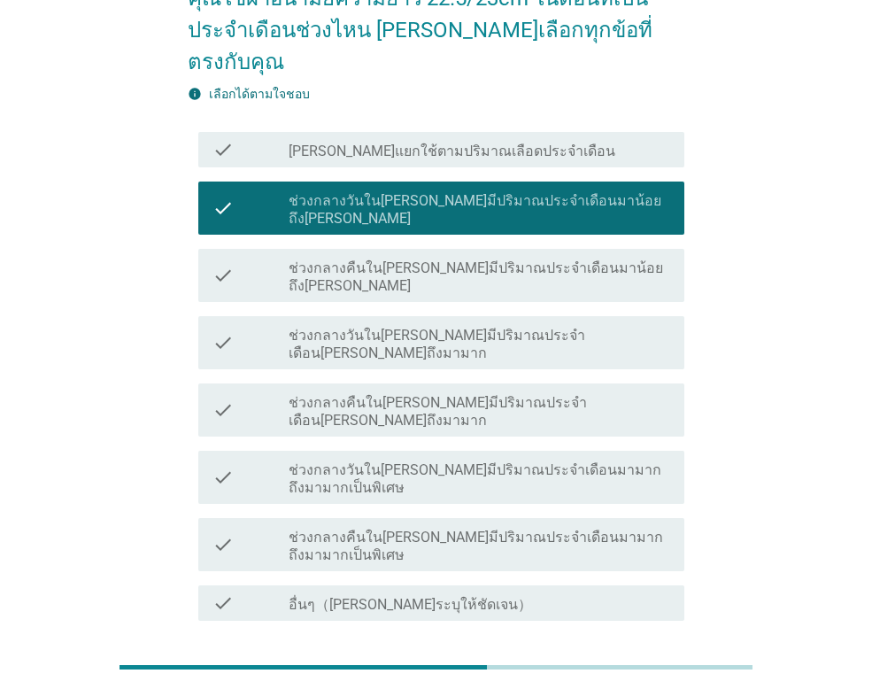
click at [537, 327] on label "ช่วงกลางวันในวันที่มีปริมาณประจำเดือนปกติถึงมามาก" at bounding box center [480, 344] width 382 height 35
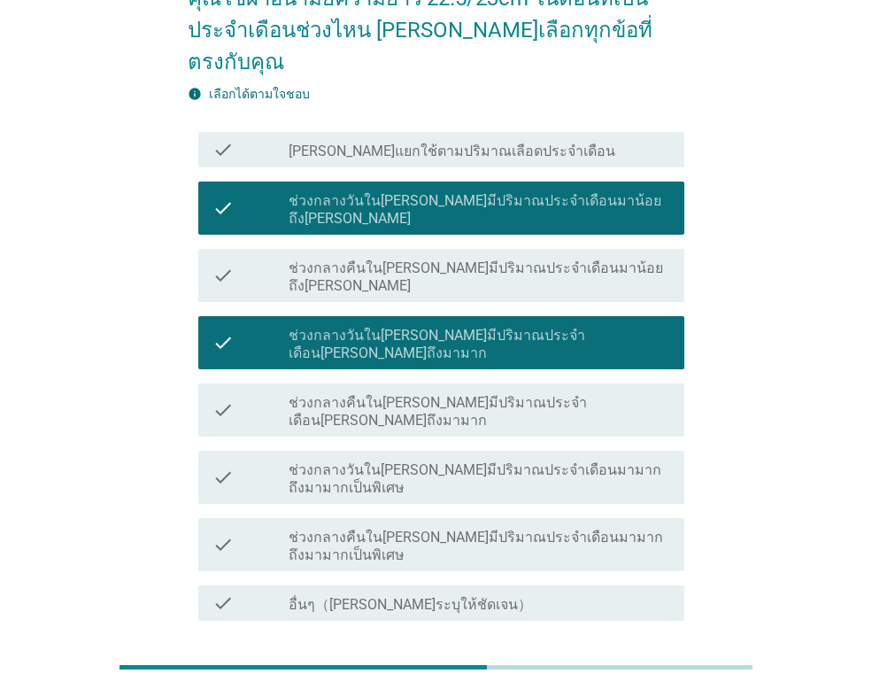
click at [650, 674] on div "ต่อไป" at bounding box center [639, 684] width 50 height 21
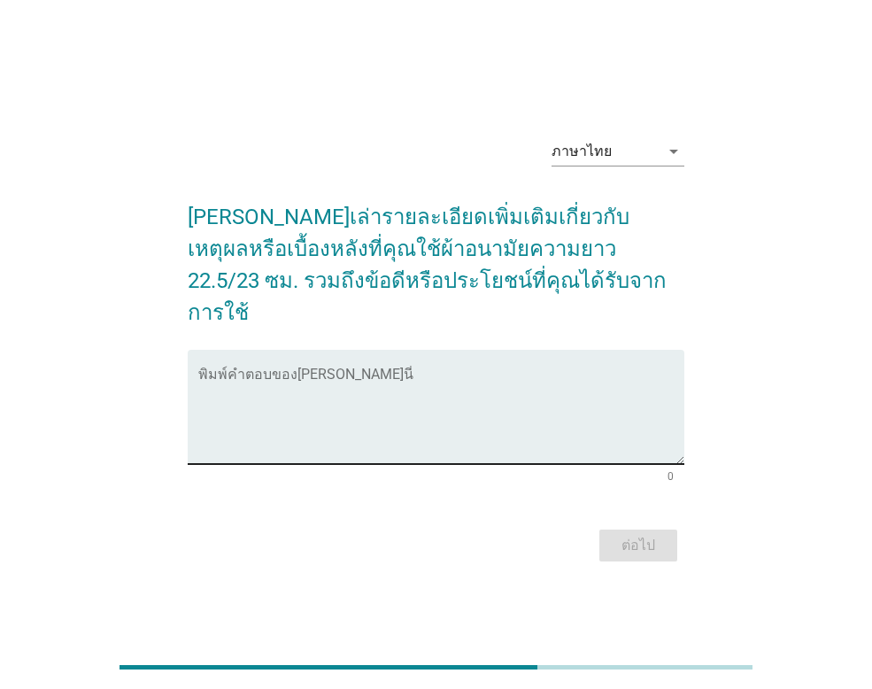
click at [346, 371] on textarea "พิมพ์คำตอบของคุณ ที่นี่" at bounding box center [441, 417] width 486 height 93
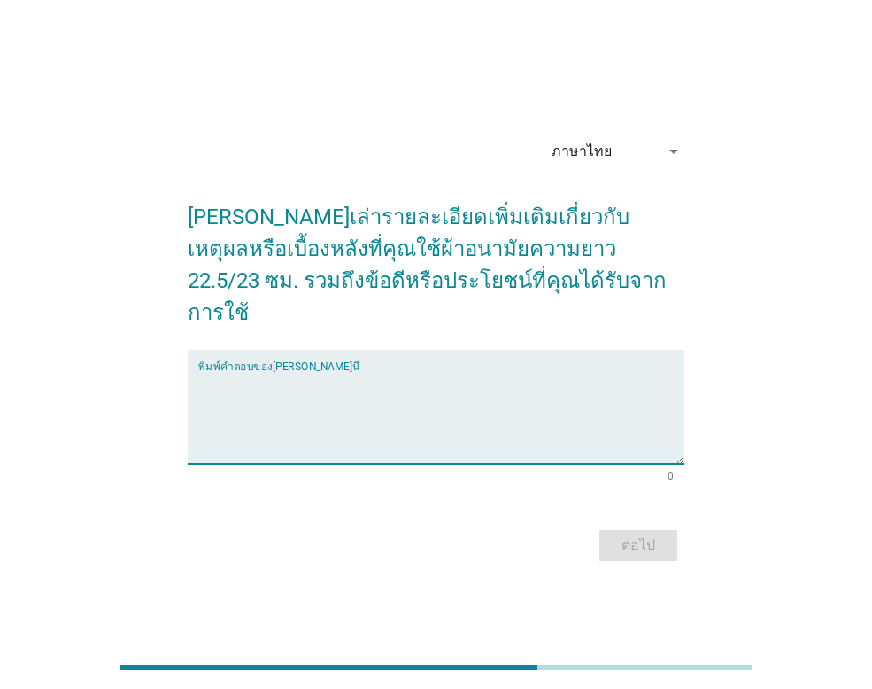
click at [376, 352] on div "พิมพ์คำตอบของ[PERSON_NAME]นี่" at bounding box center [441, 407] width 486 height 114
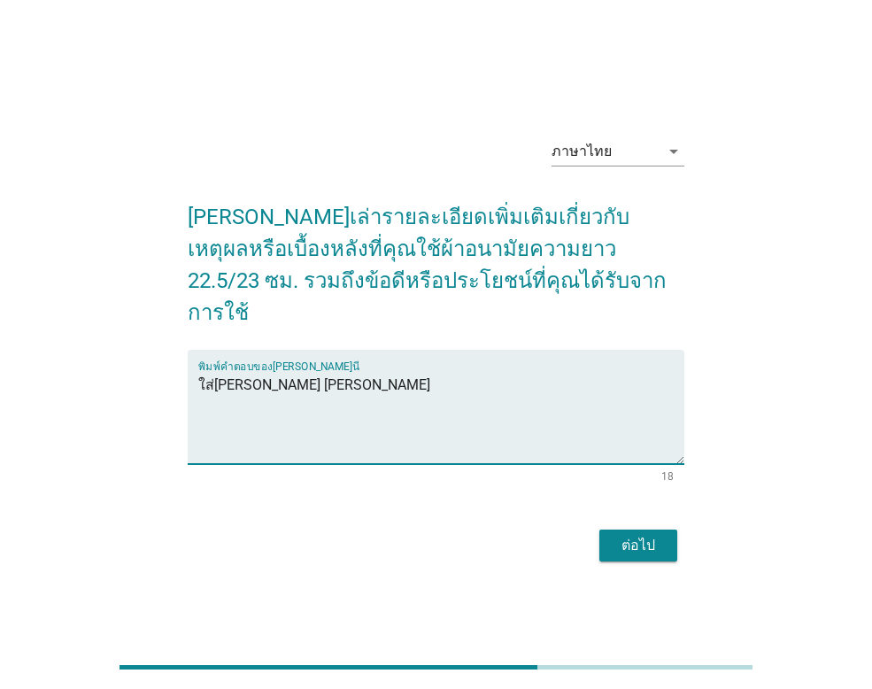
type textarea "ใส่สะบาย ไม่อึดอัด"
click at [636, 535] on div "ต่อไป" at bounding box center [639, 545] width 50 height 21
